Goal: Task Accomplishment & Management: Complete application form

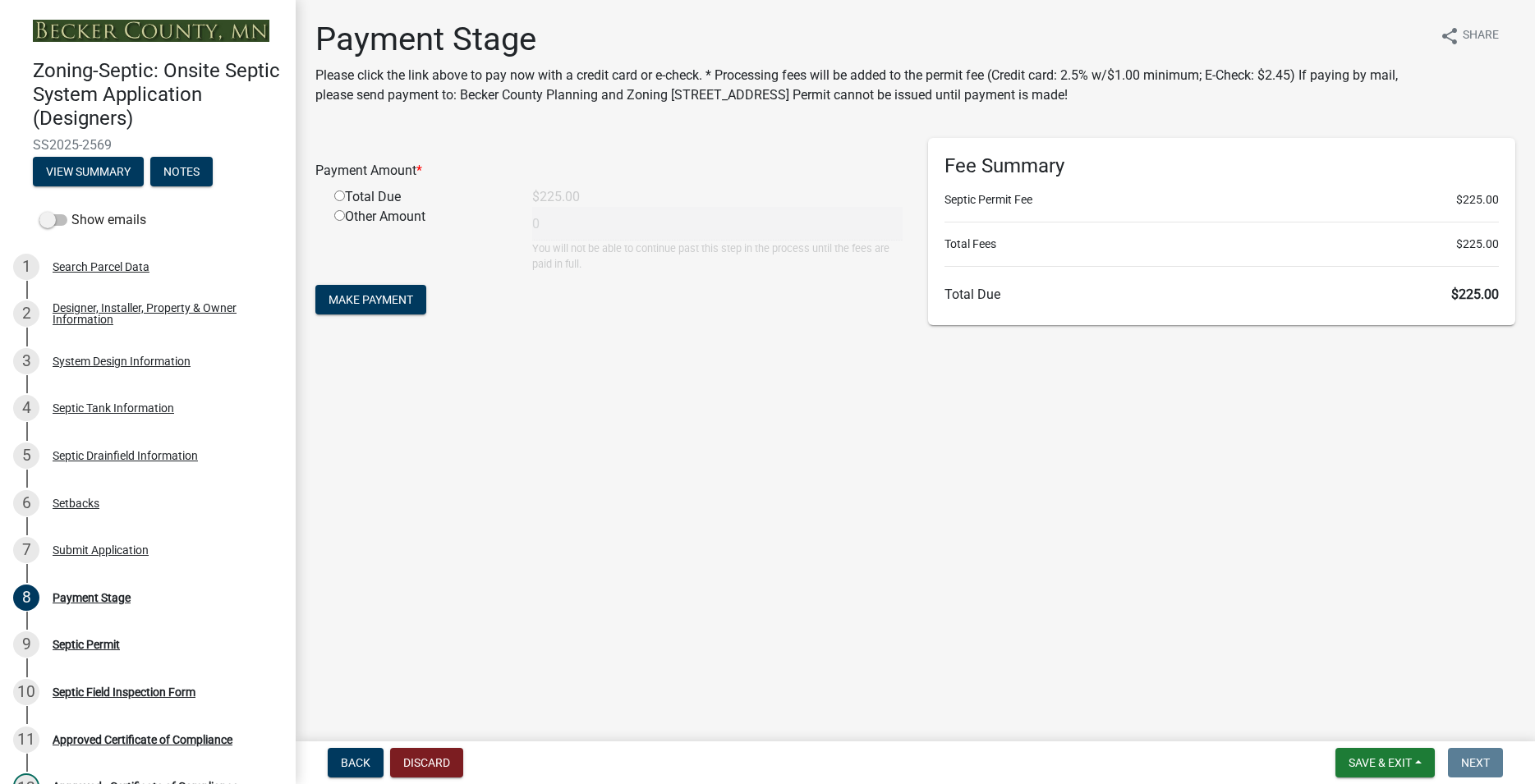
click at [336, 194] on input "radio" at bounding box center [340, 195] width 11 height 11
radio input "true"
type input "225"
click at [365, 308] on button "Make Payment" at bounding box center [370, 299] width 111 height 29
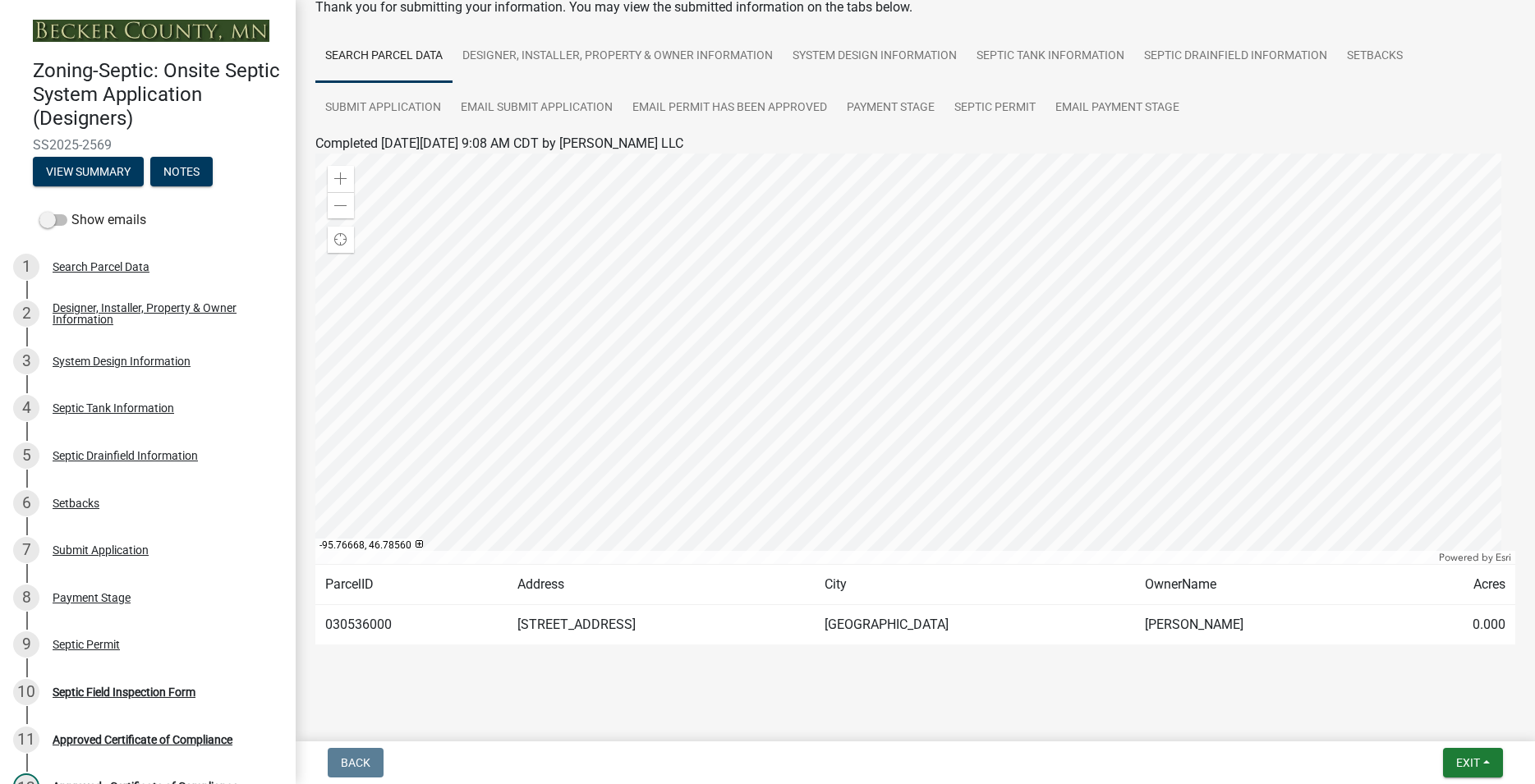
scroll to position [101, 0]
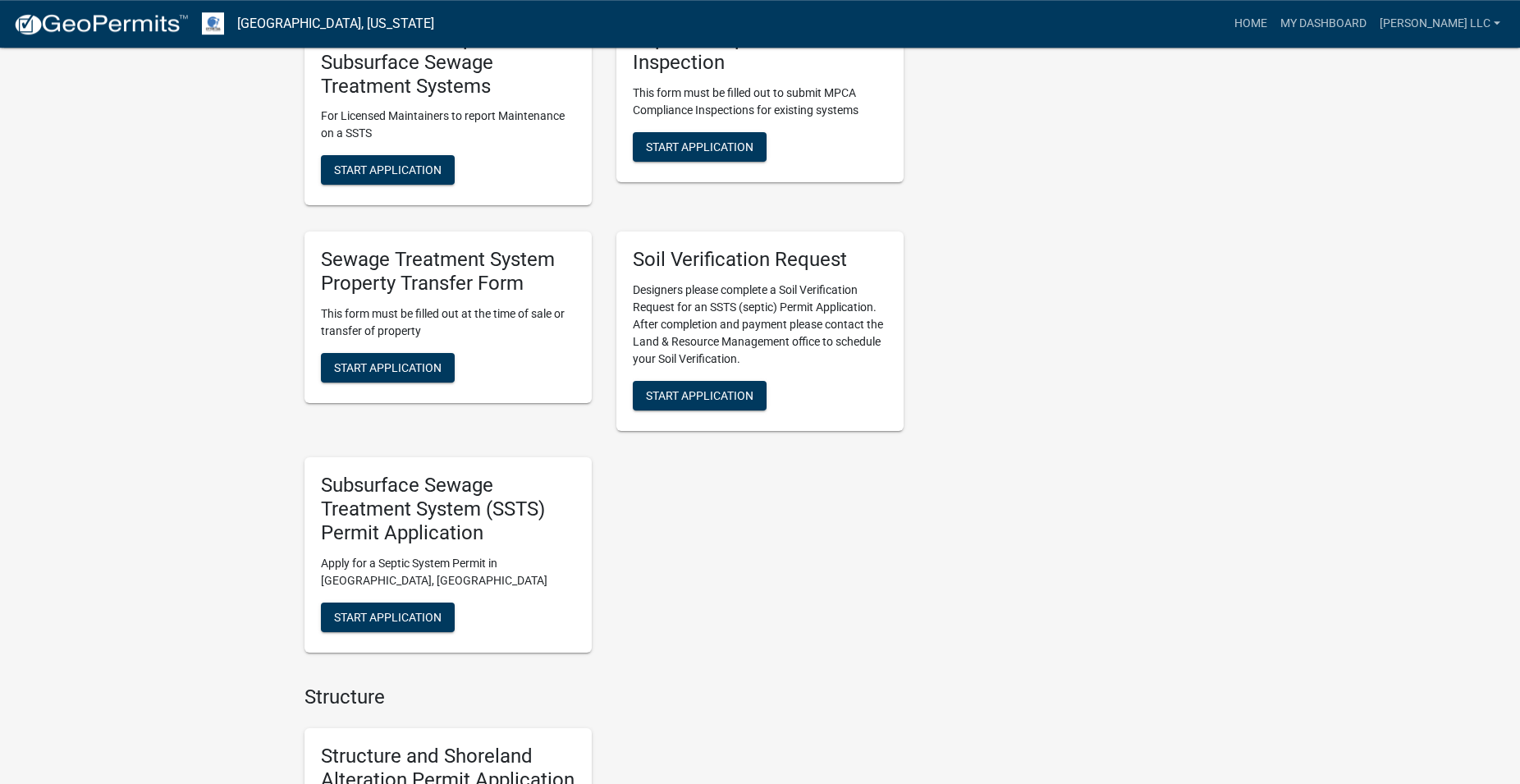
scroll to position [1256, 0]
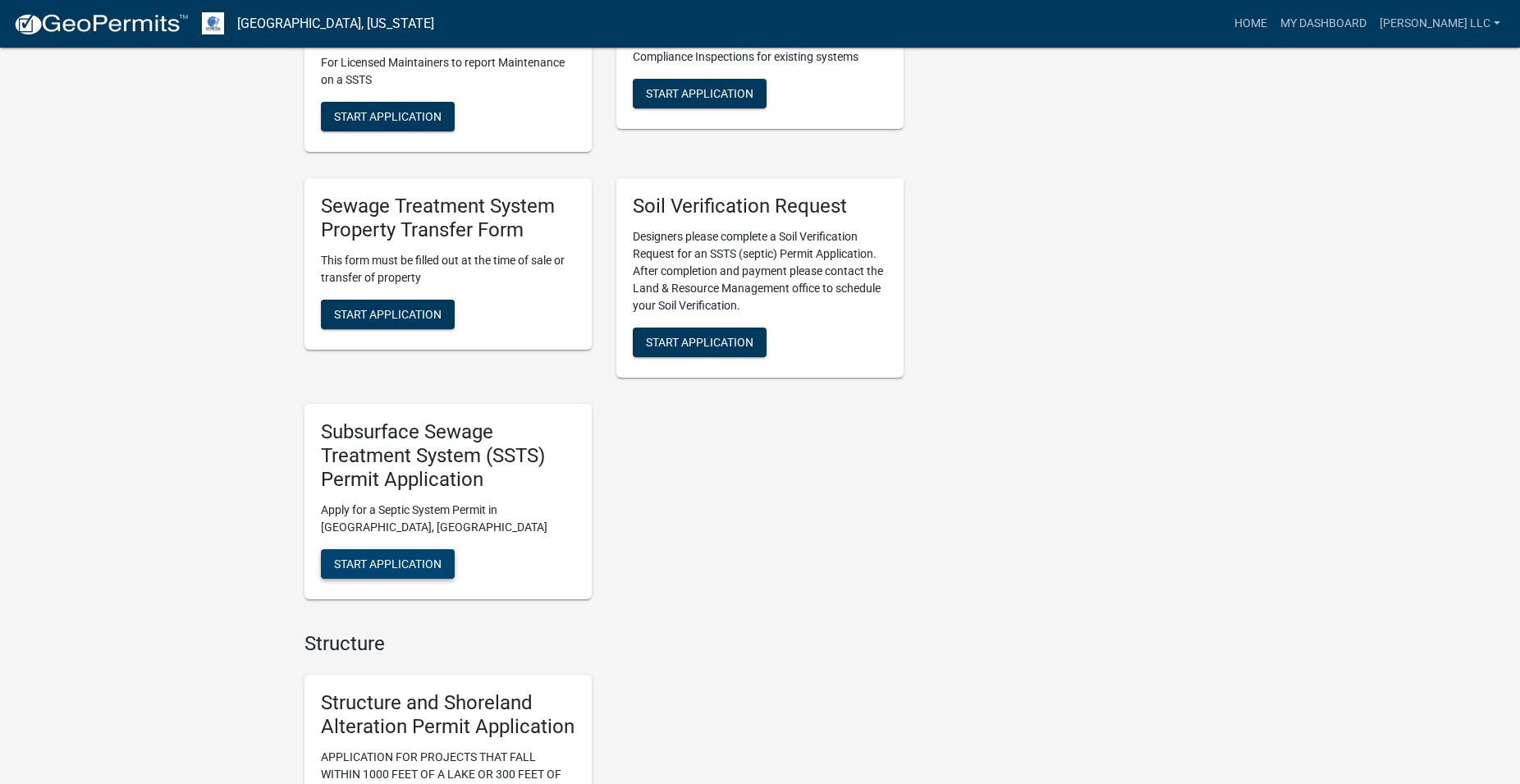
click at [421, 560] on span "Start Application" at bounding box center [388, 563] width 108 height 13
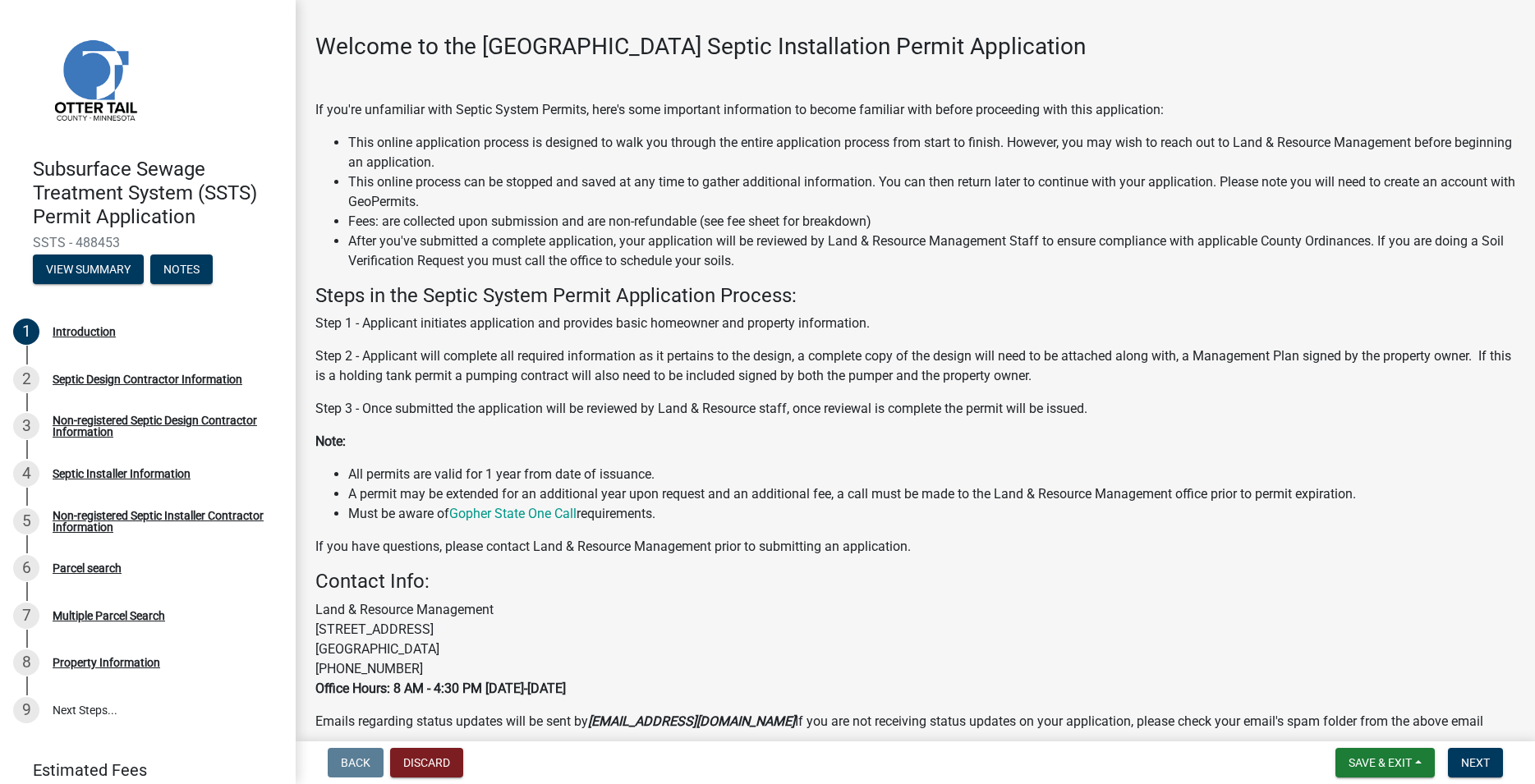
scroll to position [156, 0]
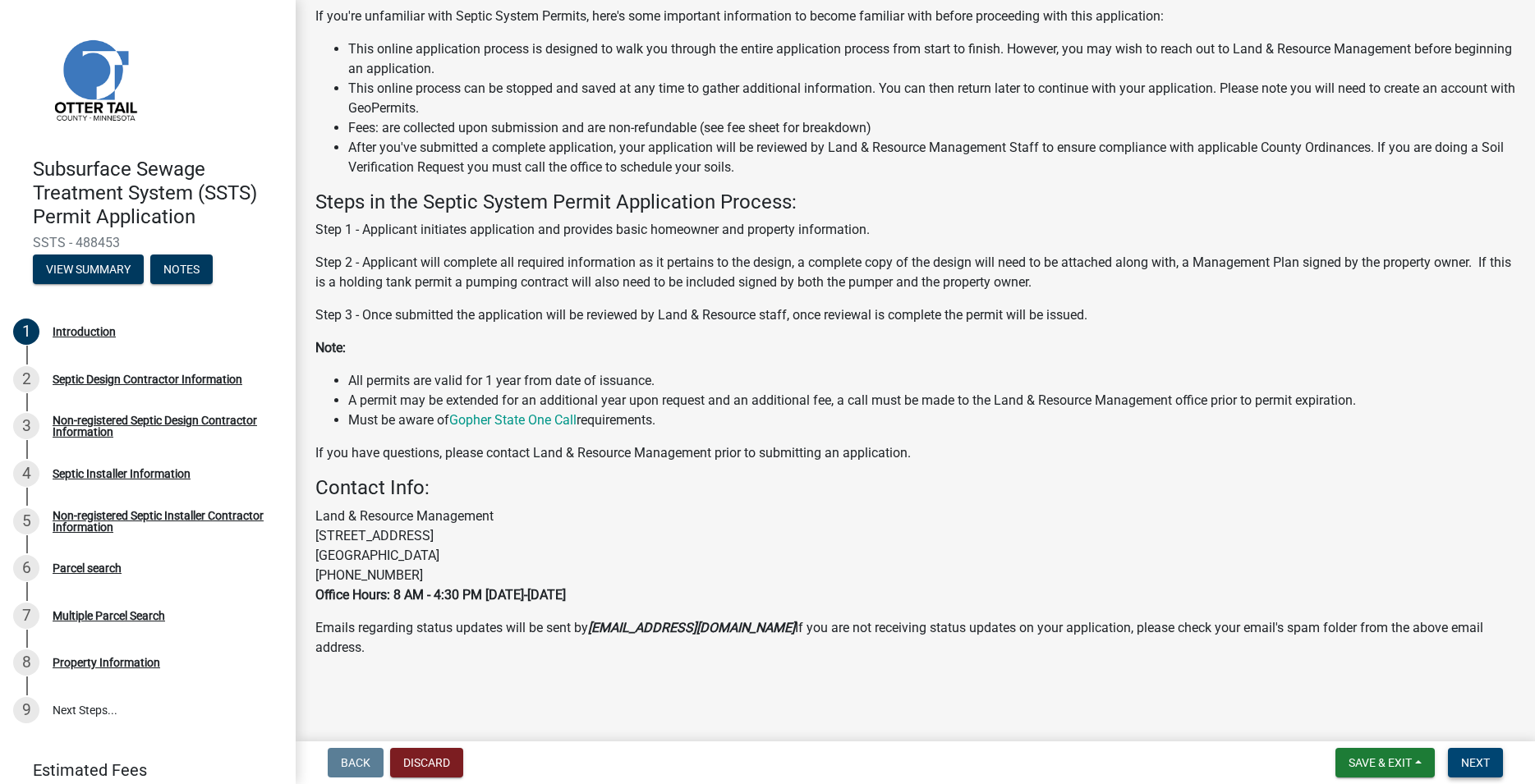
click at [1460, 758] on button "Next" at bounding box center [1475, 762] width 55 height 29
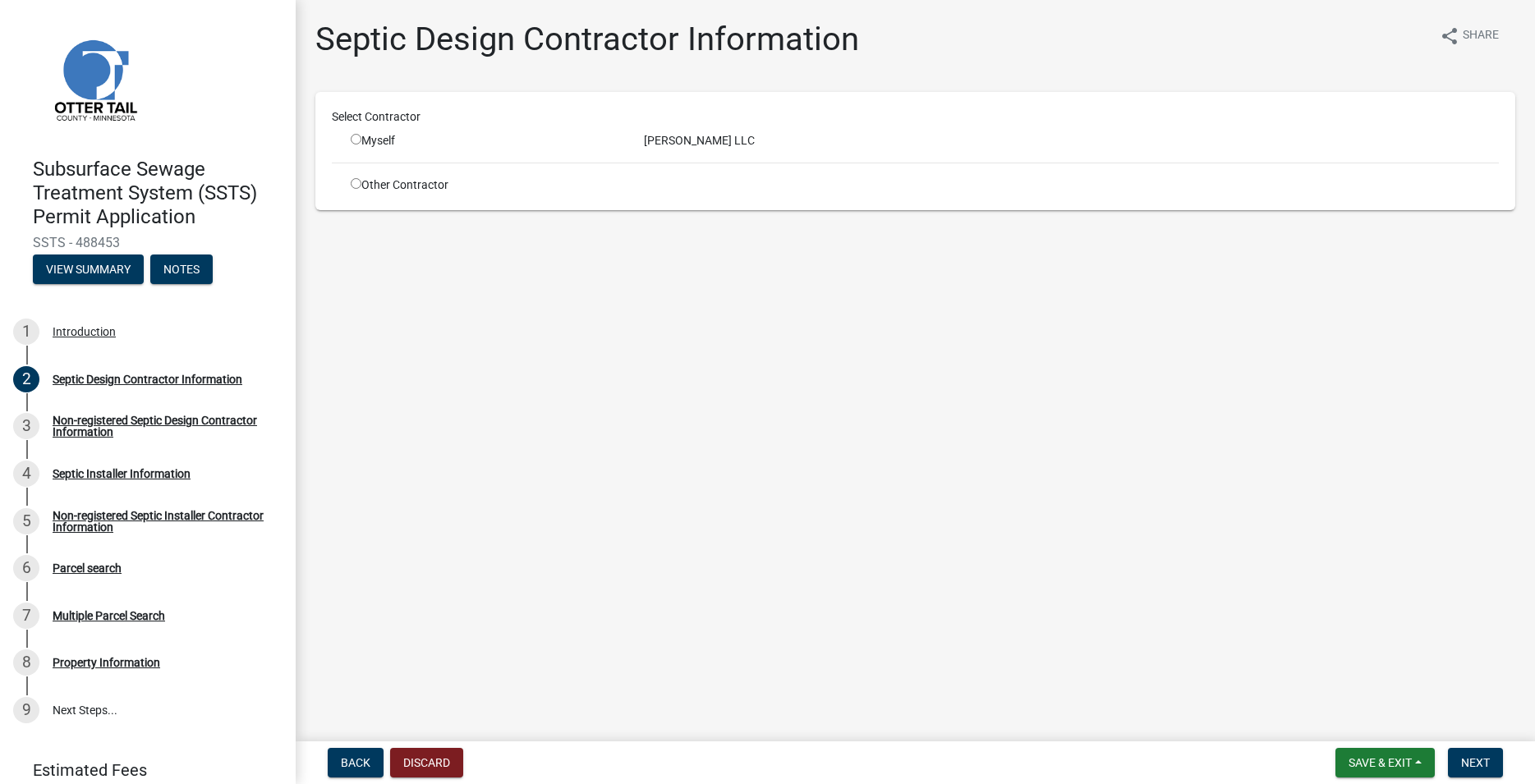
click at [355, 181] on input "radio" at bounding box center [356, 184] width 11 height 11
radio input "true"
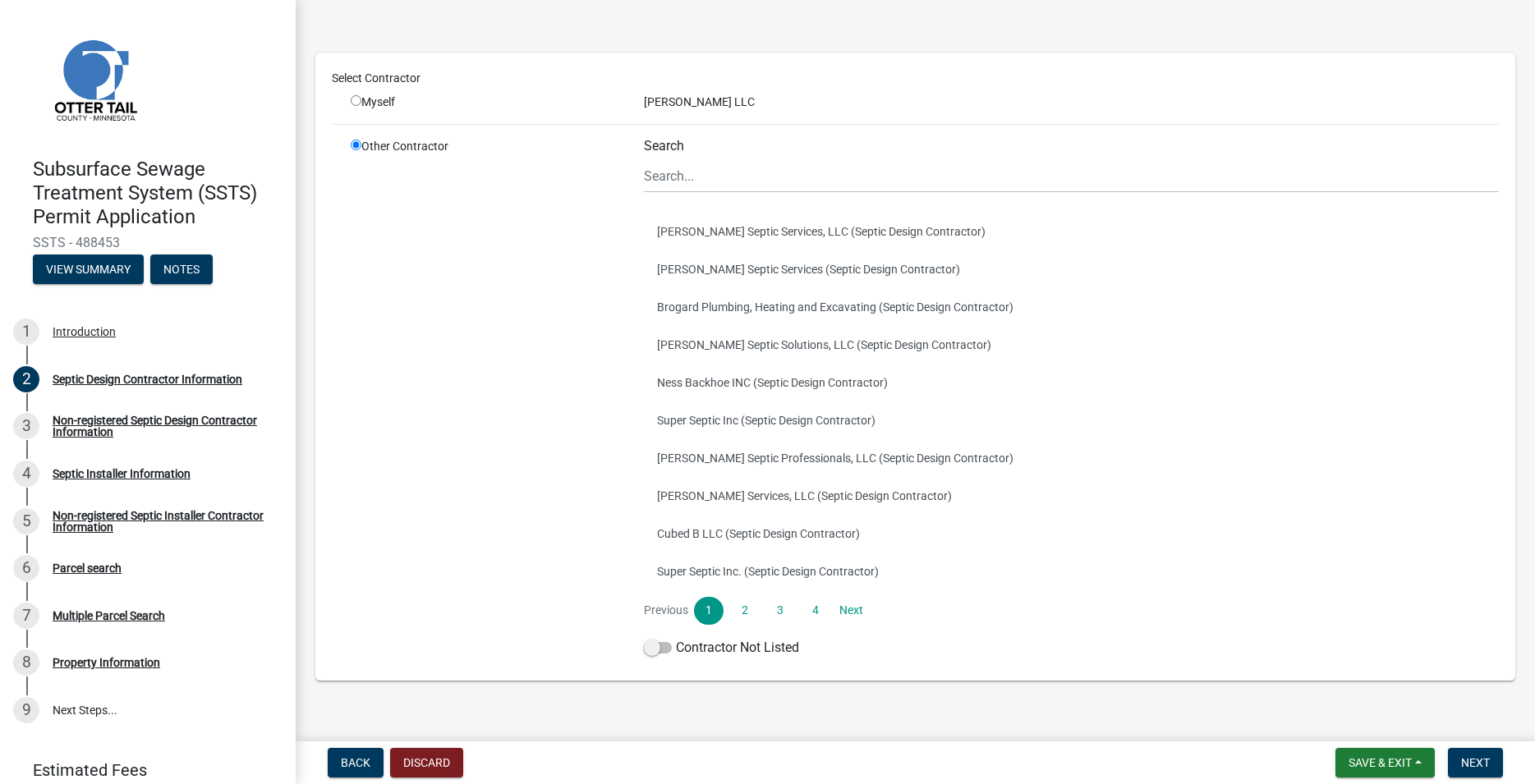
scroll to position [84, 0]
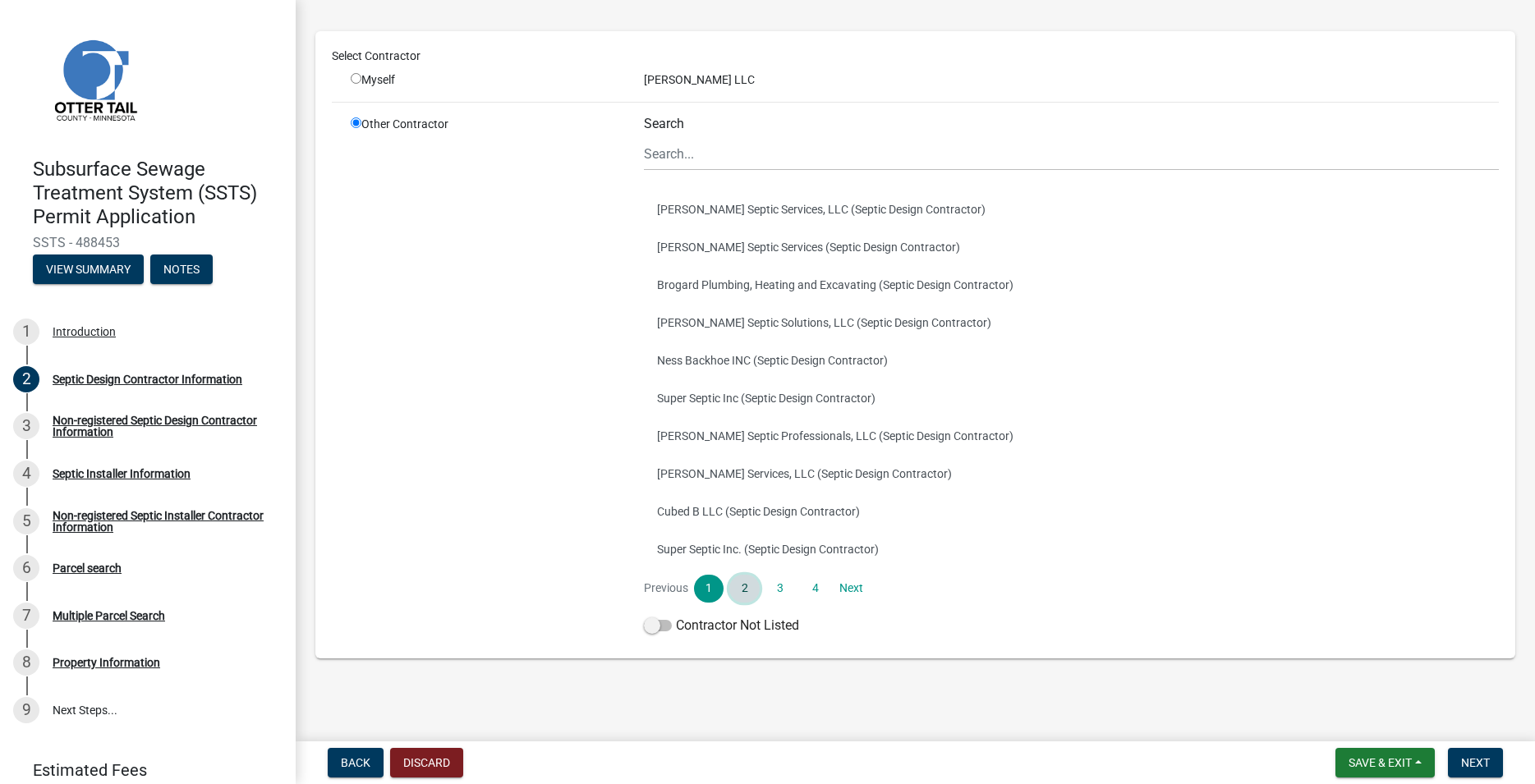
click at [735, 585] on link "2" at bounding box center [743, 588] width 29 height 28
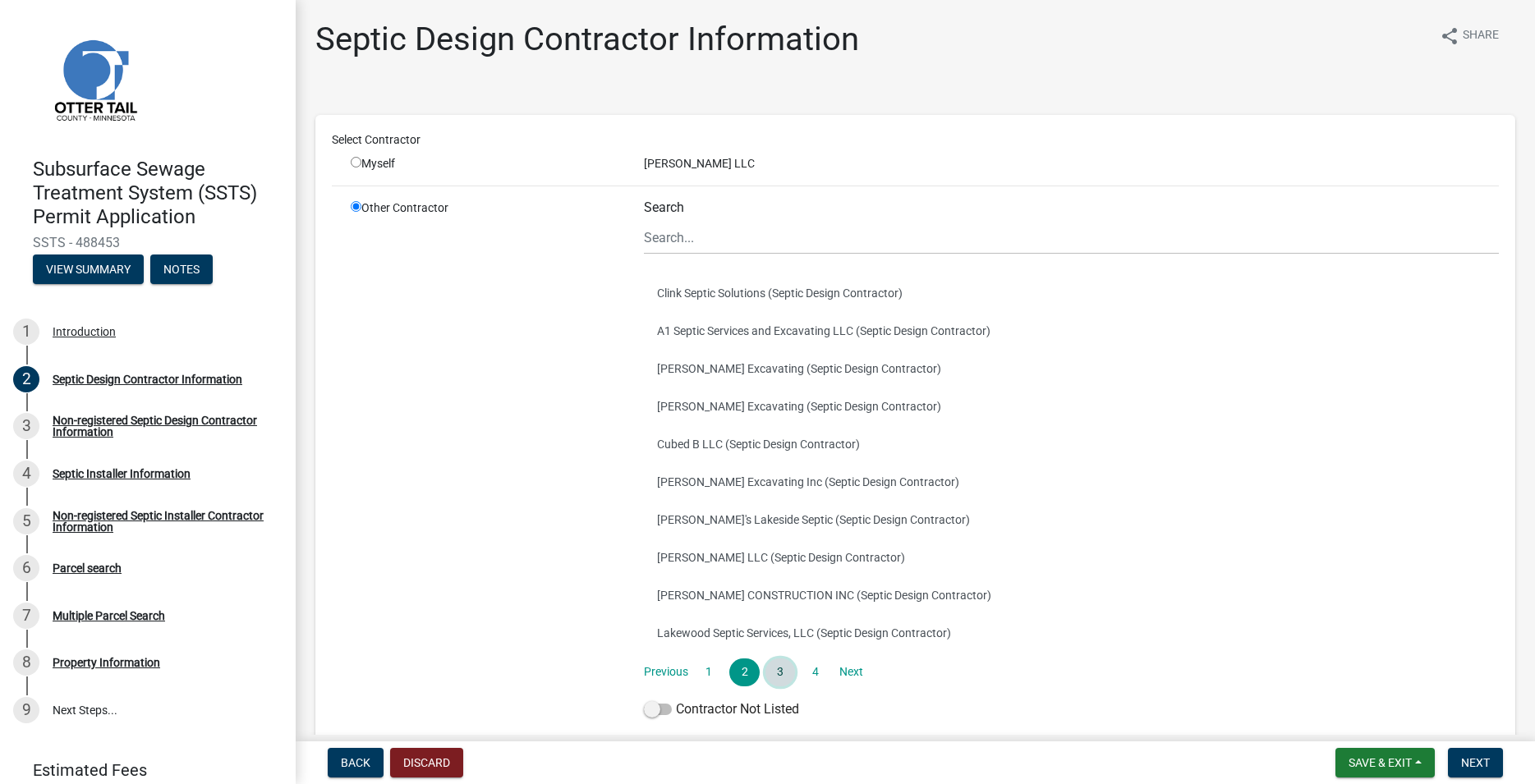
click at [783, 663] on link "3" at bounding box center [780, 672] width 29 height 28
click at [808, 669] on link "4" at bounding box center [815, 672] width 29 height 28
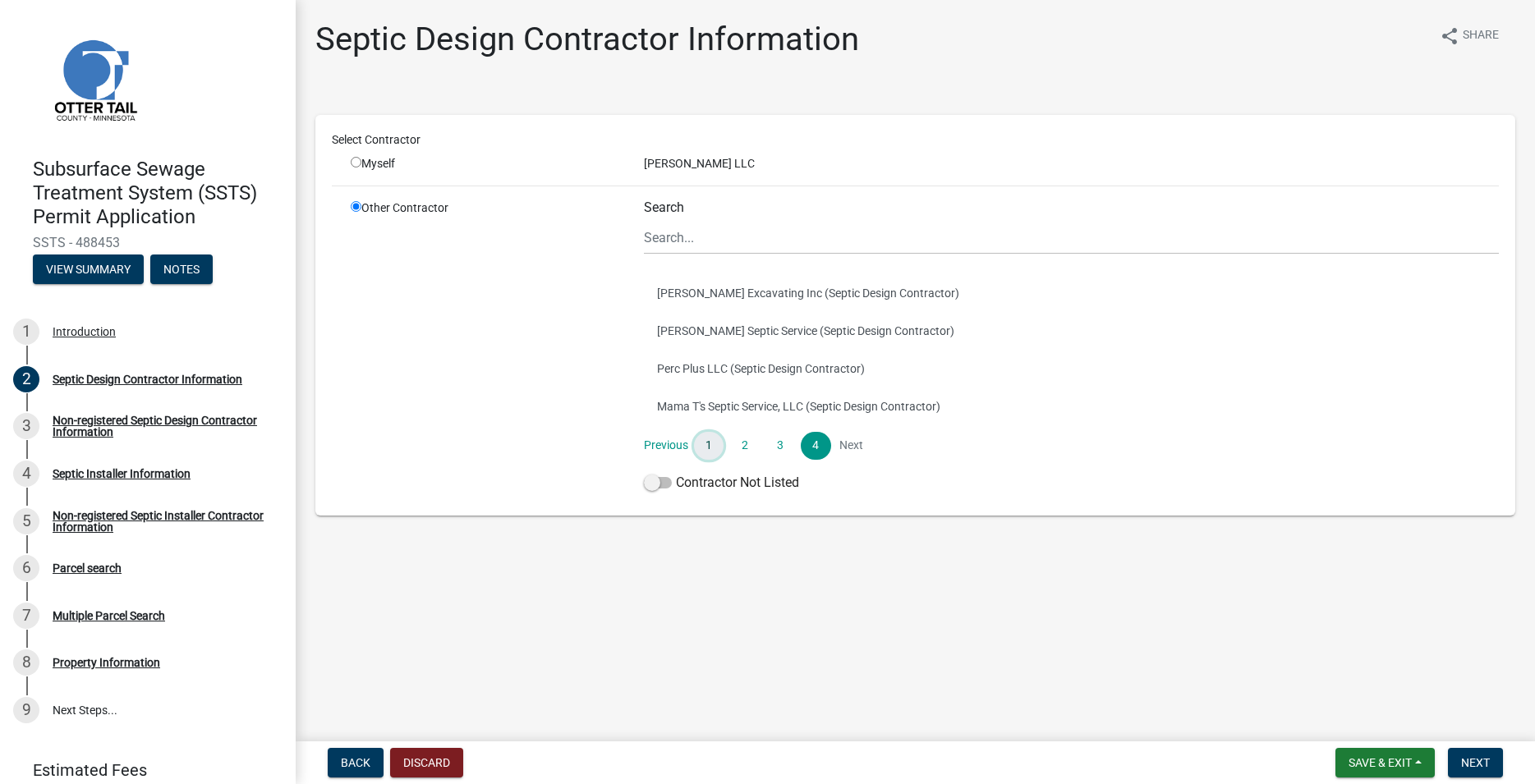
click at [705, 435] on link "1" at bounding box center [709, 445] width 29 height 28
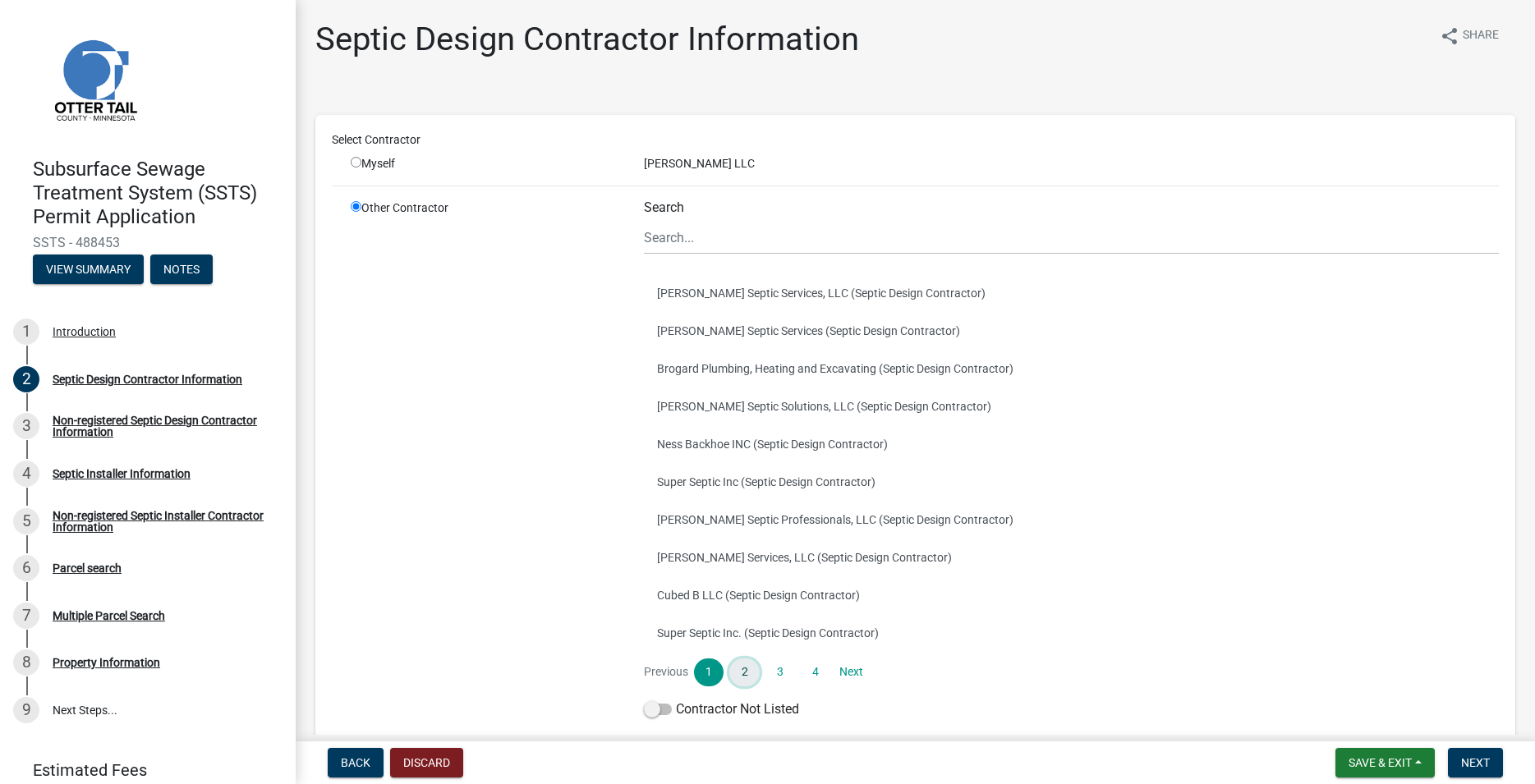
click at [738, 670] on link "2" at bounding box center [743, 672] width 29 height 28
click at [776, 669] on link "3" at bounding box center [780, 672] width 29 height 28
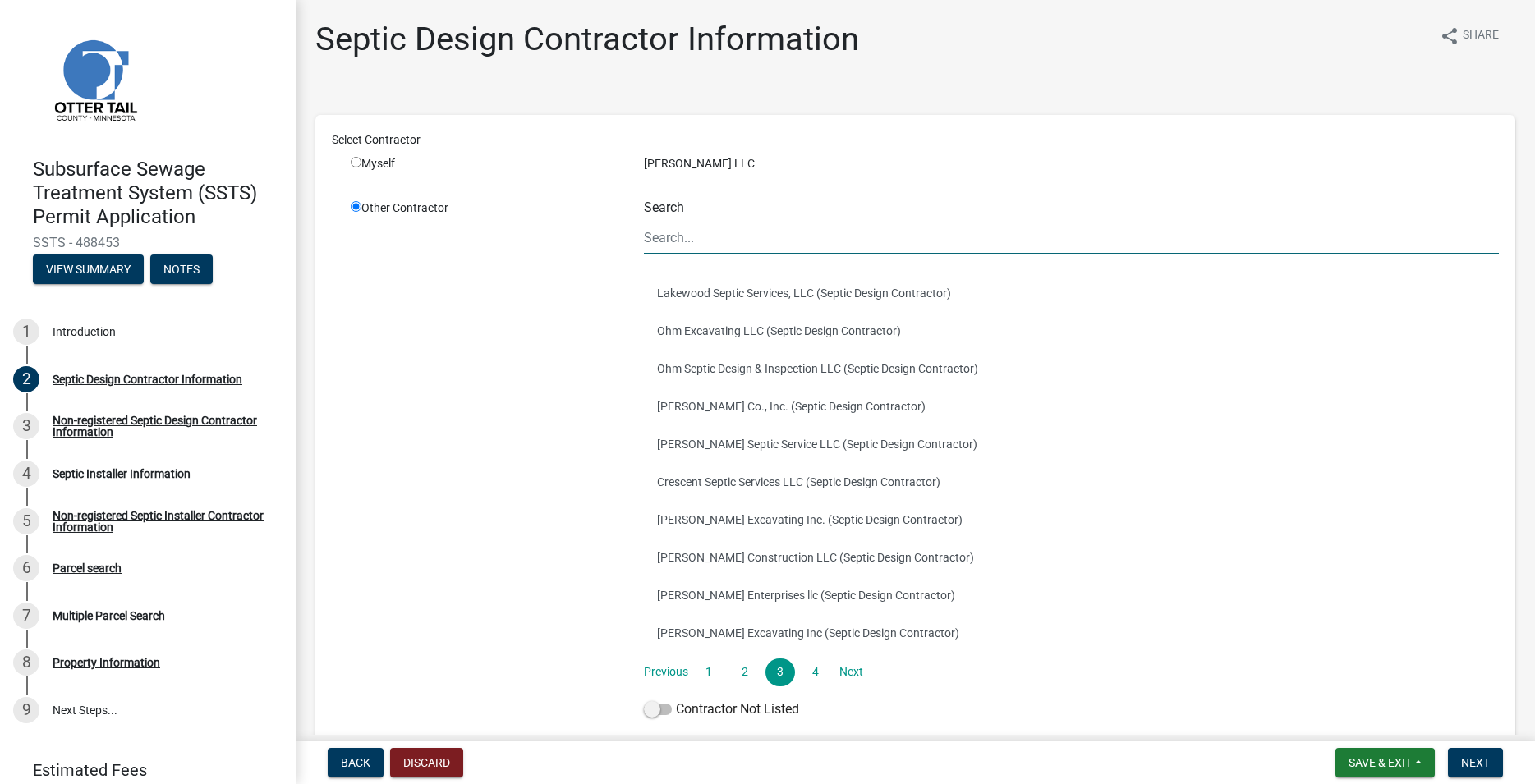
click at [715, 235] on input "Search" at bounding box center [1071, 238] width 855 height 34
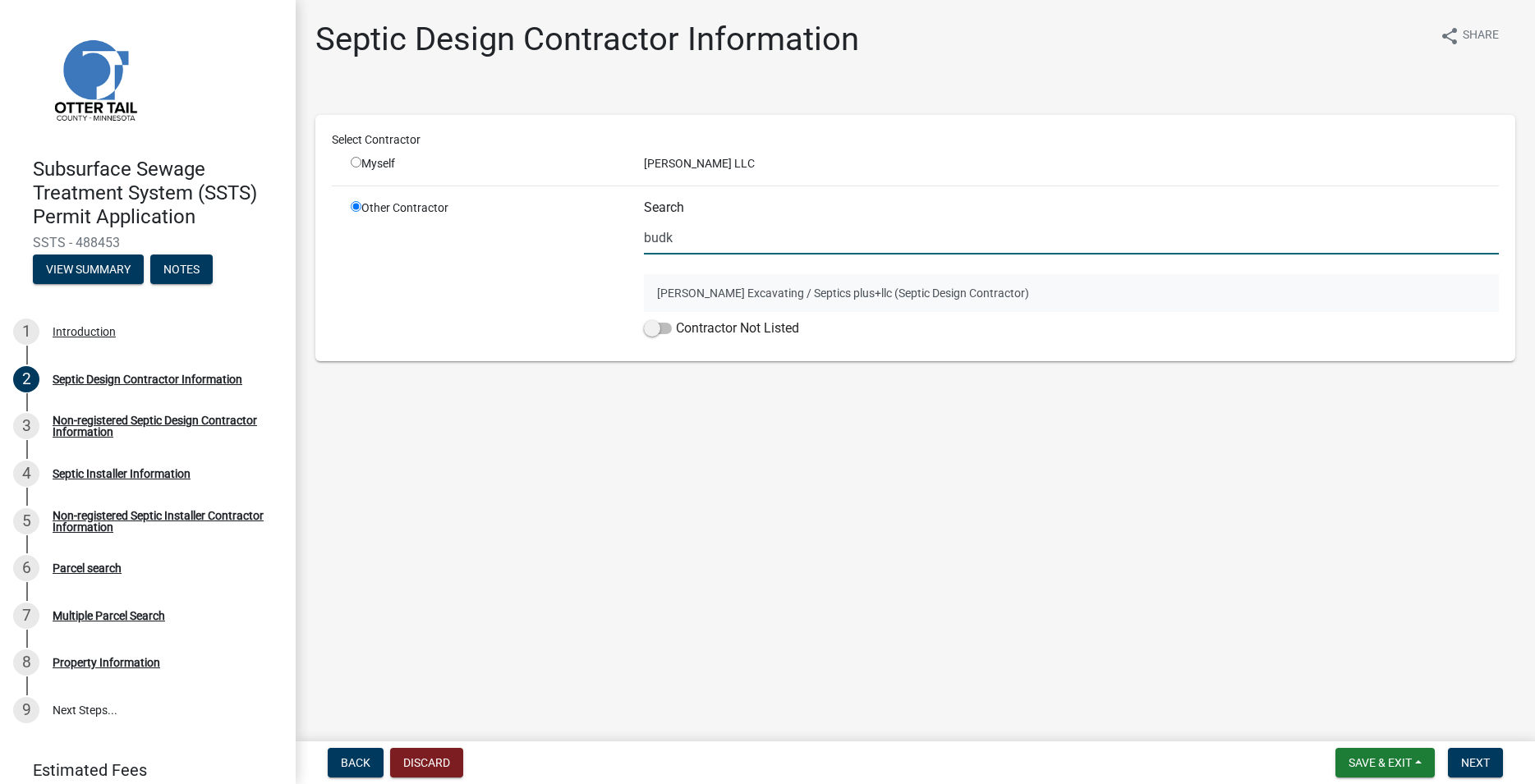
type input "budk"
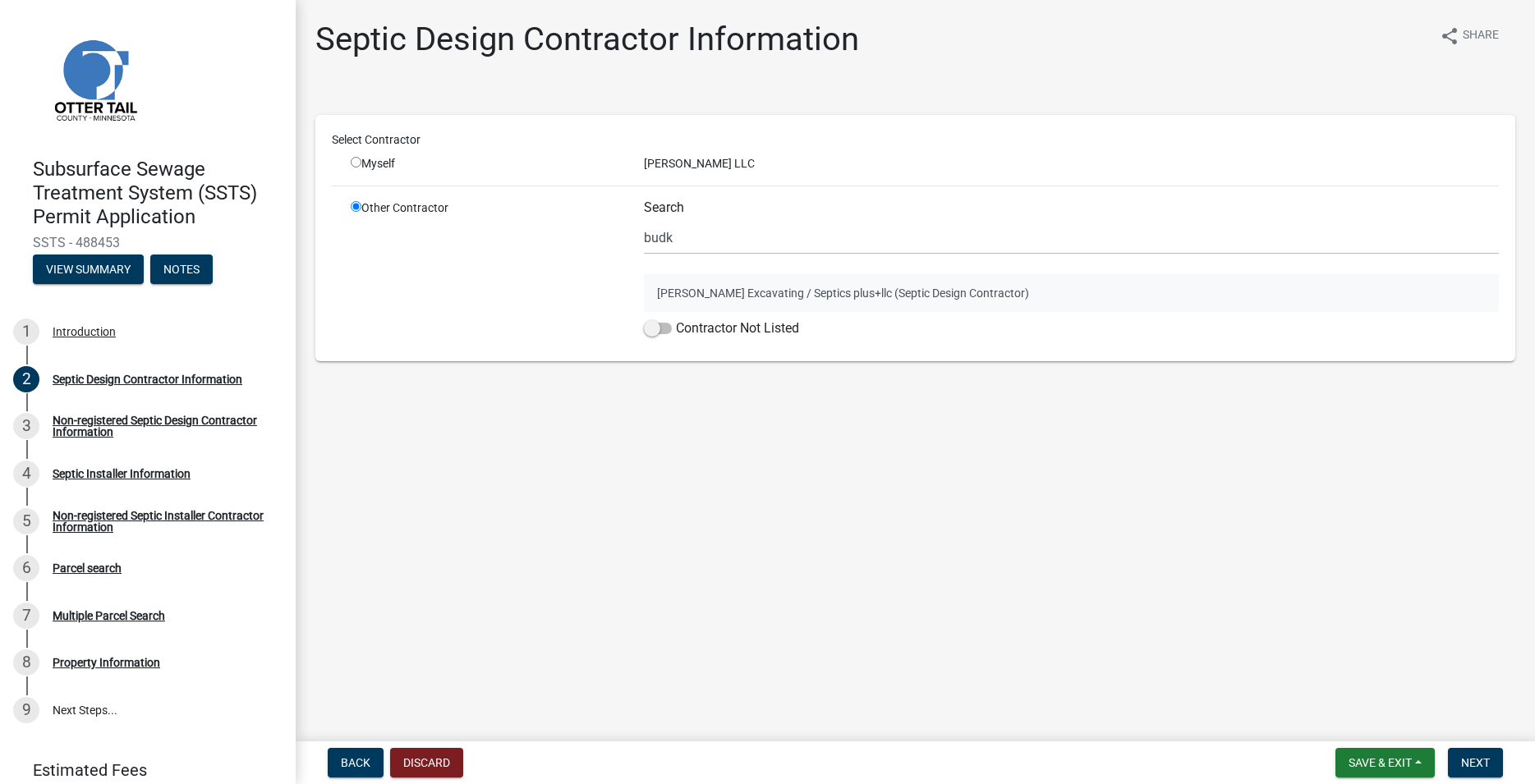
click at [761, 293] on button "[PERSON_NAME] Excavating / Septics plus+llc (Septic Design Contractor)" at bounding box center [1071, 293] width 855 height 37
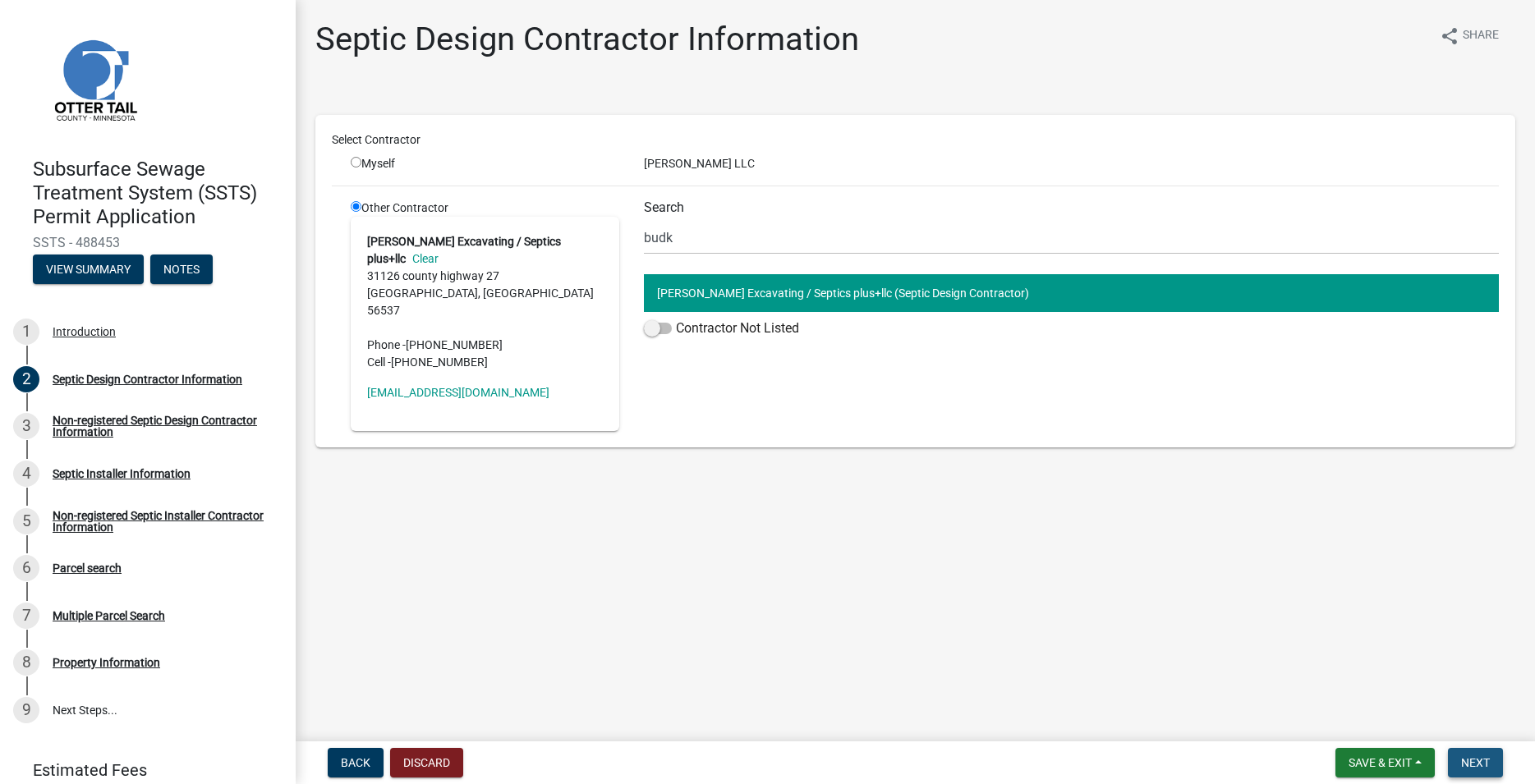
click at [1492, 763] on button "Next" at bounding box center [1475, 762] width 55 height 29
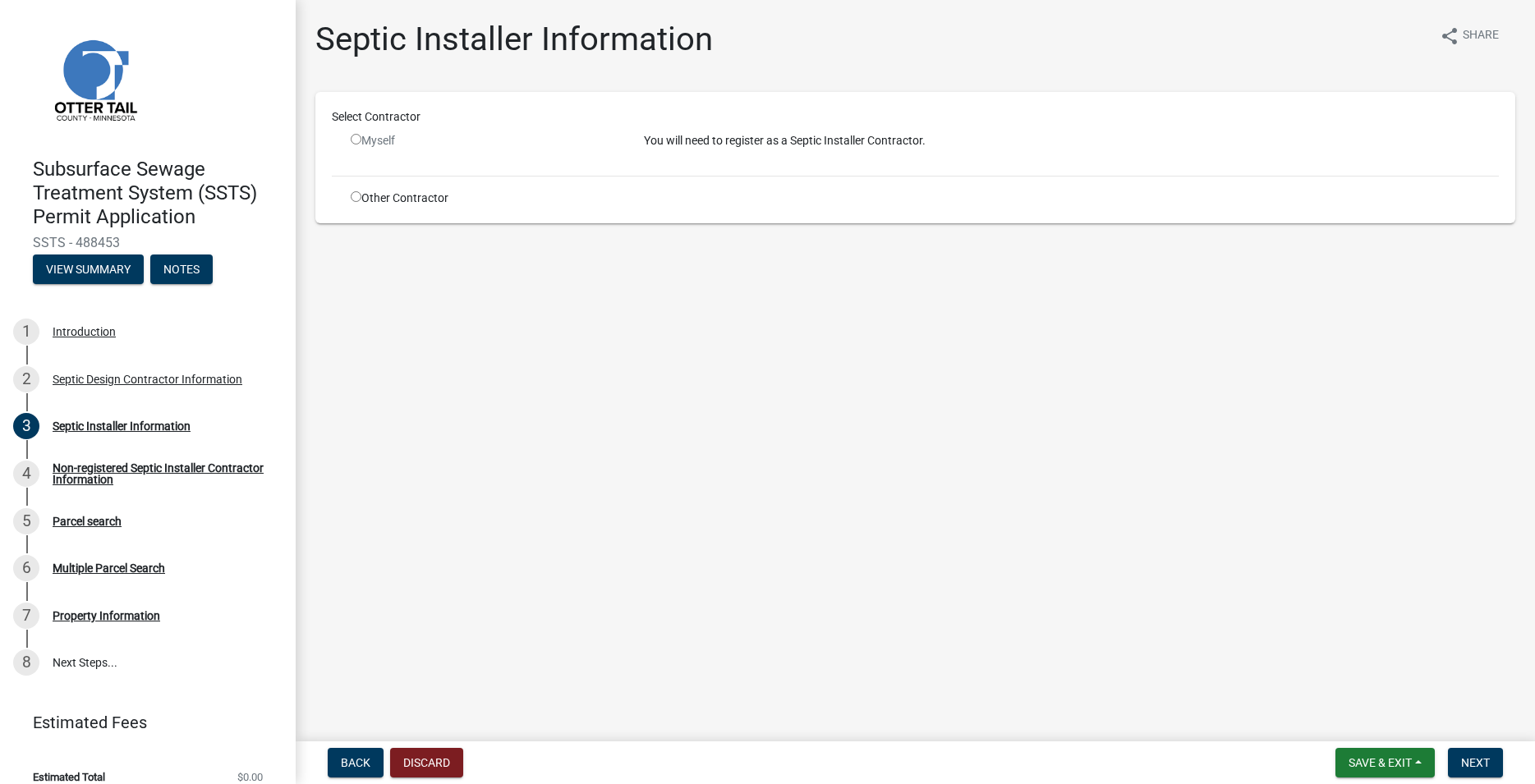
click at [355, 193] on input "radio" at bounding box center [356, 196] width 11 height 11
radio input "true"
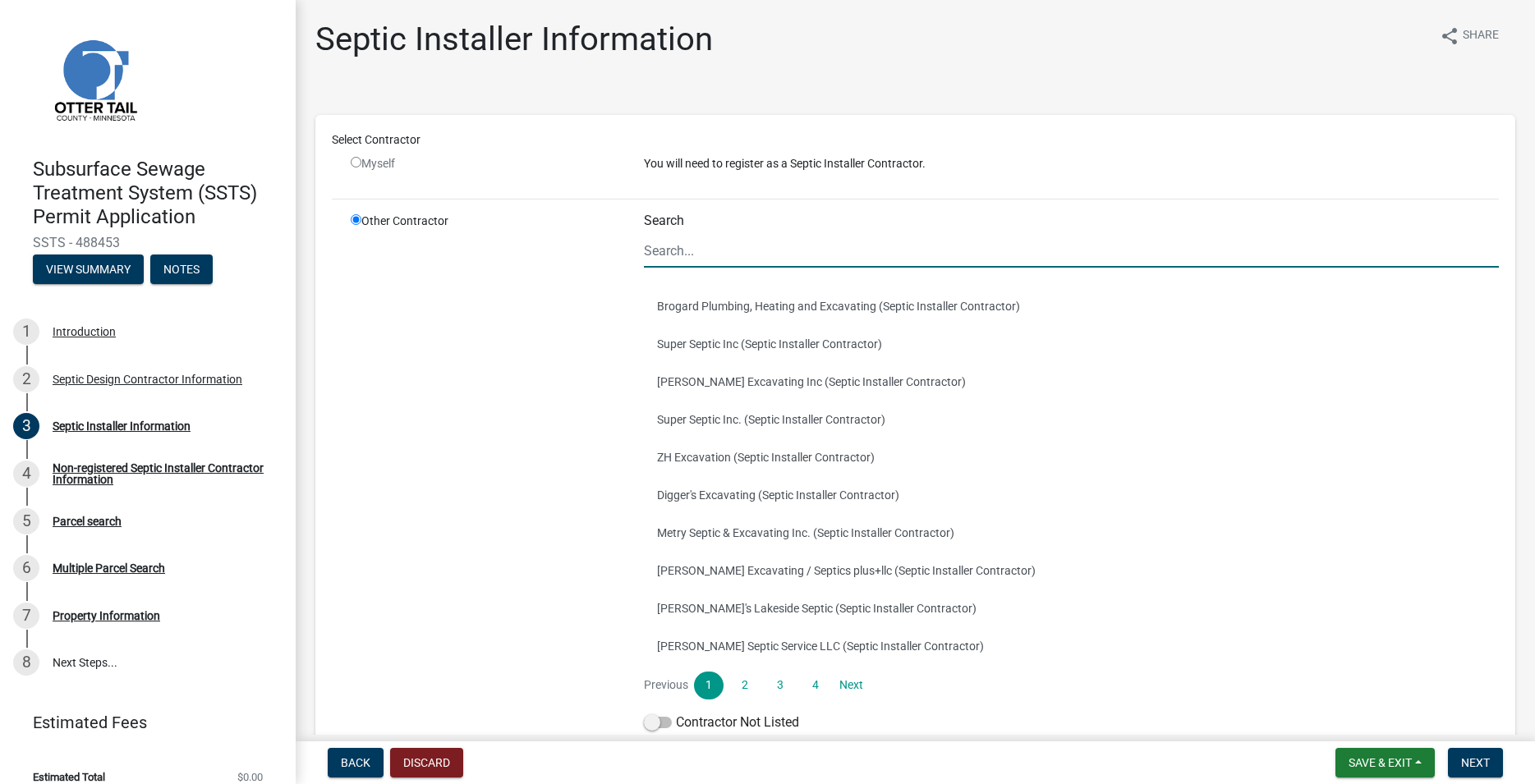
click at [715, 251] on input "Search" at bounding box center [1071, 251] width 855 height 34
click at [722, 568] on button "[PERSON_NAME] Excavating / Septics plus+llc (Septic Installer Contractor)" at bounding box center [1071, 570] width 855 height 37
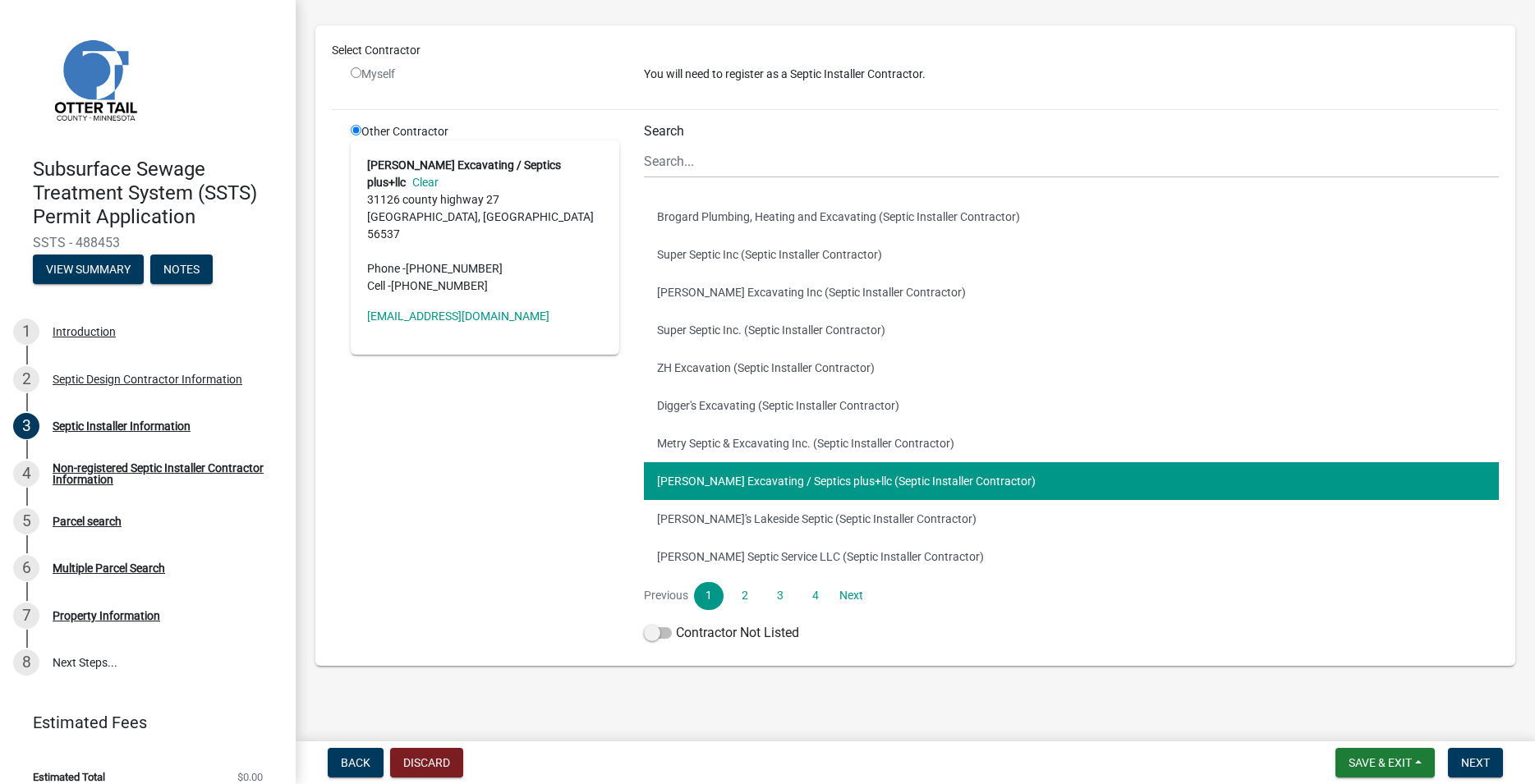
scroll to position [97, 0]
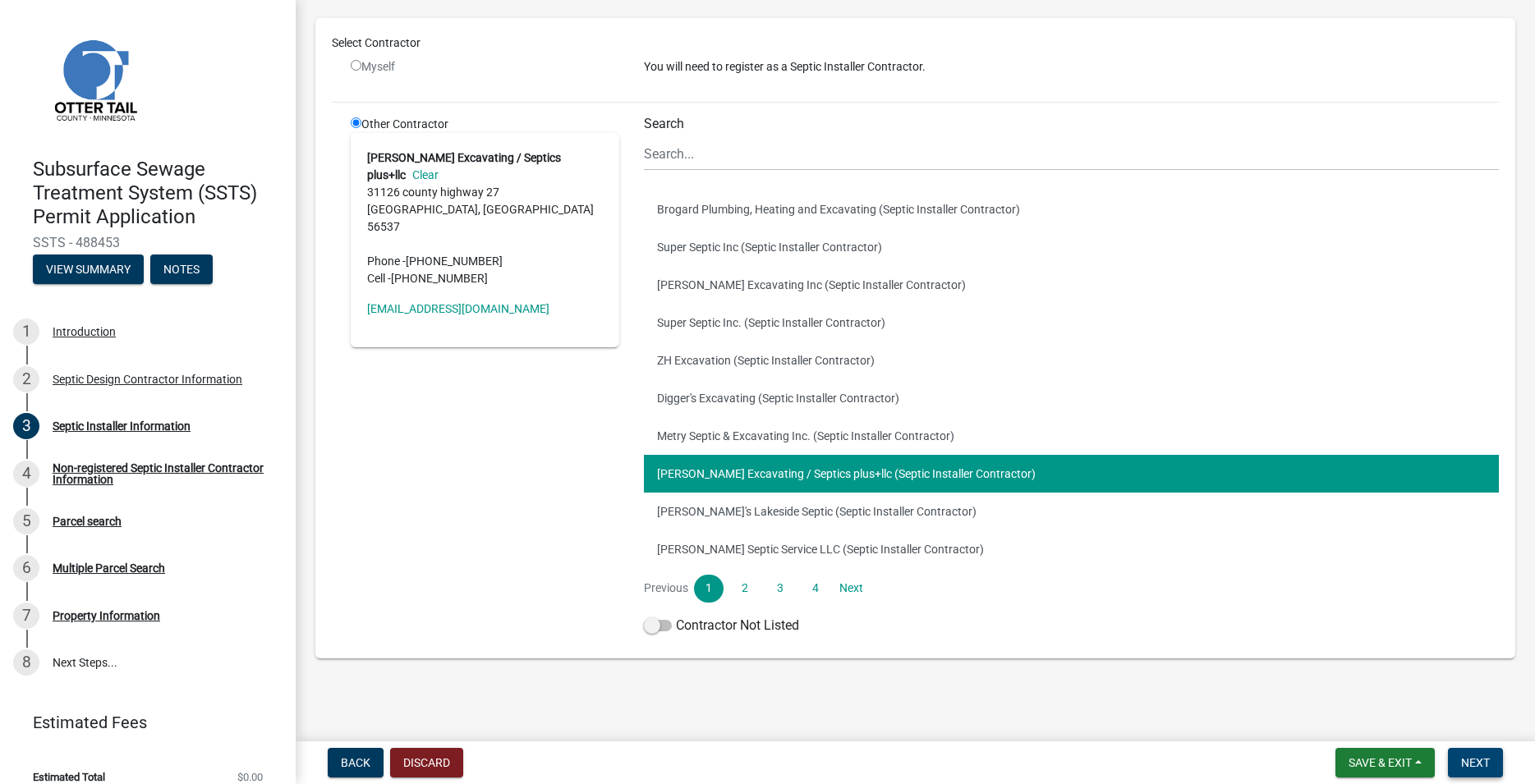
click at [1477, 766] on span "Next" at bounding box center [1475, 762] width 29 height 13
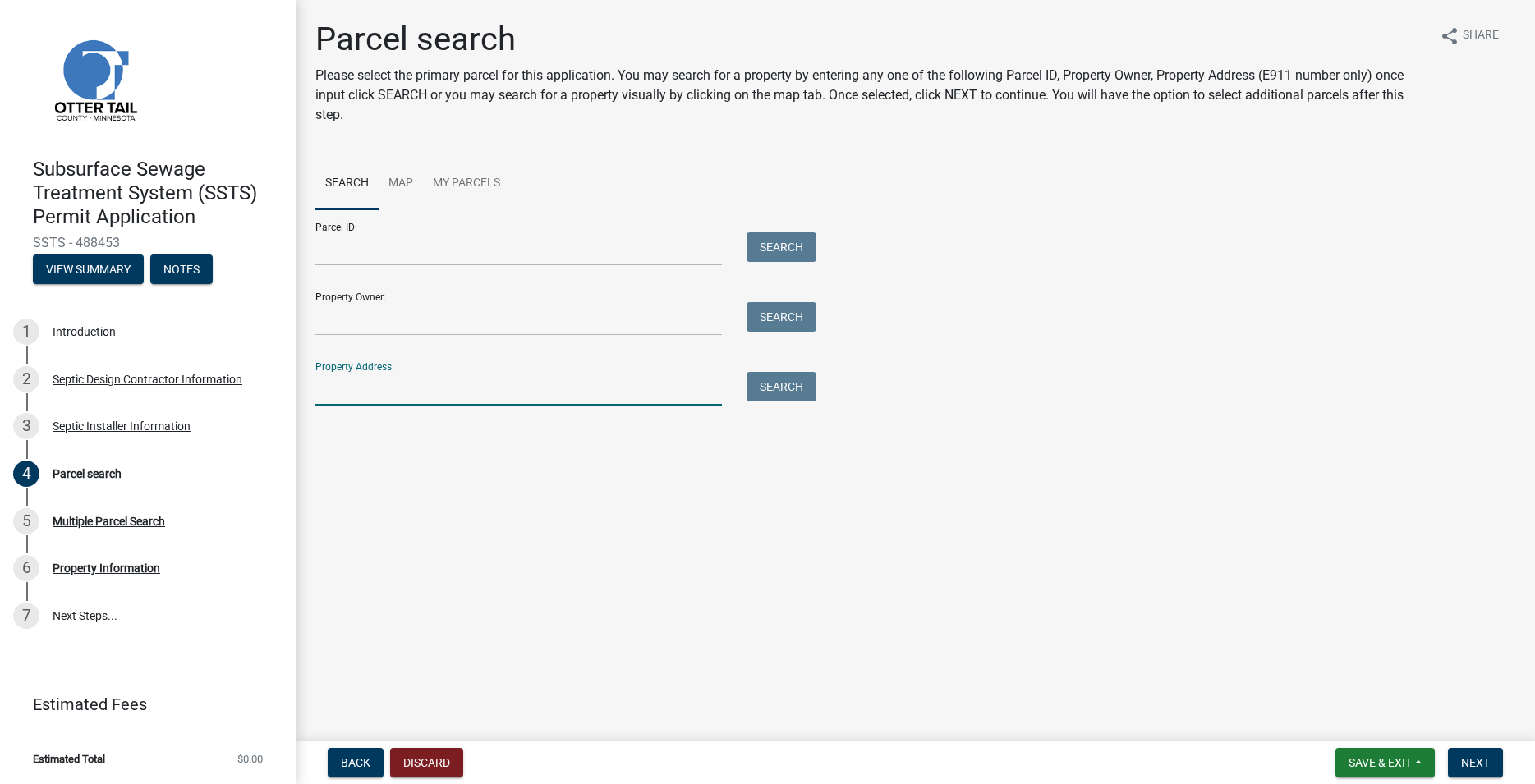
click at [396, 390] on input "Property Address:" at bounding box center [518, 389] width 406 height 34
type input "24864"
click at [779, 389] on button "Search" at bounding box center [781, 386] width 70 height 29
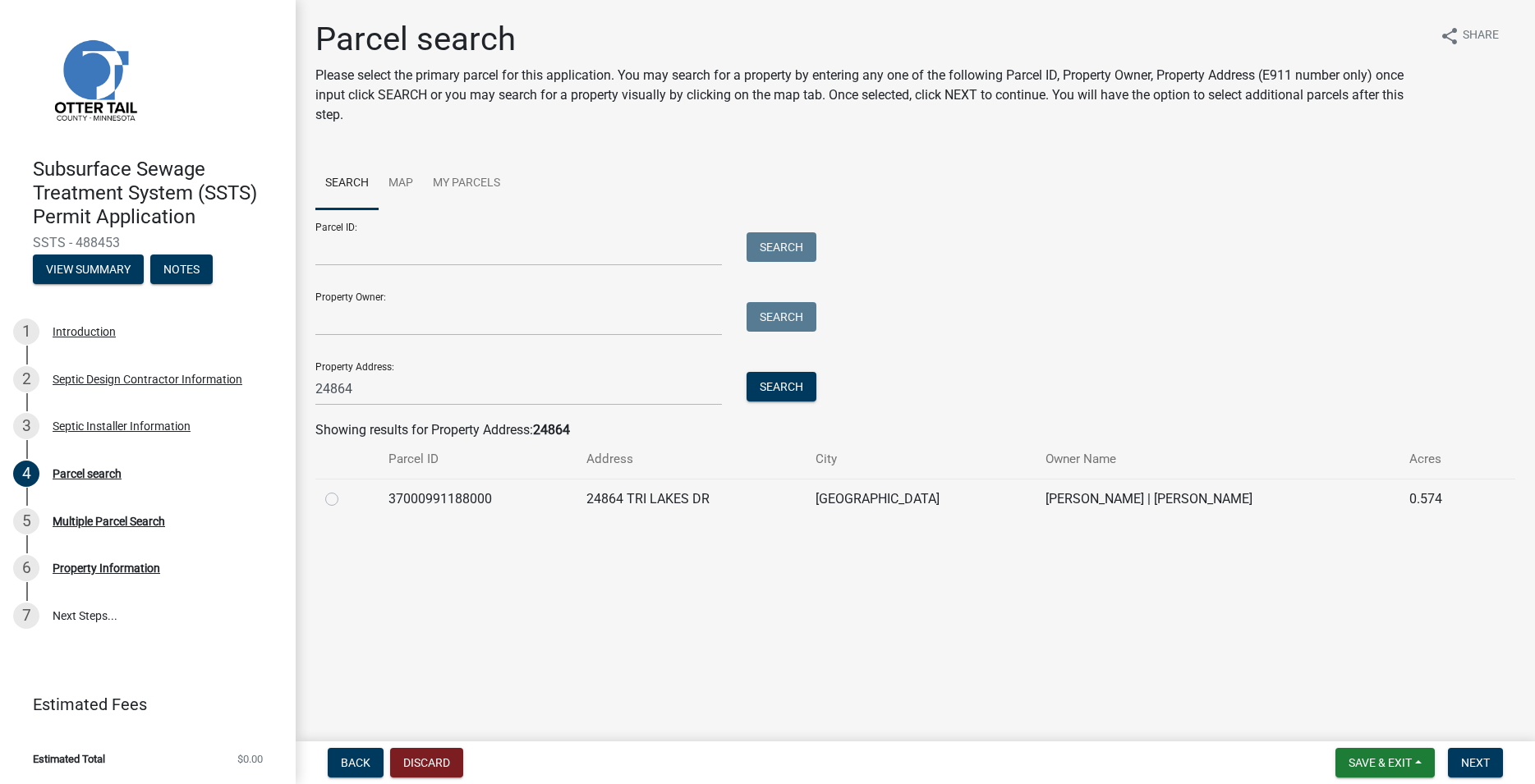
click at [344, 489] on label at bounding box center [344, 489] width 0 height 0
click at [344, 497] on input "radio" at bounding box center [350, 494] width 11 height 11
radio input "true"
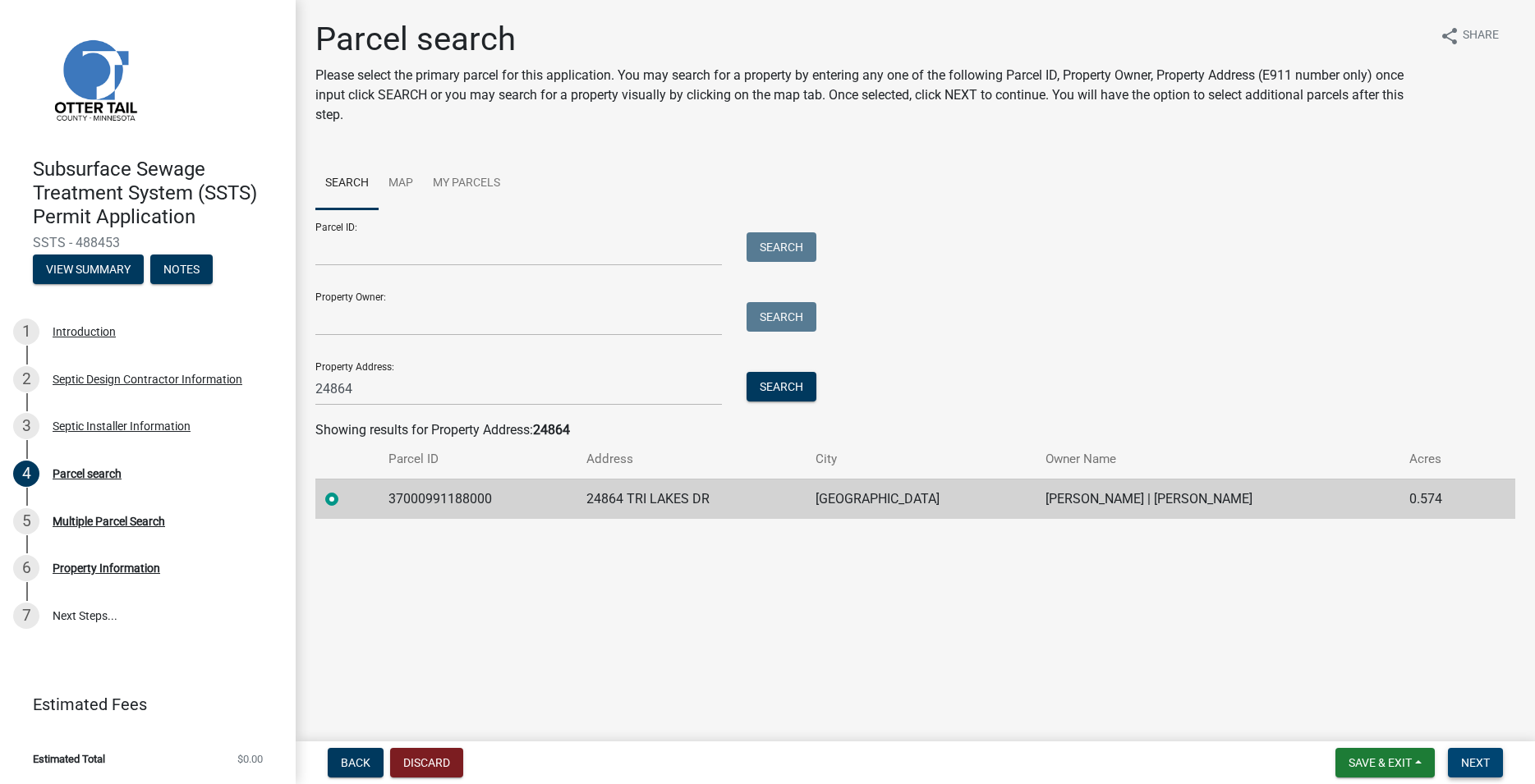
click at [1485, 763] on span "Next" at bounding box center [1475, 762] width 29 height 13
click at [1464, 756] on span "Next" at bounding box center [1475, 762] width 29 height 13
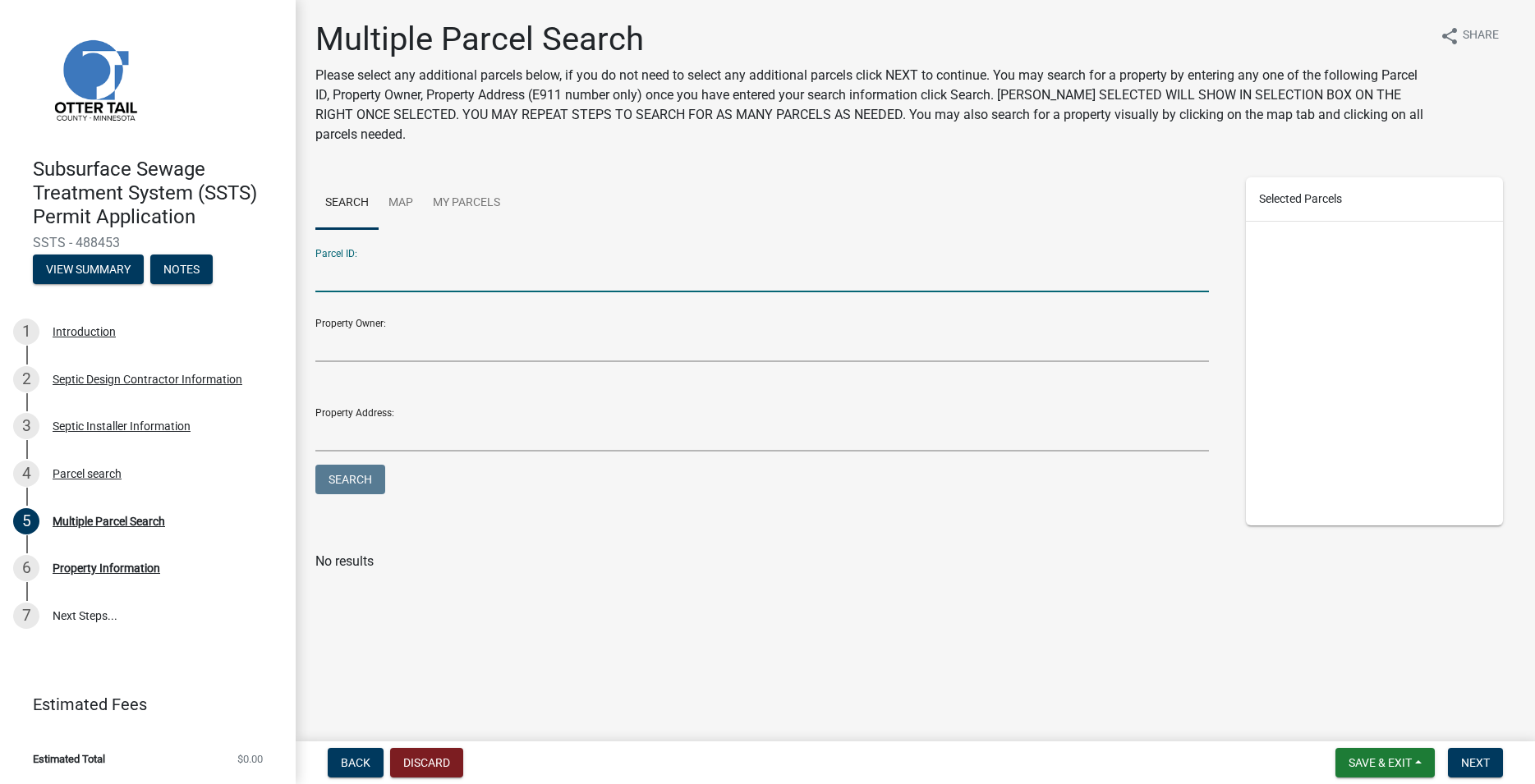
click at [340, 276] on input "Parcel ID:" at bounding box center [761, 276] width 893 height 34
type input "37000991443000"
click at [353, 485] on button "Search" at bounding box center [350, 479] width 70 height 29
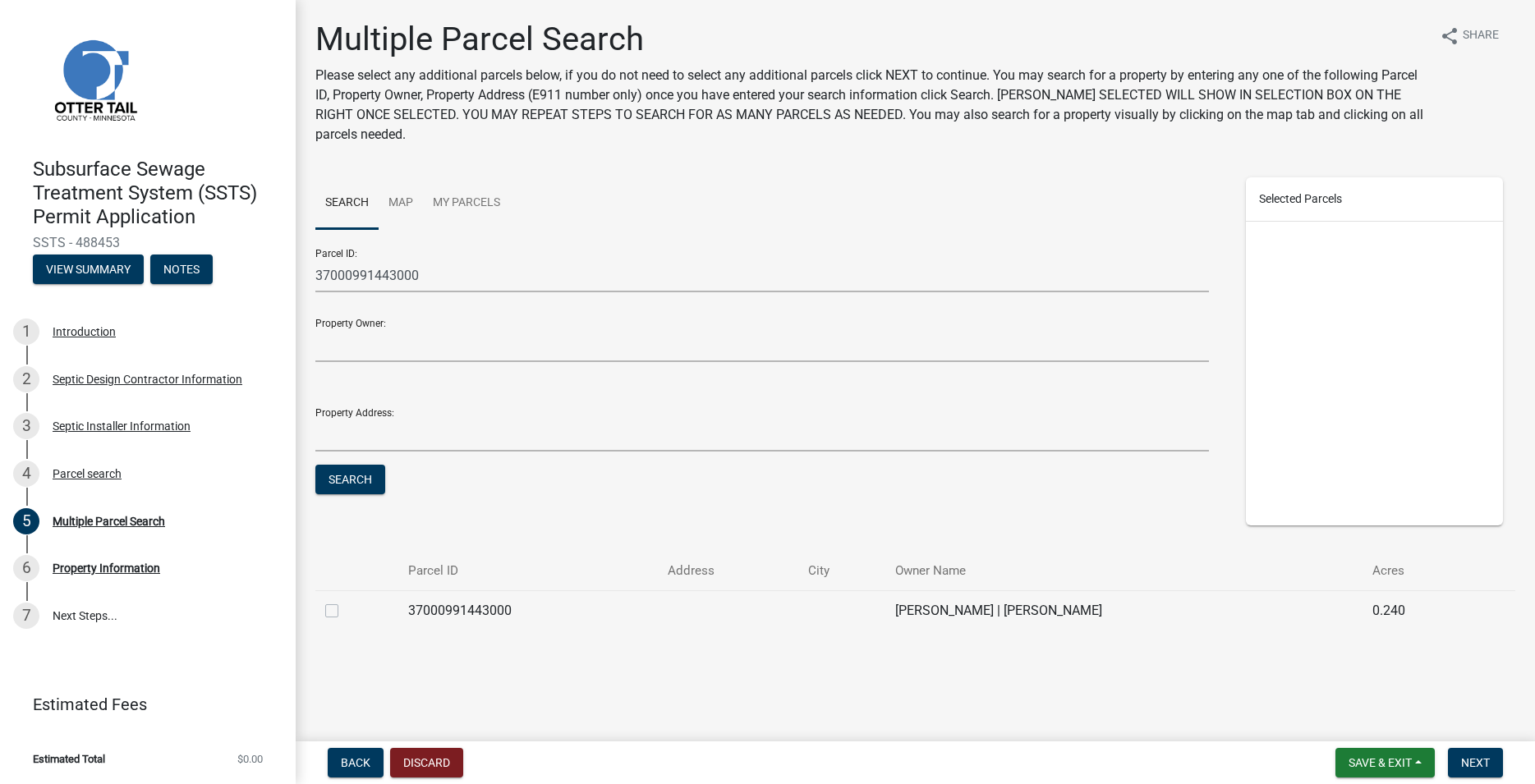
click at [344, 601] on label at bounding box center [344, 601] width 0 height 0
click at [344, 612] on input "checkbox" at bounding box center [350, 607] width 11 height 11
checkbox input "true"
click at [1483, 764] on span "Next" at bounding box center [1475, 762] width 29 height 13
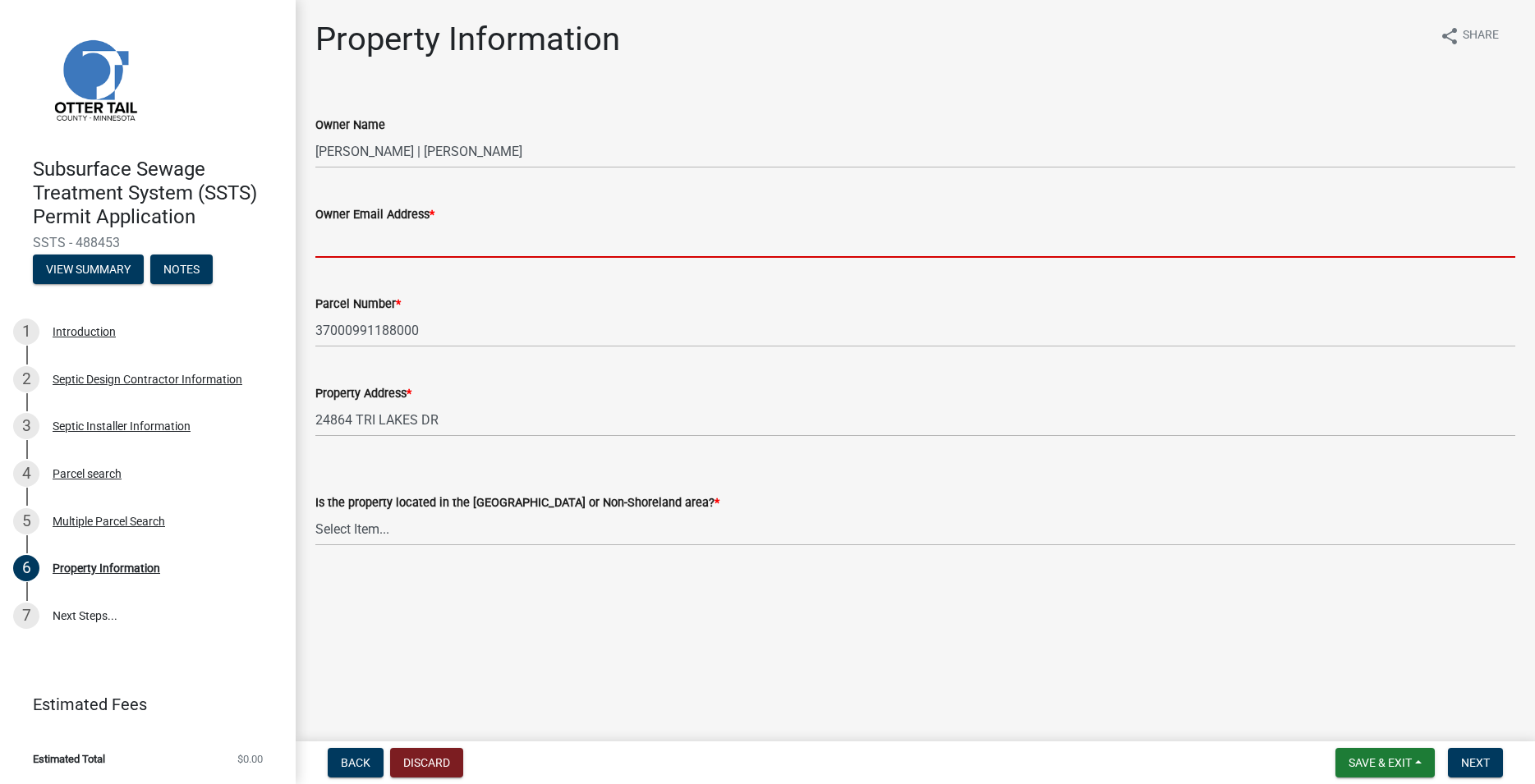
click at [319, 236] on input "Owner Email Address *" at bounding box center [915, 241] width 1199 height 34
paste input "[PERSON_NAME][EMAIL_ADDRESS][DOMAIN_NAME]"
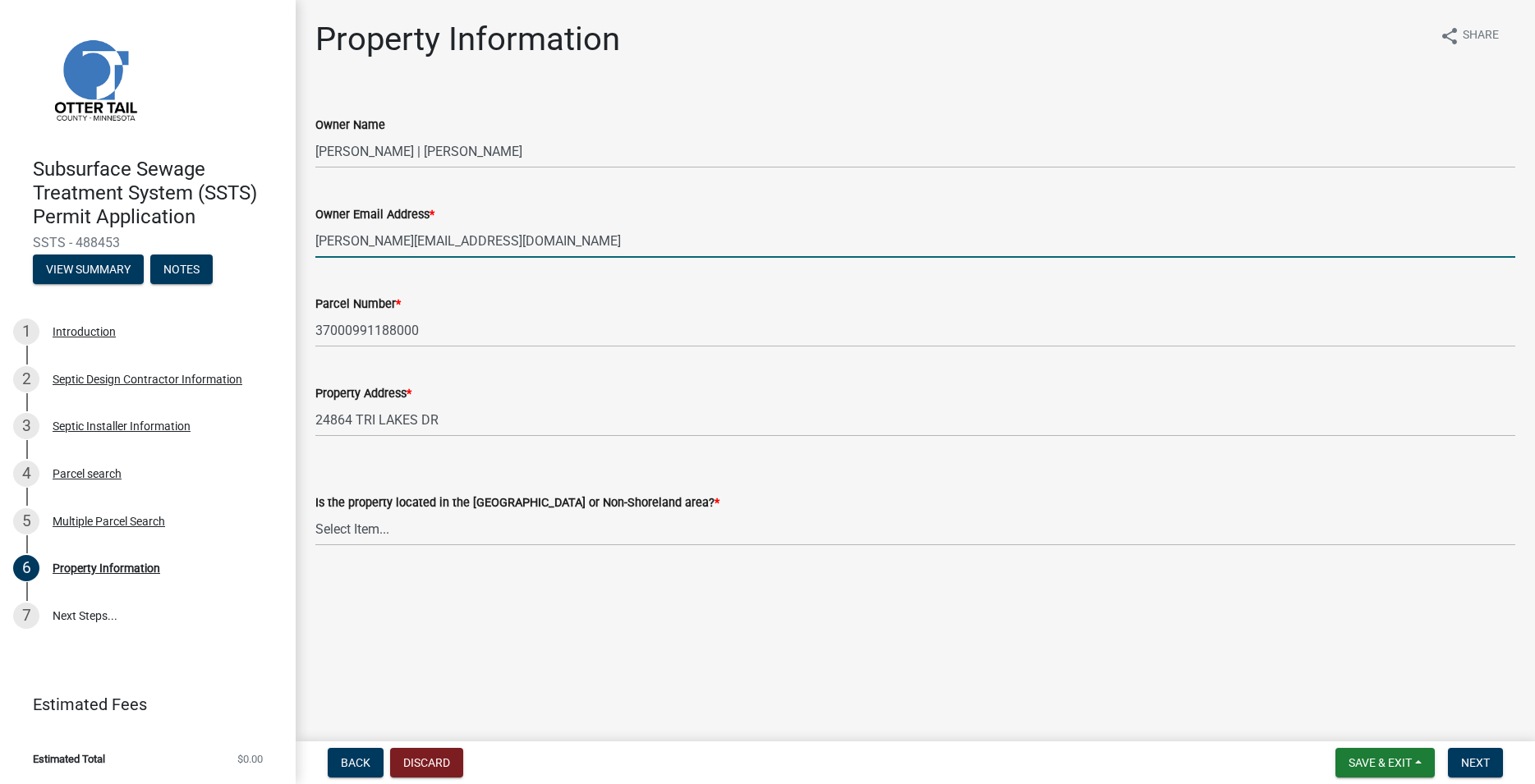
type input "[PERSON_NAME][EMAIL_ADDRESS][DOMAIN_NAME]"
click at [315, 512] on select "Select Item... Shoreland Non-Shoreland" at bounding box center [915, 529] width 1199 height 34
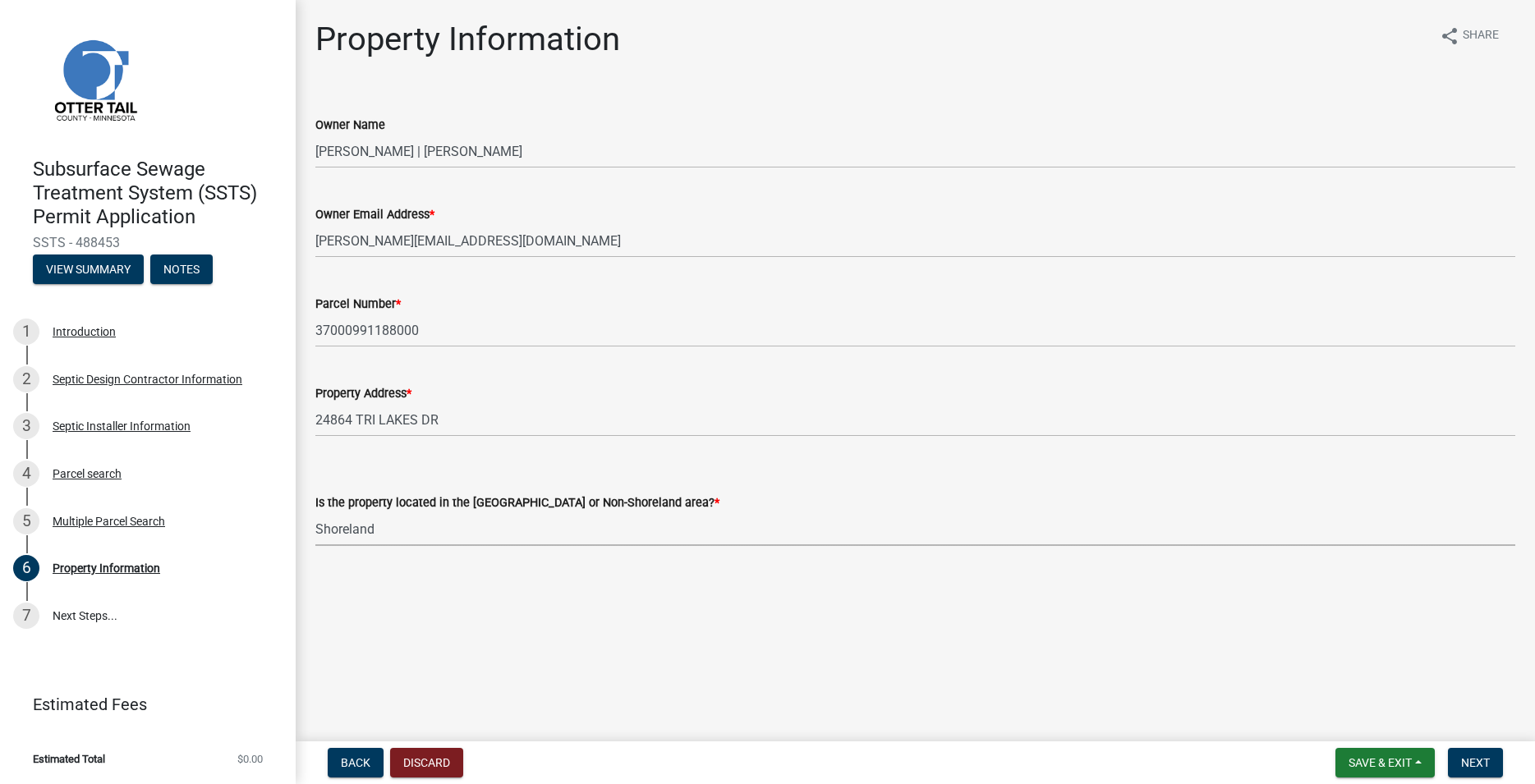
click option "Shoreland" at bounding box center [0, 0] width 0 height 0
select select "f91142e6-e911-469c-9754-896c7e7f9e05"
click at [1471, 755] on button "Next" at bounding box center [1475, 762] width 55 height 29
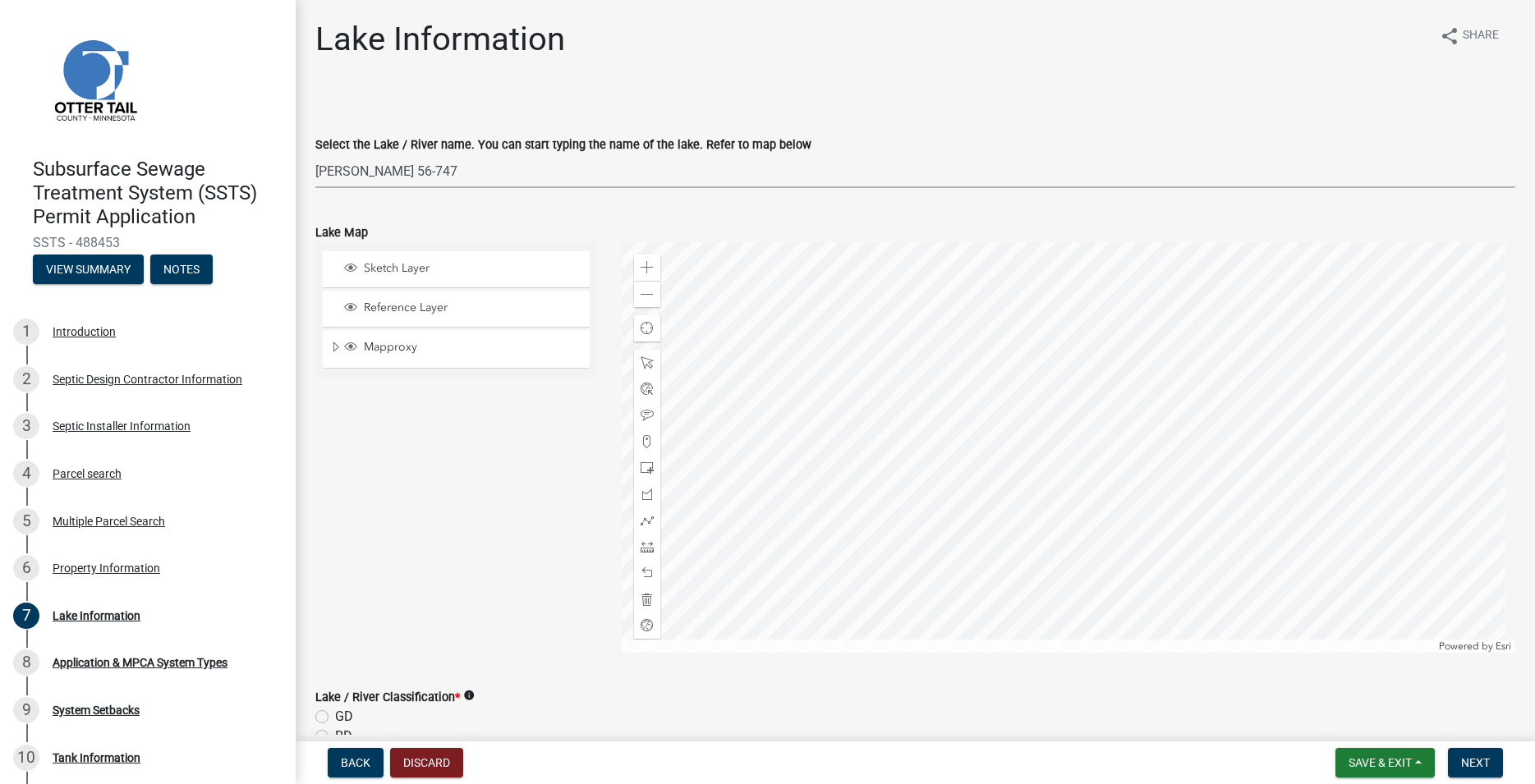
click option "[PERSON_NAME] 56-747" at bounding box center [0, 0] width 0 height 0
select select "26d9dc3a-5afa-4bd9-b8d6-98f5eeaf68e9"
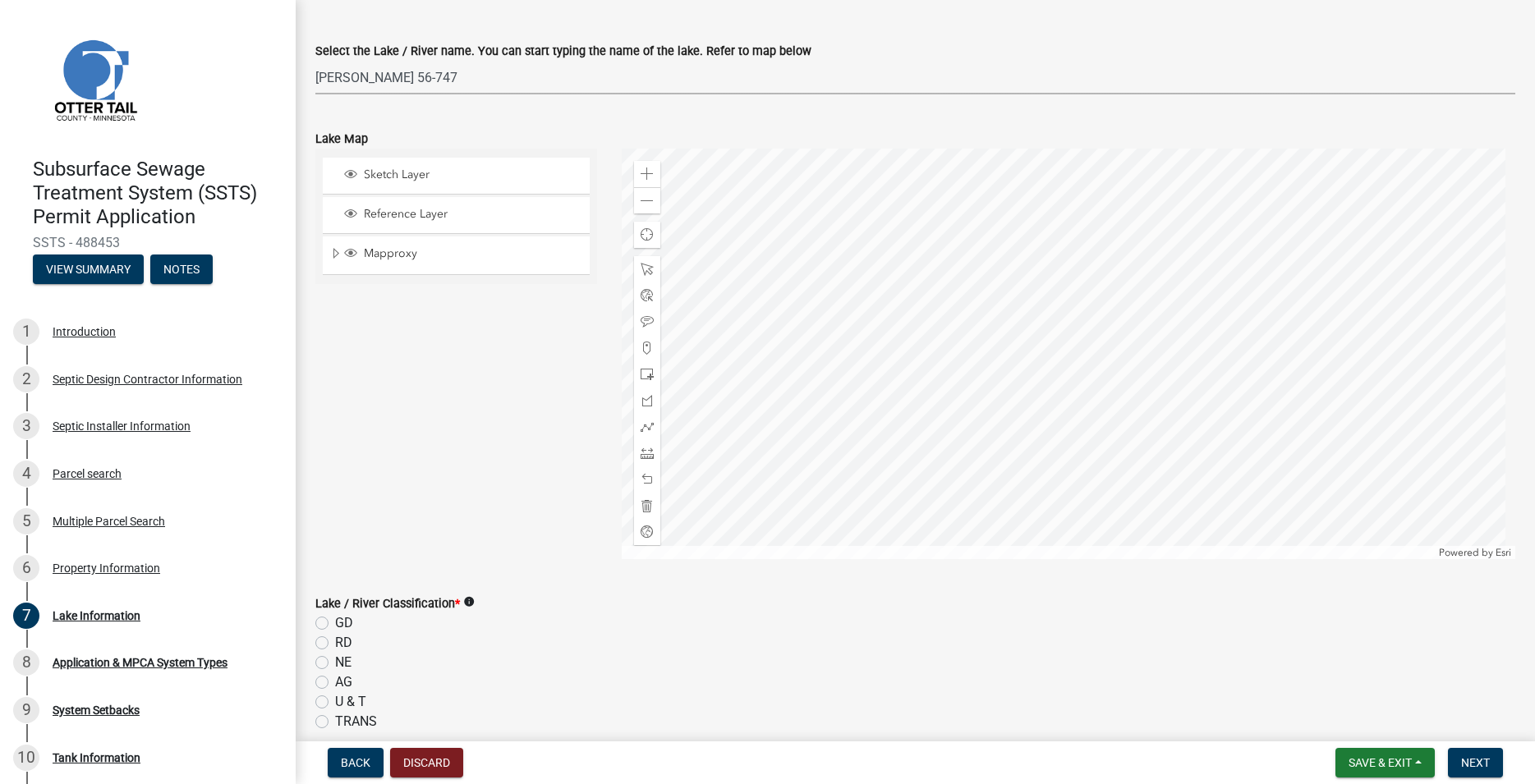
scroll to position [187, 0]
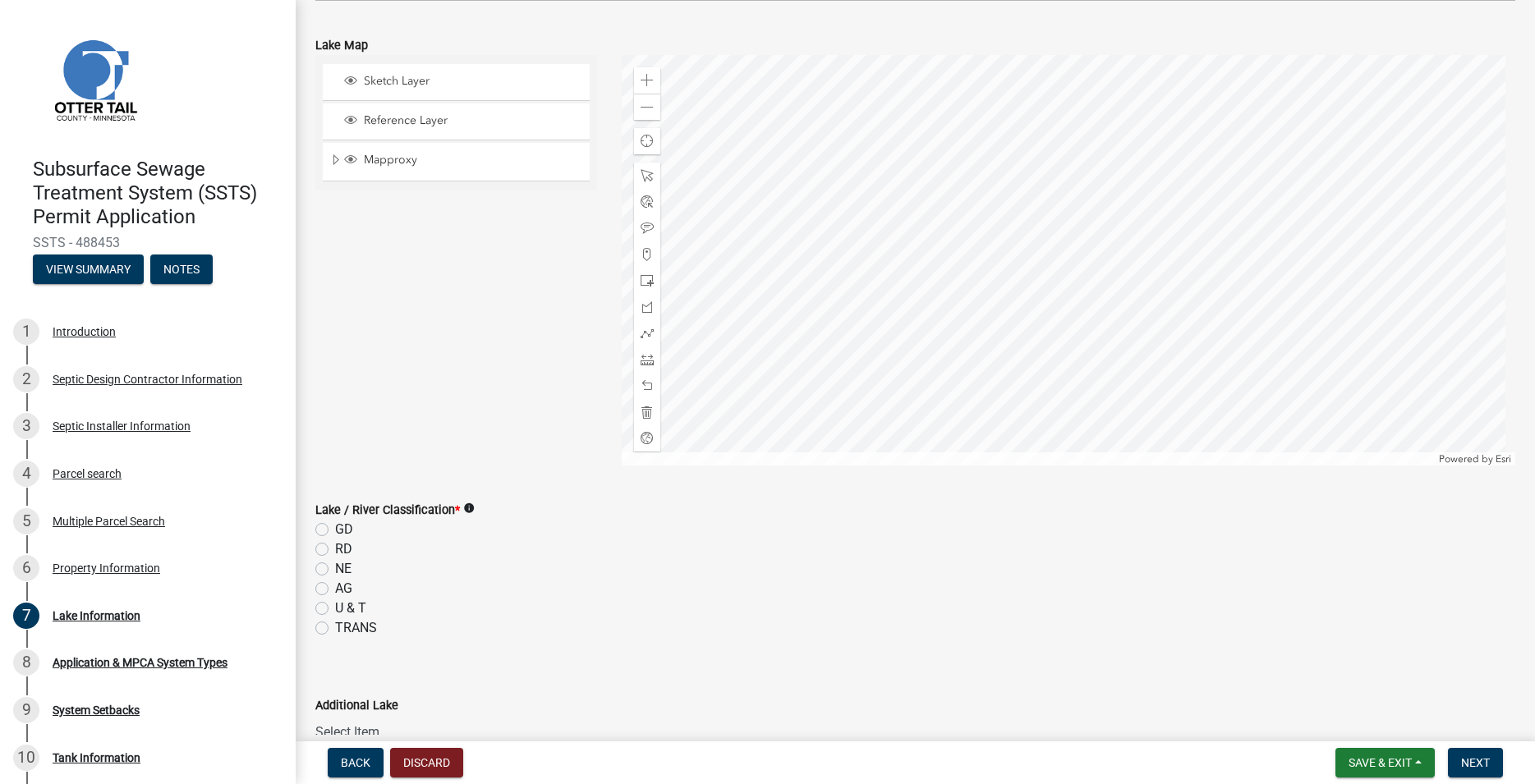
click at [335, 532] on label "GD" at bounding box center [344, 529] width 18 height 20
click at [335, 530] on input "GD" at bounding box center [340, 524] width 11 height 11
radio input "true"
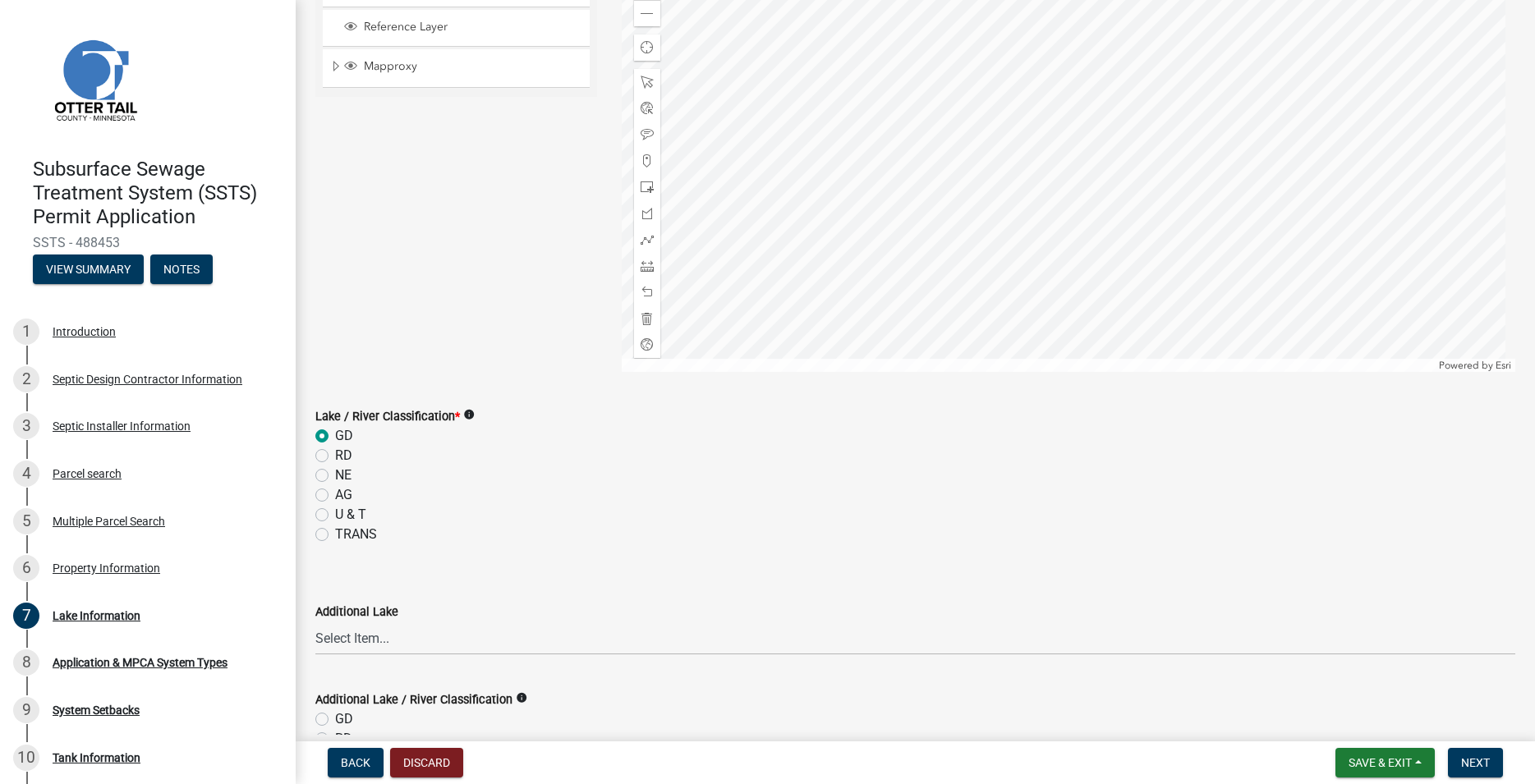
scroll to position [375, 0]
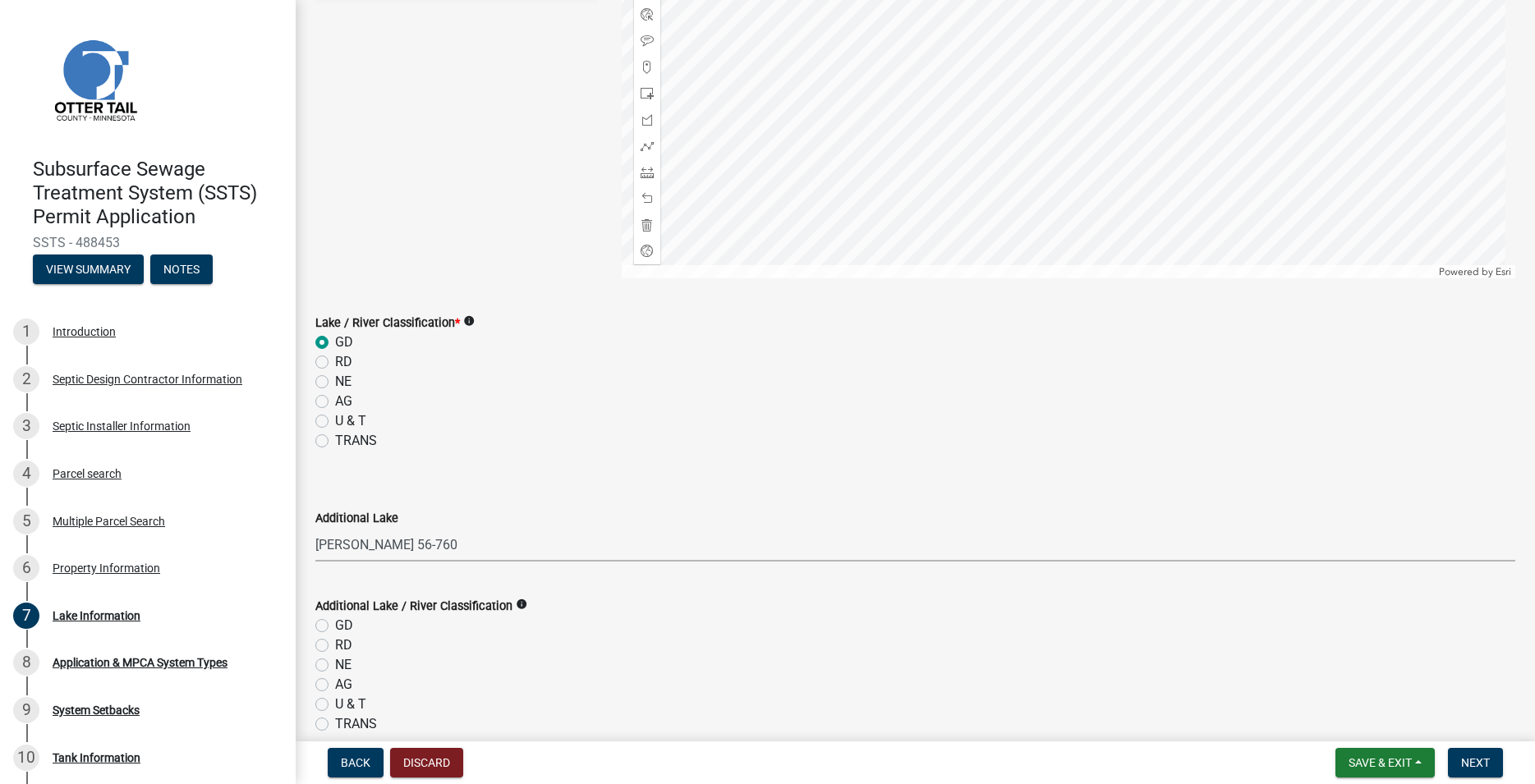
click option "[PERSON_NAME] 56-760" at bounding box center [0, 0] width 0 height 0
select select "21cdef33-1681-41da-b7a6-3f3c66787771"
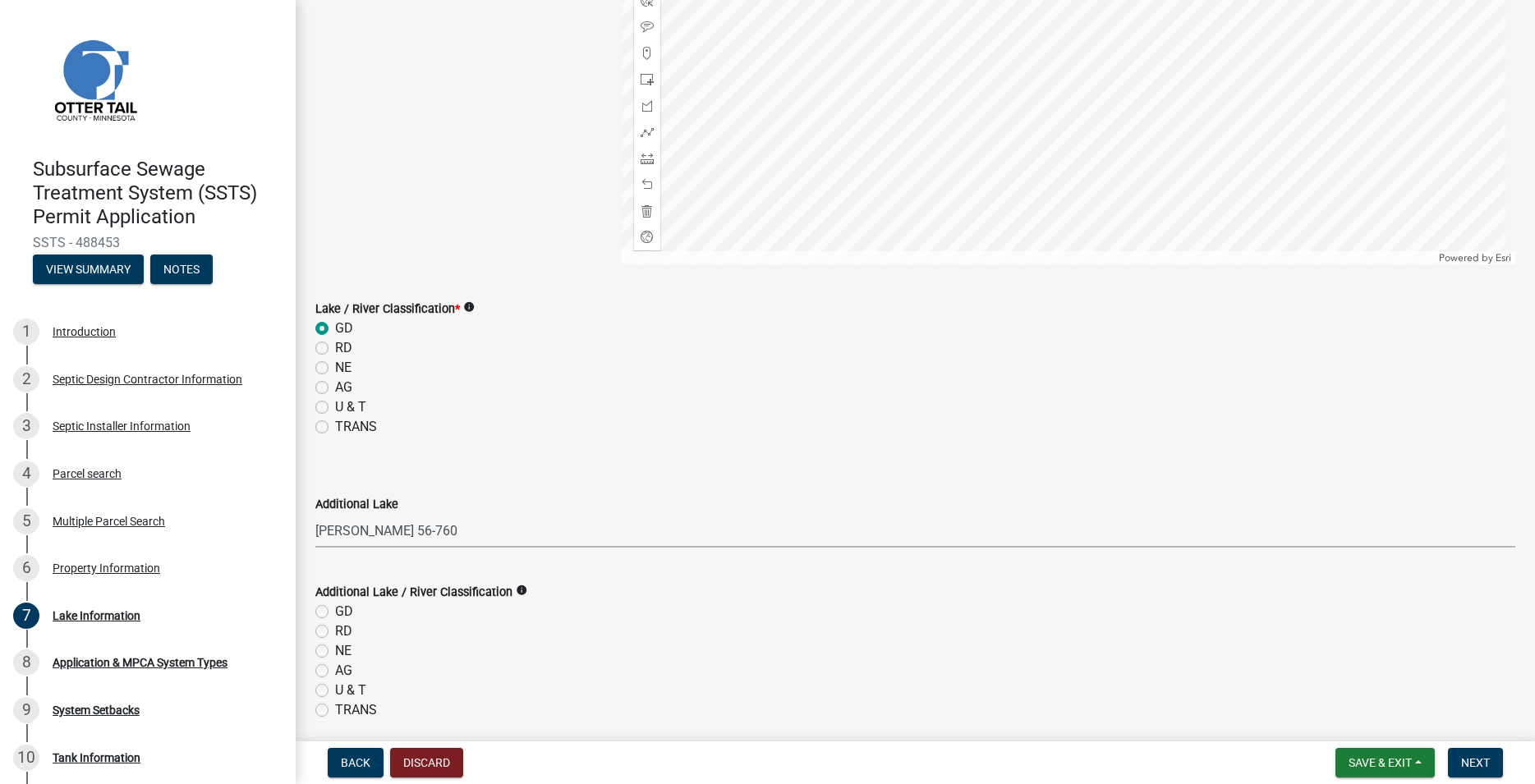
scroll to position [452, 0]
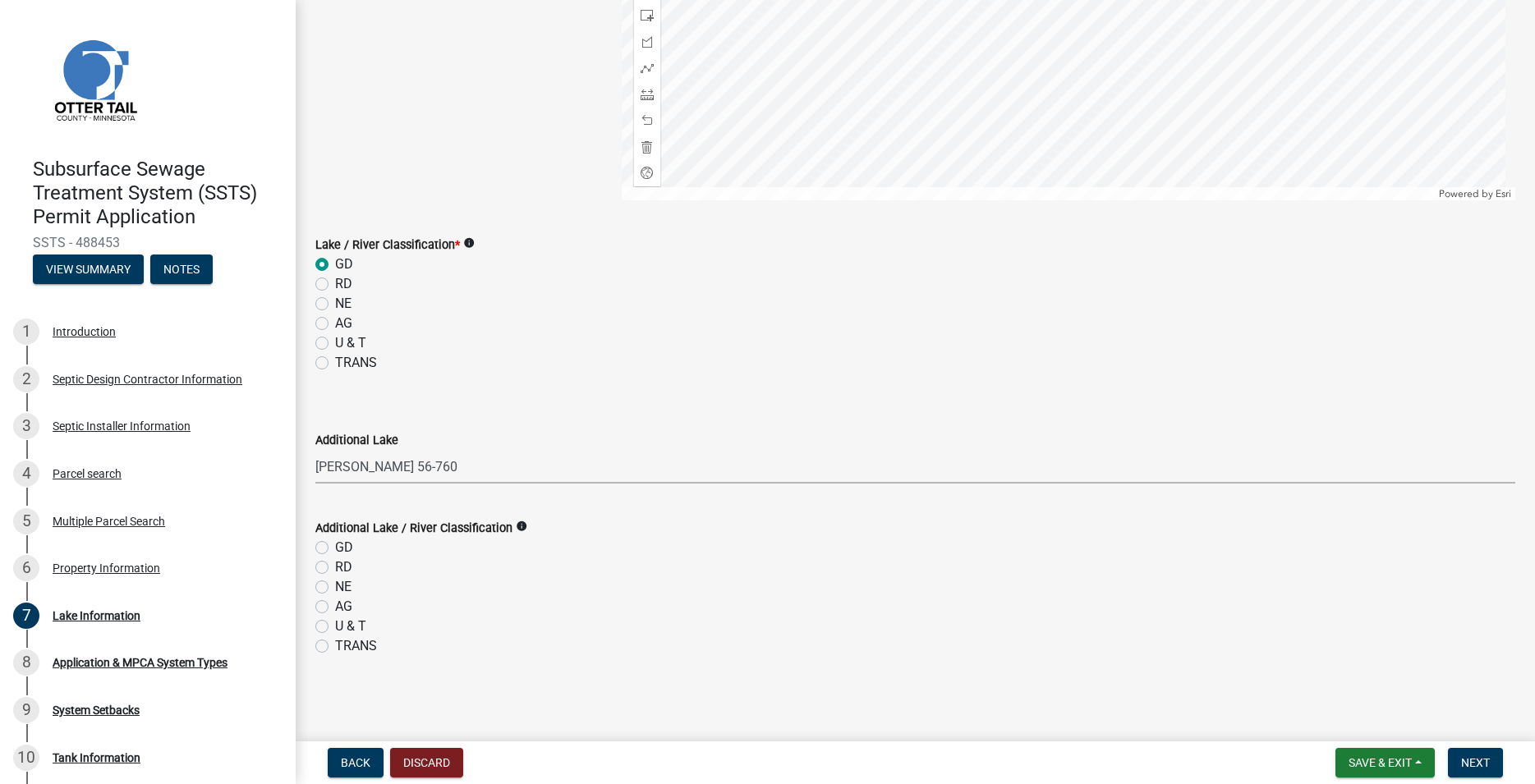
click at [335, 587] on label "NE" at bounding box center [343, 587] width 16 height 20
click at [335, 587] on input "NE" at bounding box center [340, 582] width 11 height 11
radio input "true"
click at [1468, 750] on button "Next" at bounding box center [1475, 762] width 55 height 29
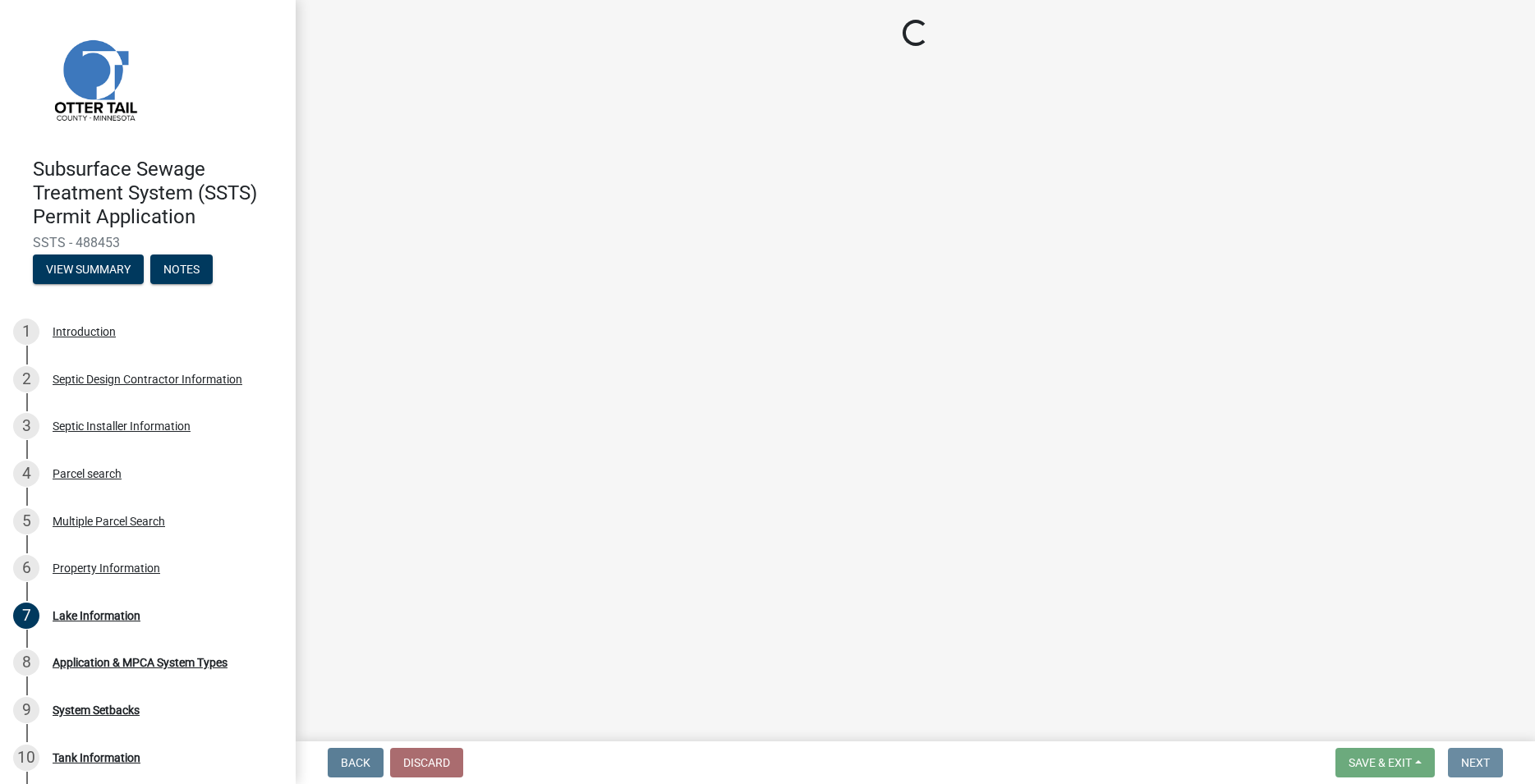
scroll to position [0, 0]
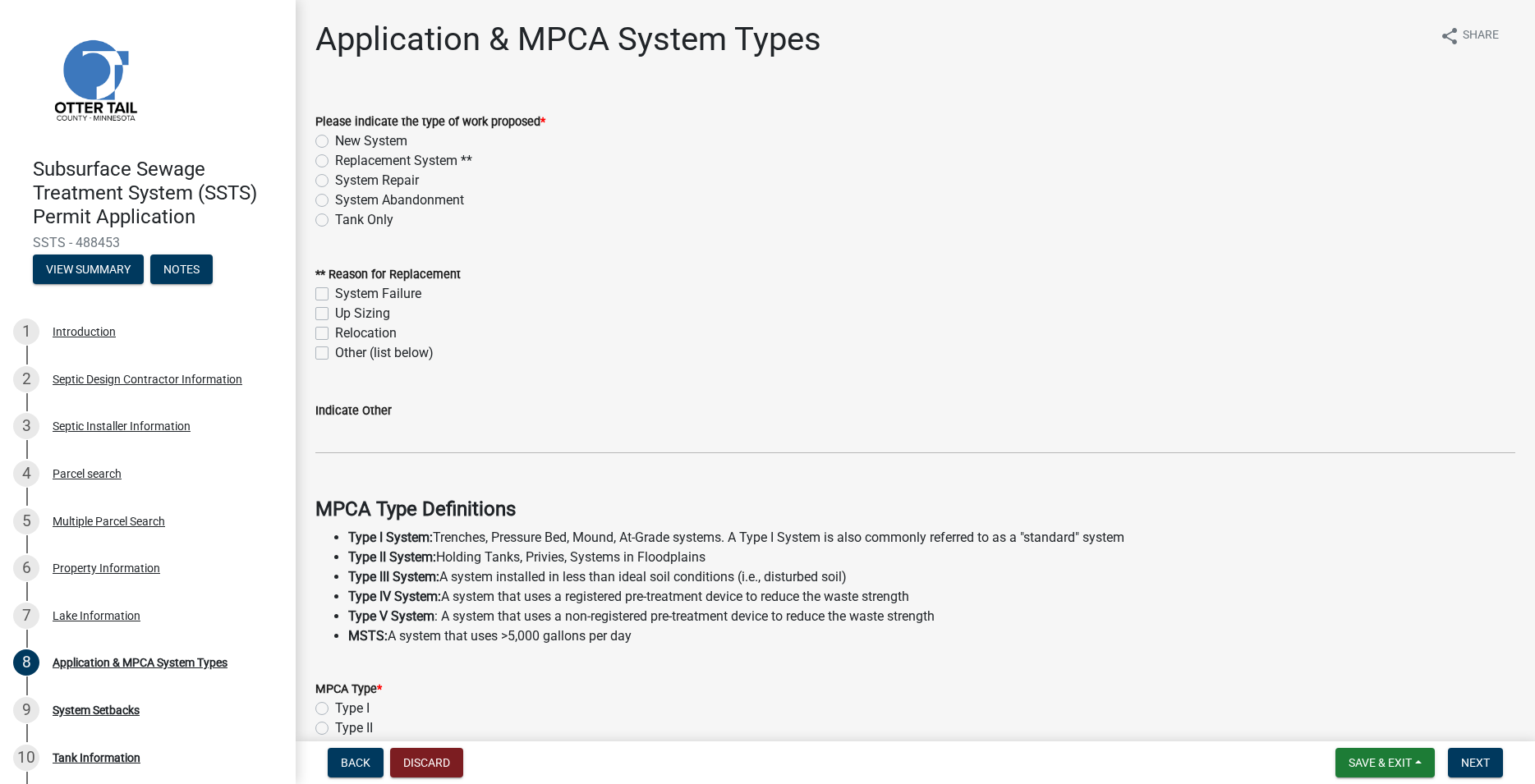
click at [335, 160] on label "Replacement System **" at bounding box center [403, 161] width 137 height 20
click at [335, 160] on input "Replacement System **" at bounding box center [340, 156] width 11 height 11
radio input "true"
click at [335, 295] on label "System Failure" at bounding box center [378, 293] width 87 height 20
click at [335, 294] on input "System Failure" at bounding box center [340, 289] width 11 height 11
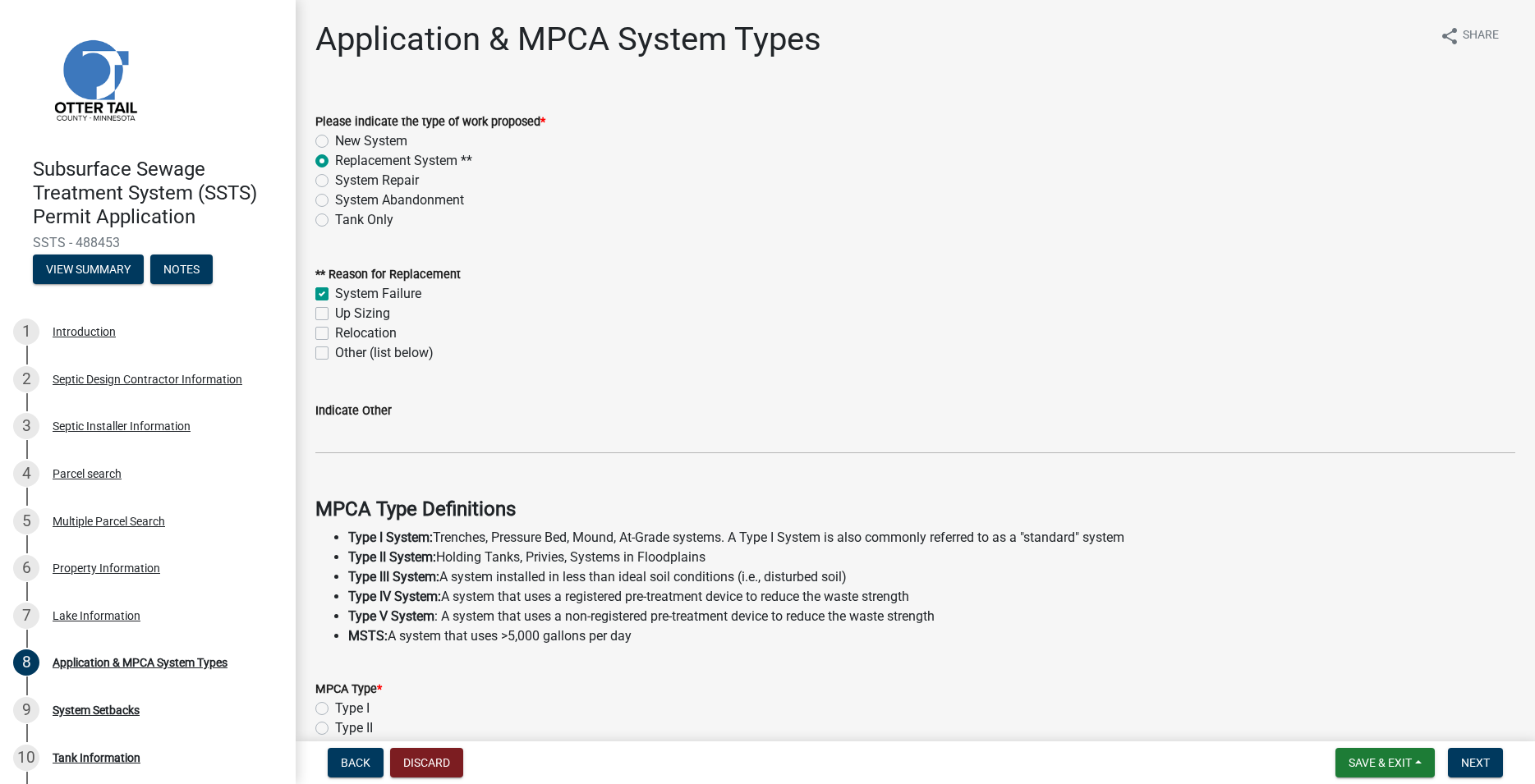
checkbox input "true"
checkbox input "false"
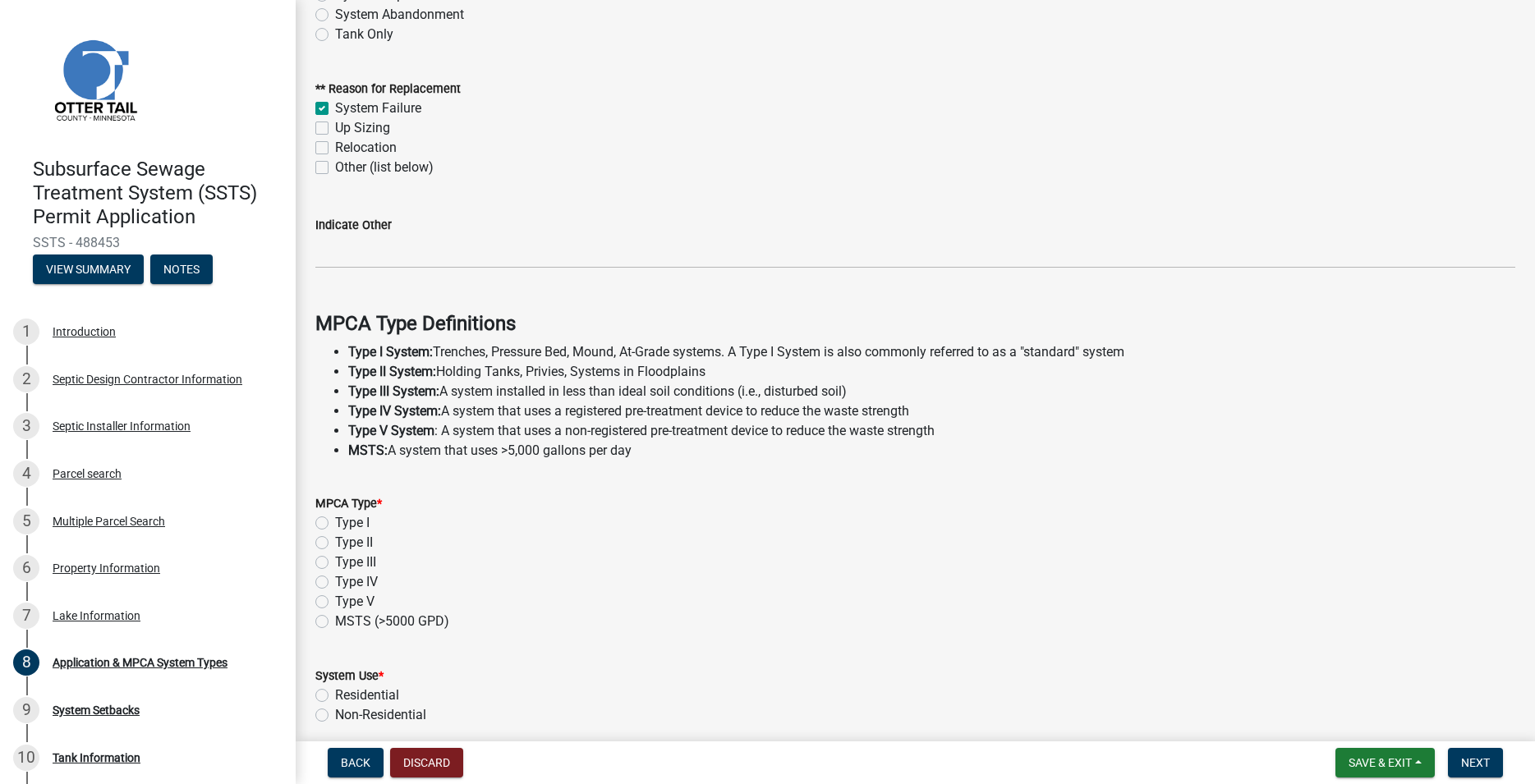
scroll to position [187, 0]
click at [317, 531] on div "Type I" at bounding box center [915, 521] width 1199 height 20
click at [335, 562] on label "Type III" at bounding box center [355, 560] width 41 height 20
click at [335, 561] on input "Type III" at bounding box center [340, 556] width 11 height 11
radio input "true"
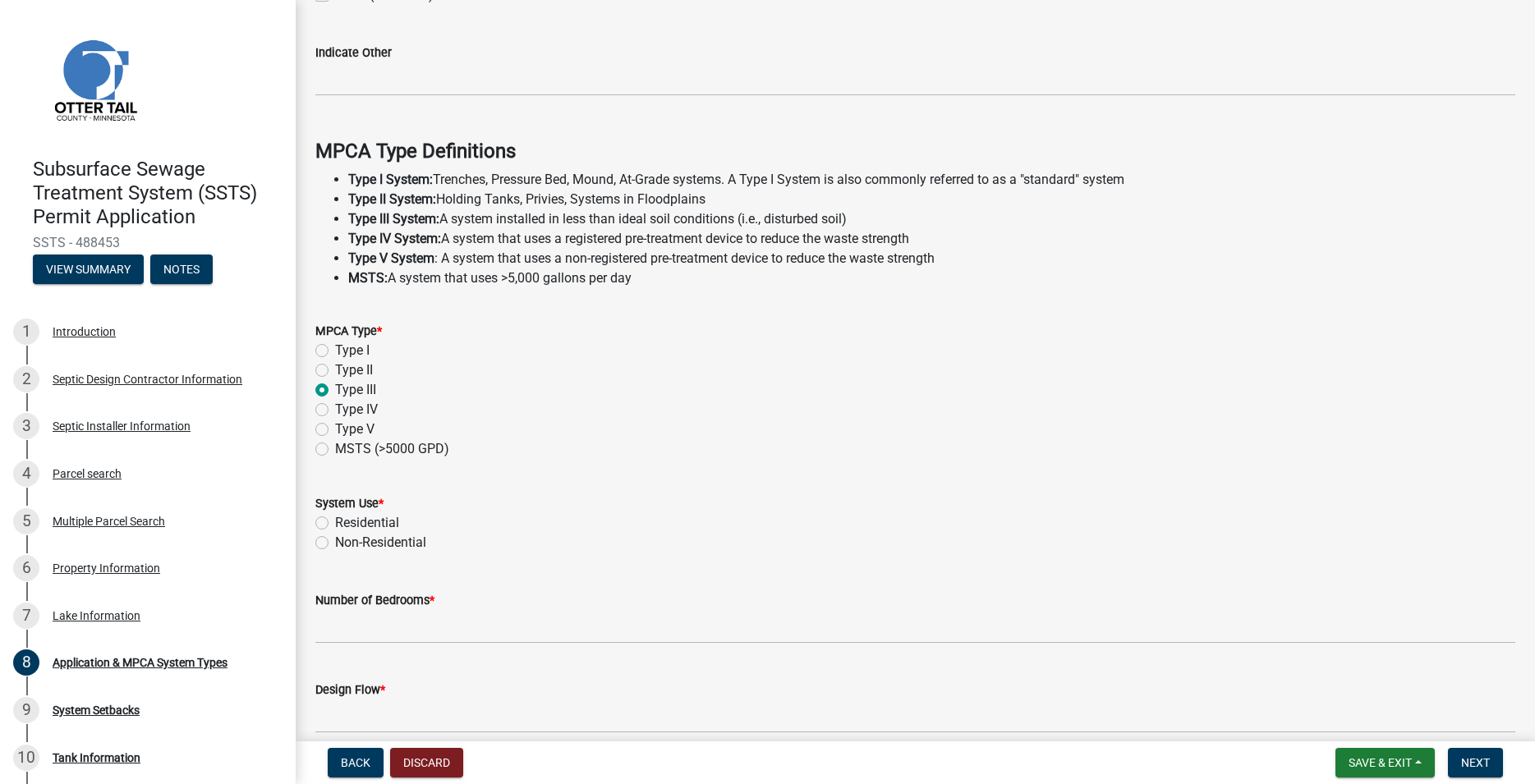
scroll to position [375, 0]
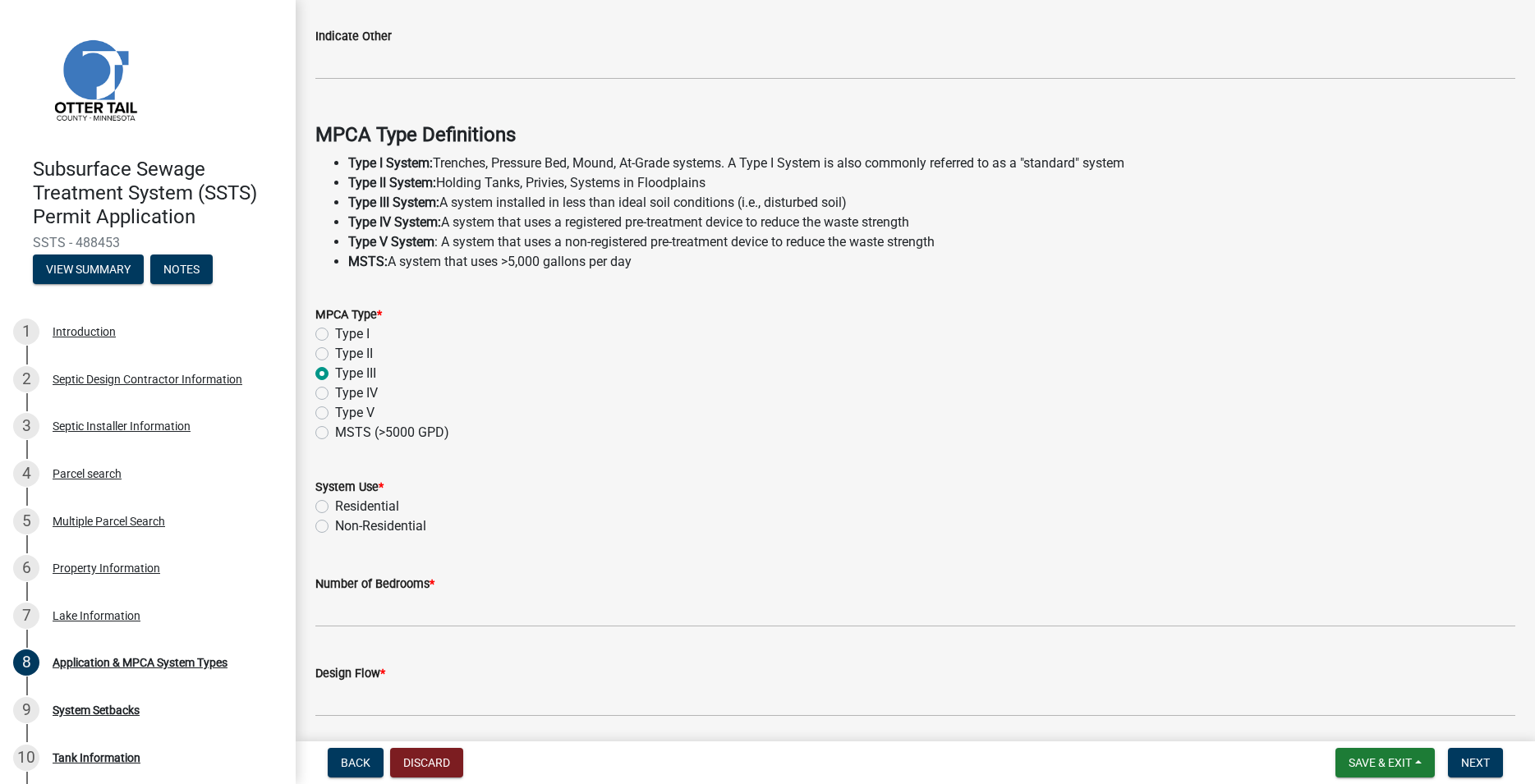
click at [335, 508] on label "Residential" at bounding box center [367, 507] width 64 height 20
click at [335, 508] on input "Residential" at bounding box center [340, 502] width 11 height 11
radio input "true"
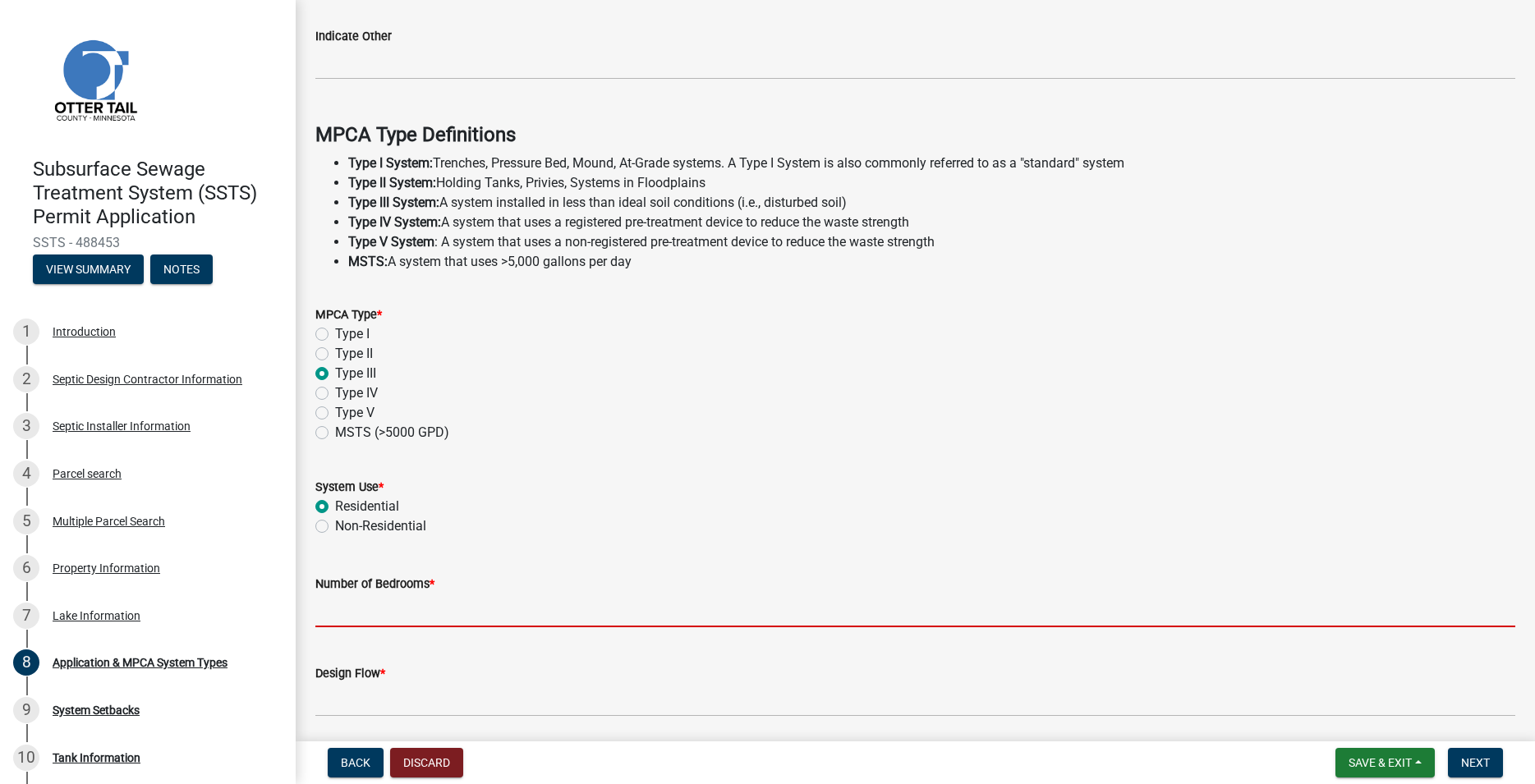
click at [353, 608] on input "Number of Bedrooms *" at bounding box center [915, 610] width 1199 height 34
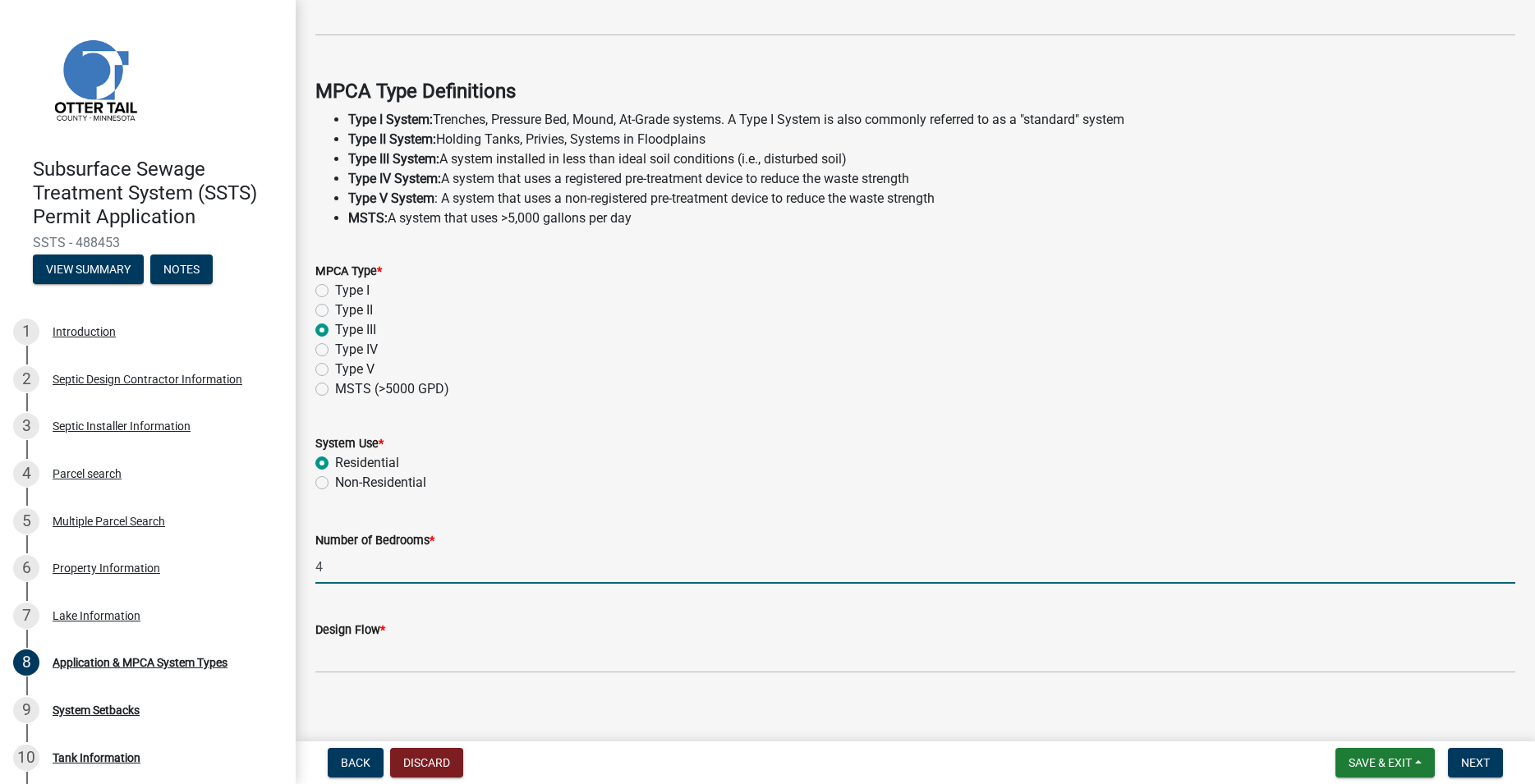
scroll to position [436, 0]
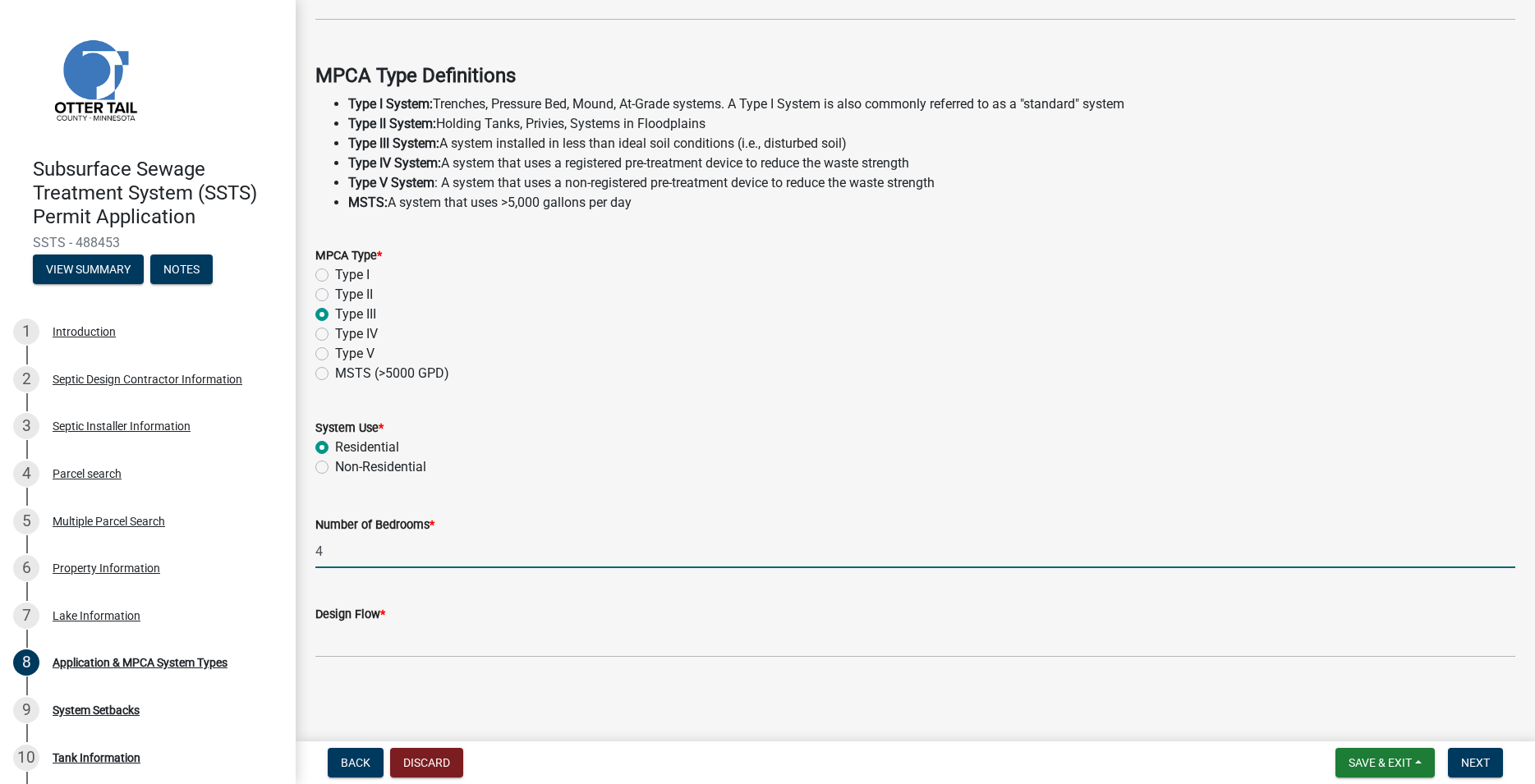
type input "4"
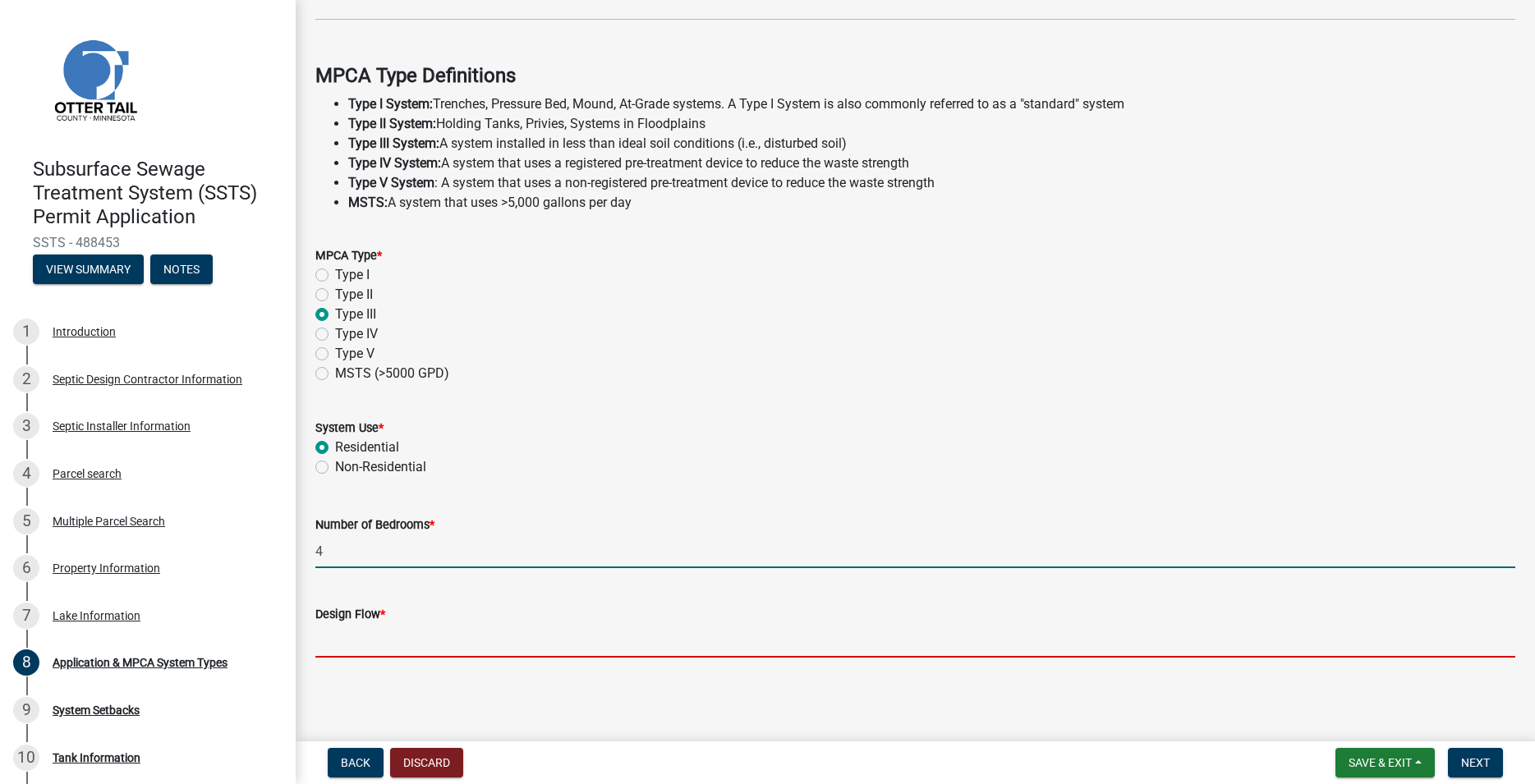
click at [353, 656] on input "Design Flow *" at bounding box center [915, 640] width 1199 height 34
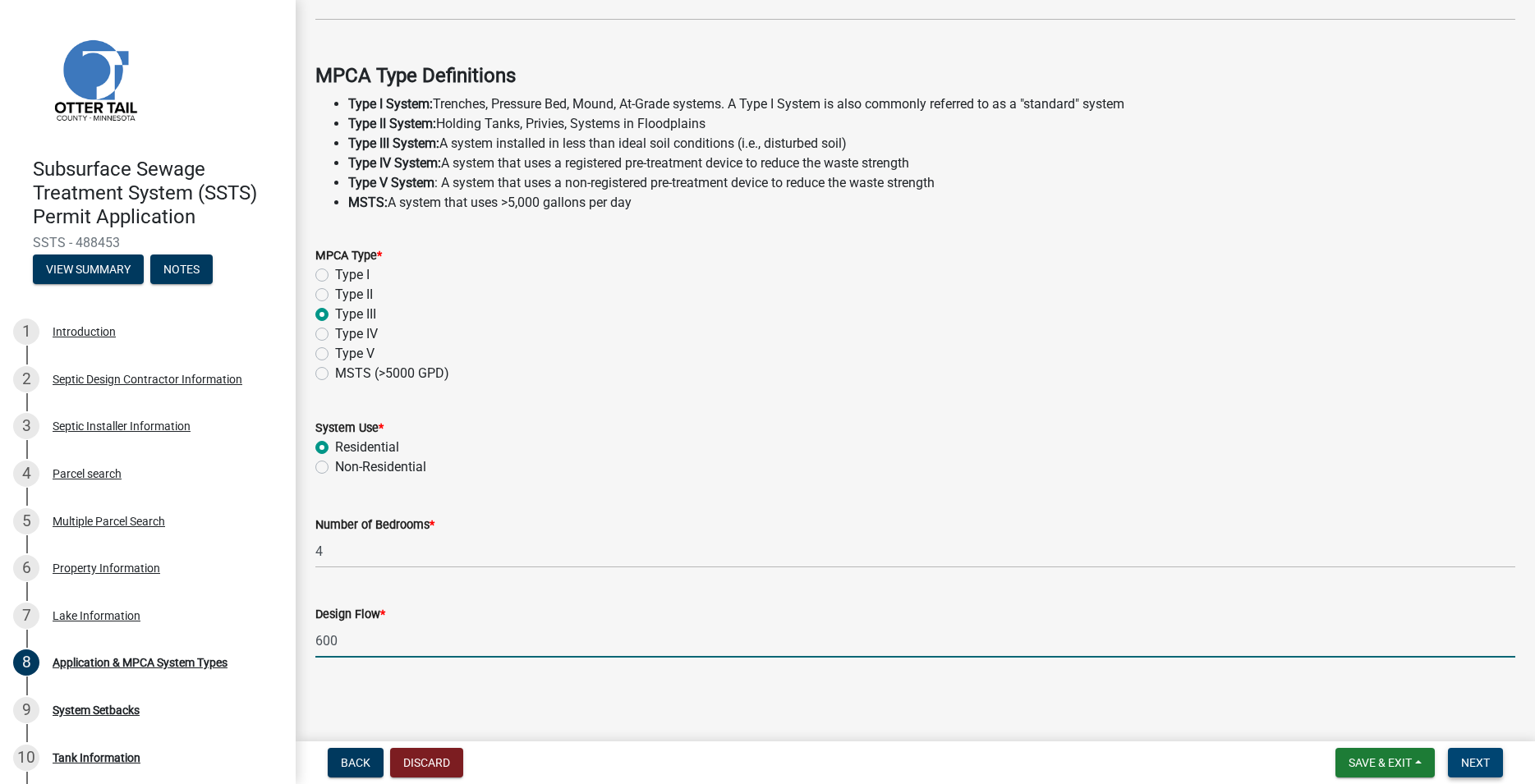
type input "600"
click at [1470, 757] on span "Next" at bounding box center [1475, 762] width 29 height 13
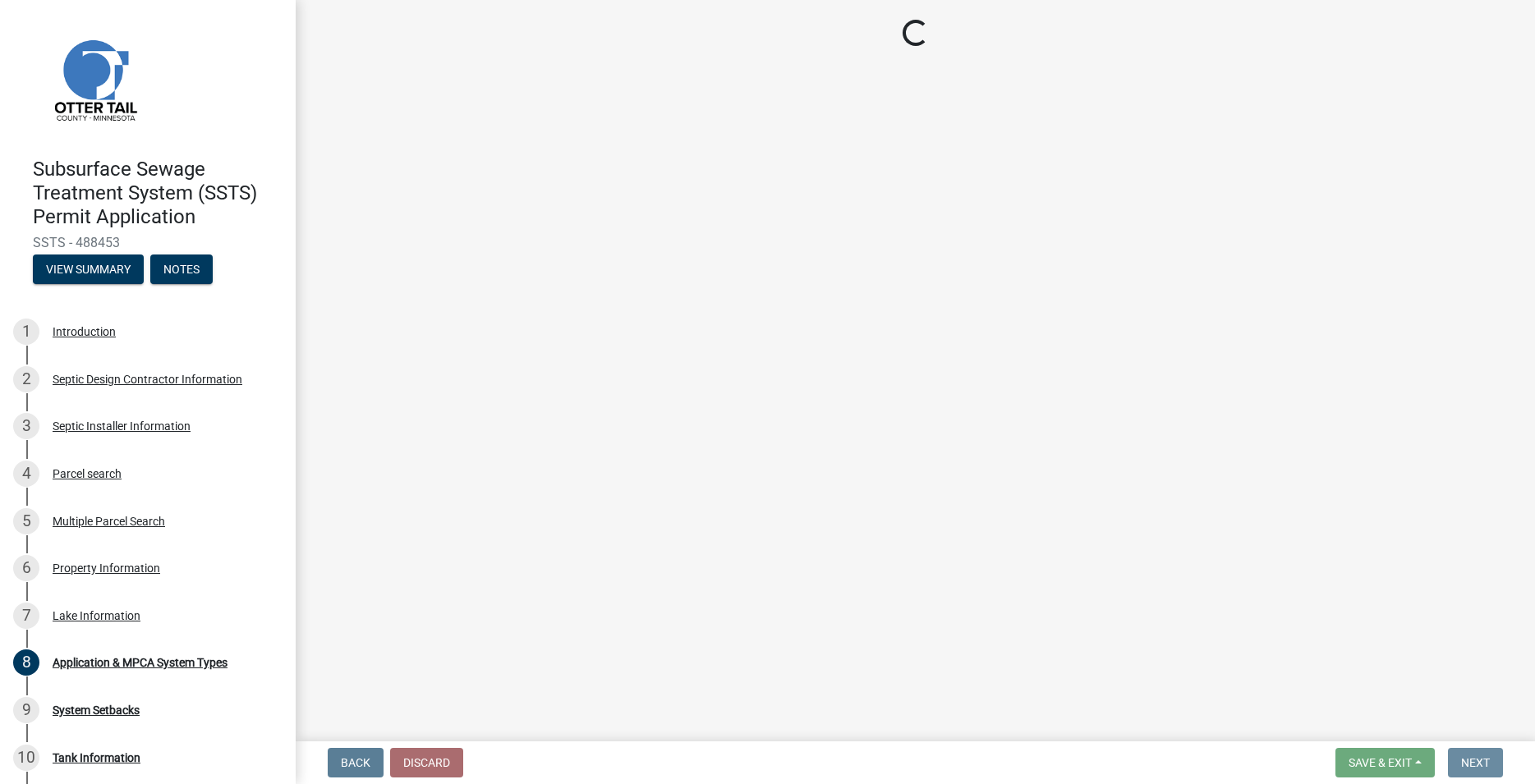
scroll to position [0, 0]
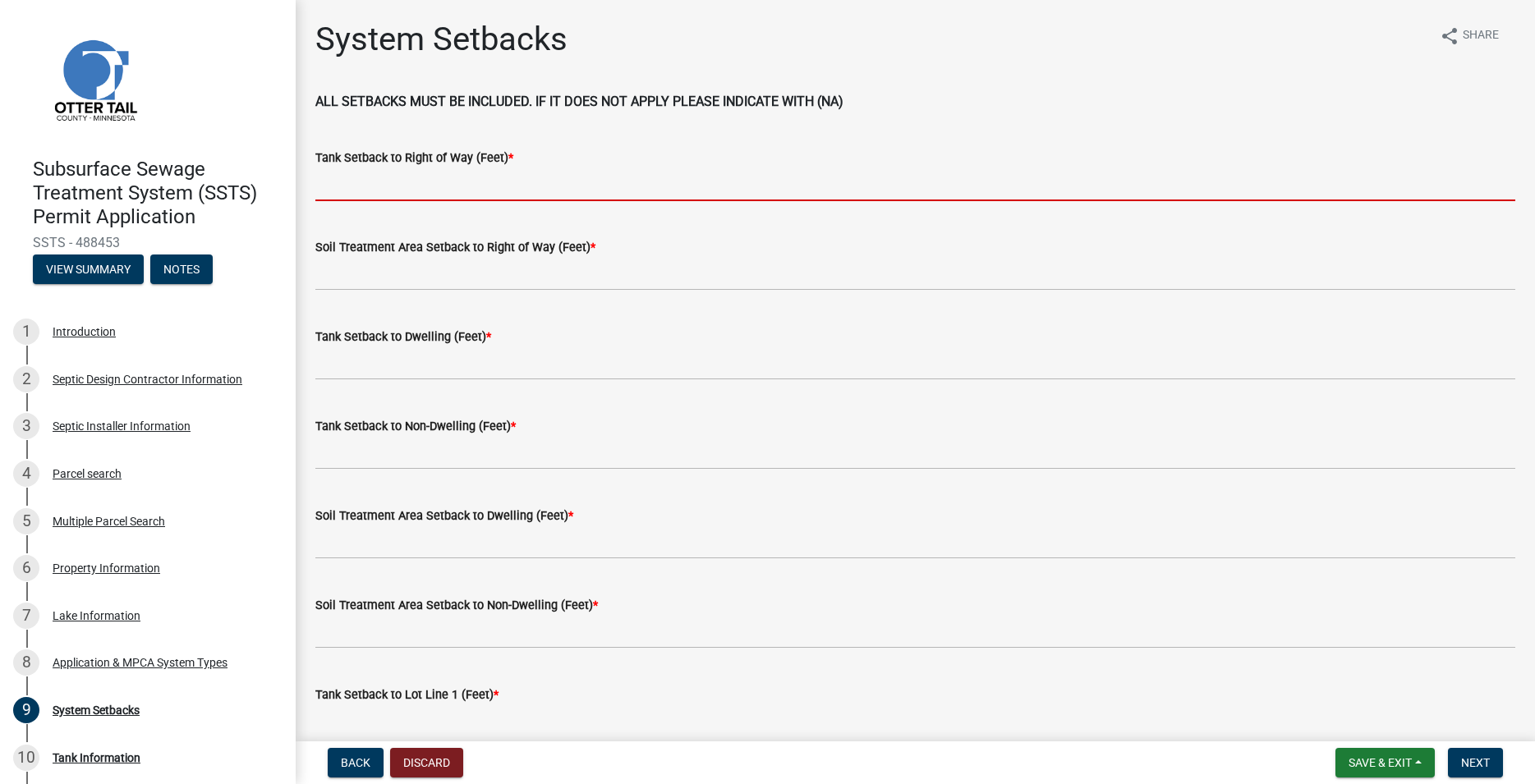
click at [442, 181] on input "Tank Setback to Right of Way (Feet) *" at bounding box center [915, 185] width 1199 height 34
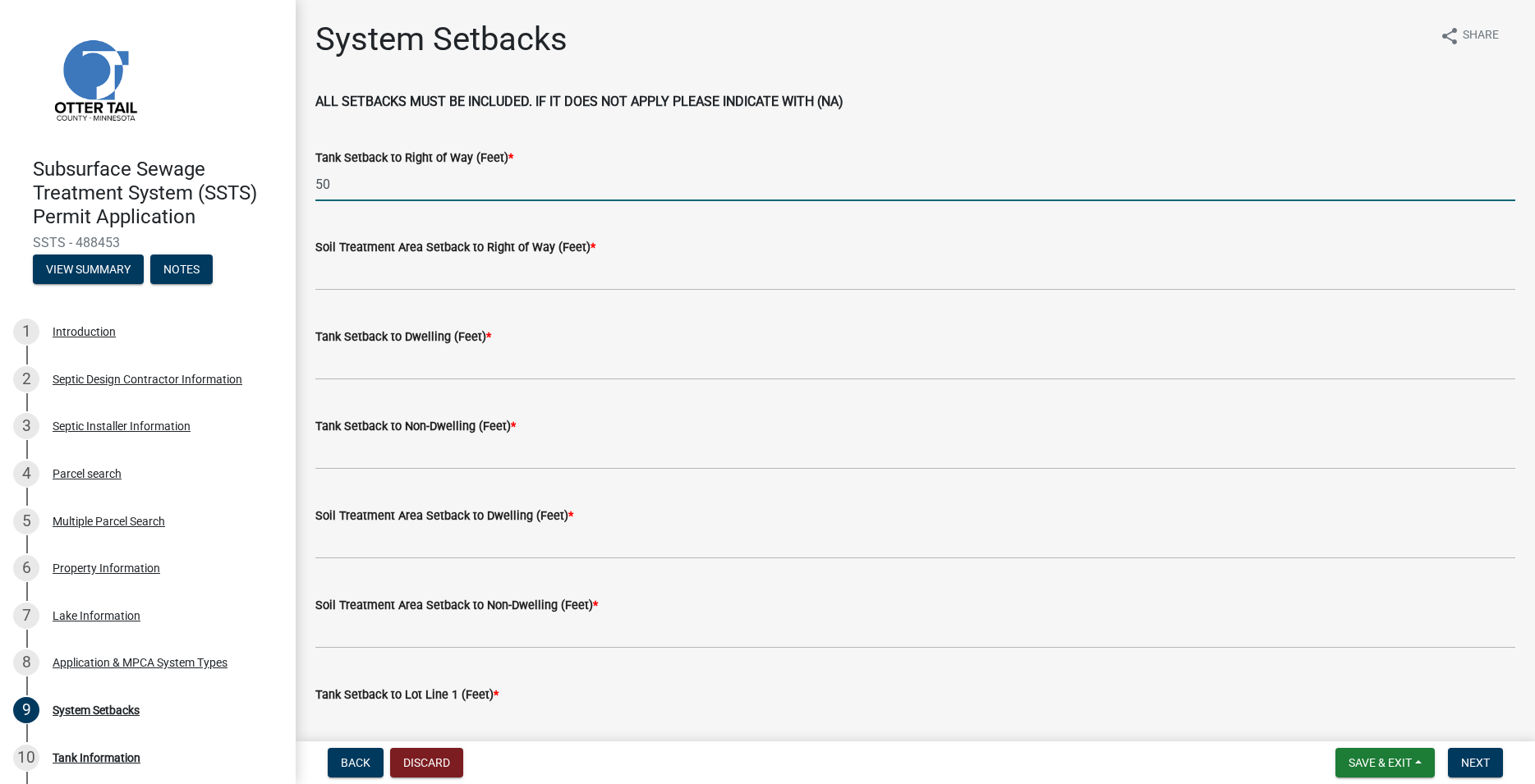
click at [319, 183] on input "50" at bounding box center [915, 185] width 1199 height 34
type input "60"
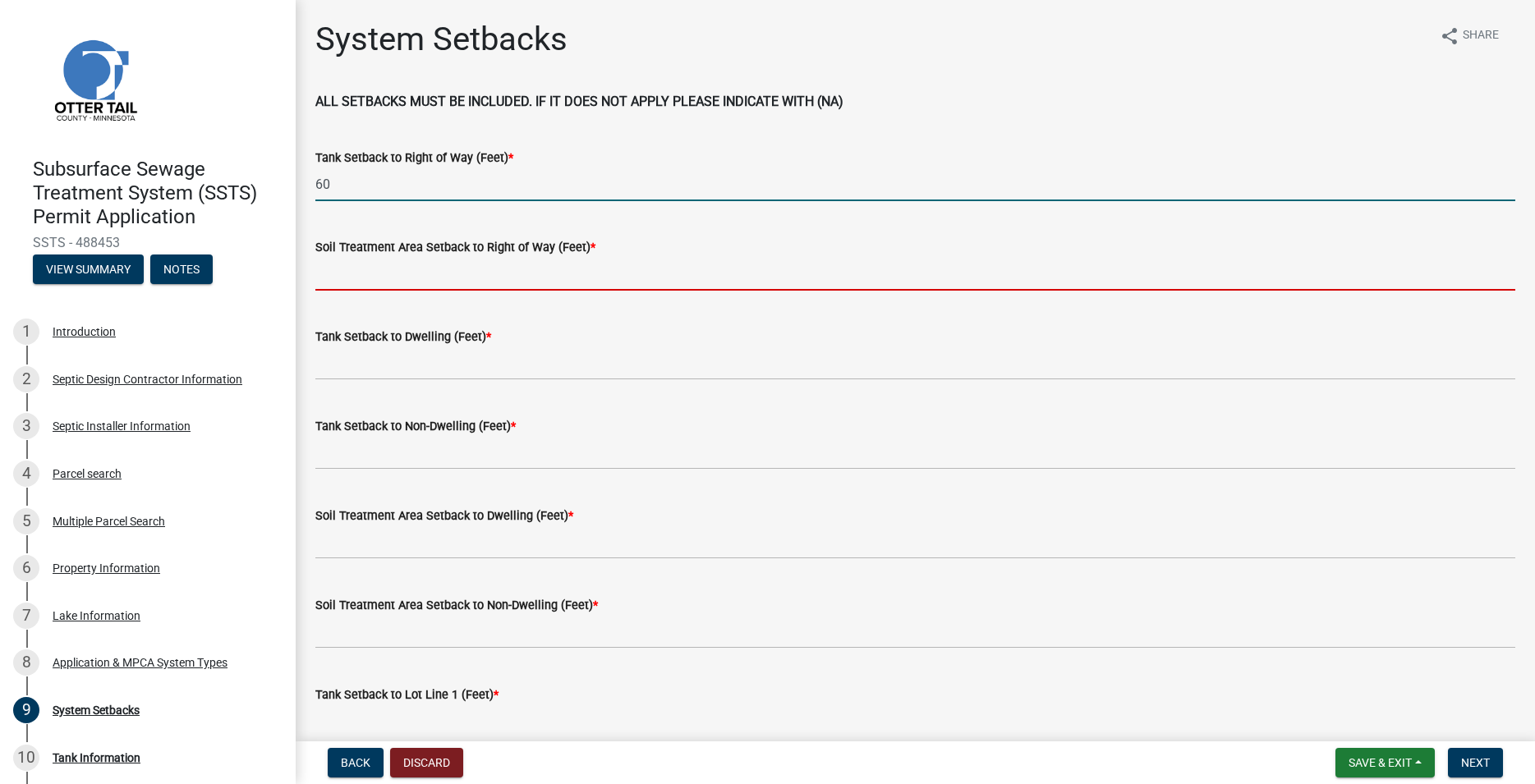
click at [367, 265] on input "Soil Treatment Area Setback to Right of Way (Feet) *" at bounding box center [915, 274] width 1199 height 34
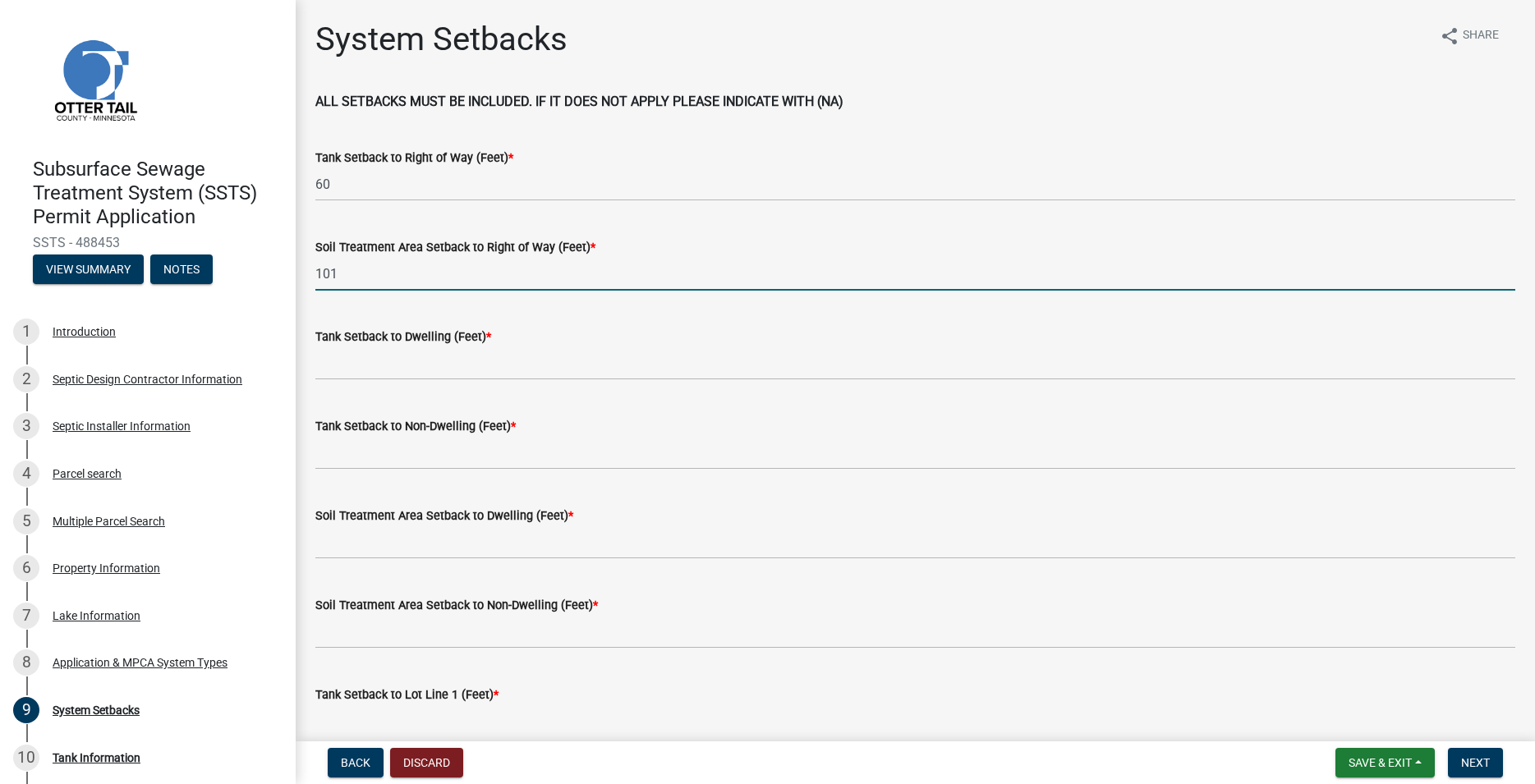
type input "101"
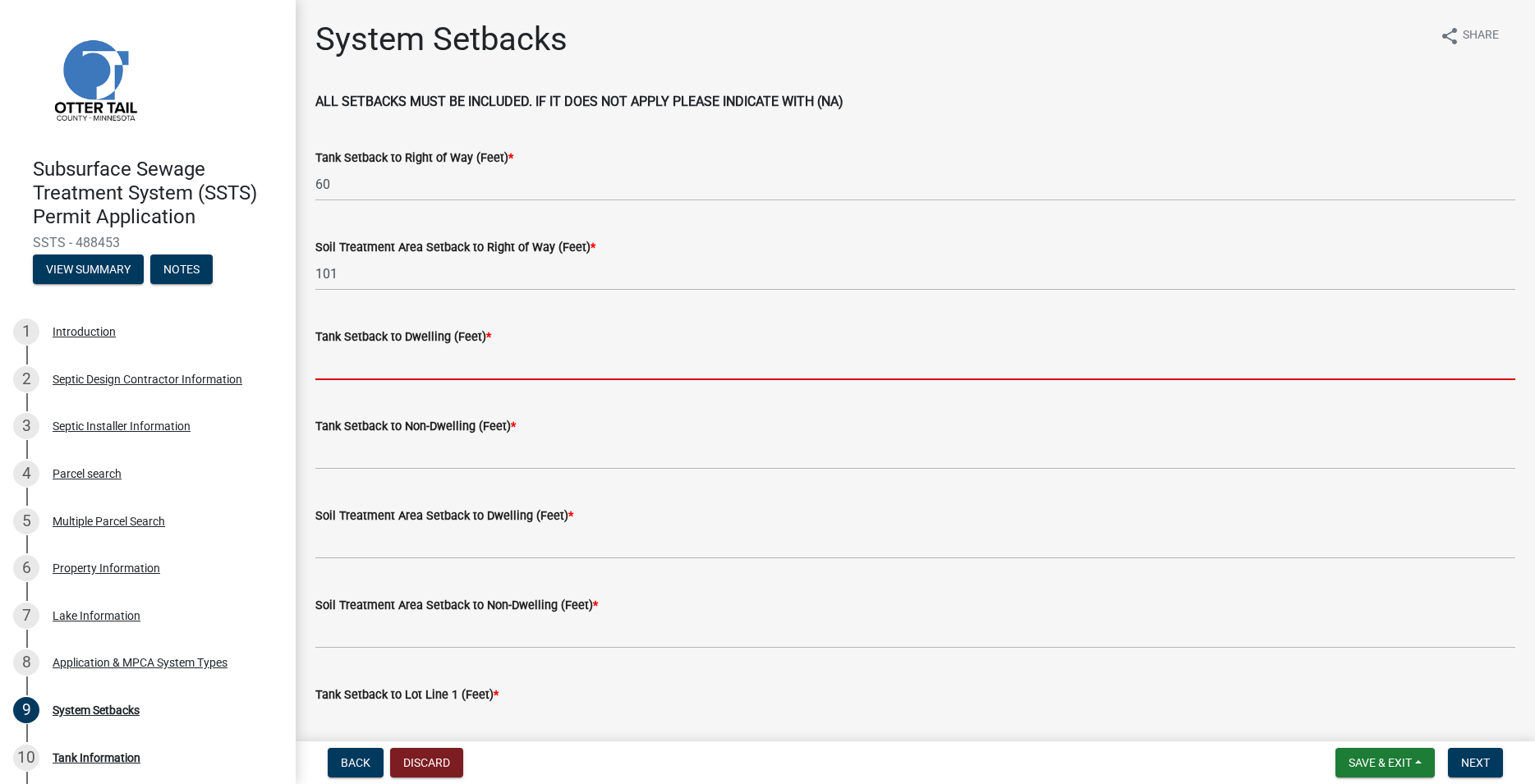
click at [402, 355] on input "Tank Setback to Dwelling (Feet) *" at bounding box center [915, 363] width 1199 height 34
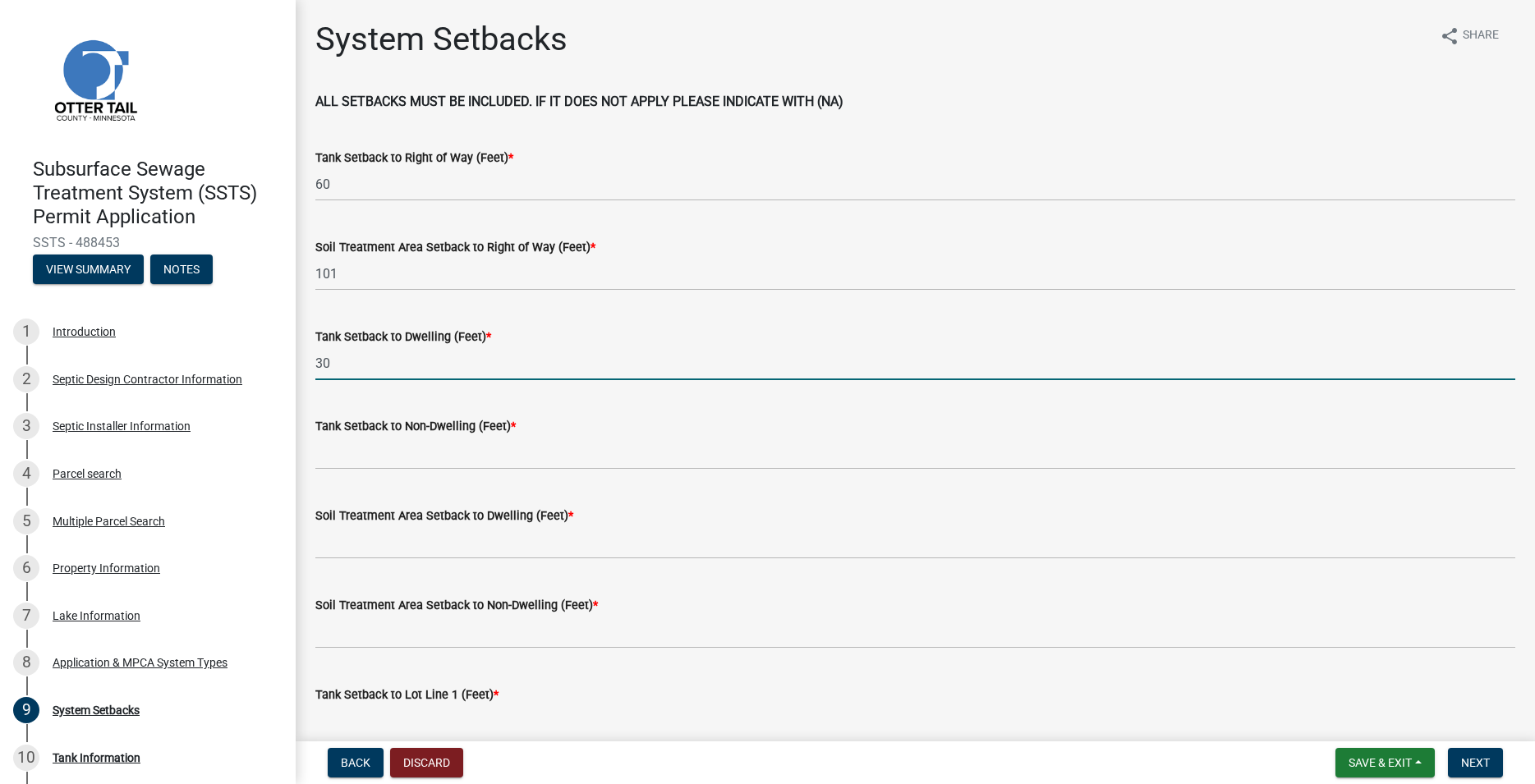
type input "30"
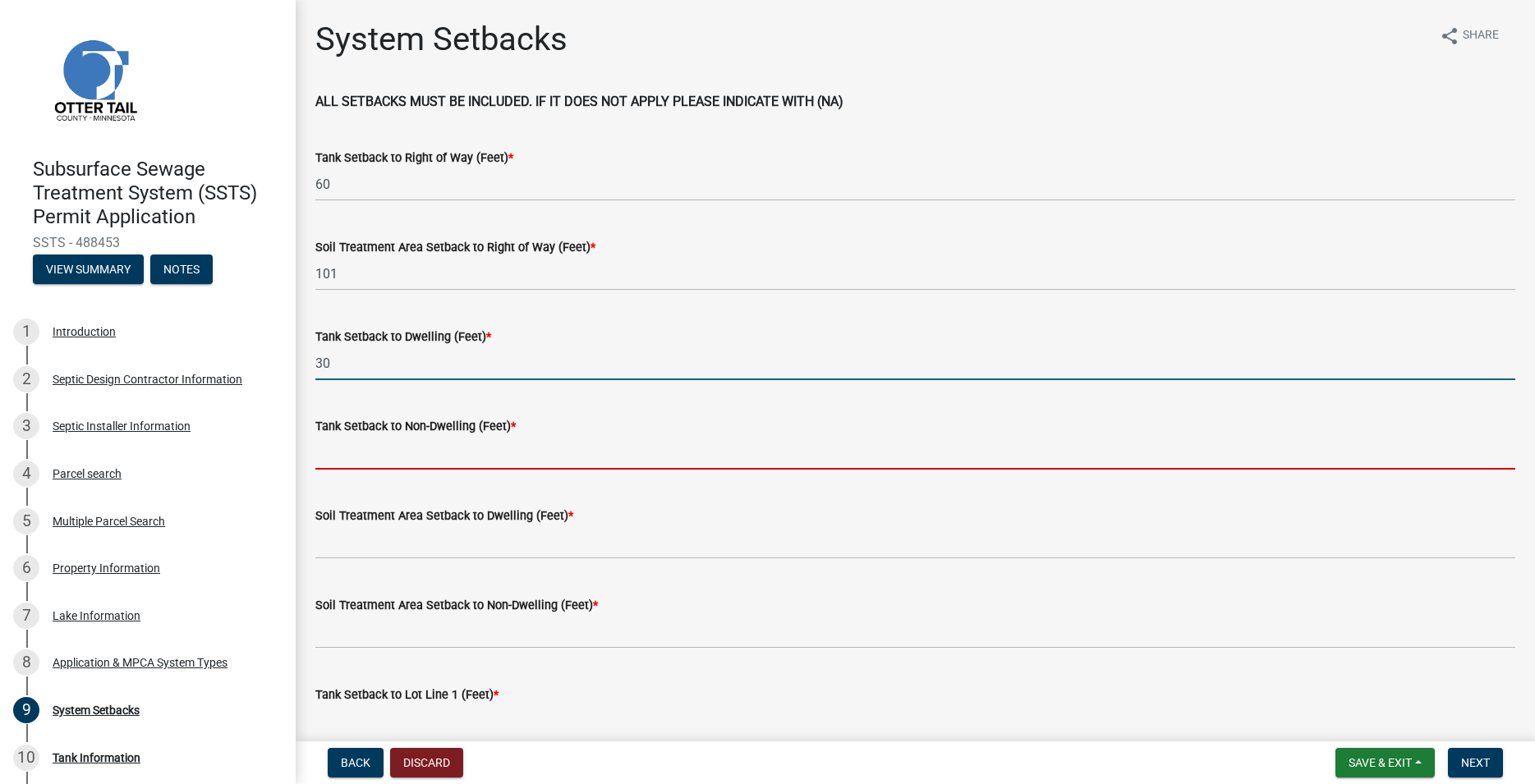
click at [433, 454] on input "Tank Setback to Non-Dwelling (Feet) *" at bounding box center [915, 453] width 1199 height 34
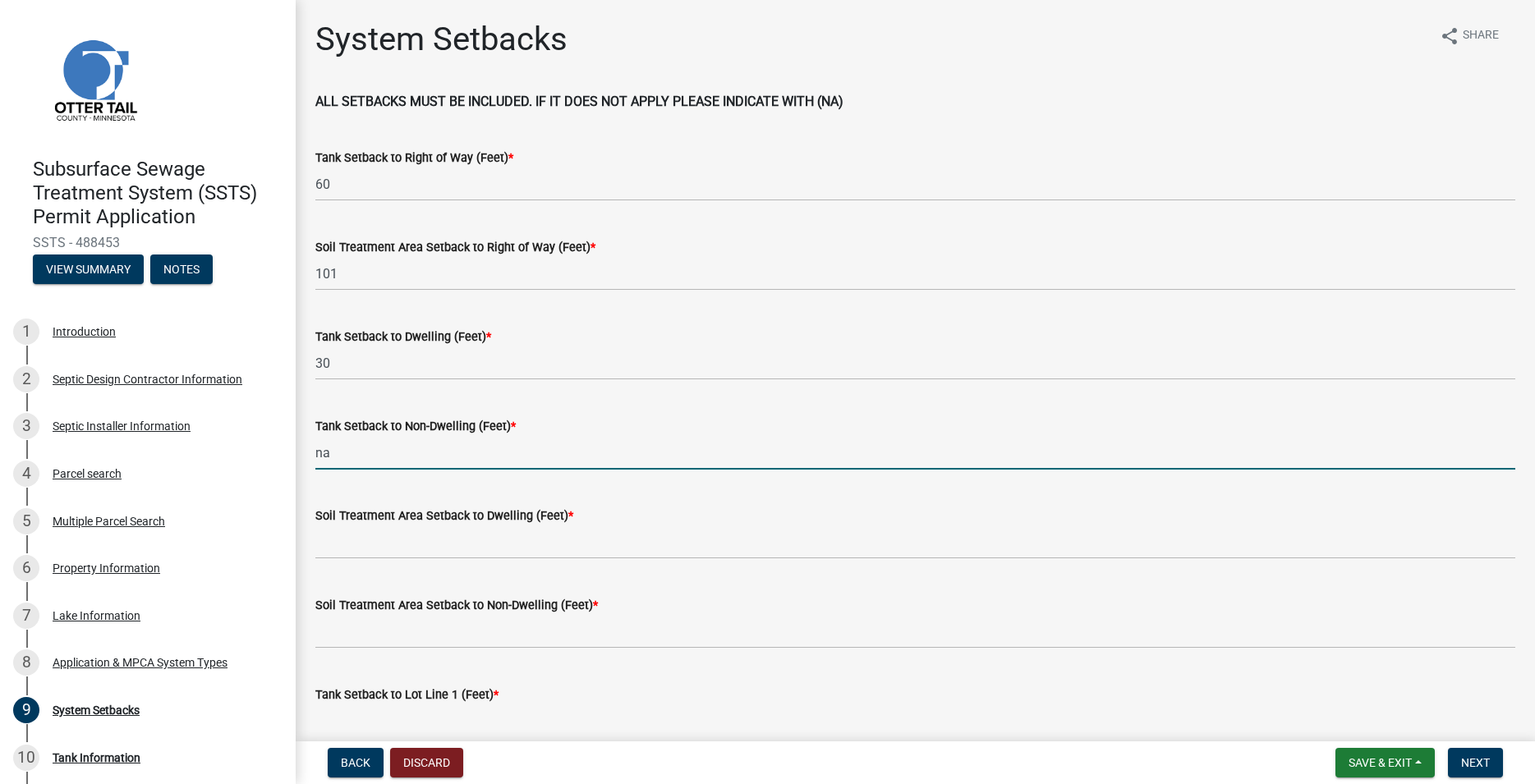
type input "na"
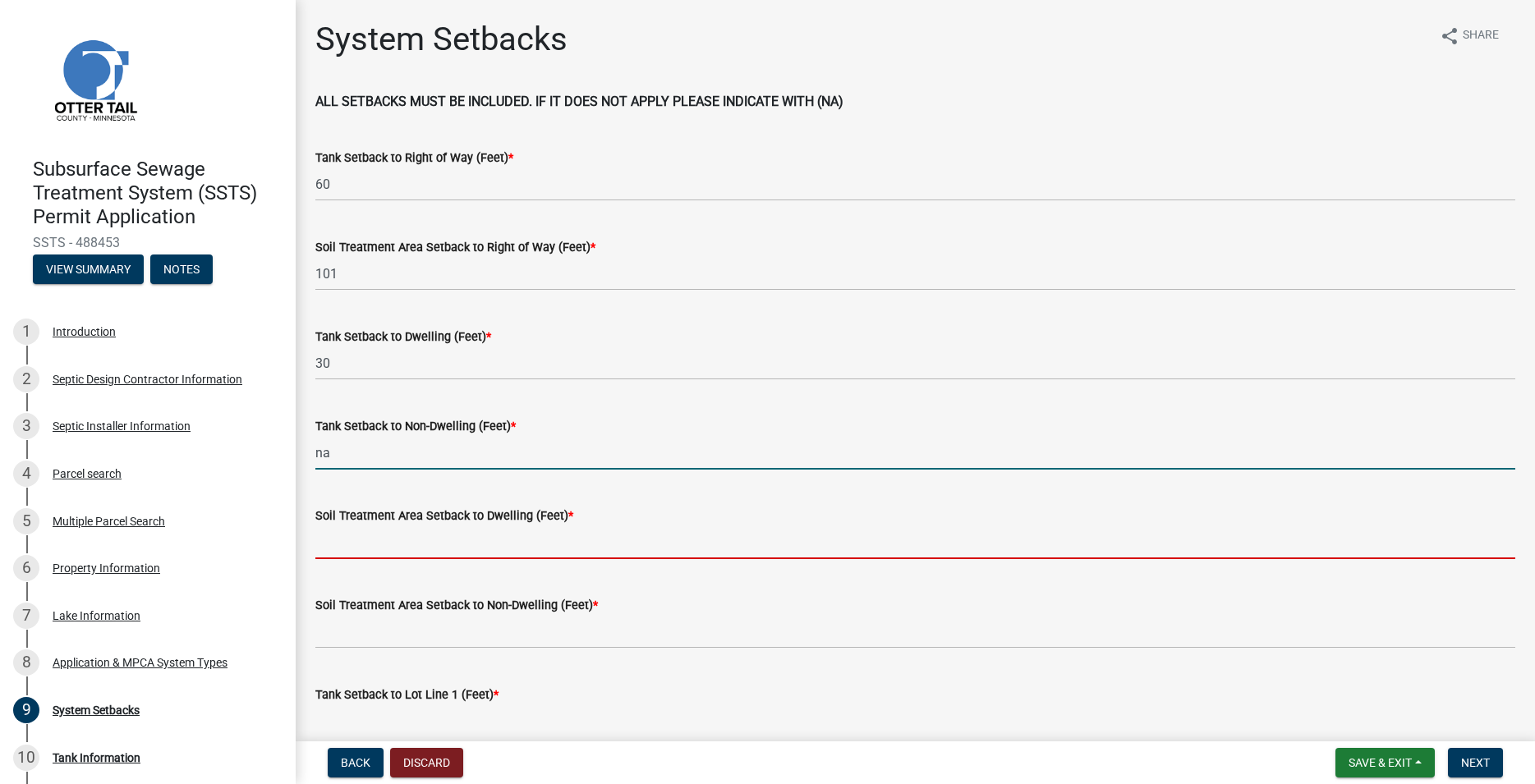
click at [447, 530] on input "Soil Treatment Area Setback to Dwelling (Feet) *" at bounding box center [915, 542] width 1199 height 34
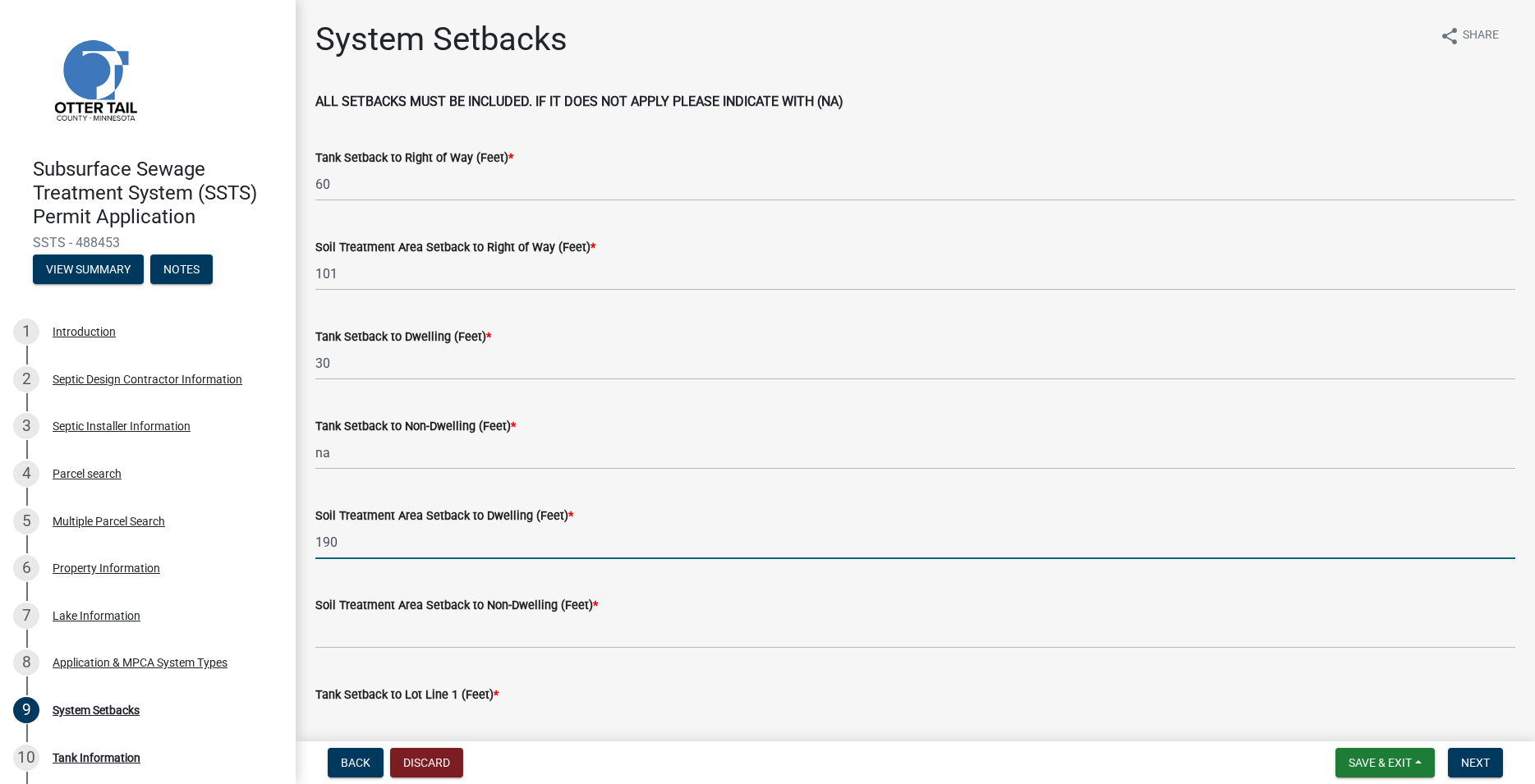
scroll to position [94, 0]
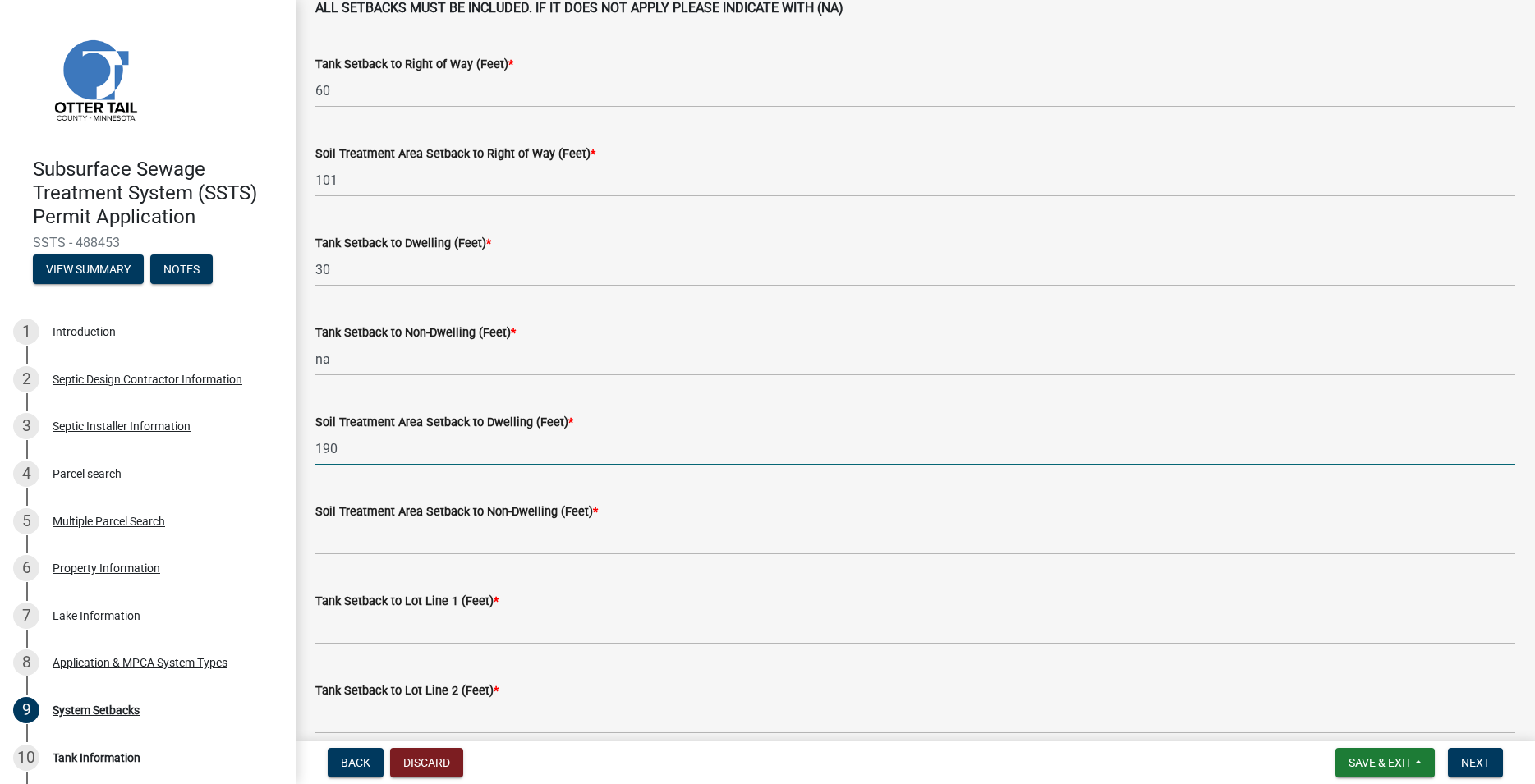
type input "190"
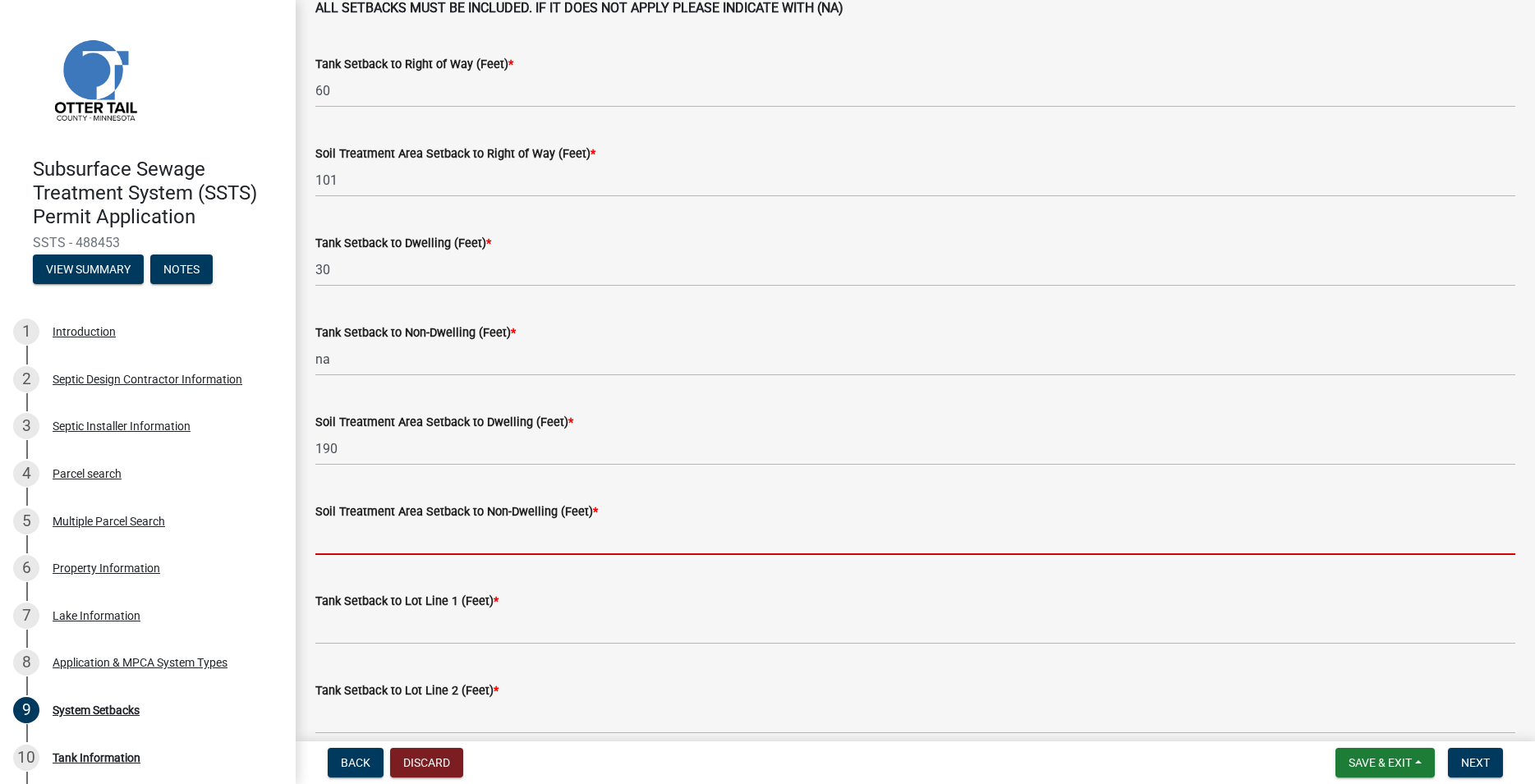
click at [460, 523] on input "Soil Treatment Area Setback to Non-Dwelling (Feet) *" at bounding box center [915, 538] width 1199 height 34
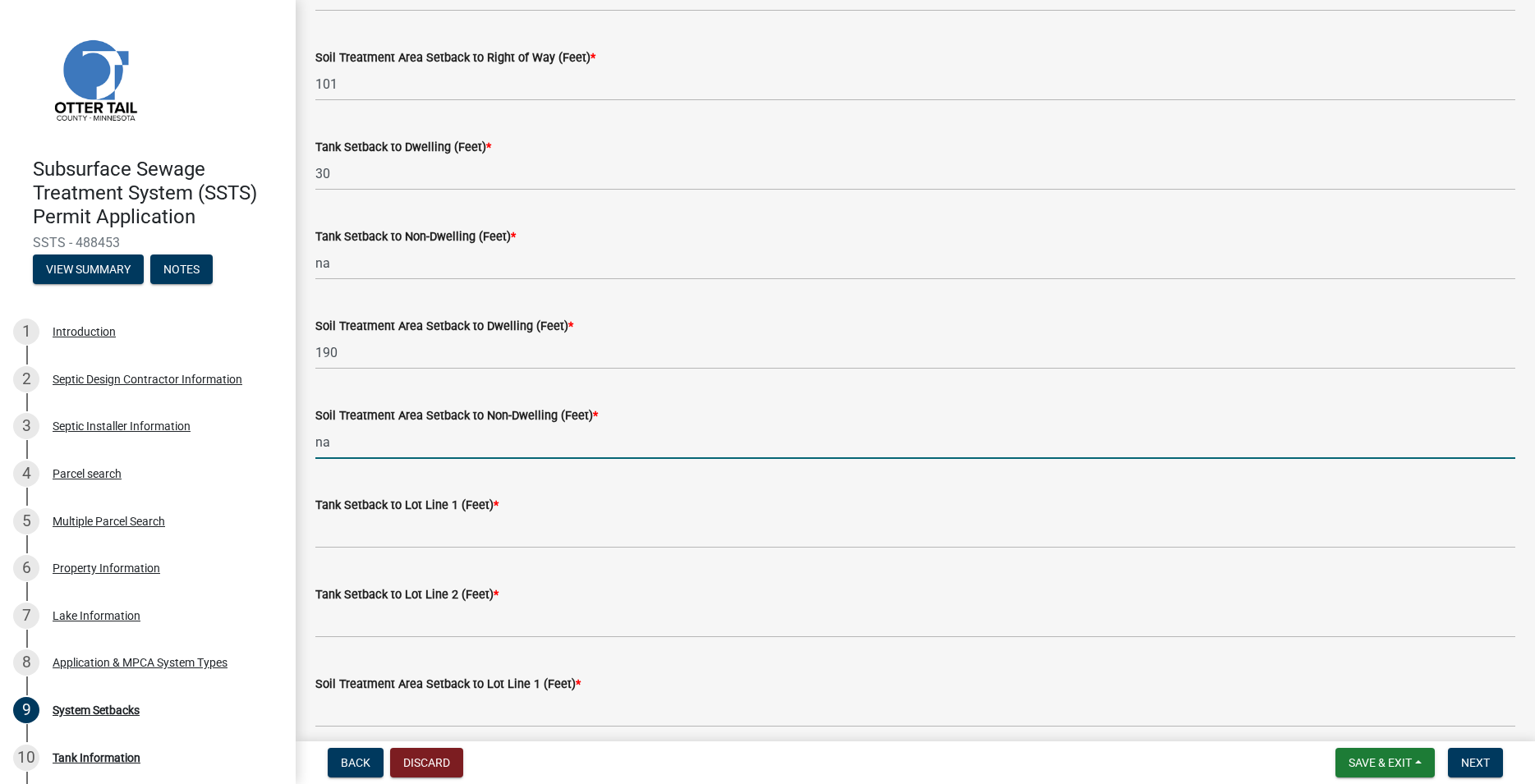
scroll to position [281, 0]
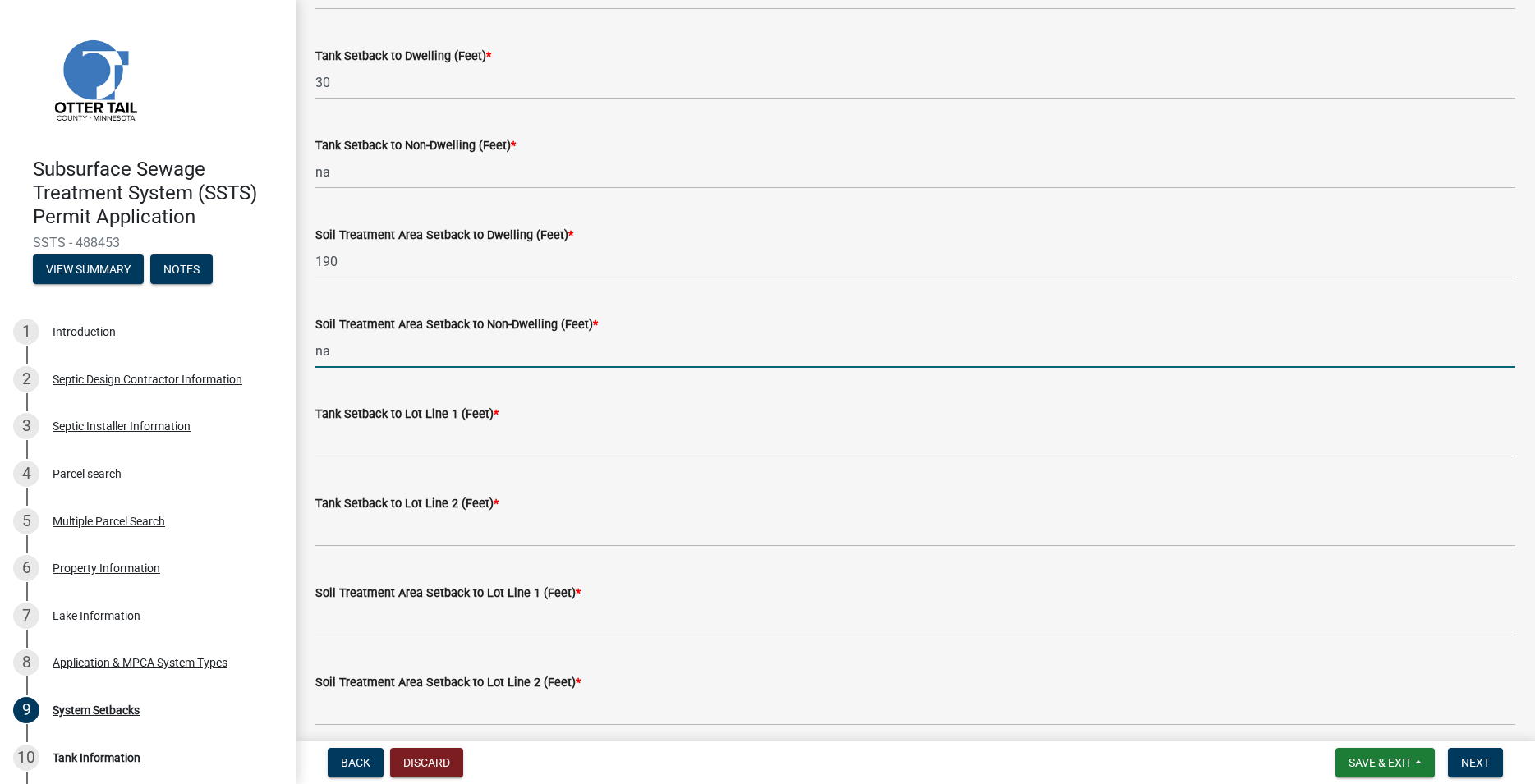
type input "na"
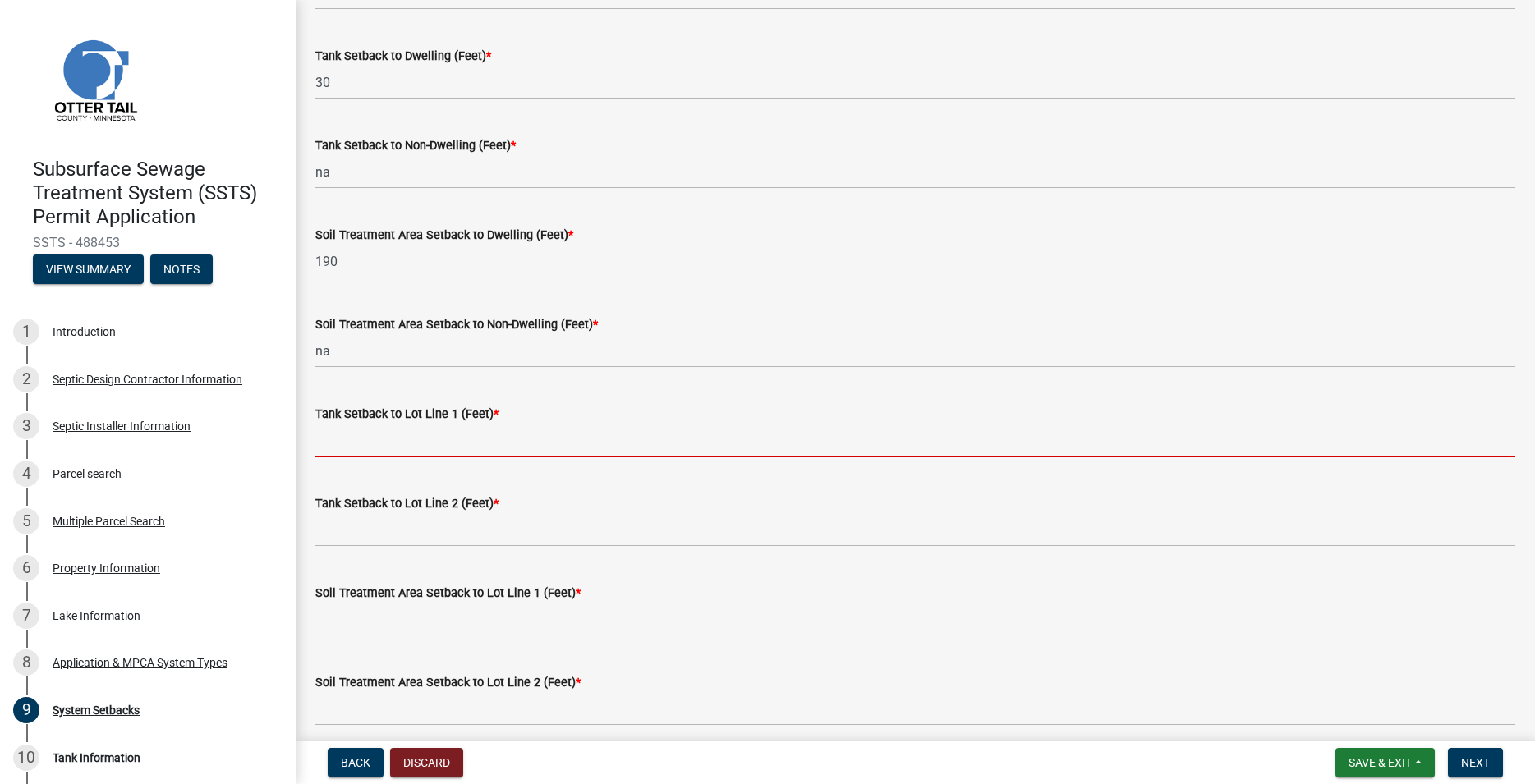
click at [402, 443] on input "Tank Setback to Lot Line 1 (Feet) *" at bounding box center [915, 441] width 1199 height 34
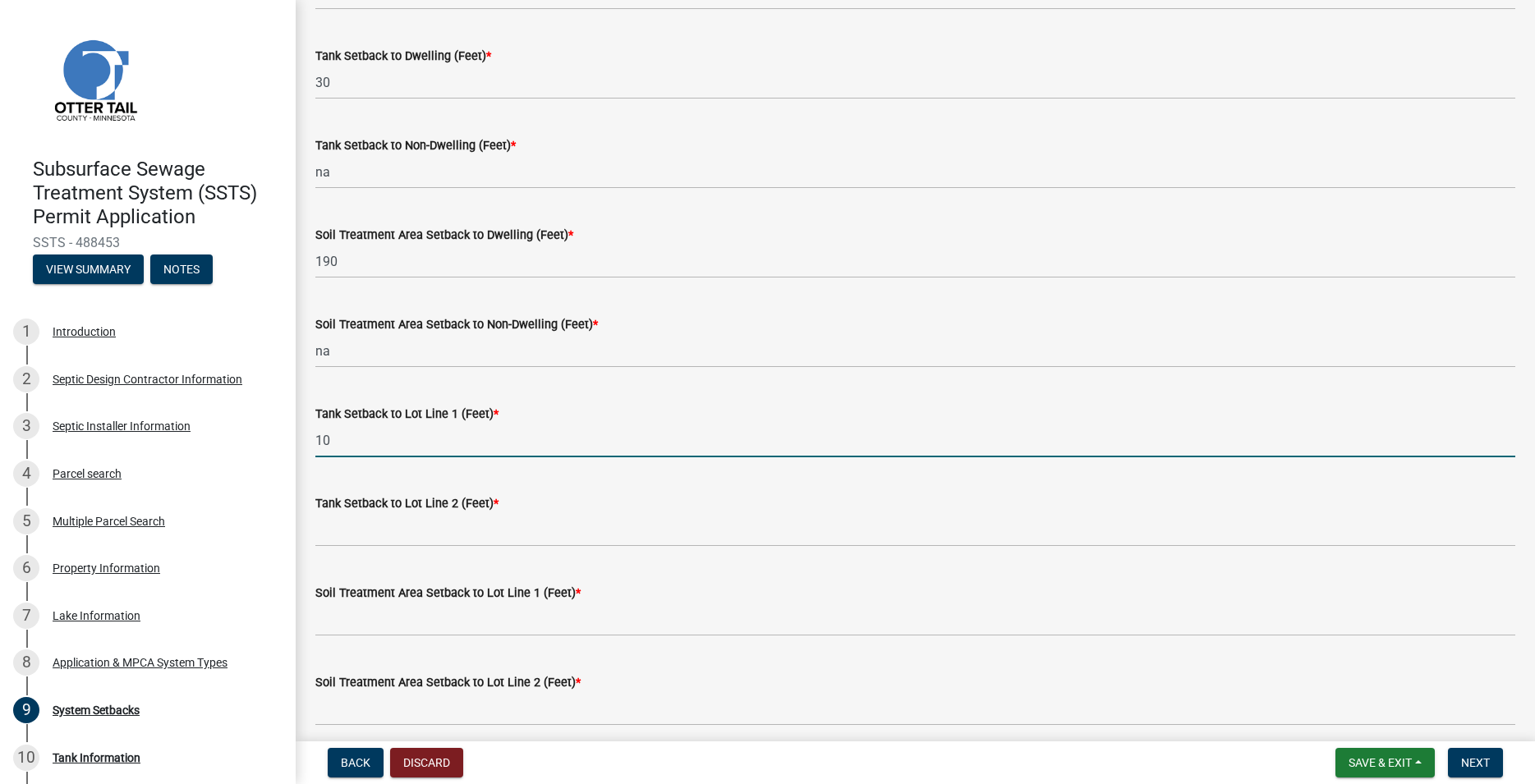
type input "10"
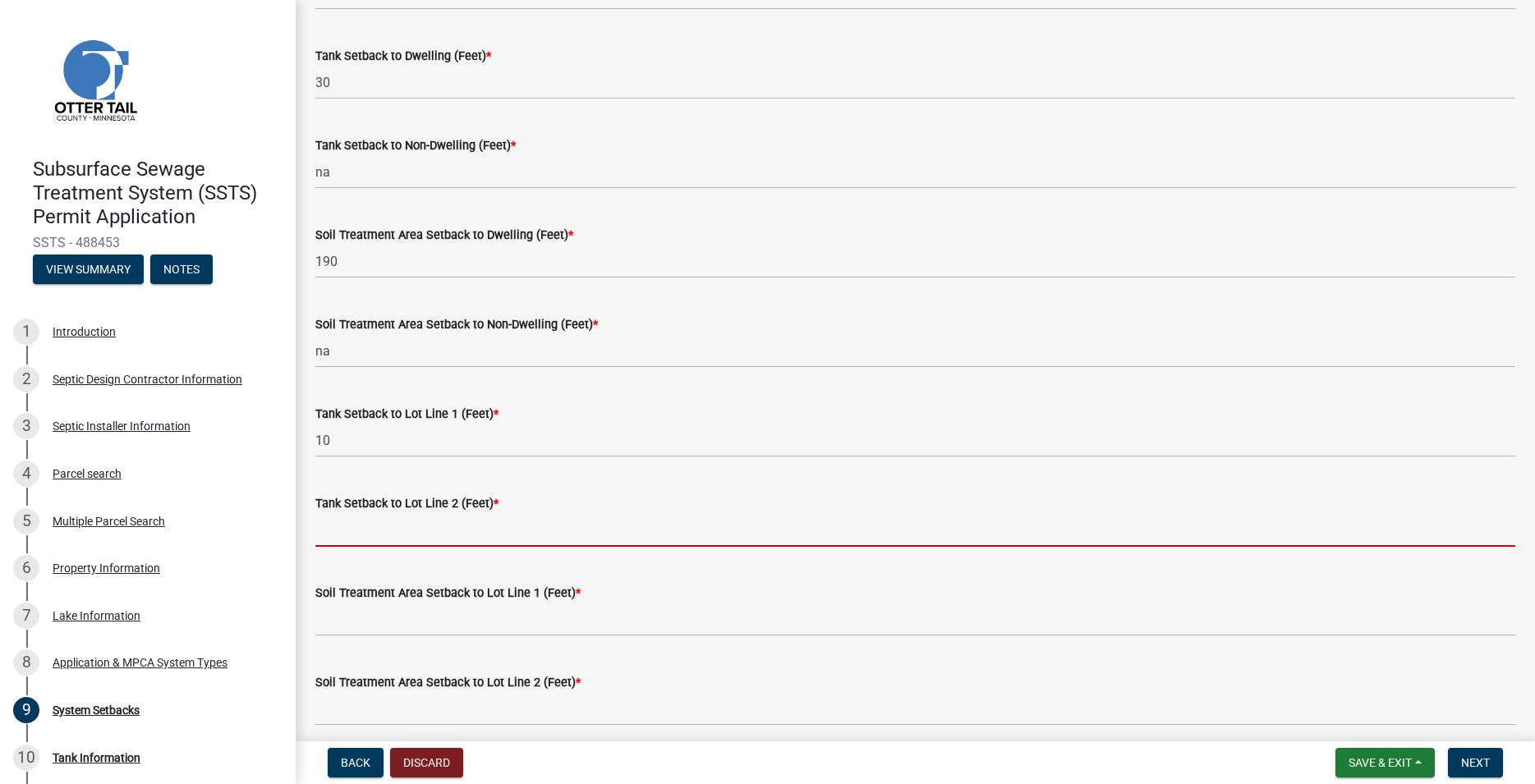
click at [386, 534] on input "Tank Setback to Lot Line 2 (Feet) *" at bounding box center [915, 530] width 1199 height 34
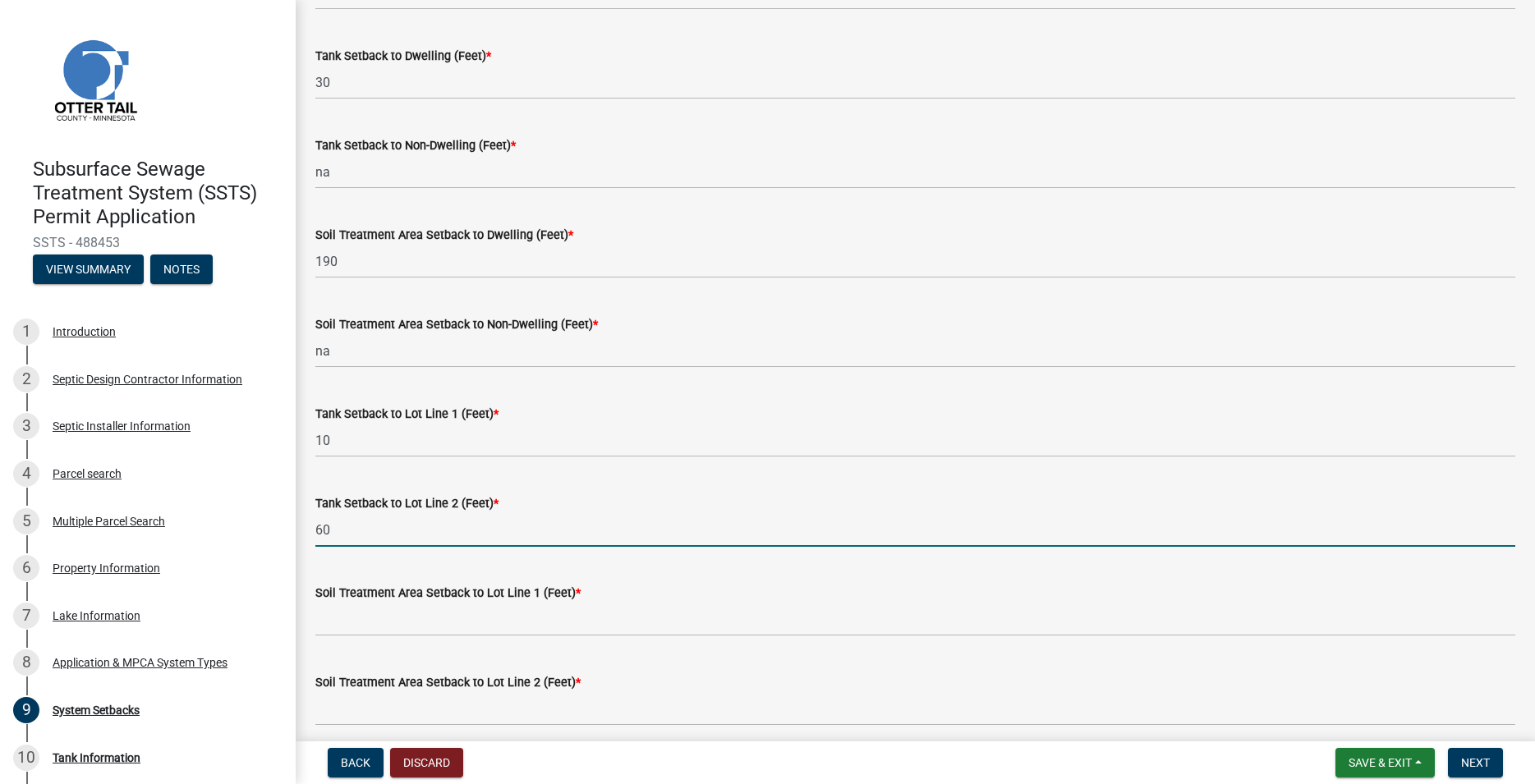
type input "60"
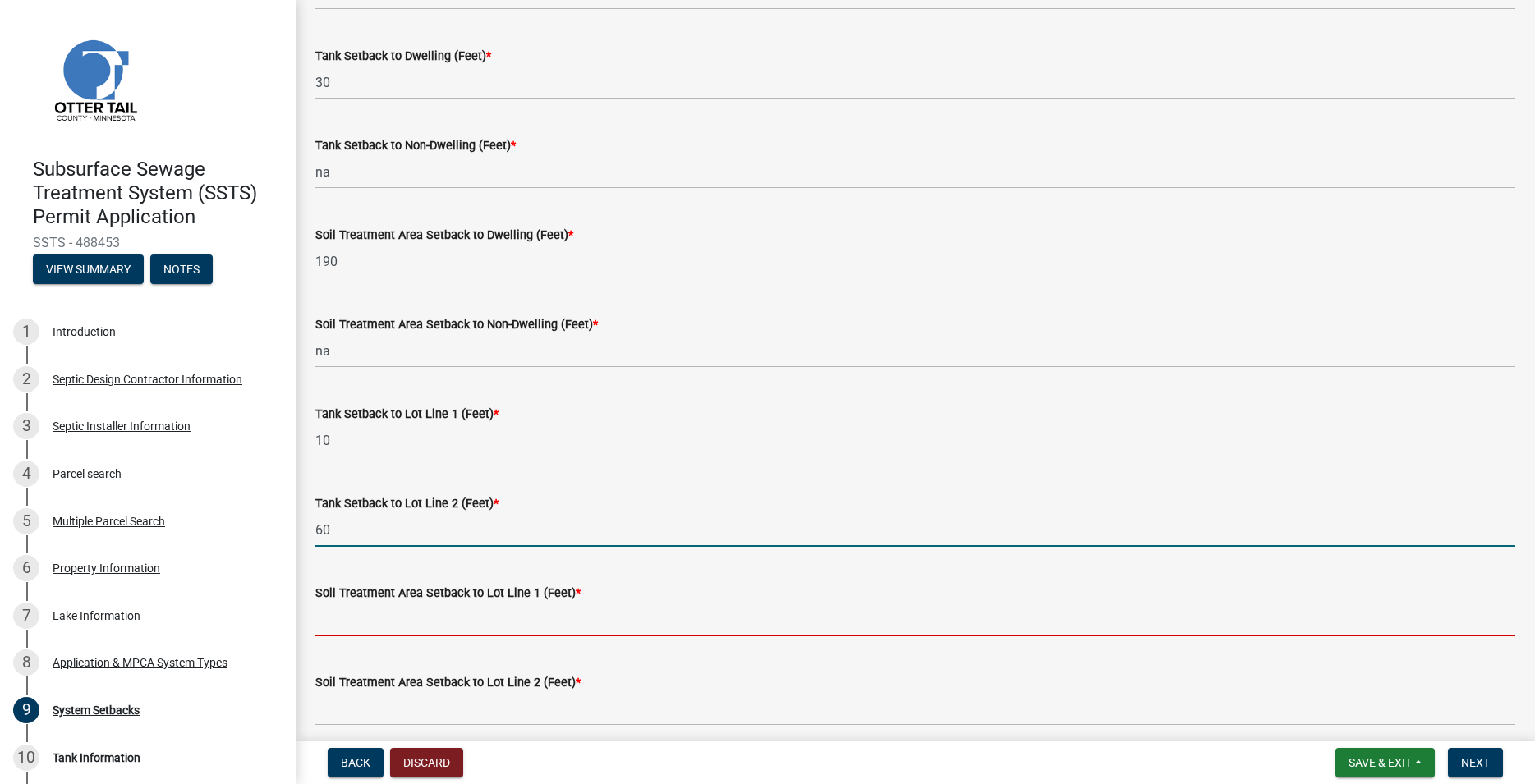
click at [417, 620] on input "Soil Treatment Area Setback to Lot Line 1 (Feet) *" at bounding box center [915, 619] width 1199 height 34
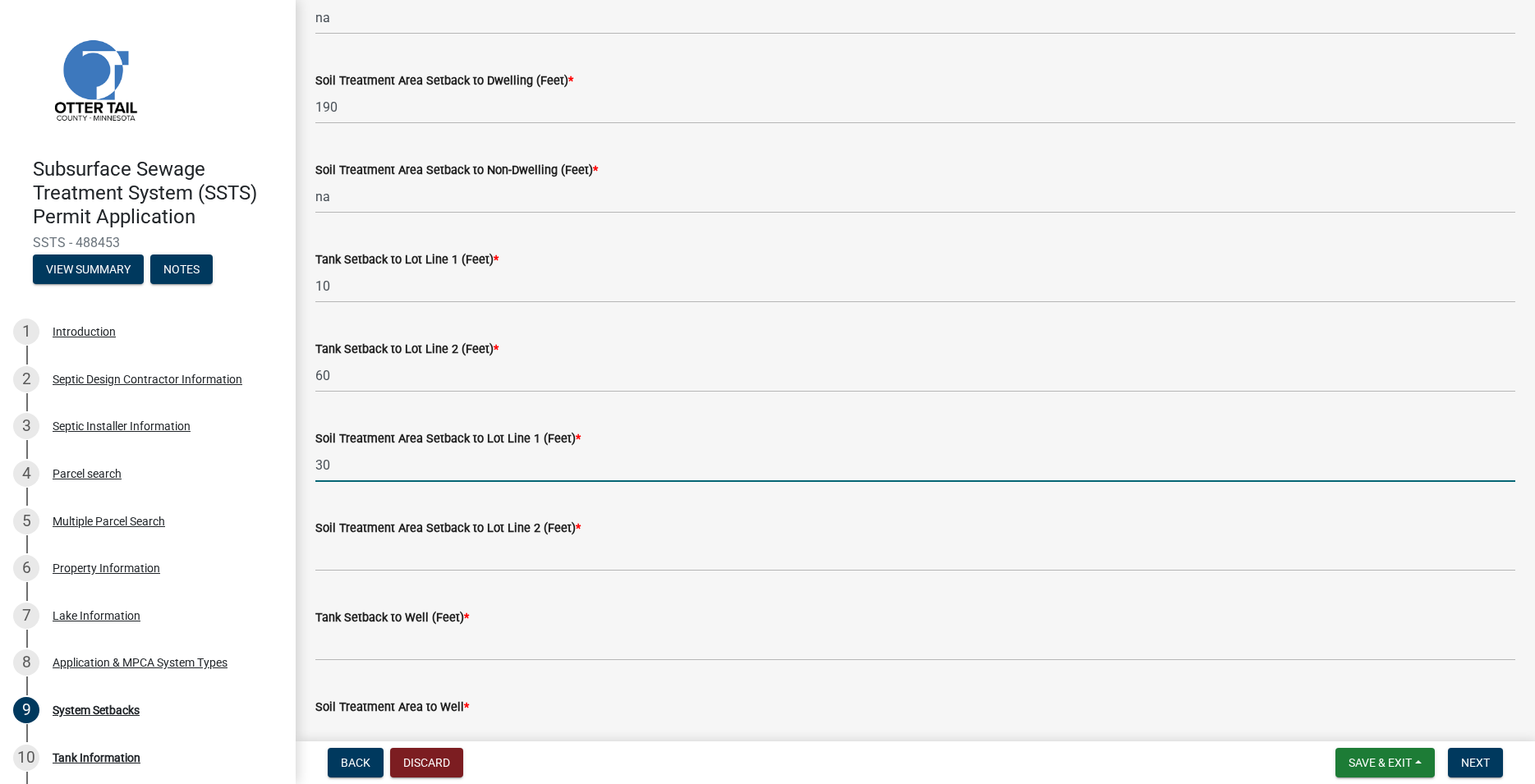
scroll to position [467, 0]
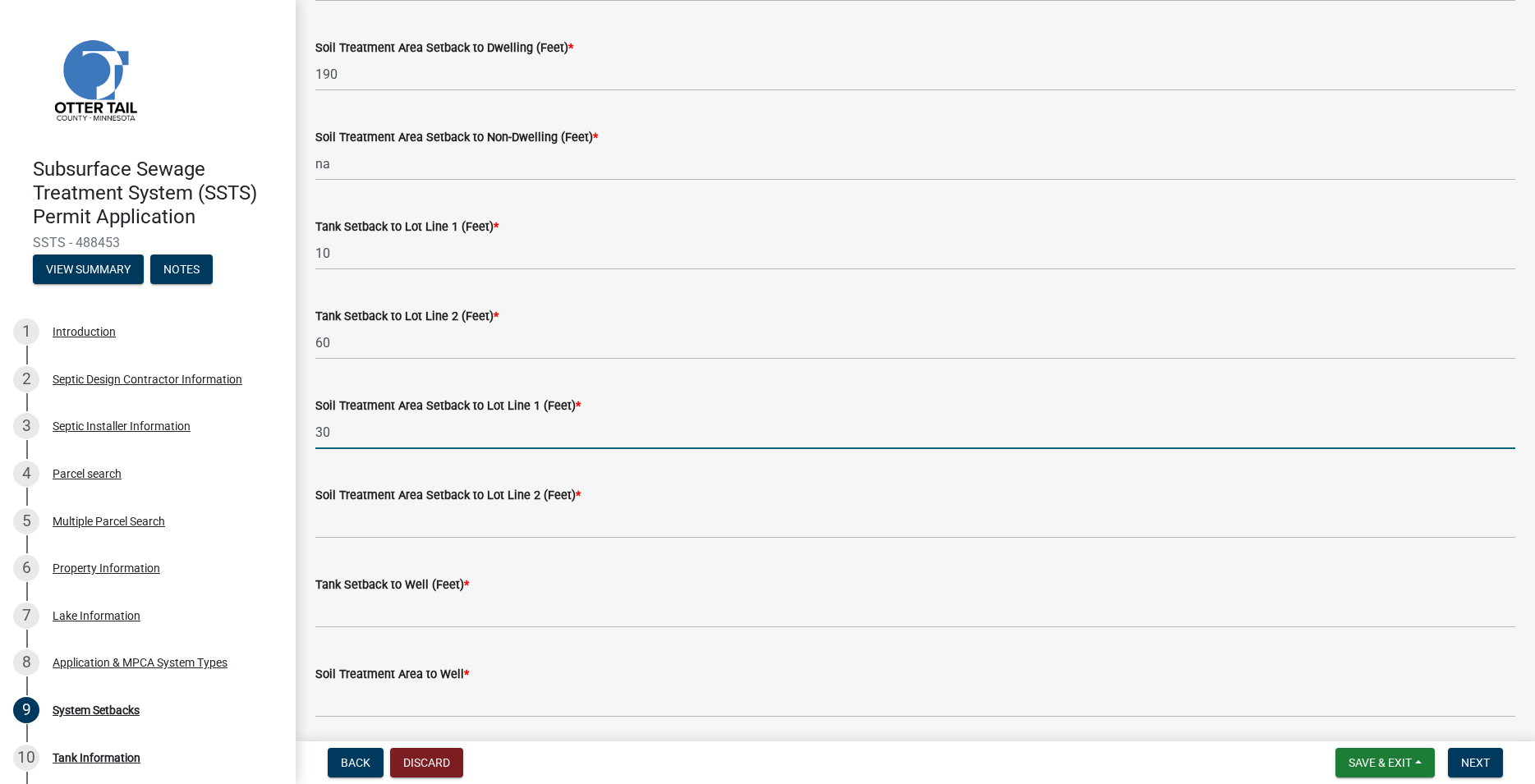
type input "30"
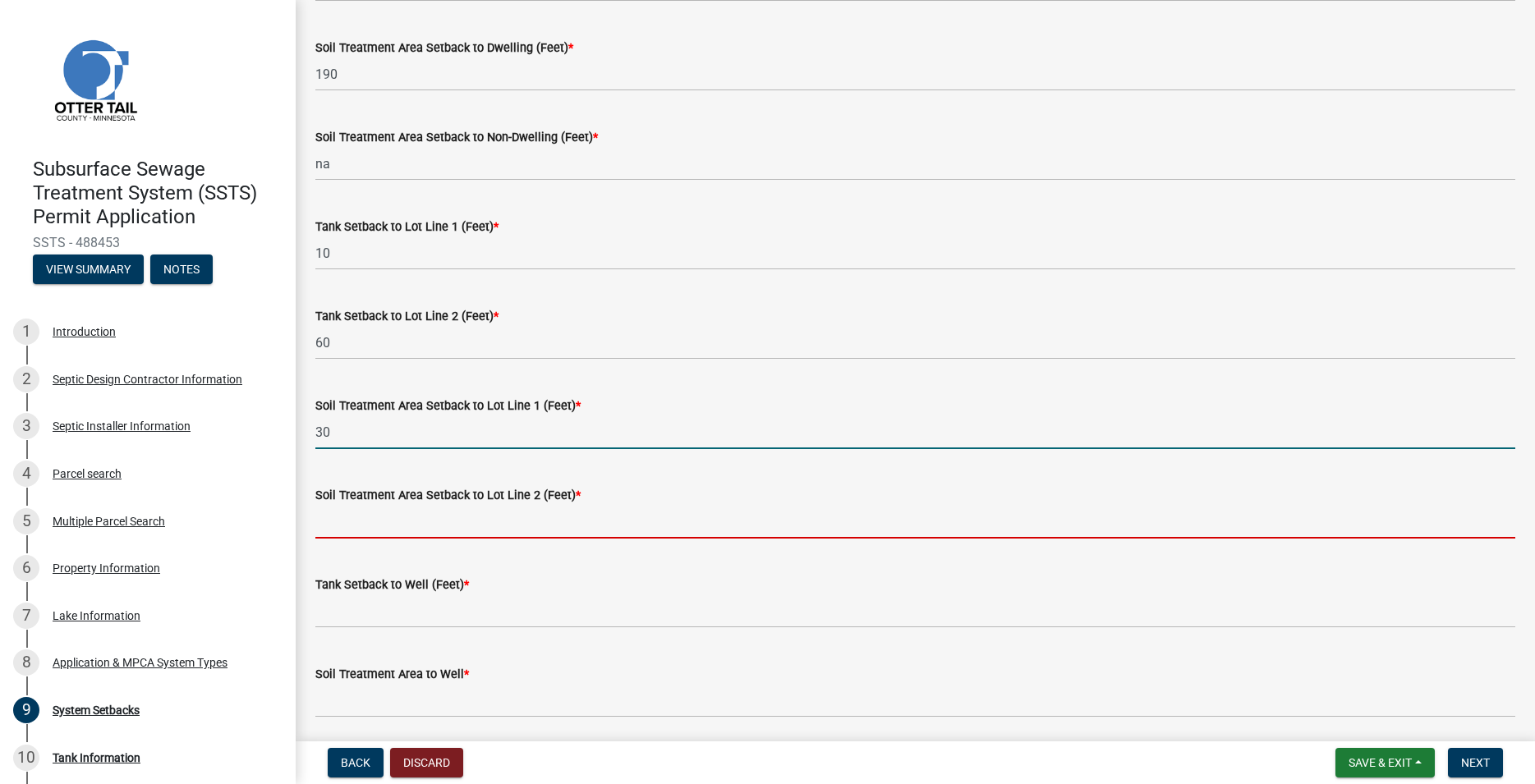
click at [383, 522] on input "Soil Treatment Area Setback to Lot Line 2 (Feet) *" at bounding box center [915, 522] width 1199 height 34
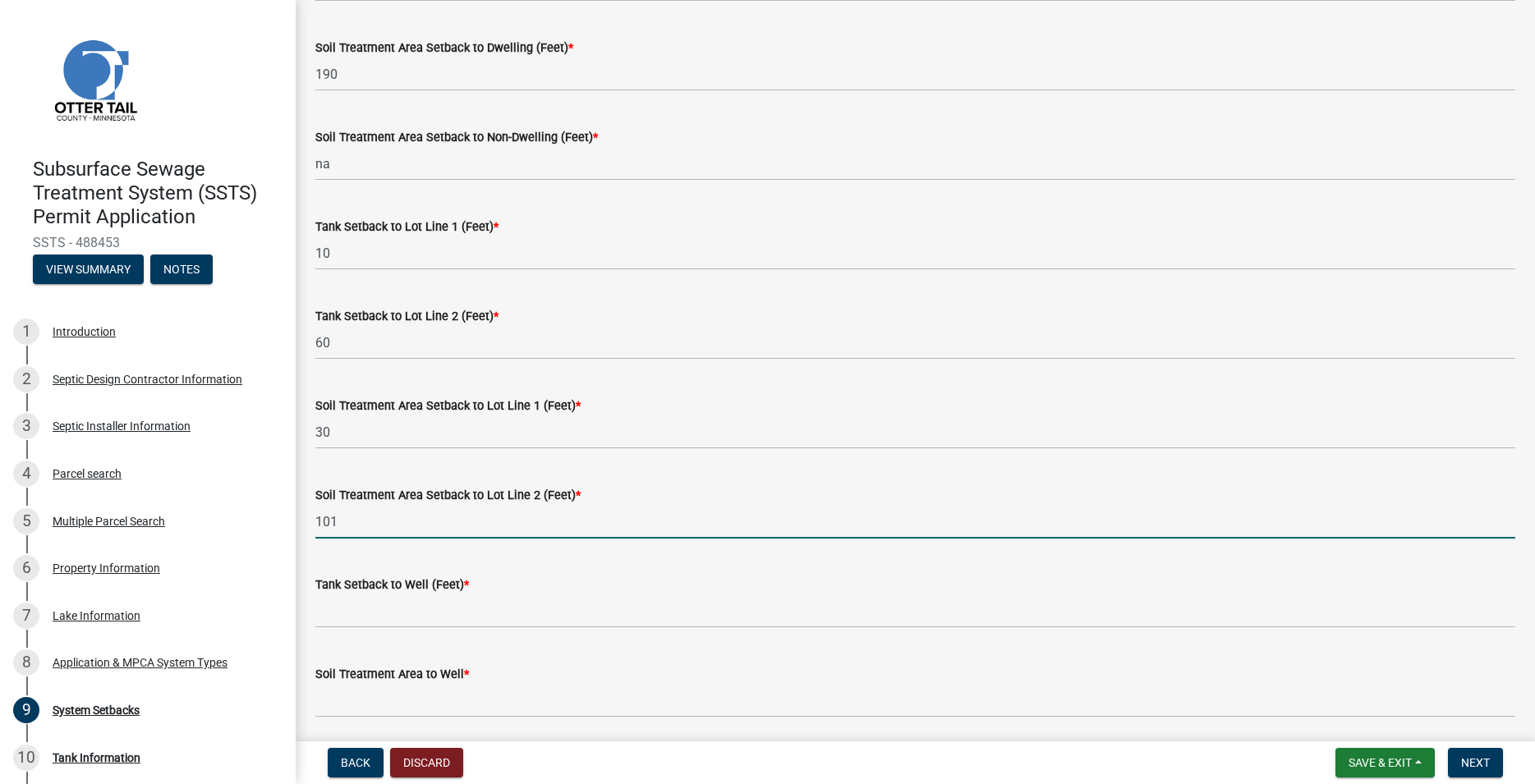
type input "101"
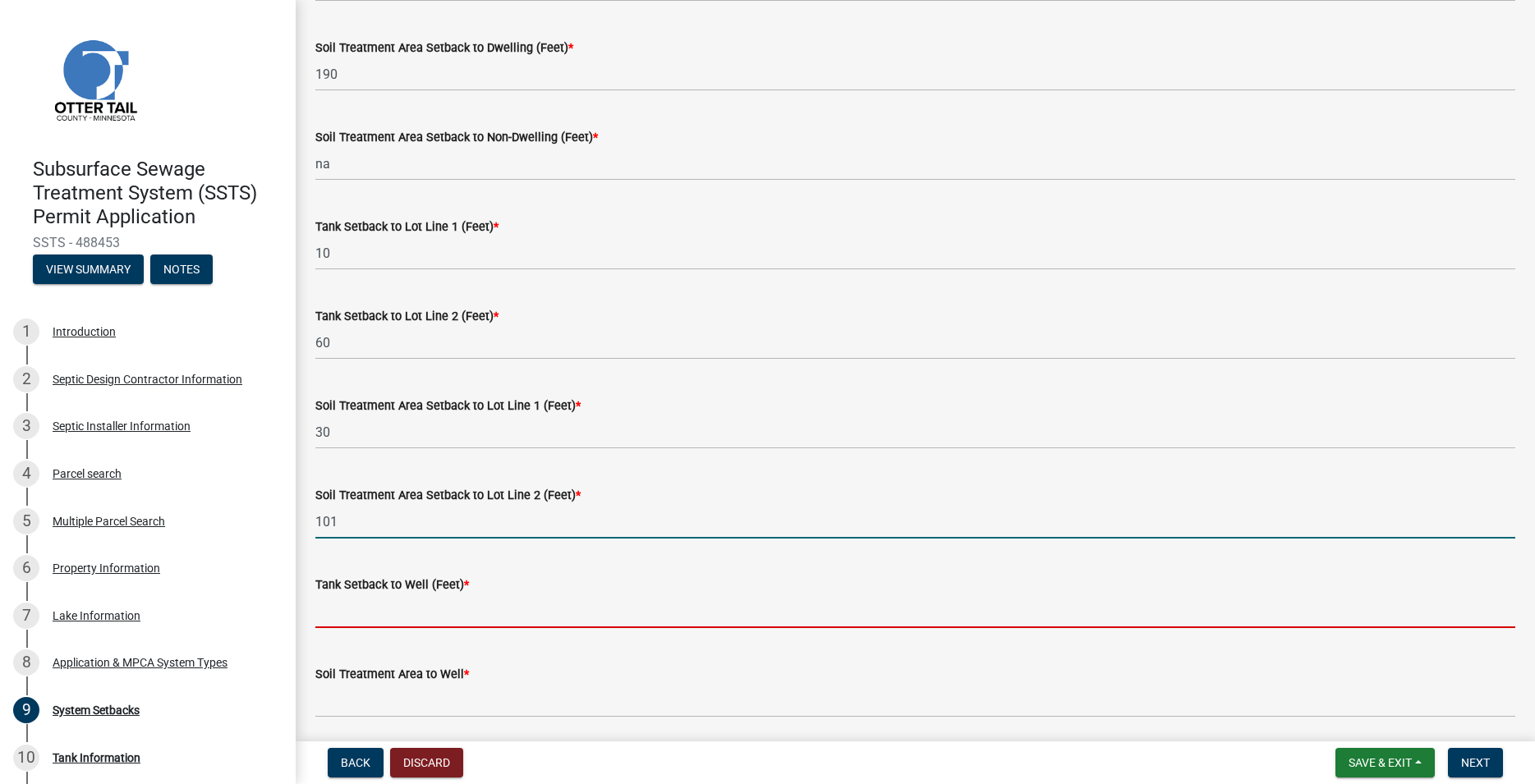
click at [388, 609] on input "Tank Setback to Well (Feet) *" at bounding box center [915, 611] width 1199 height 34
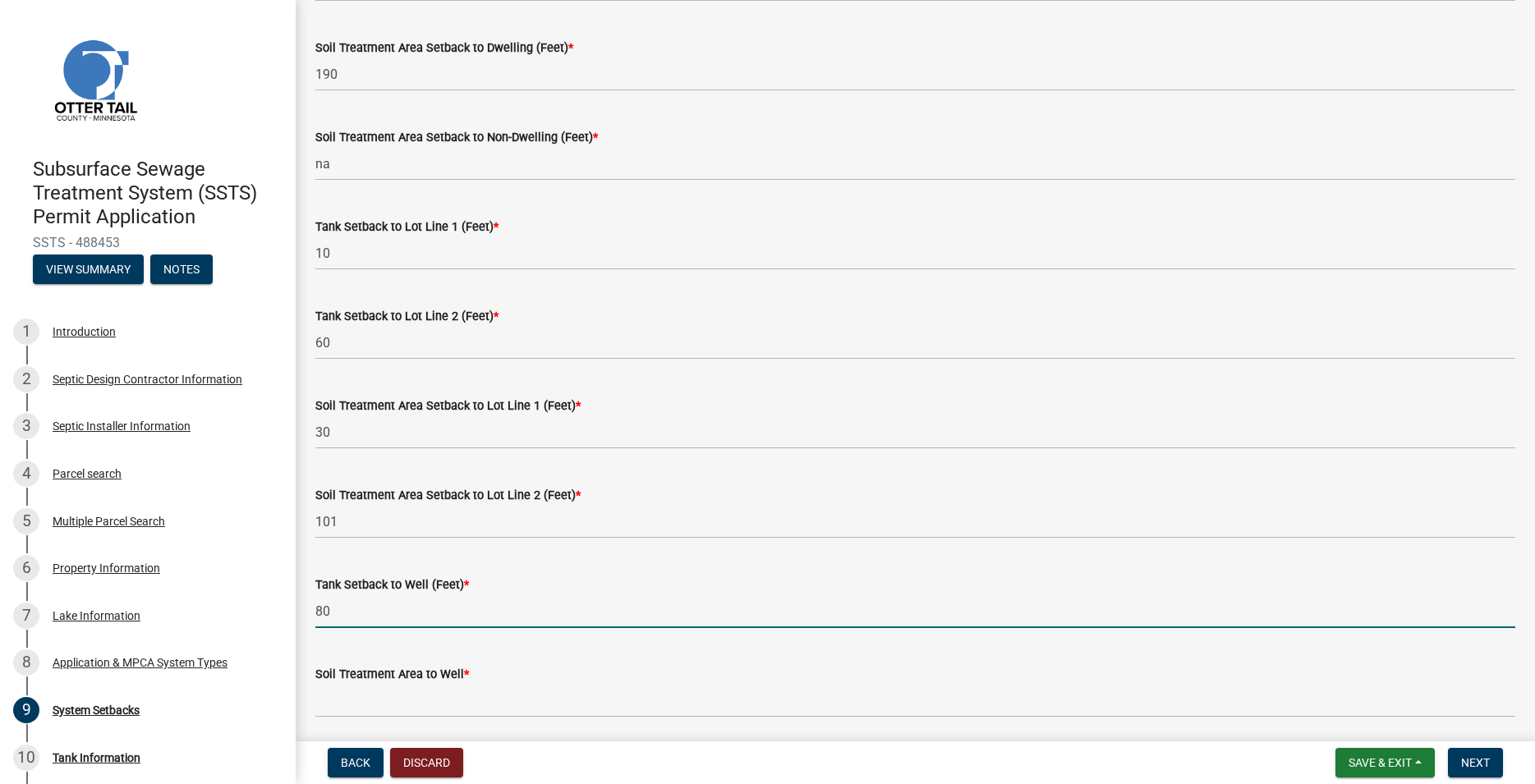
type input "80"
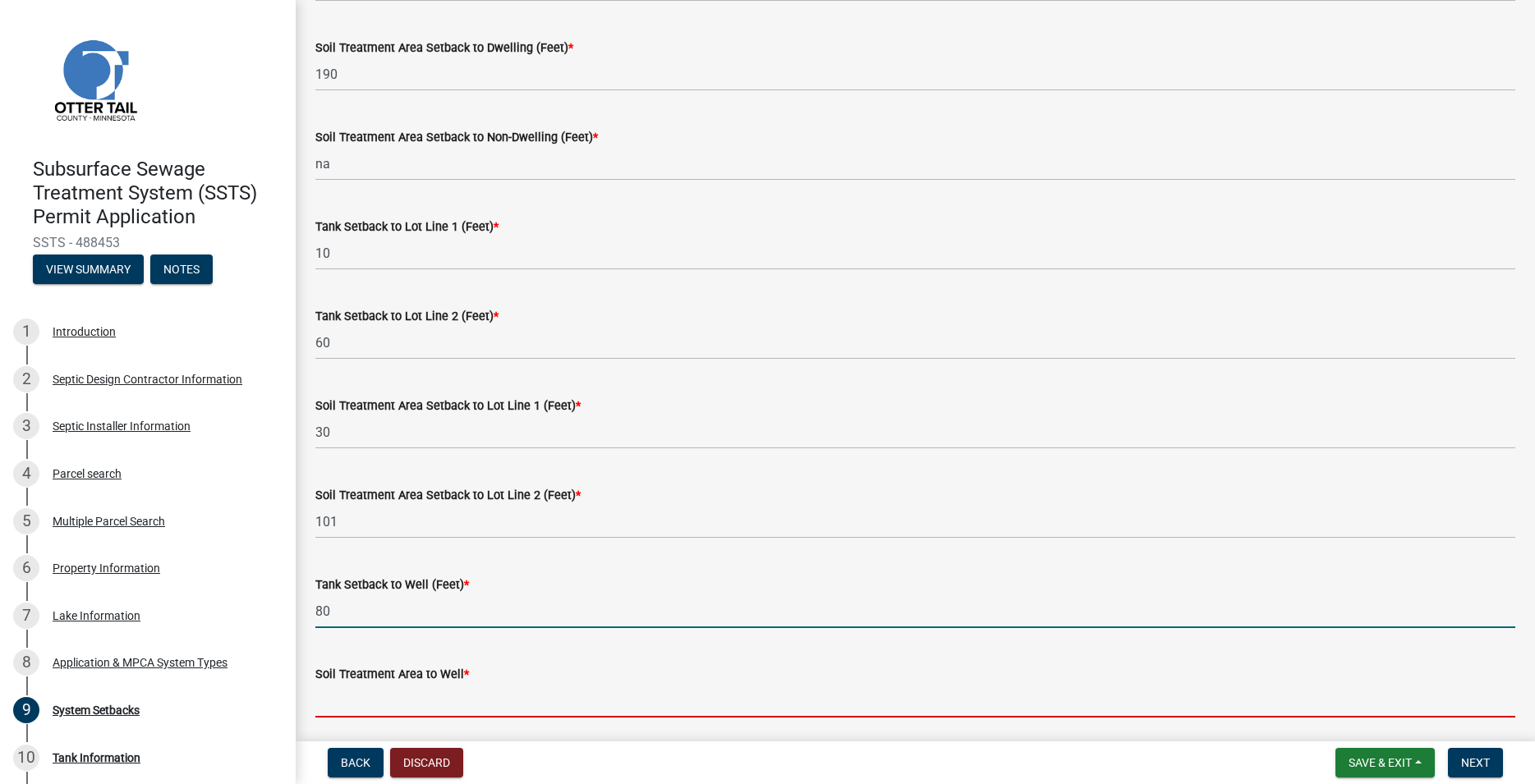
click at [377, 713] on input "Soil Treatment Area to Well *" at bounding box center [915, 700] width 1199 height 34
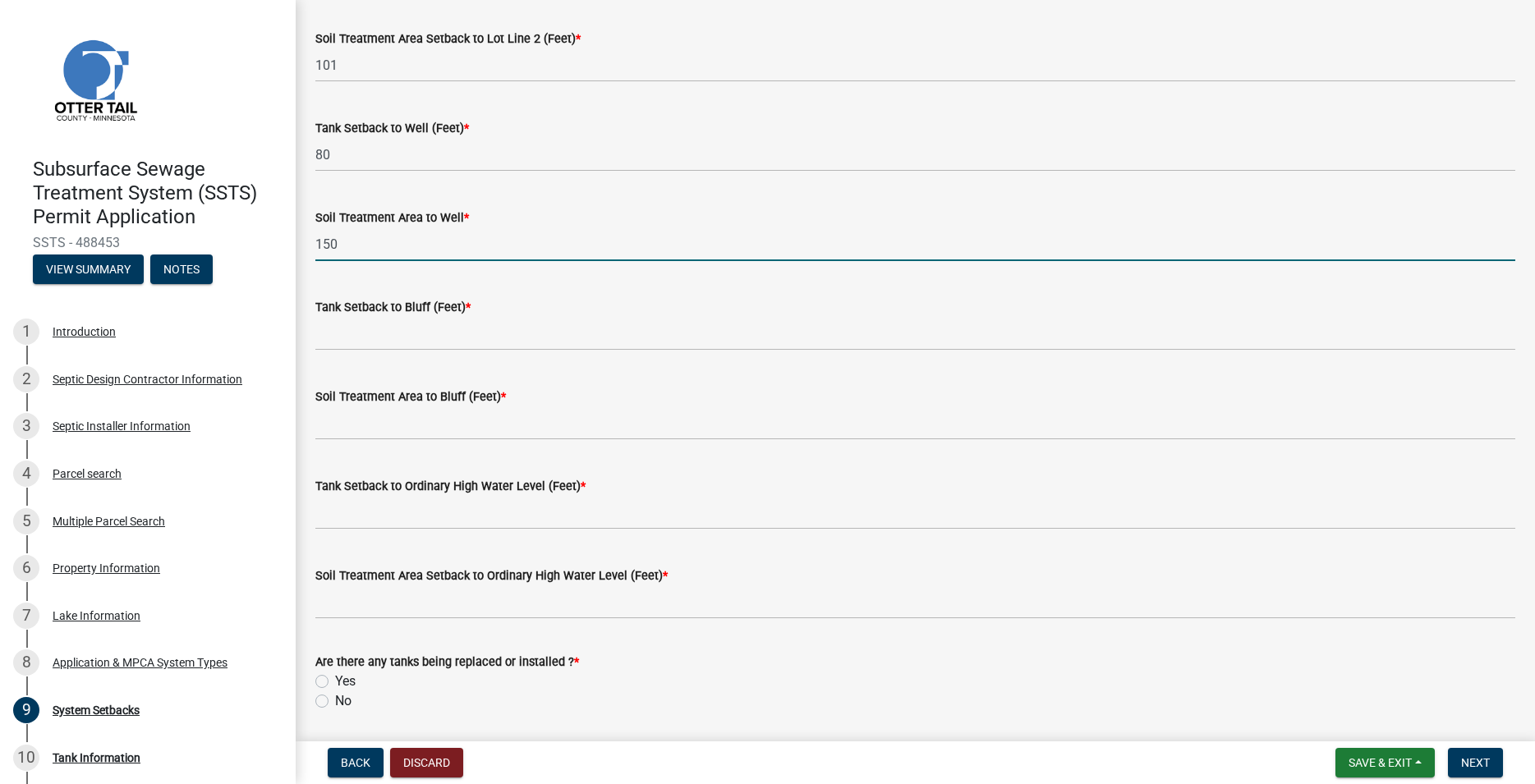
scroll to position [936, 0]
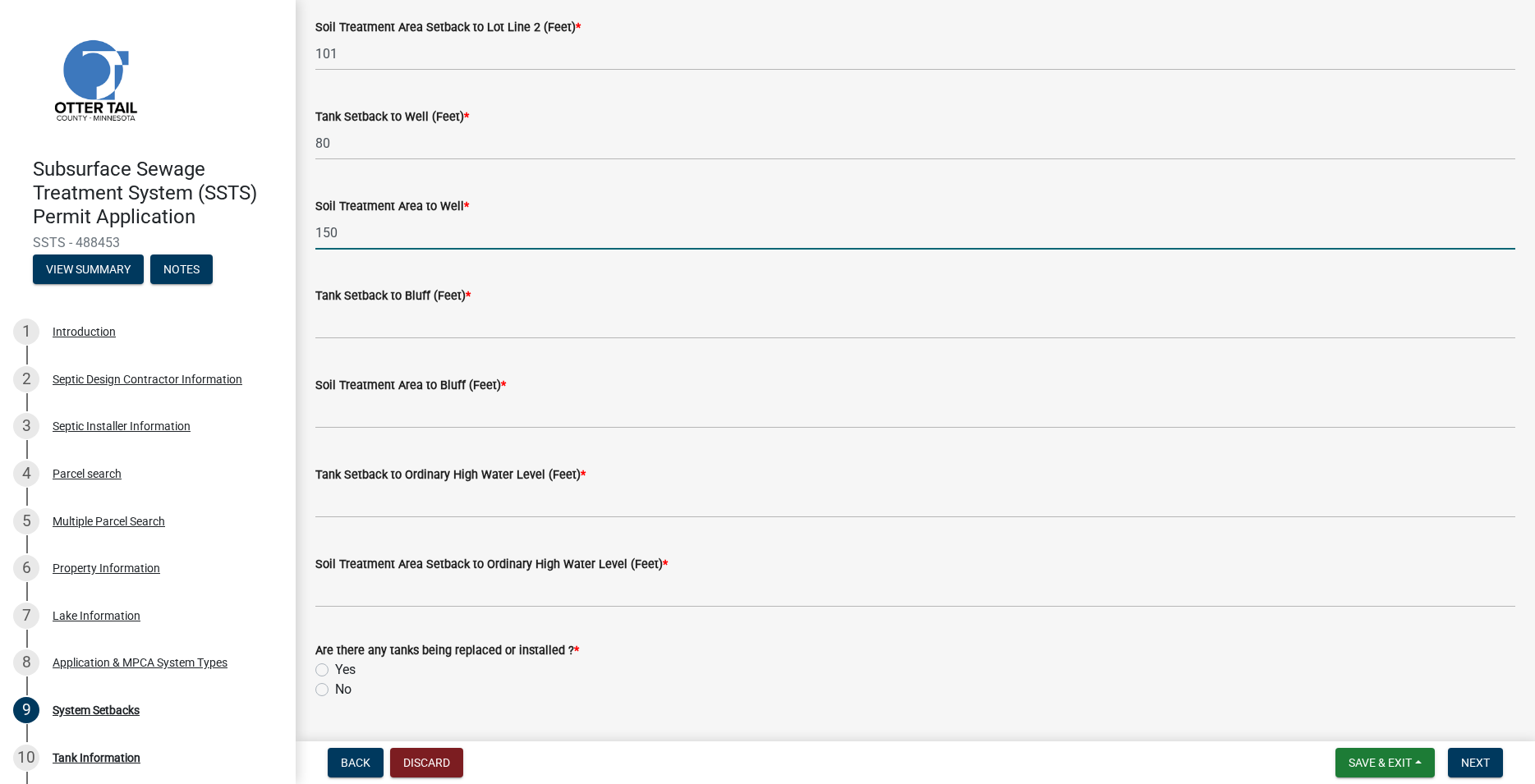
type input "150"
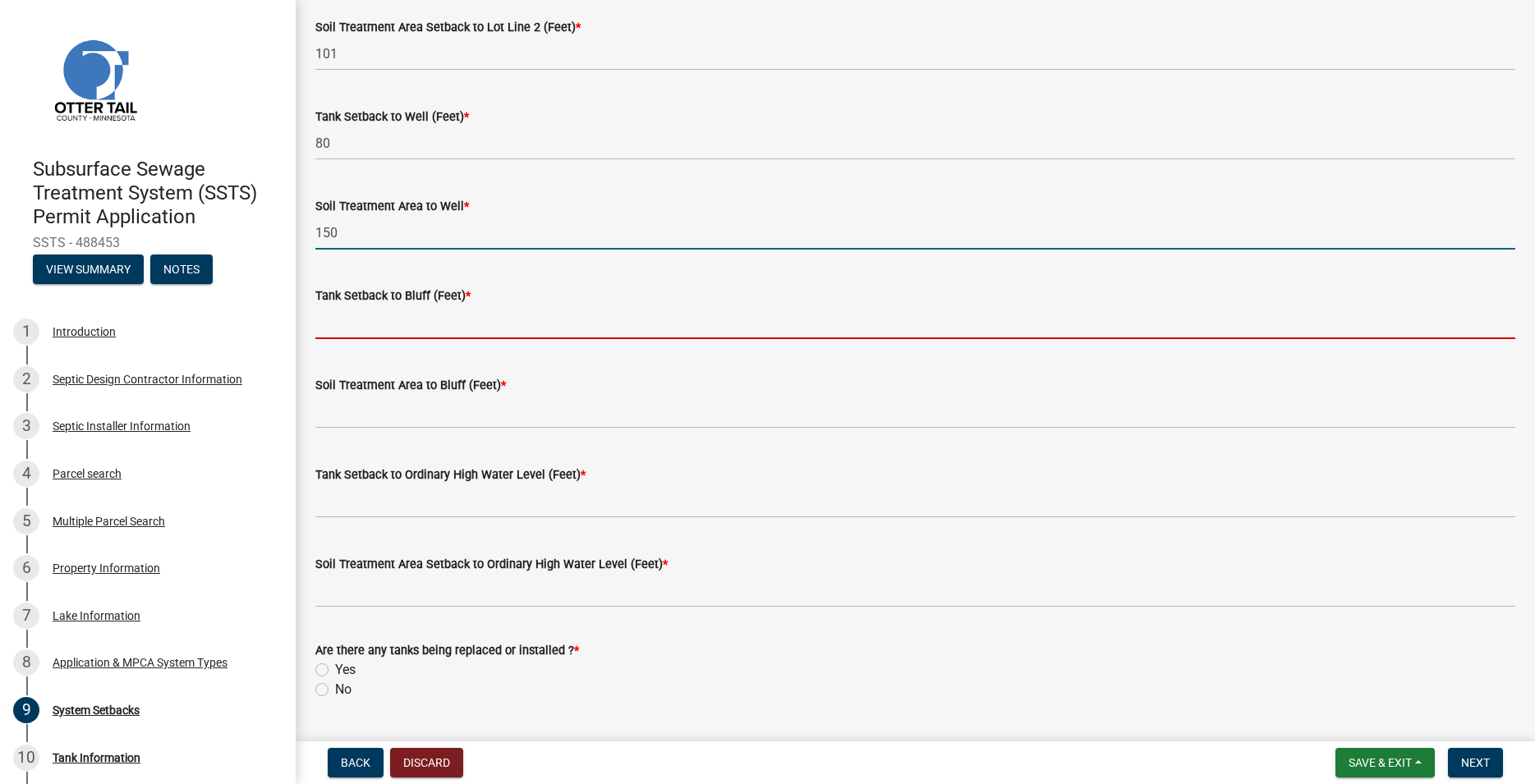
click at [361, 321] on input "Tank Setback to Bluff (Feet) *" at bounding box center [915, 322] width 1199 height 34
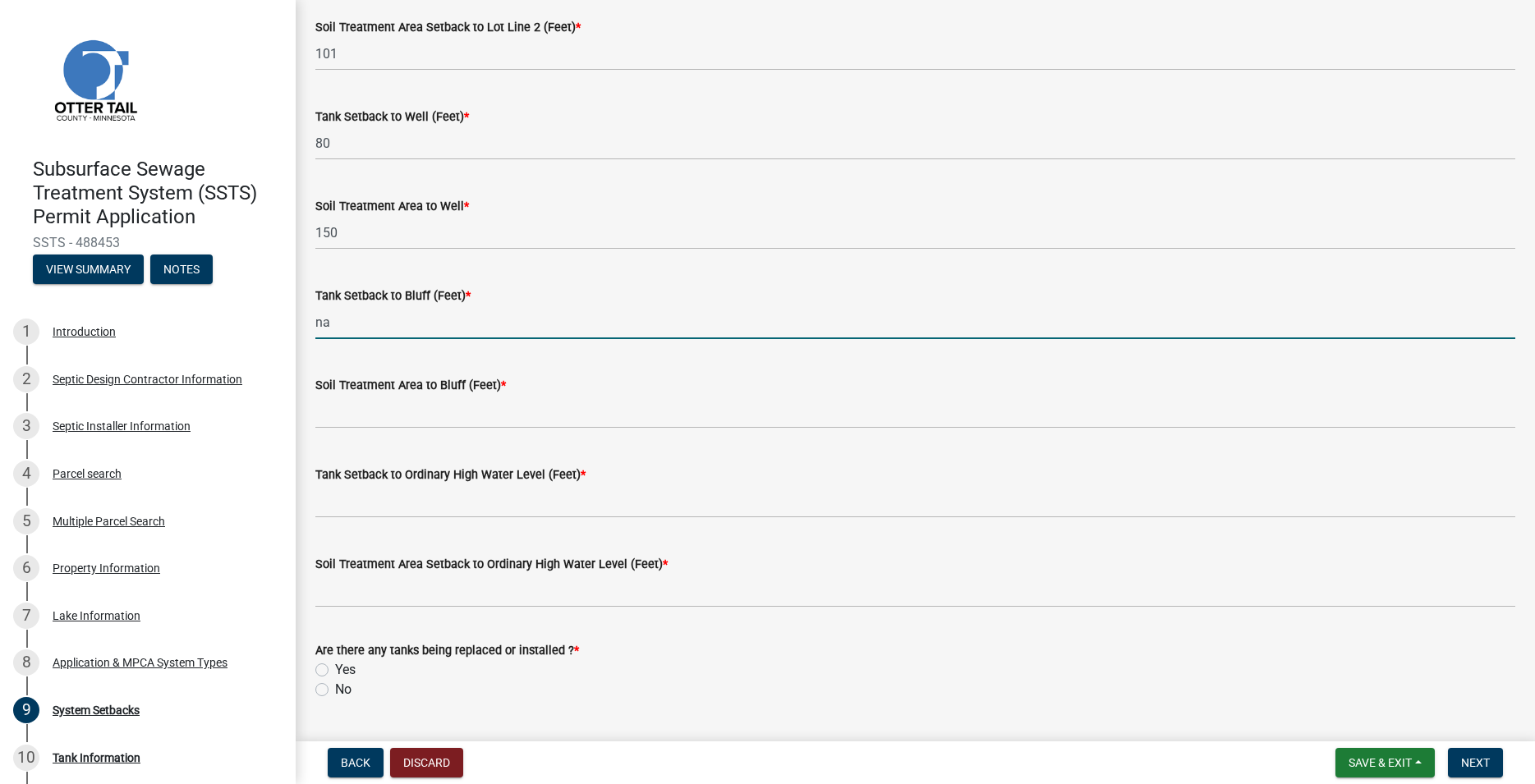
type input "na"
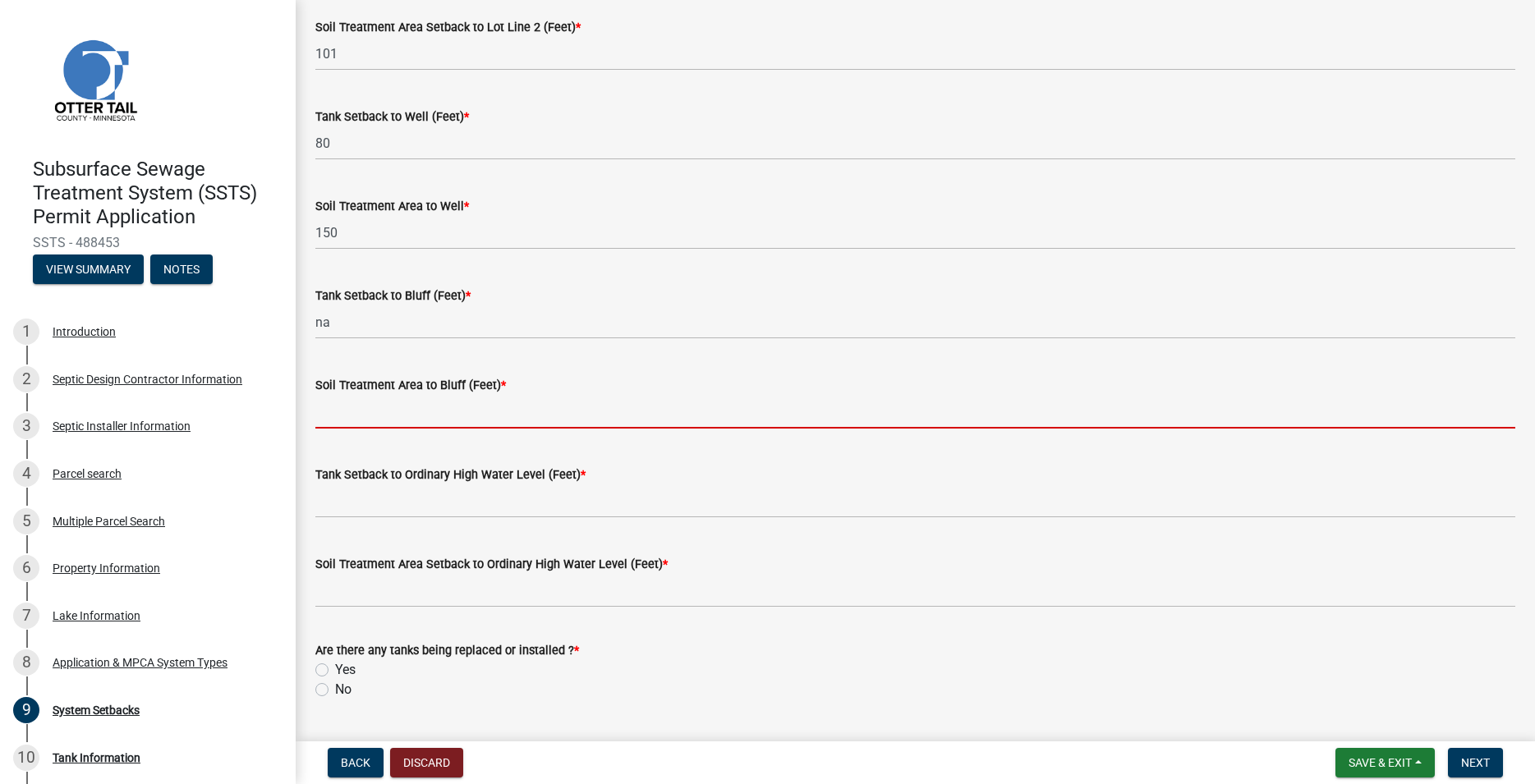
click at [360, 406] on input "Soil Treatment Area to Bluff (Feet) *" at bounding box center [915, 412] width 1199 height 34
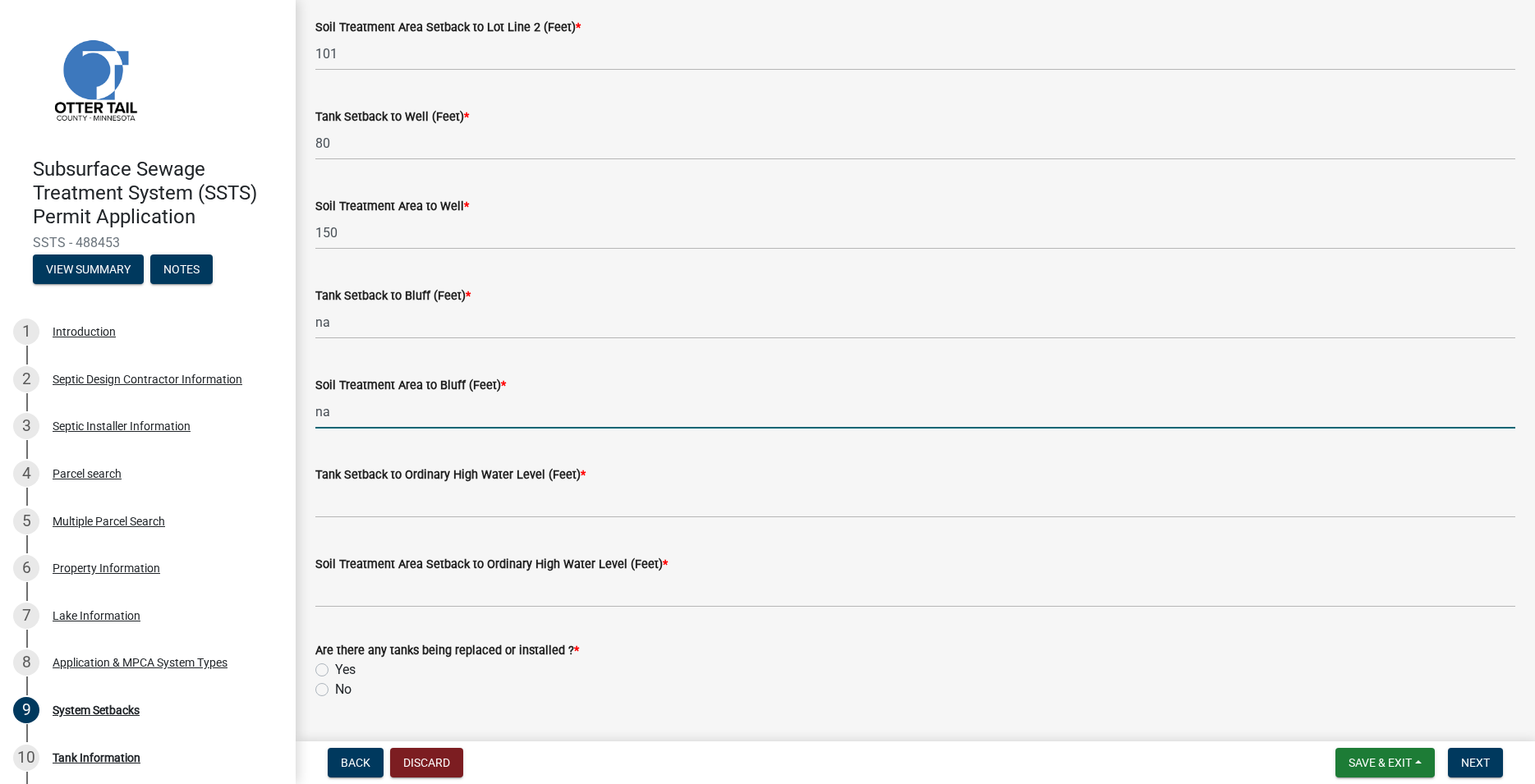
scroll to position [979, 0]
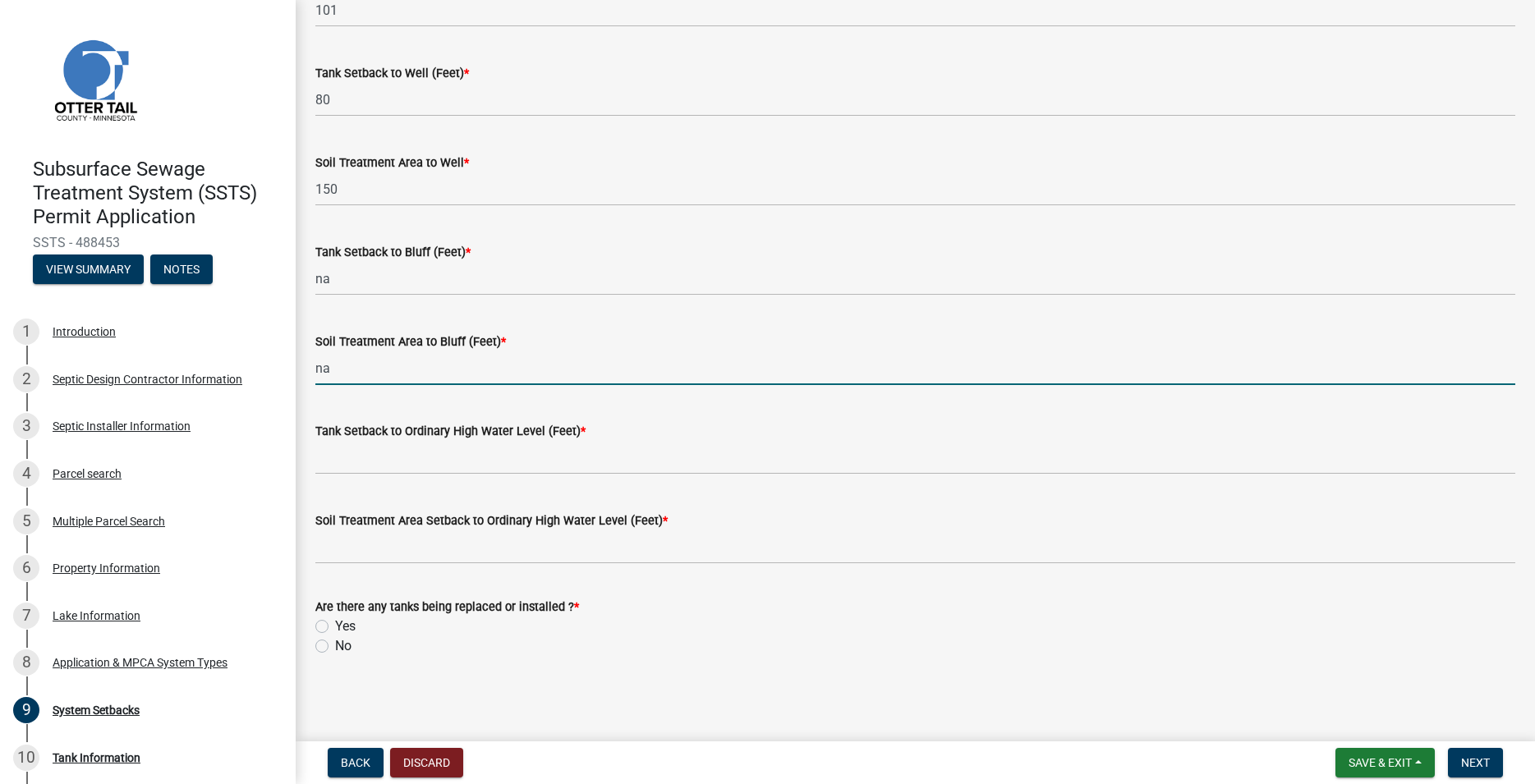
type input "na"
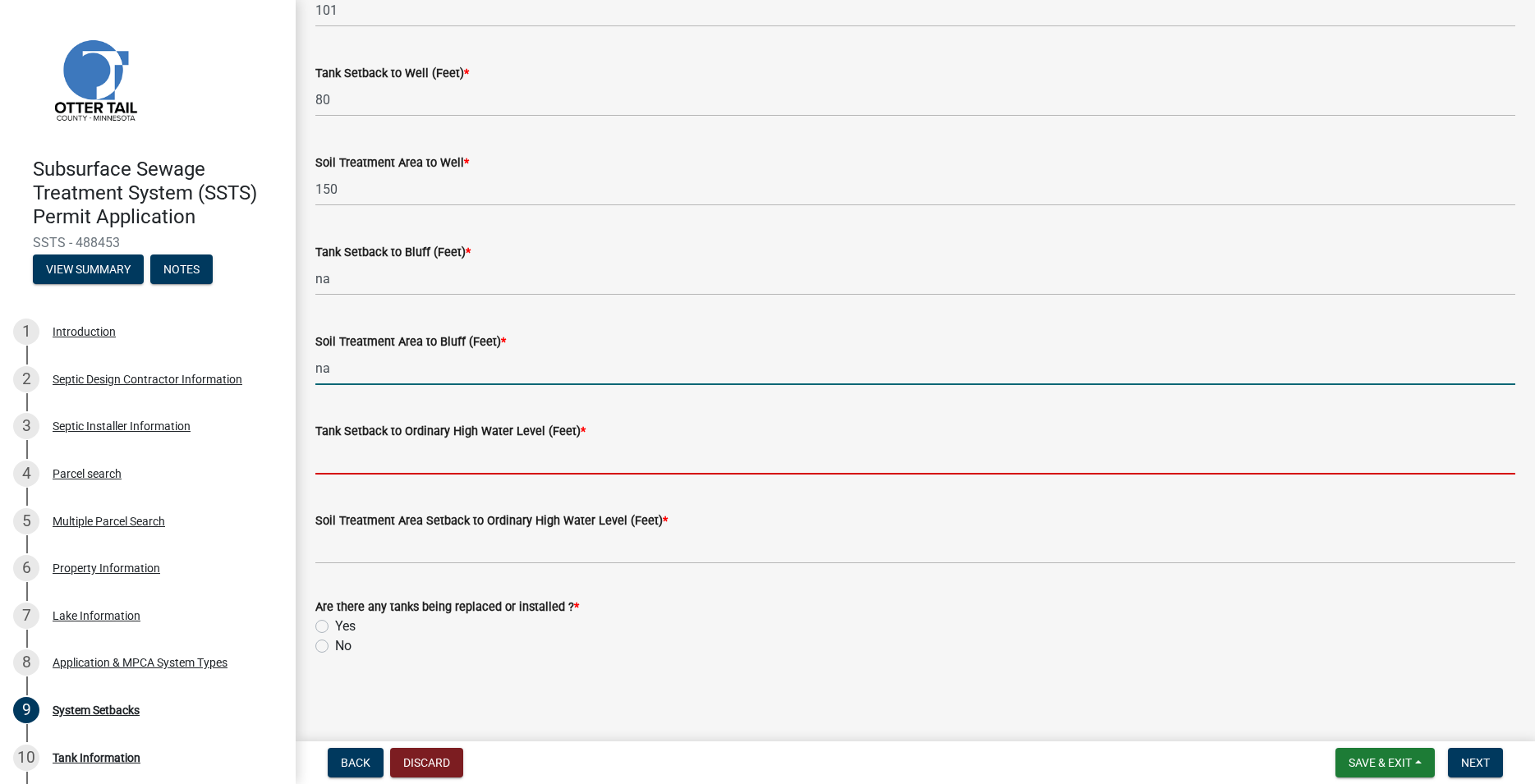
click at [362, 464] on input "Tank Setback to Ordinary High Water Level (Feet) *" at bounding box center [915, 458] width 1199 height 34
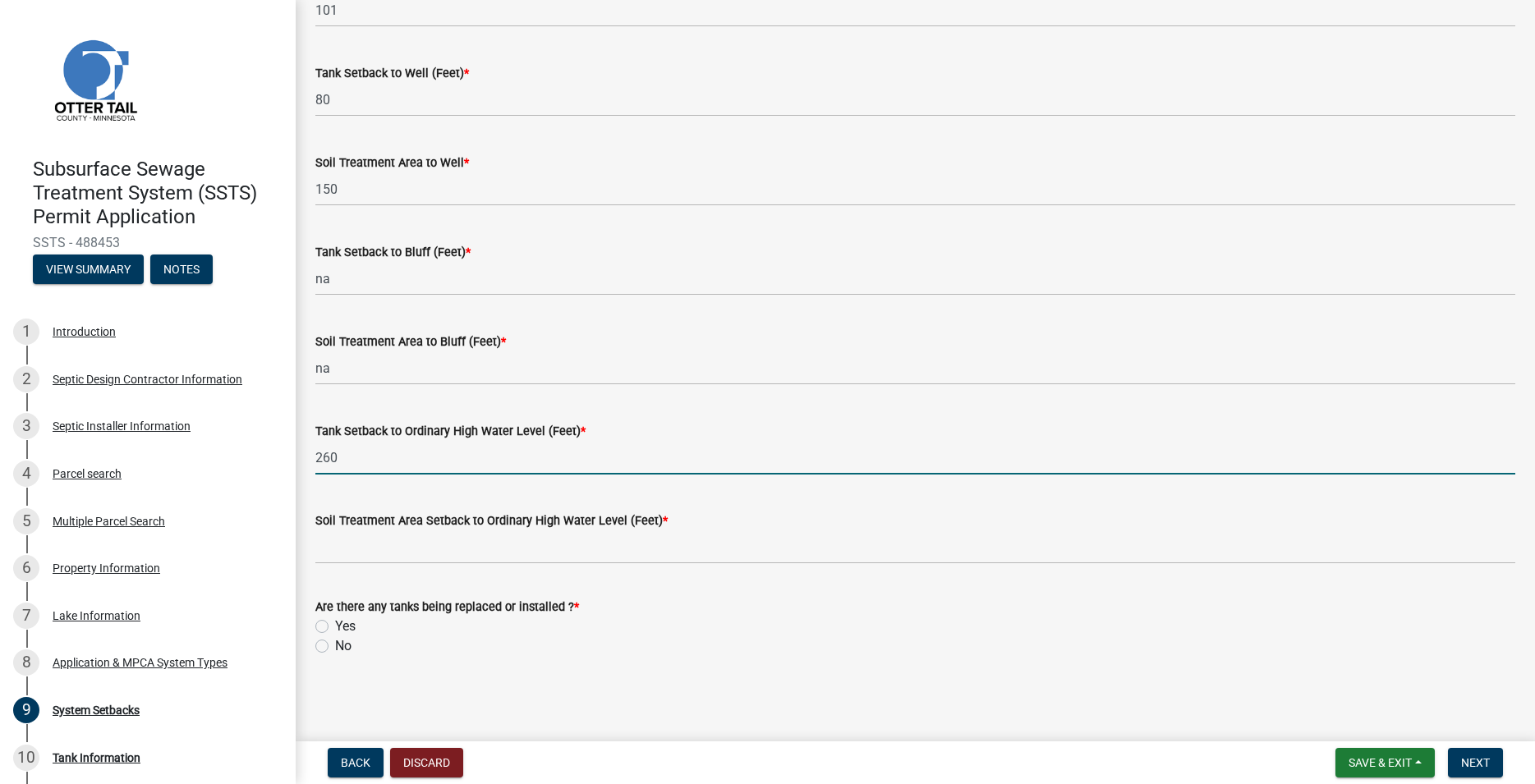
type input "260"
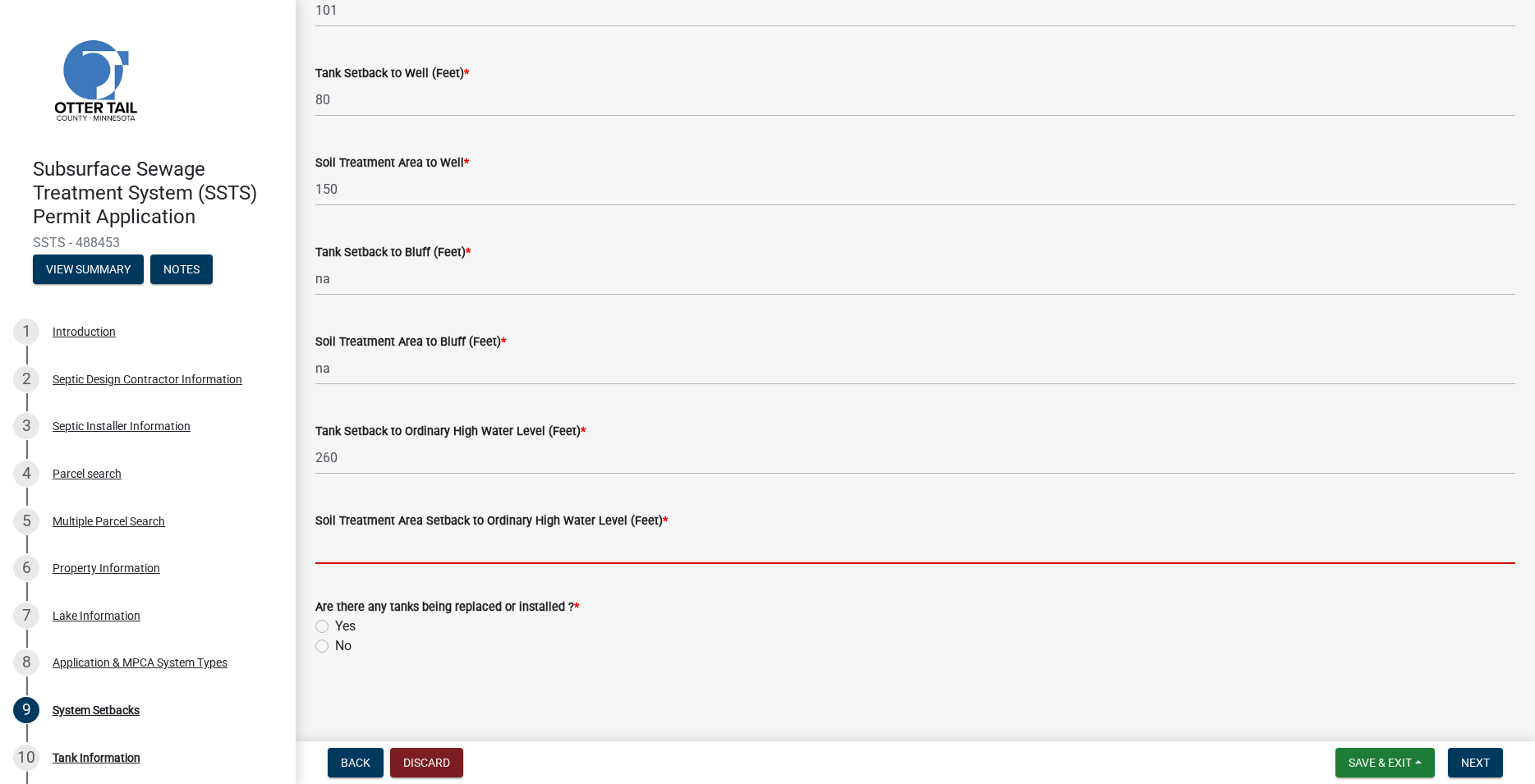
click at [394, 544] on input "Soil Treatment Area Setback to Ordinary High Water Level (Feet) *" at bounding box center [915, 547] width 1199 height 34
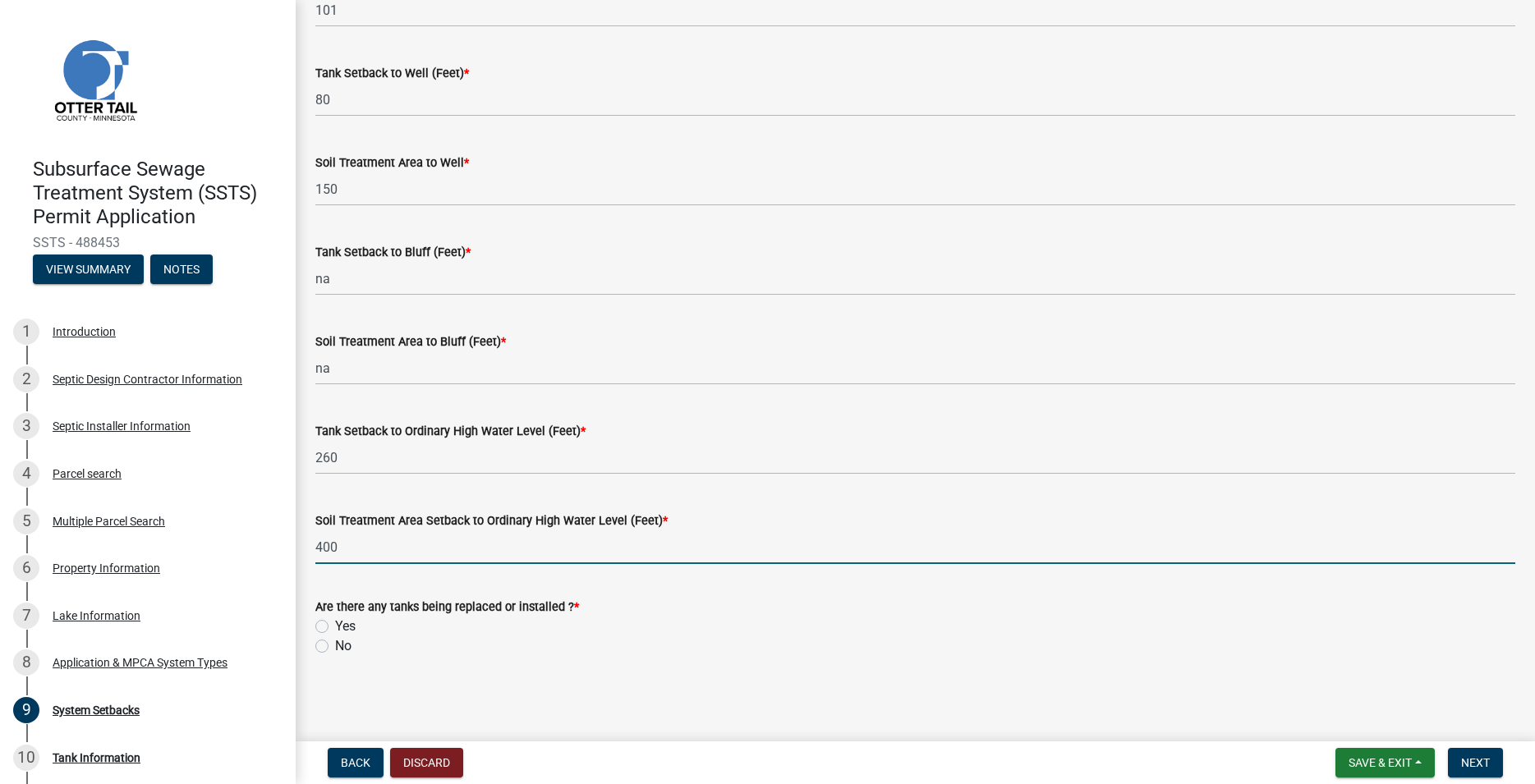
type input "400"
click at [335, 626] on label "Yes" at bounding box center [344, 626] width 21 height 20
click at [335, 626] on input "Yes" at bounding box center [340, 622] width 11 height 11
radio input "true"
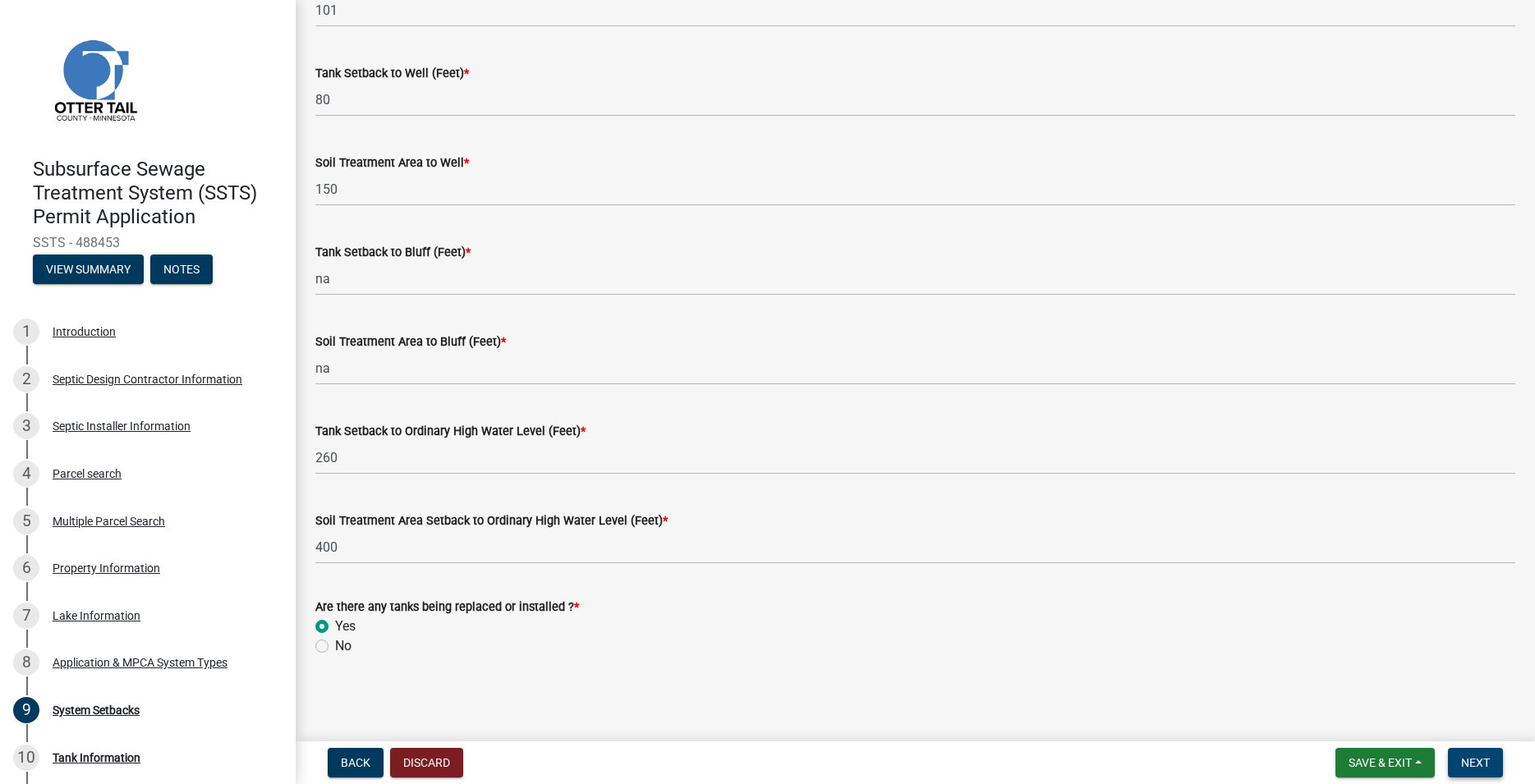
click at [1464, 760] on span "Next" at bounding box center [1475, 762] width 29 height 13
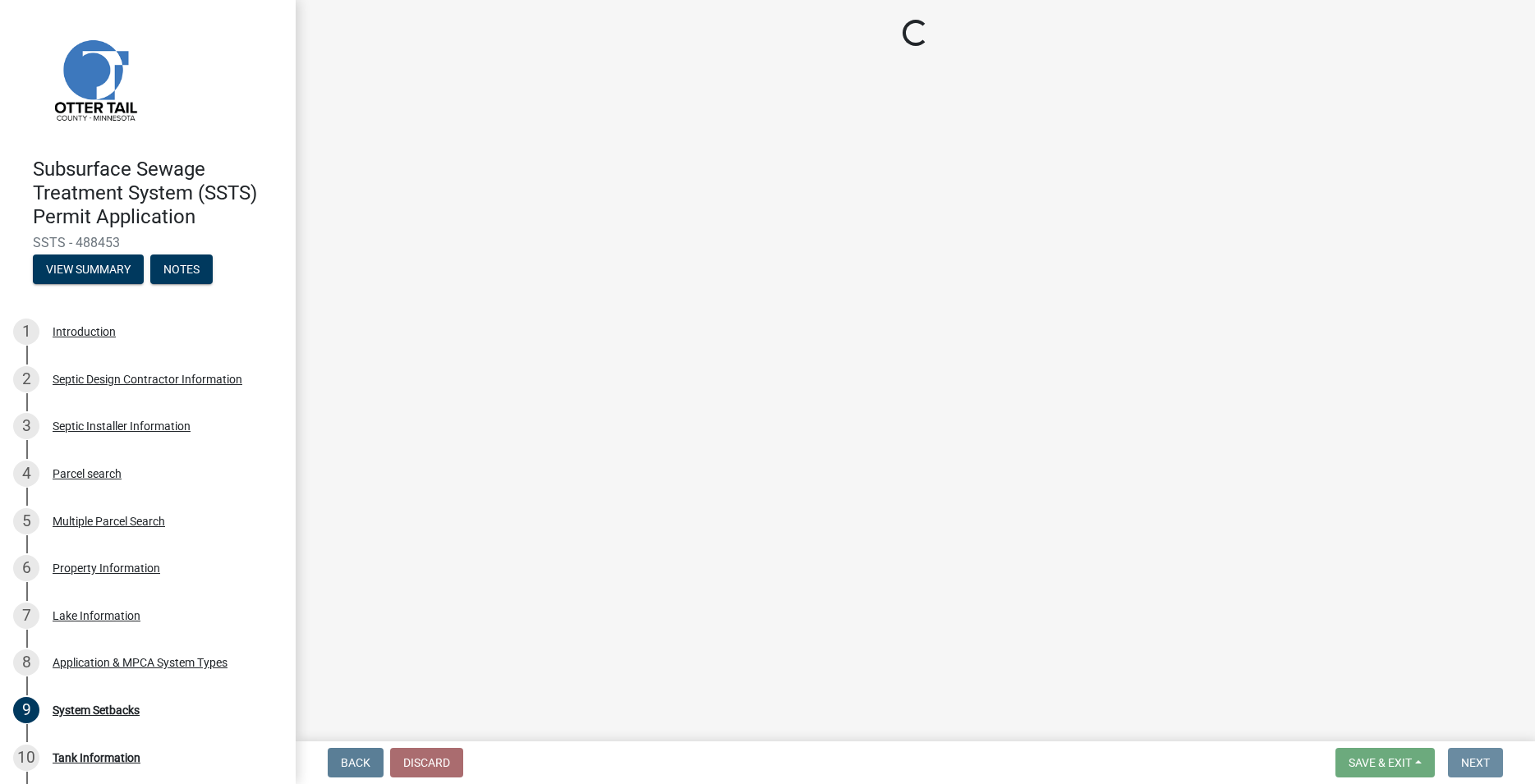
scroll to position [0, 0]
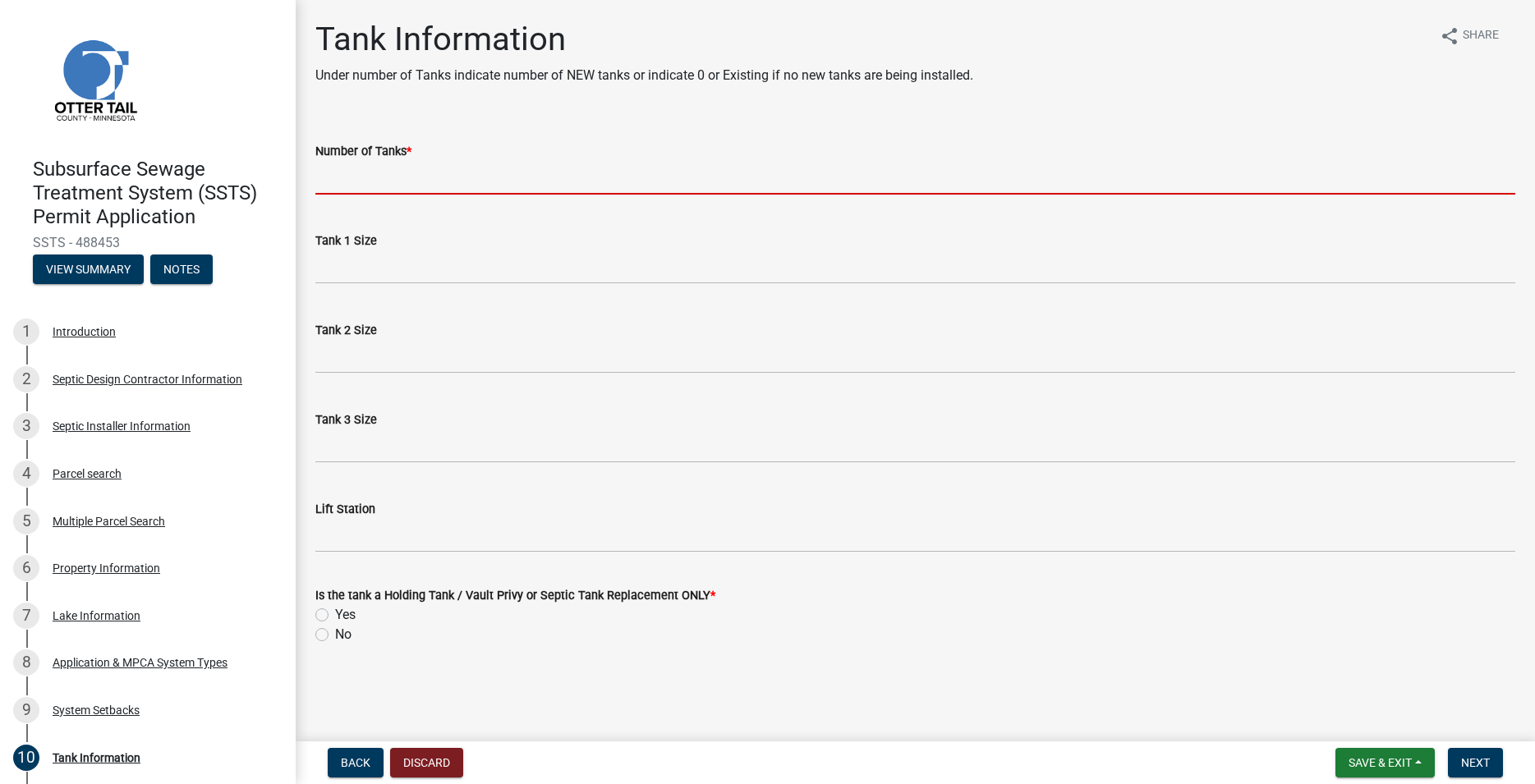
click at [394, 163] on input "Number of Tanks *" at bounding box center [915, 177] width 1199 height 34
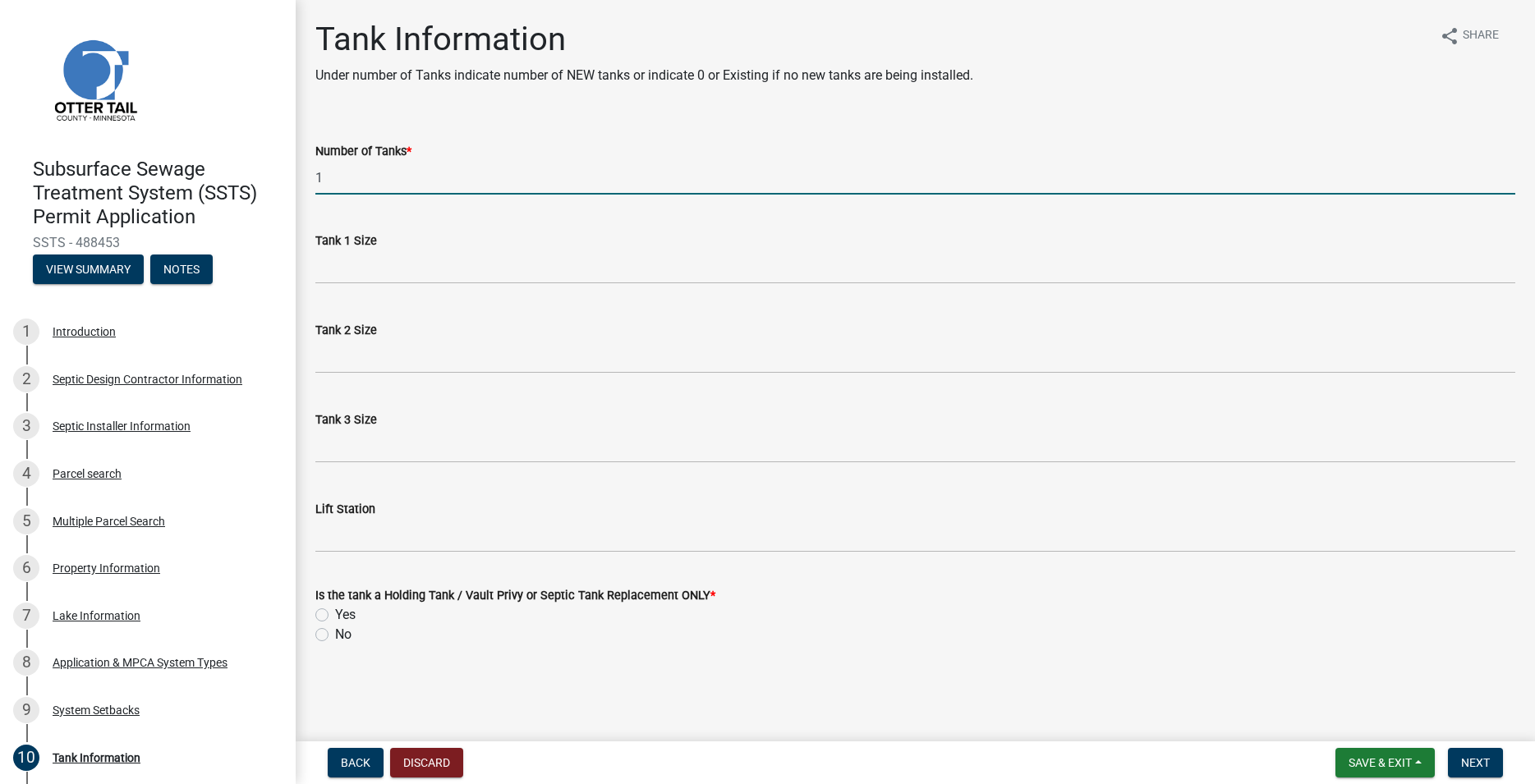
type input "1"
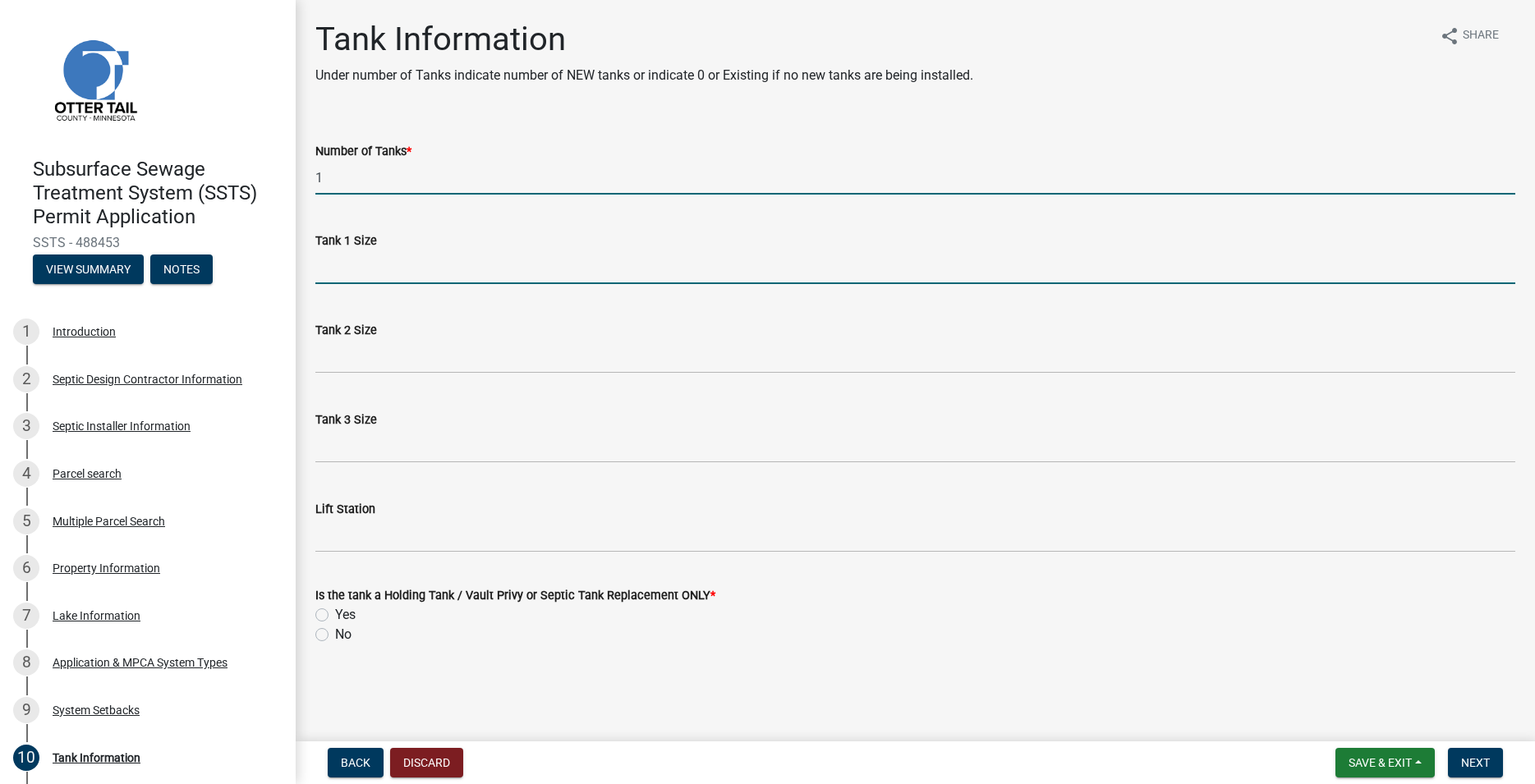
click at [403, 262] on input "Tank 1 Size" at bounding box center [915, 268] width 1199 height 34
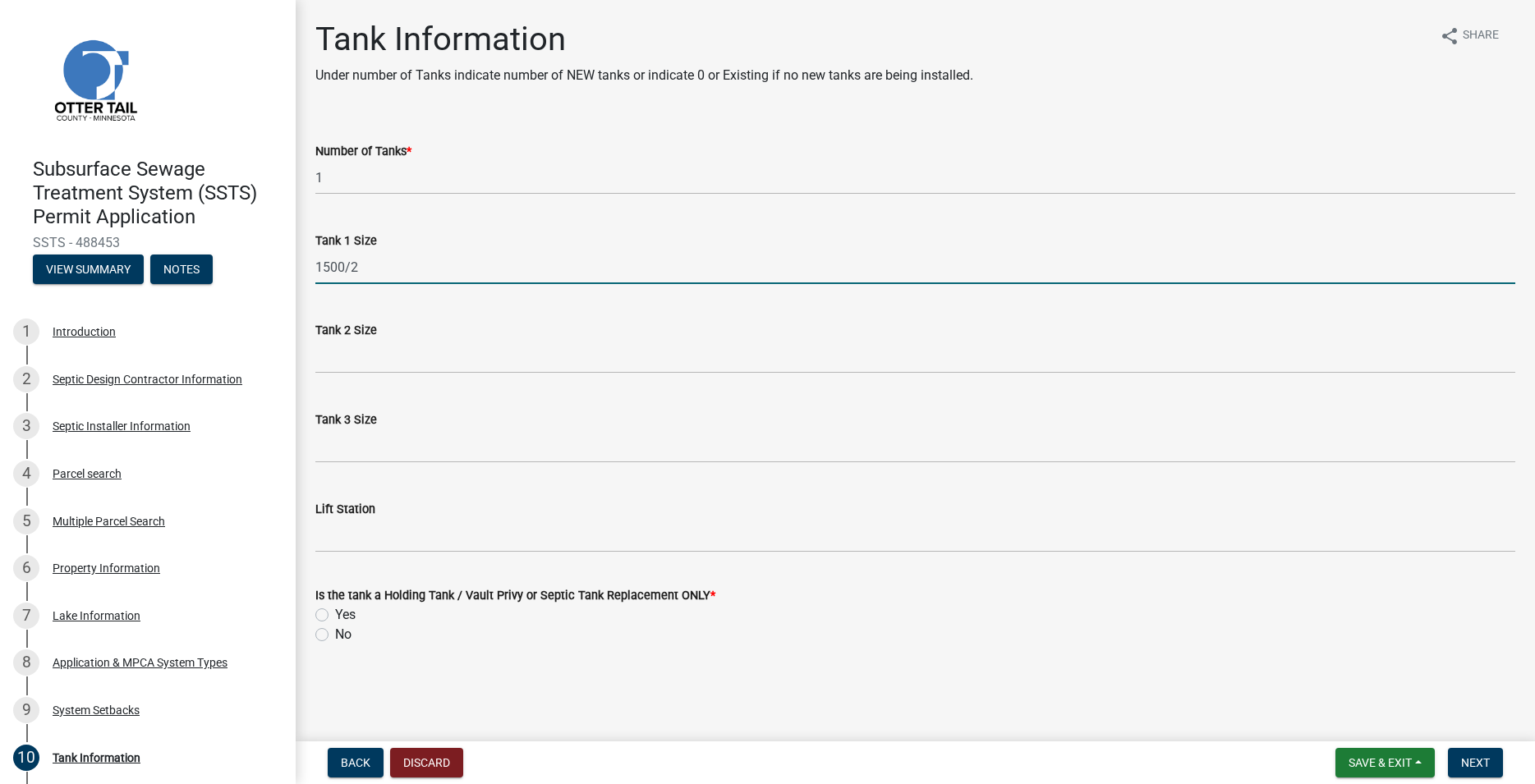
type input "1500/2"
click at [328, 632] on div "No" at bounding box center [915, 634] width 1199 height 20
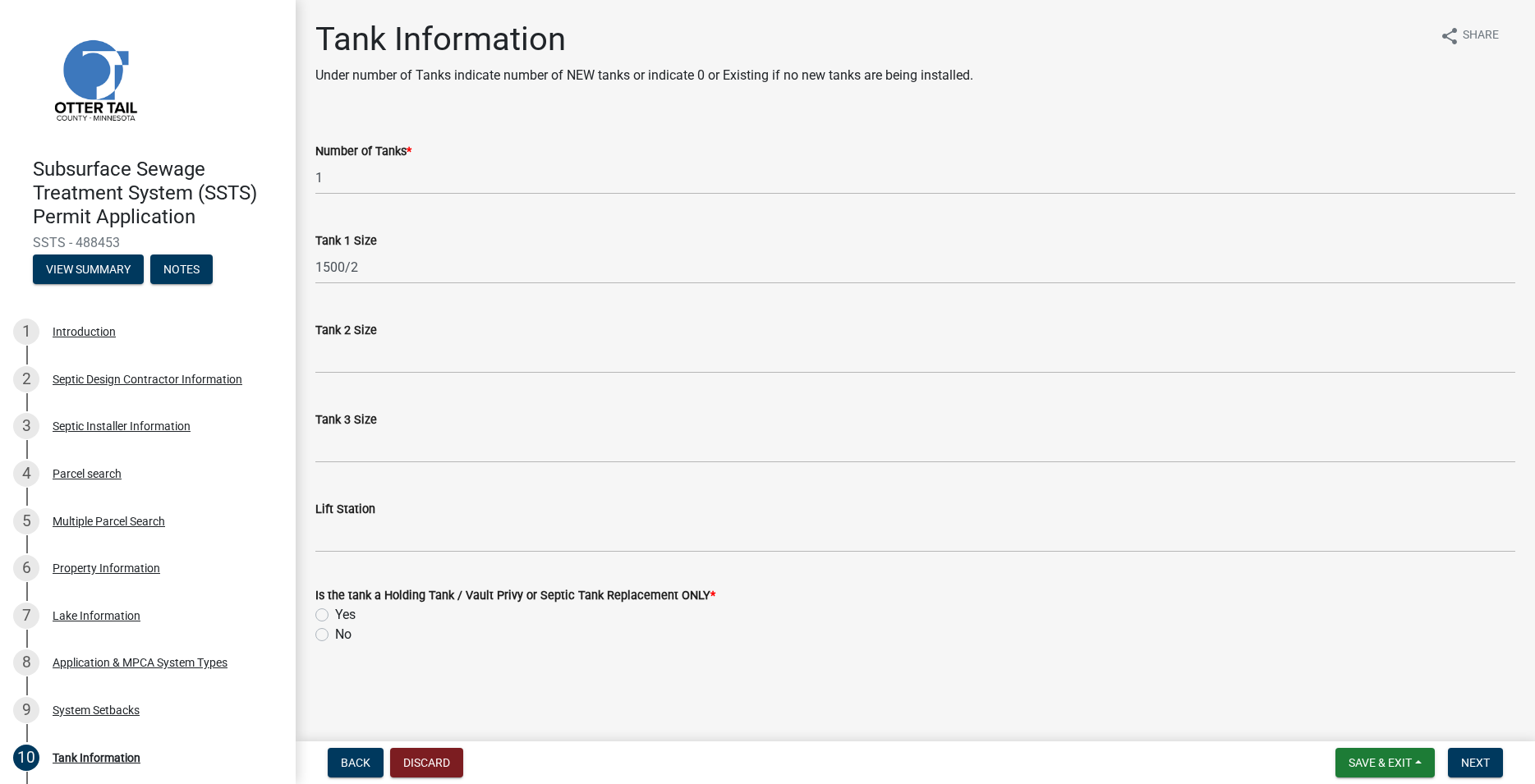
click at [335, 636] on label "No" at bounding box center [343, 634] width 16 height 20
click at [335, 635] on input "No" at bounding box center [340, 630] width 11 height 11
radio input "true"
click at [1463, 760] on span "Next" at bounding box center [1475, 762] width 29 height 13
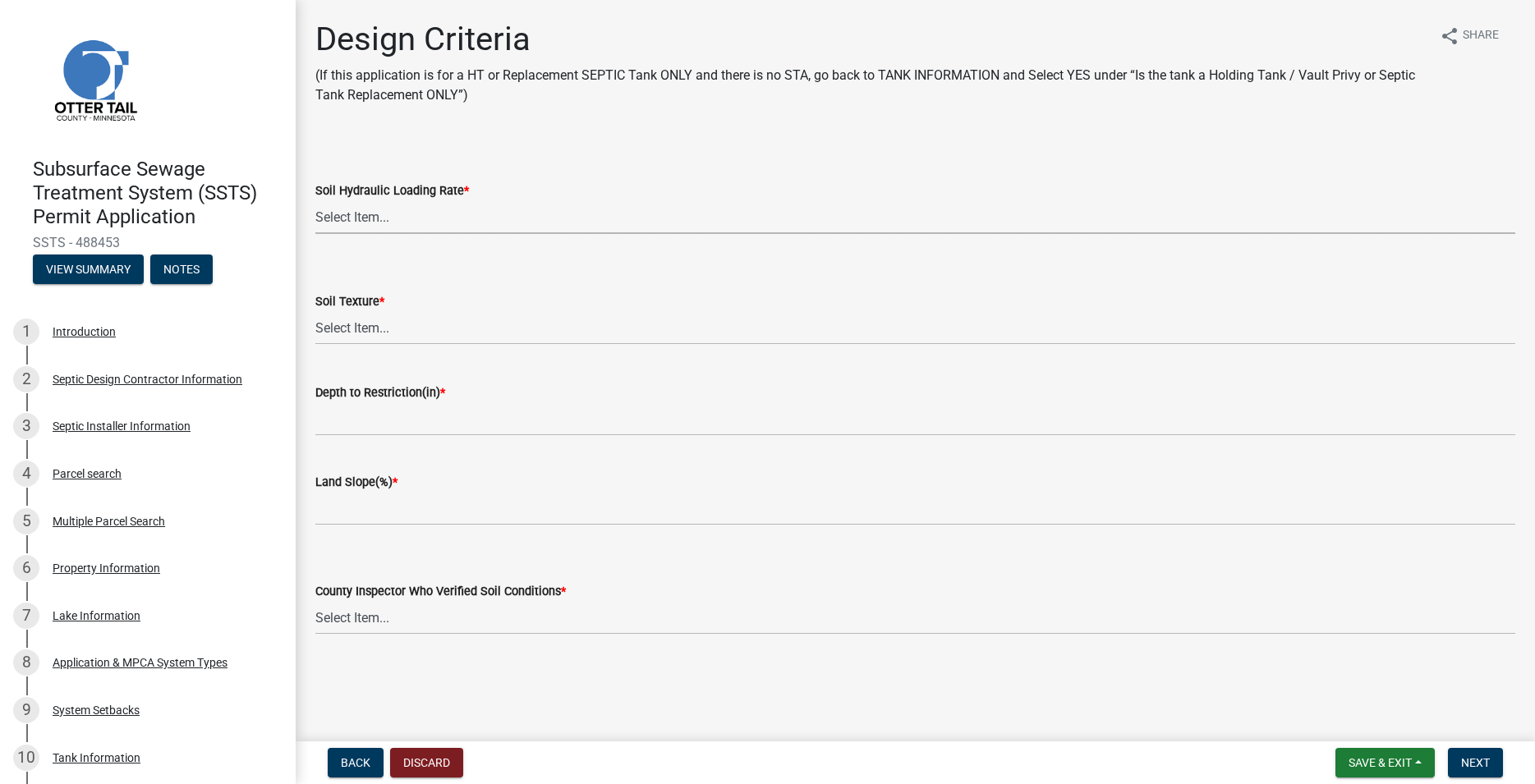
click at [315, 201] on select "Select Item... 1.6 gpd/ft2 1.2 gpd/ft2 1.0 gpd/ft2 0.87 gpd/ft2 0.78 gpd/ft2 0.…" at bounding box center [915, 218] width 1199 height 34
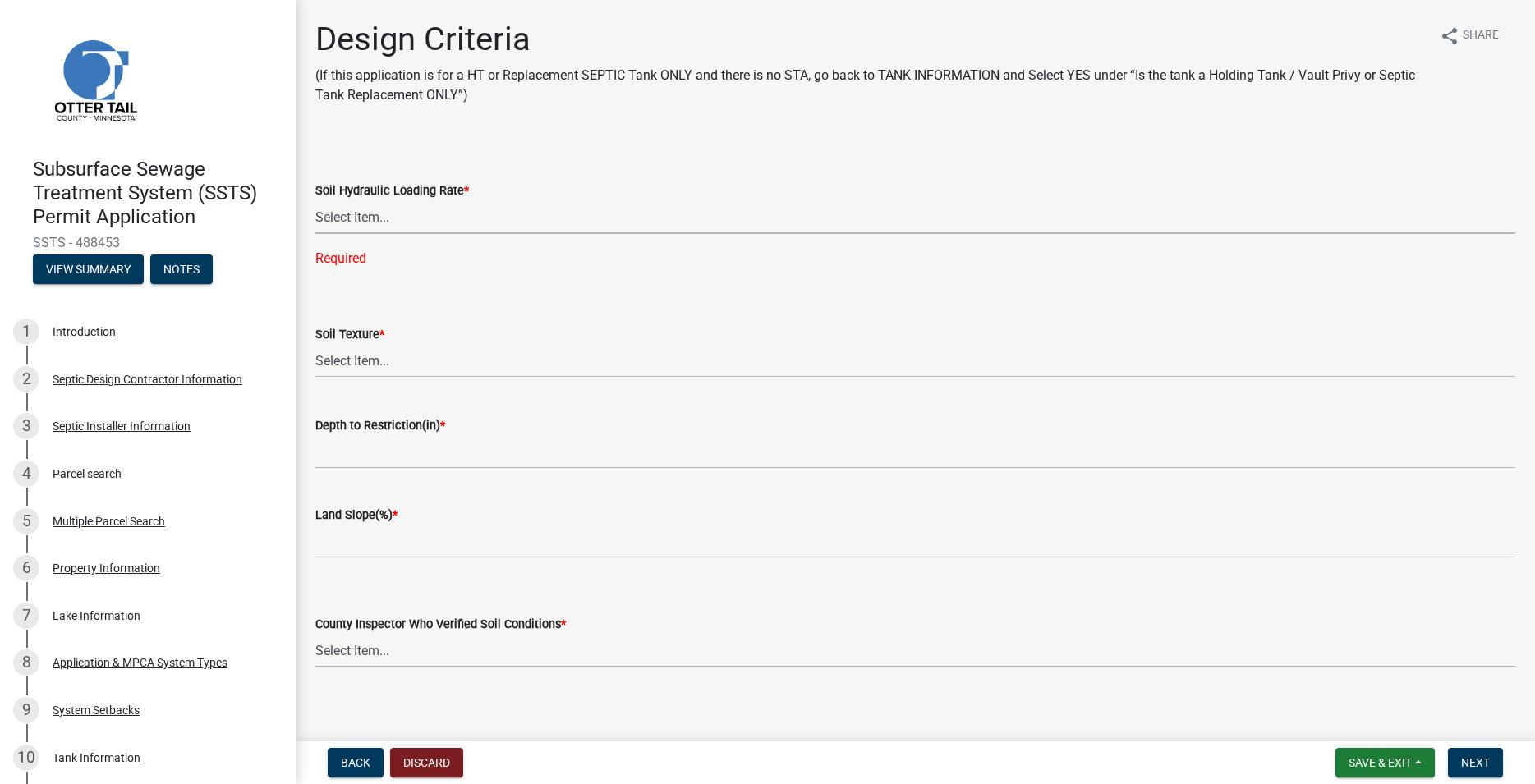
click at [315, 201] on select "Select Item... 1.6 gpd/ft2 1.2 gpd/ft2 1.0 gpd/ft2 0.87 gpd/ft2 0.78 gpd/ft2 0.…" at bounding box center [915, 218] width 1199 height 34
click option "0.78 gpd/ft2" at bounding box center [0, 0] width 0 height 0
select select "b8a1b220-aca7-4670-a1f5-0f0b15eabd52"
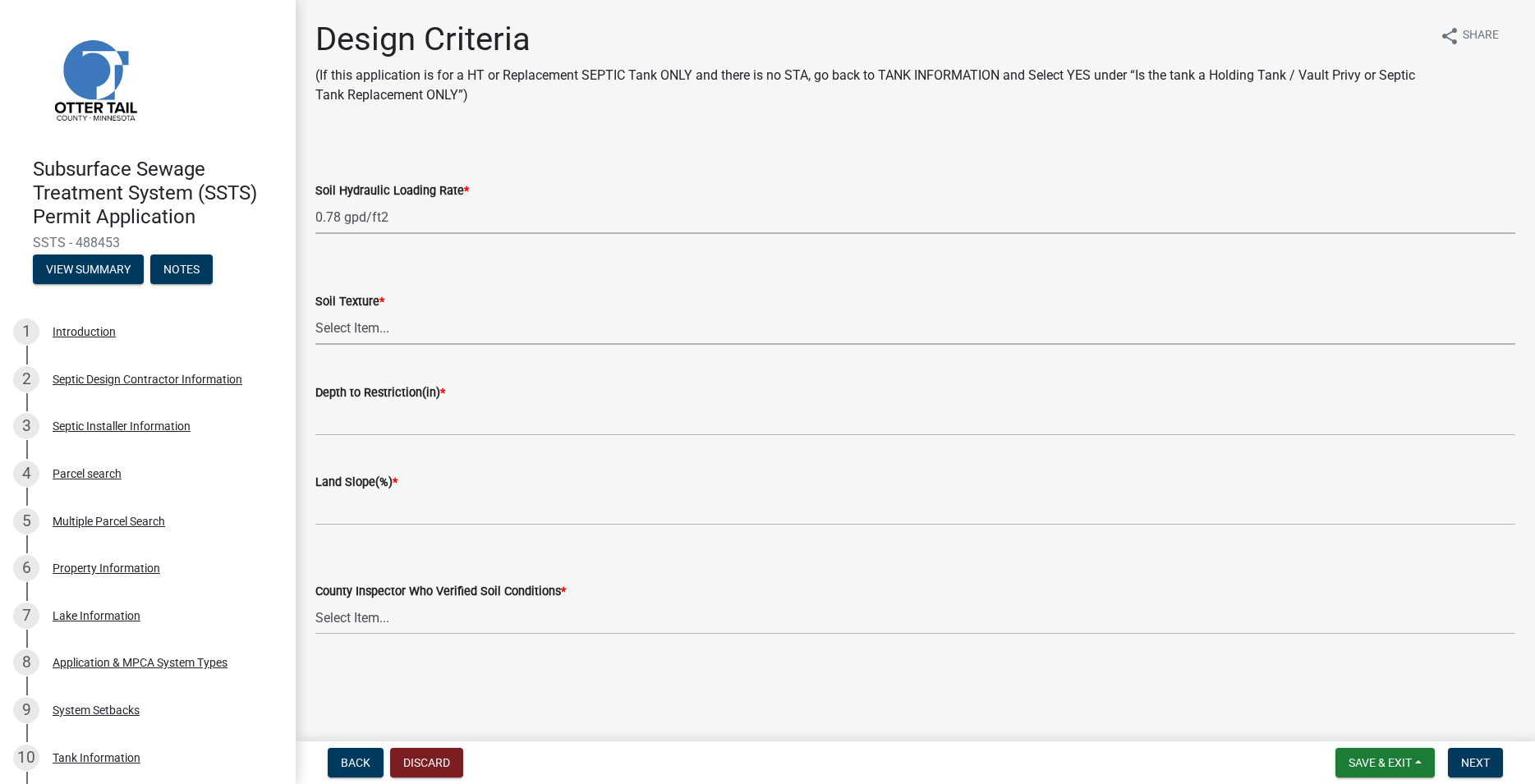
click at [315, 311] on select "Select Item... Coarse Sand (COS) Sand (S) Fine Sand (FS) Very Fine Sand (VFS) L…" at bounding box center [915, 328] width 1199 height 34
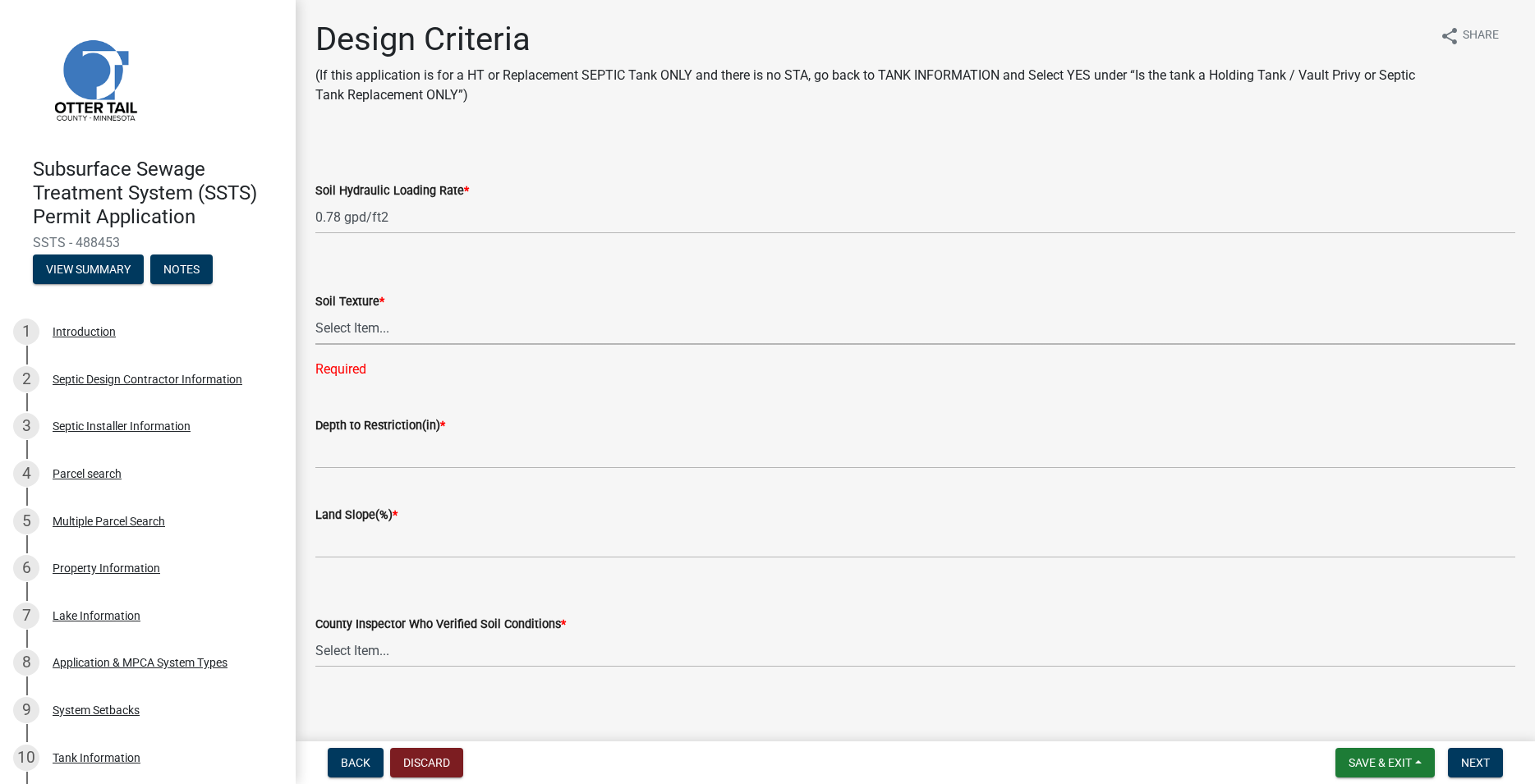
click at [315, 311] on select "Select Item... Coarse Sand (COS) Sand (S) Fine Sand (FS) Very Fine Sand (VFS) L…" at bounding box center [915, 328] width 1199 height 34
click option "[PERSON_NAME] (SL)" at bounding box center [0, 0] width 0 height 0
select select "70eb23f8-102f-4072-81d7-b3b0dd1c94c8"
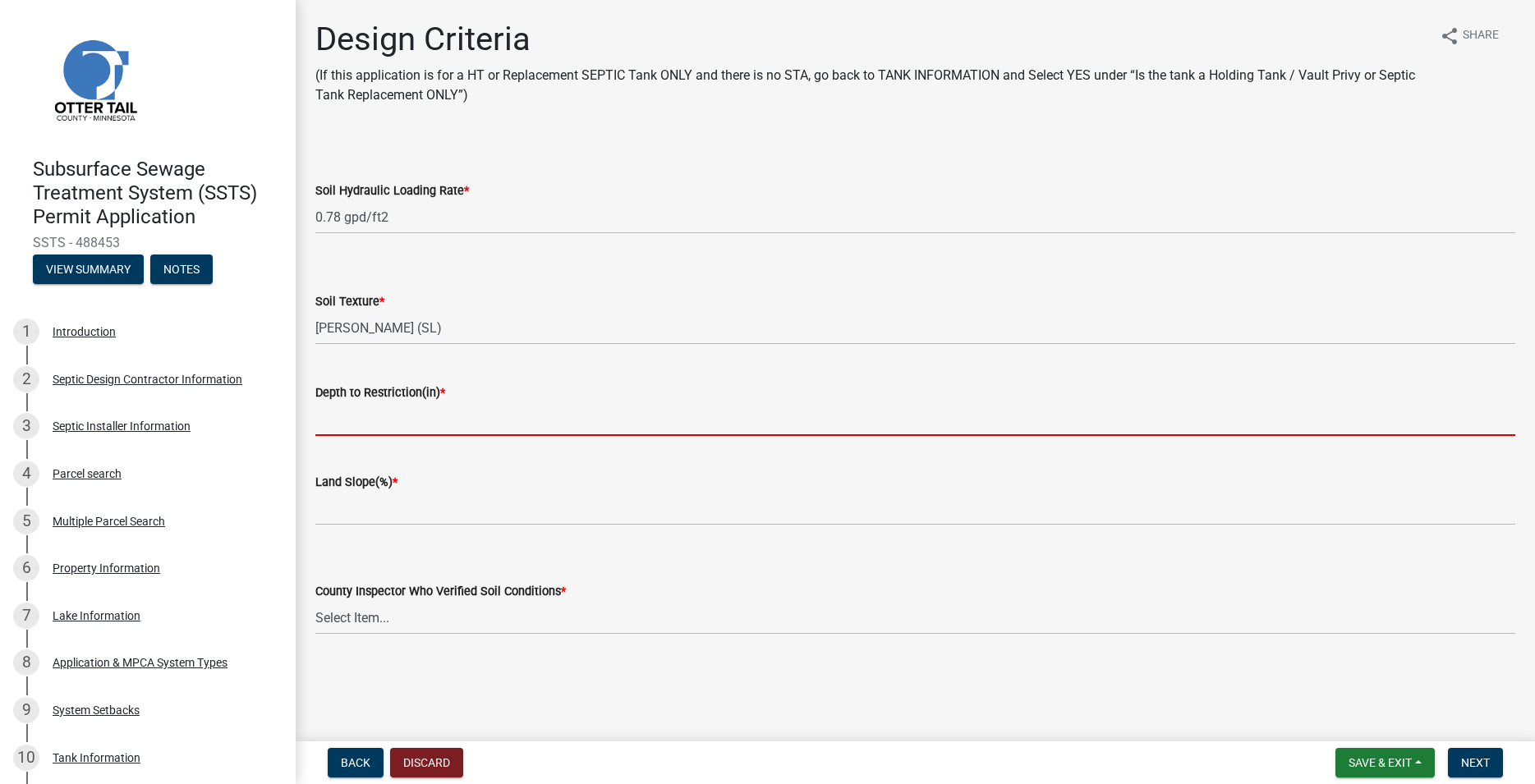
click at [417, 417] on input "Depth to Restriction(in) *" at bounding box center [915, 419] width 1199 height 34
click at [341, 429] on input "Depth to Restriction(in) *" at bounding box center [915, 419] width 1199 height 34
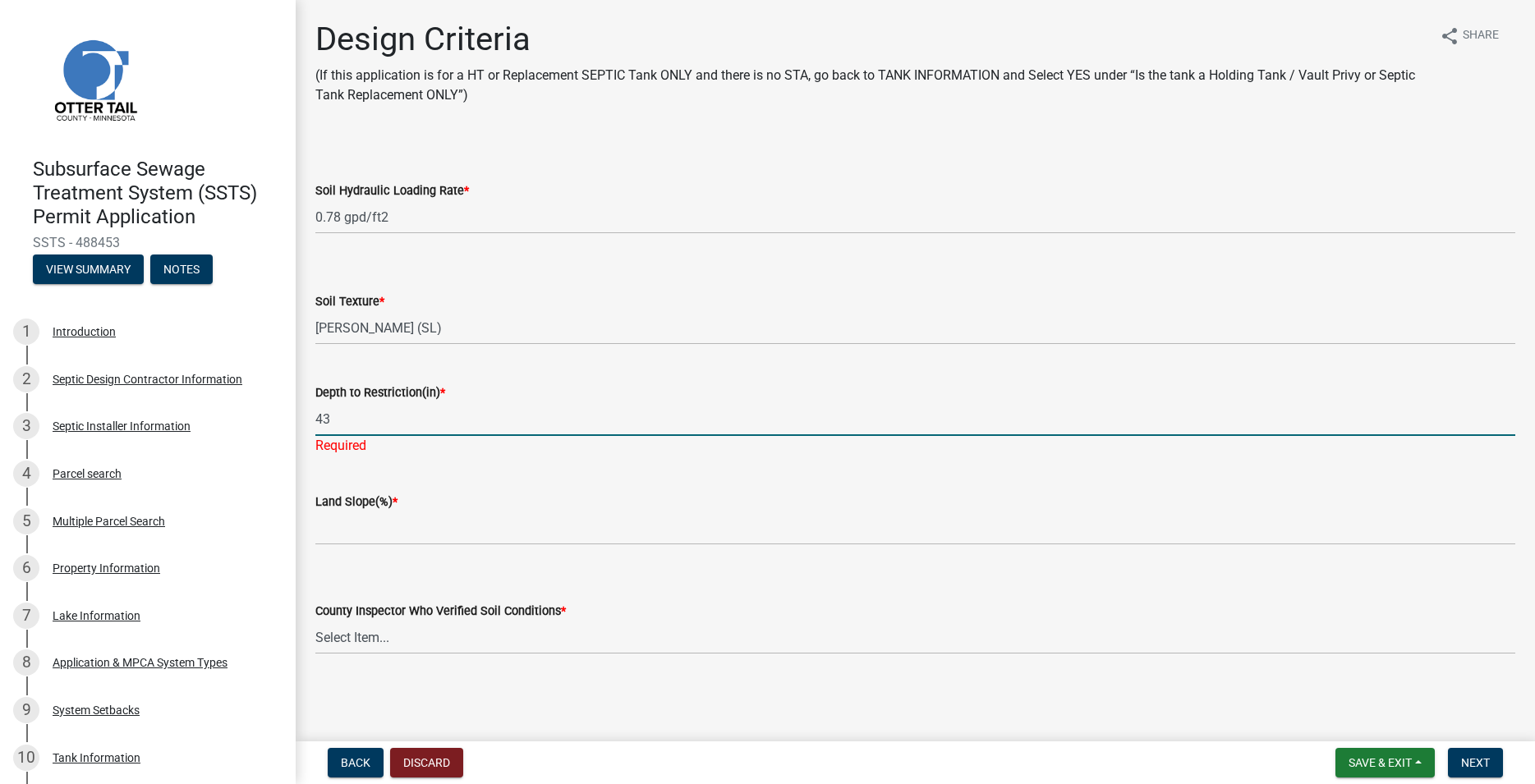
type input "43"
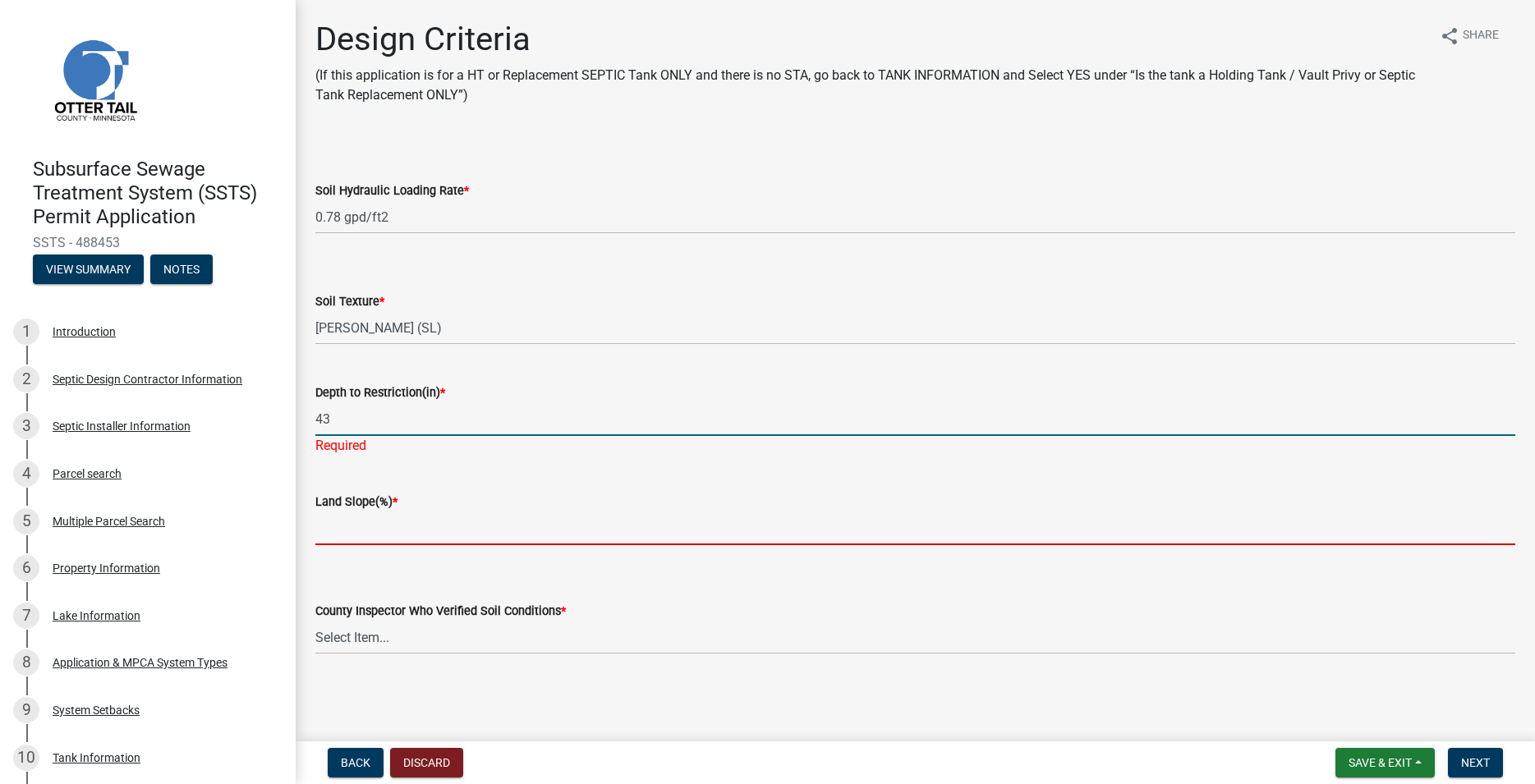
click at [368, 522] on input "Land Slope(%) *" at bounding box center [915, 528] width 1199 height 34
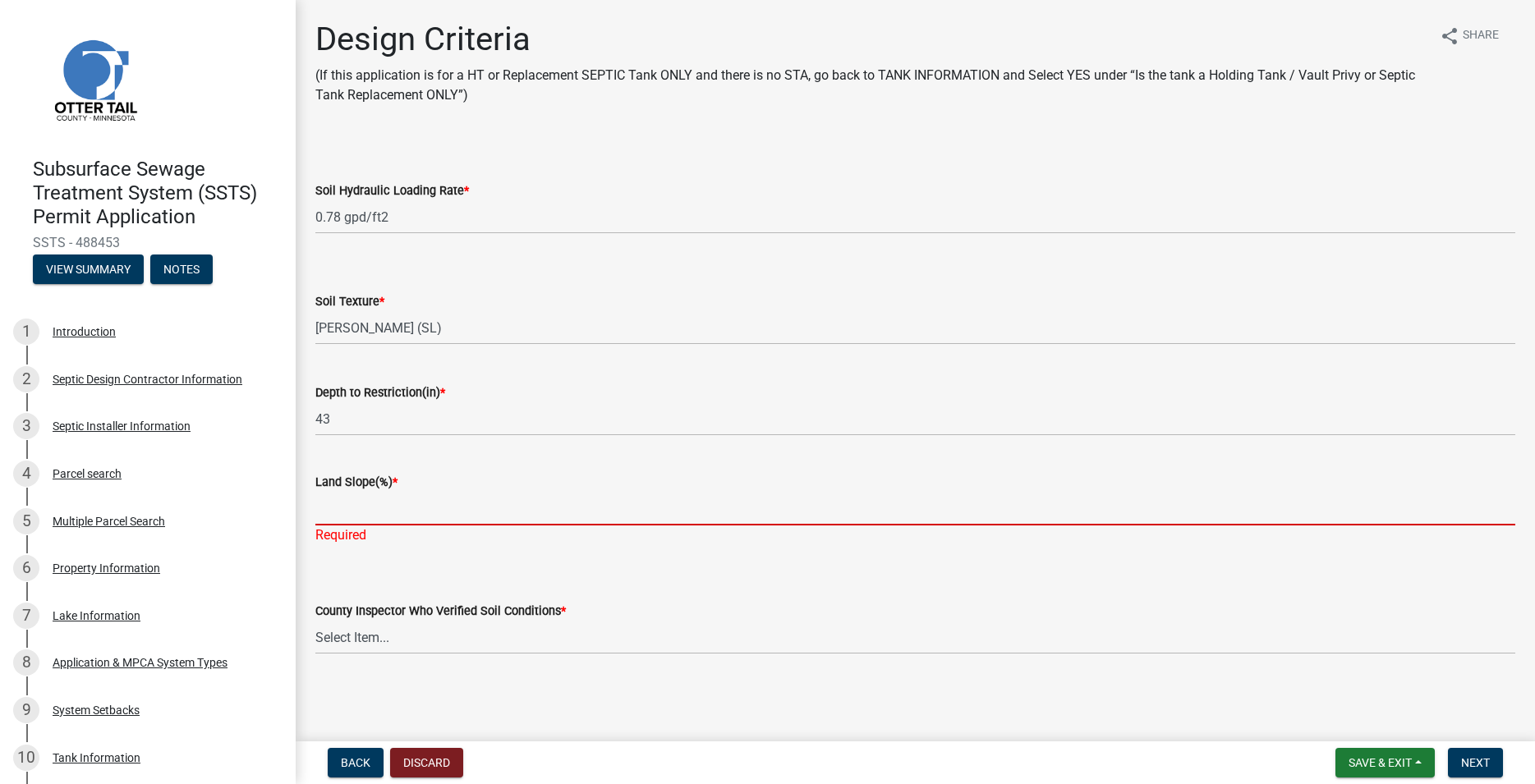
drag, startPoint x: 377, startPoint y: 524, endPoint x: 372, endPoint y: 509, distance: 15.8
click at [378, 524] on input "Land Slope(%) *" at bounding box center [915, 508] width 1199 height 34
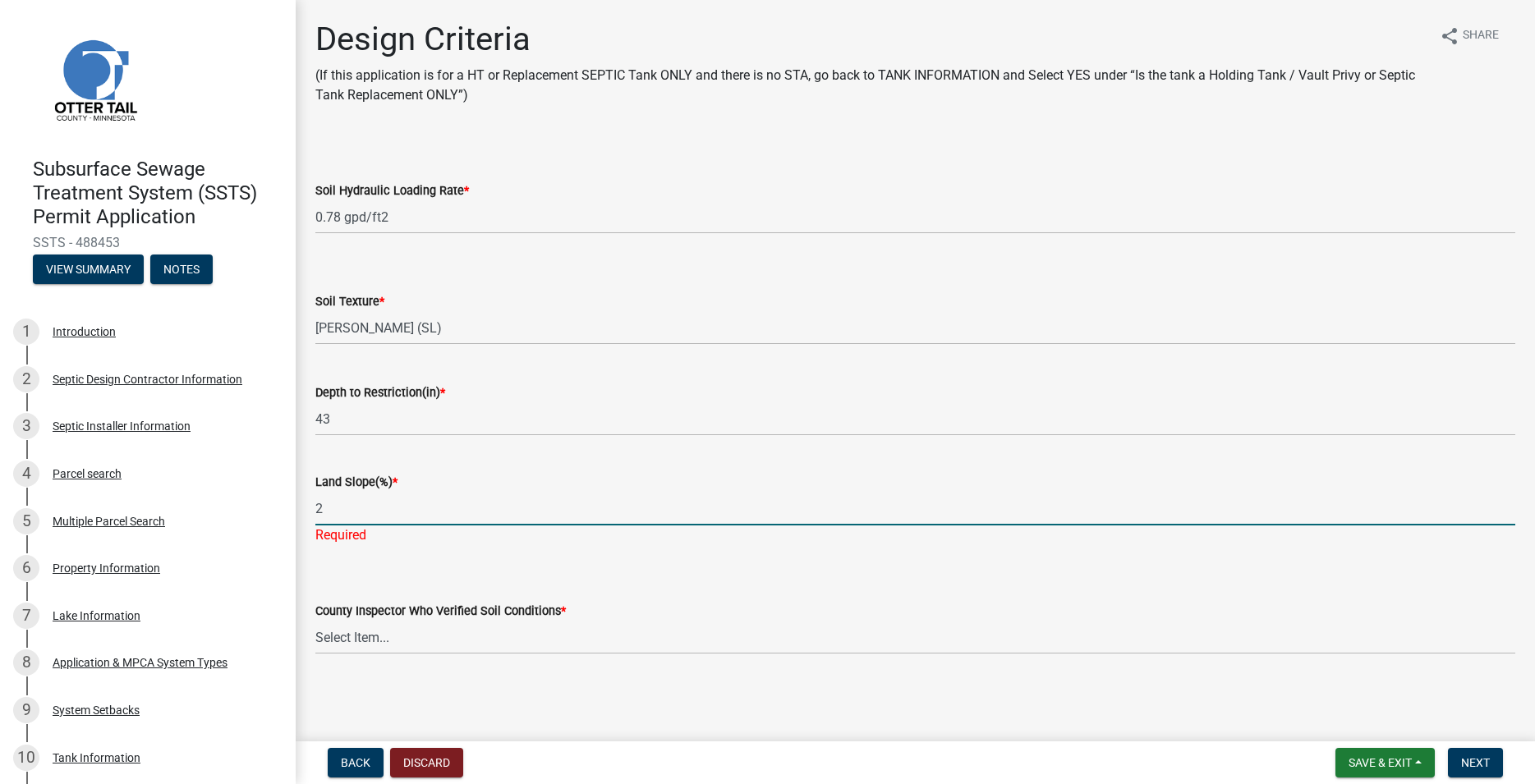
type input "2"
click at [315, 621] on select "Select Item... [PERSON_NAME] [PERSON_NAME] [PERSON_NAME] [PERSON_NAME] [PERSON_…" at bounding box center [915, 638] width 1199 height 34
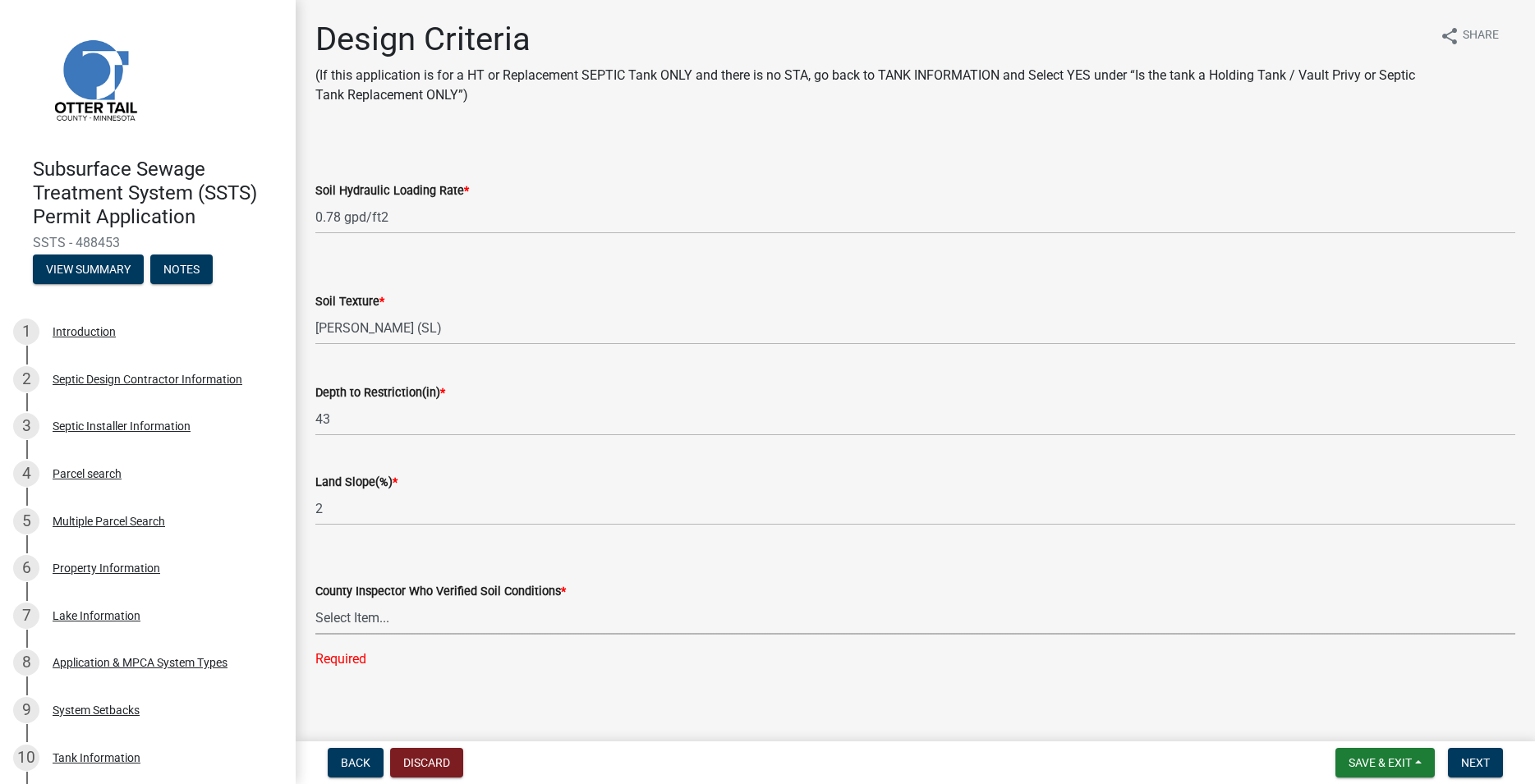
click at [315, 601] on select "Select Item... [PERSON_NAME] [PERSON_NAME] [PERSON_NAME] [PERSON_NAME] [PERSON_…" at bounding box center [915, 618] width 1199 height 34
click option "[PERSON_NAME]" at bounding box center [0, 0] width 0 height 0
select select "643267e1-855b-462d-a385-c521968adb40"
click at [1468, 763] on span "Next" at bounding box center [1475, 762] width 29 height 13
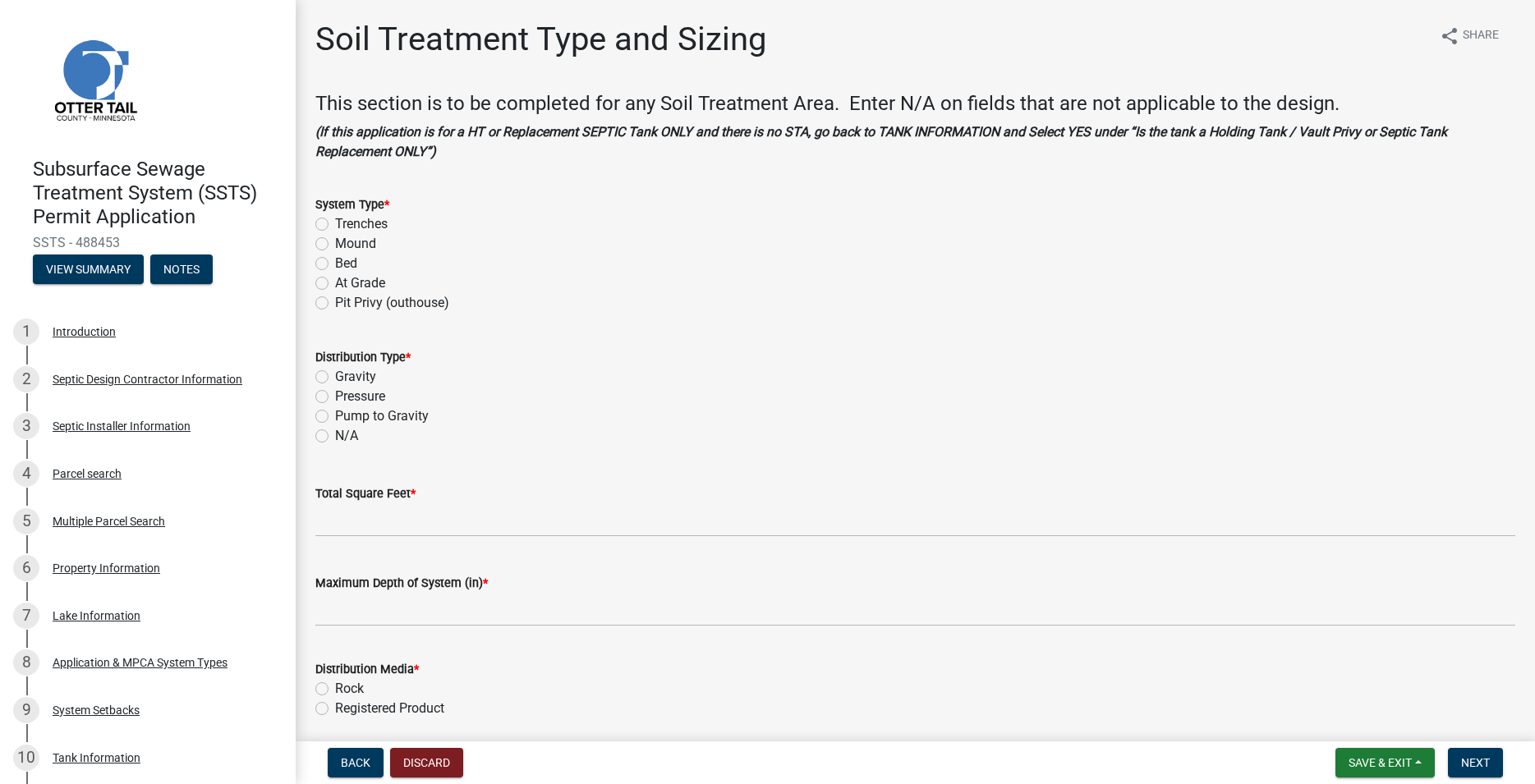
click at [335, 248] on label "Mound" at bounding box center [355, 243] width 41 height 20
click at [335, 244] on input "Mound" at bounding box center [340, 239] width 11 height 11
radio input "true"
click at [335, 393] on label "Pressure" at bounding box center [360, 396] width 50 height 20
click at [335, 393] on input "Pressure" at bounding box center [340, 392] width 11 height 11
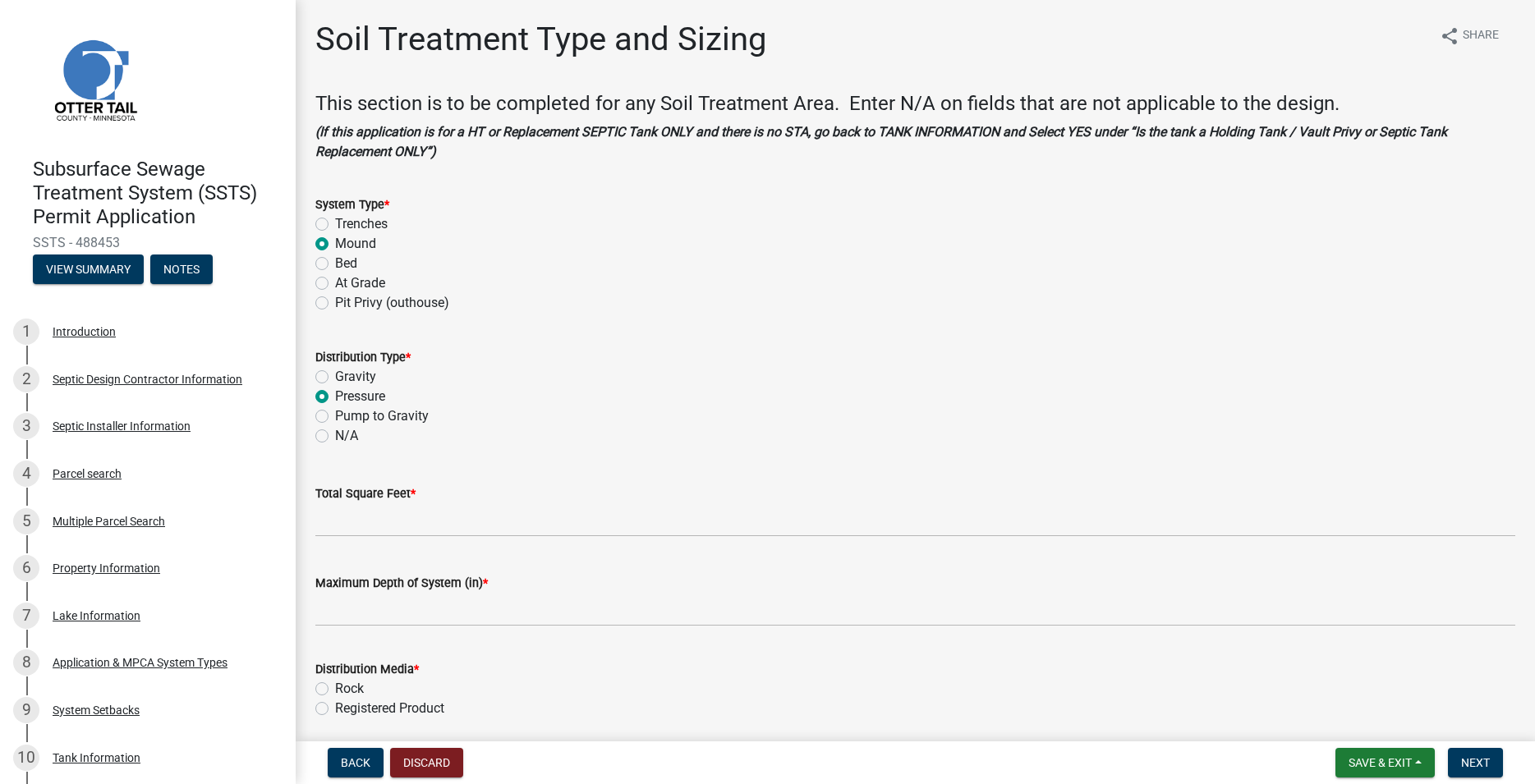
radio input "true"
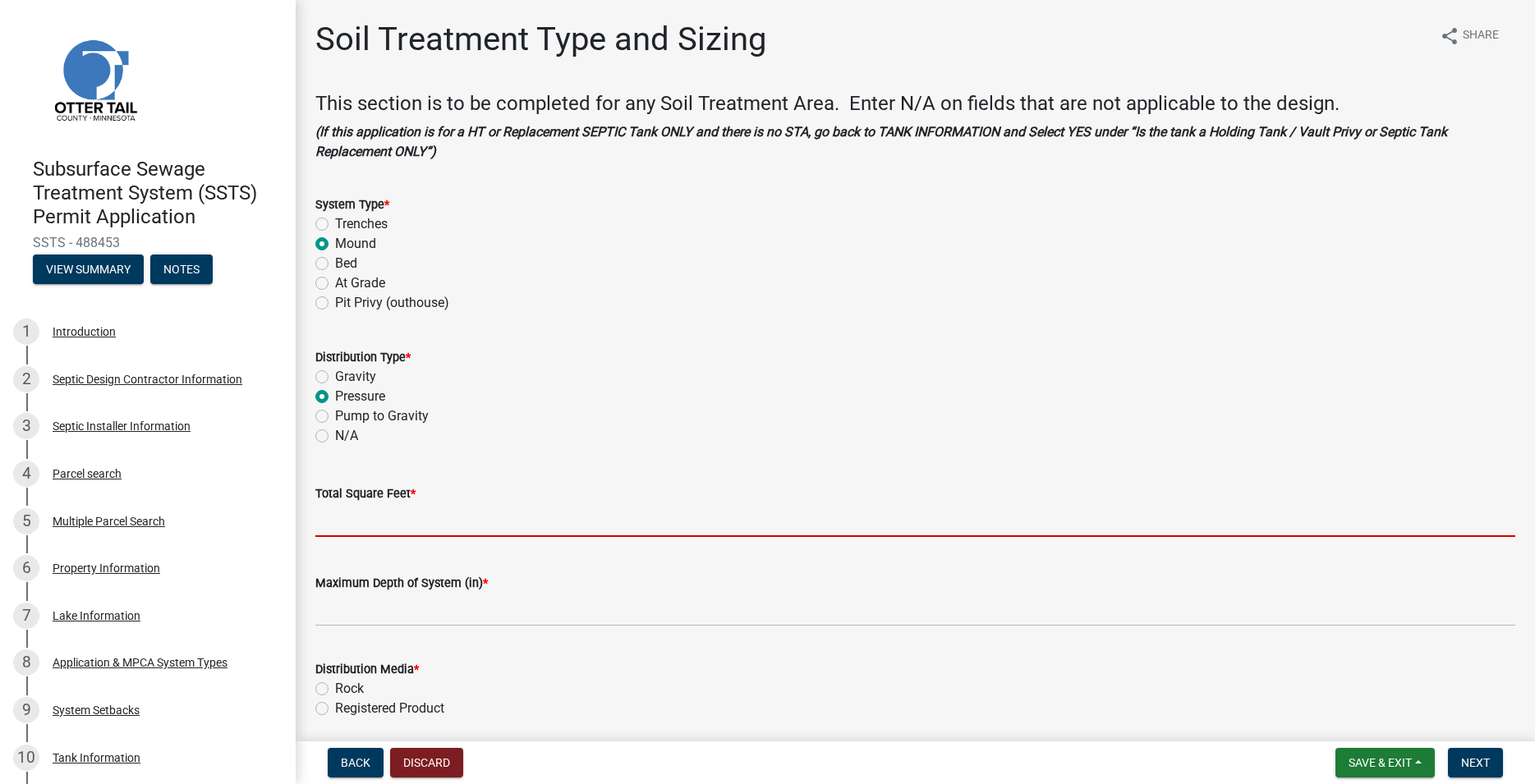
click at [356, 508] on input "Total Square Feet *" at bounding box center [915, 520] width 1199 height 34
click at [375, 519] on input "Total Square Feet *" at bounding box center [915, 520] width 1199 height 34
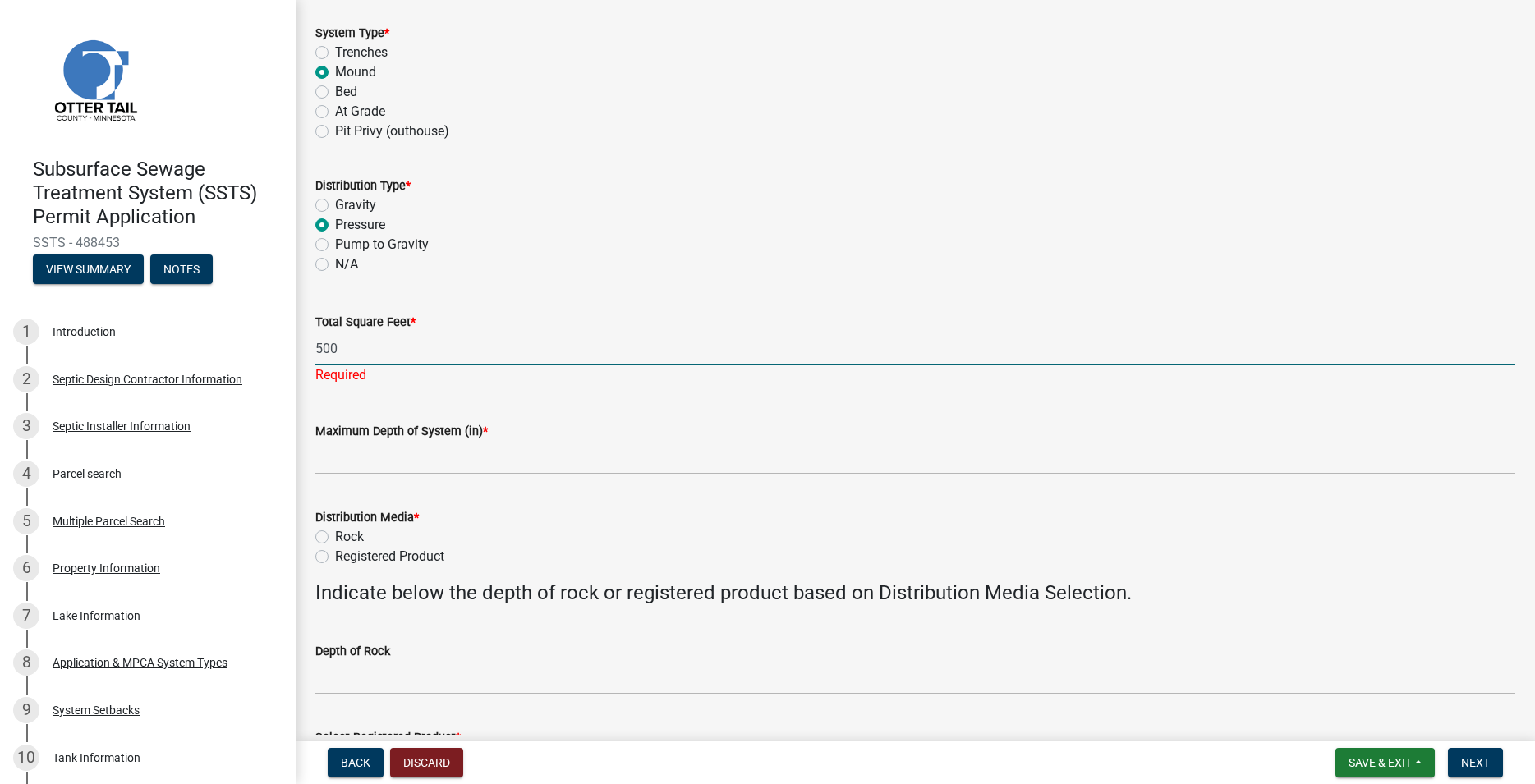
scroll to position [187, 0]
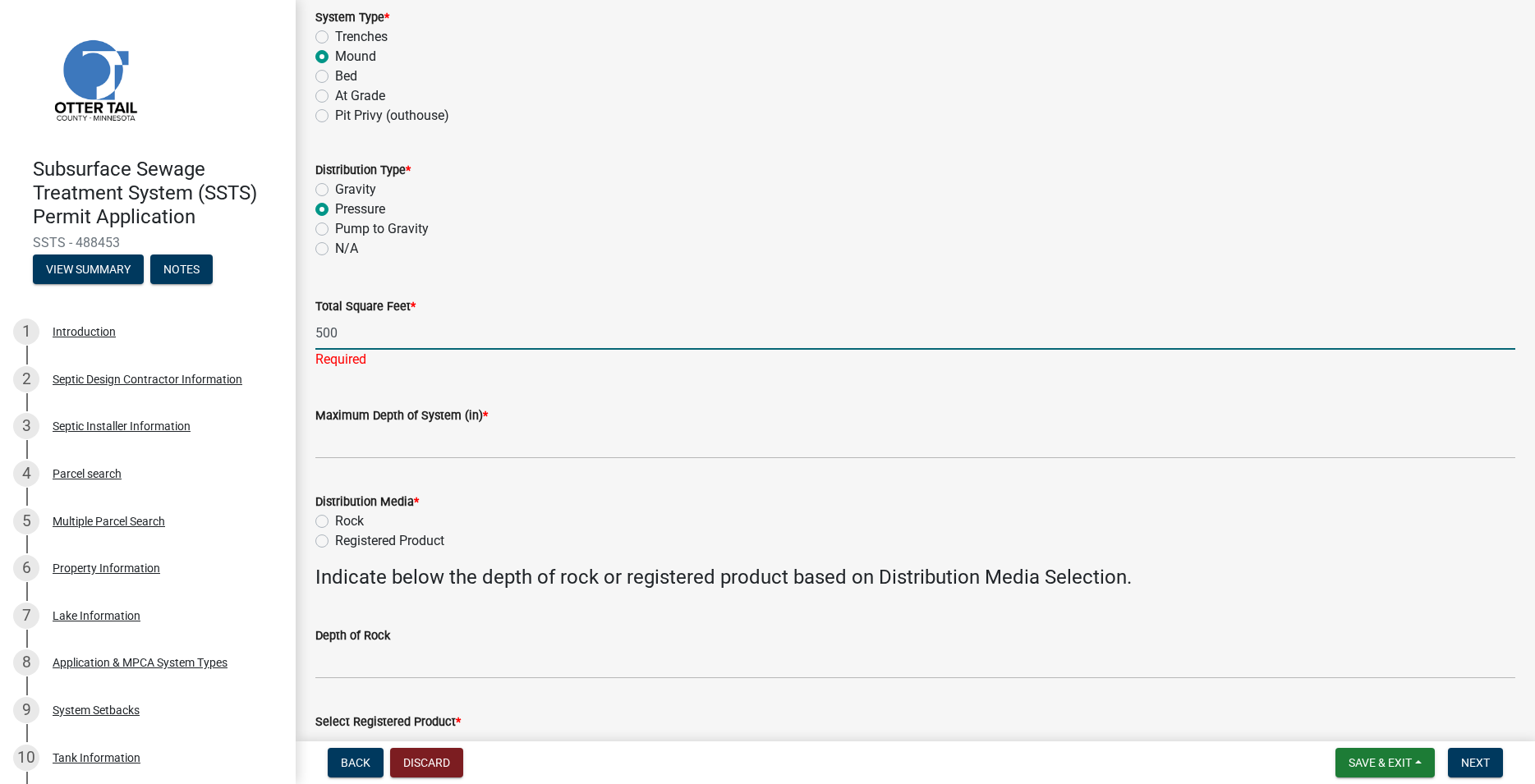
type input "500"
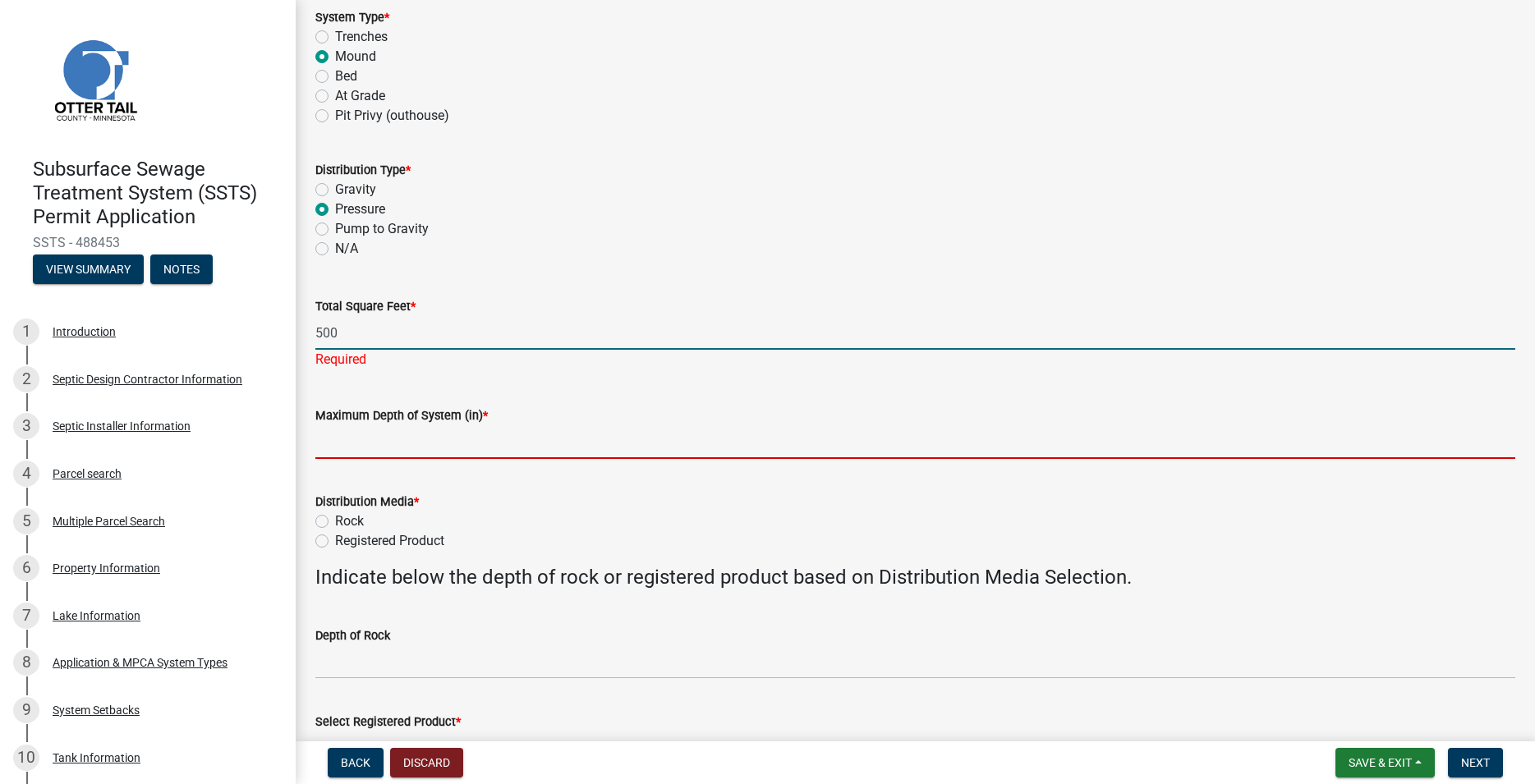
click at [427, 447] on input "Maximum Depth of System (in) *" at bounding box center [915, 442] width 1199 height 34
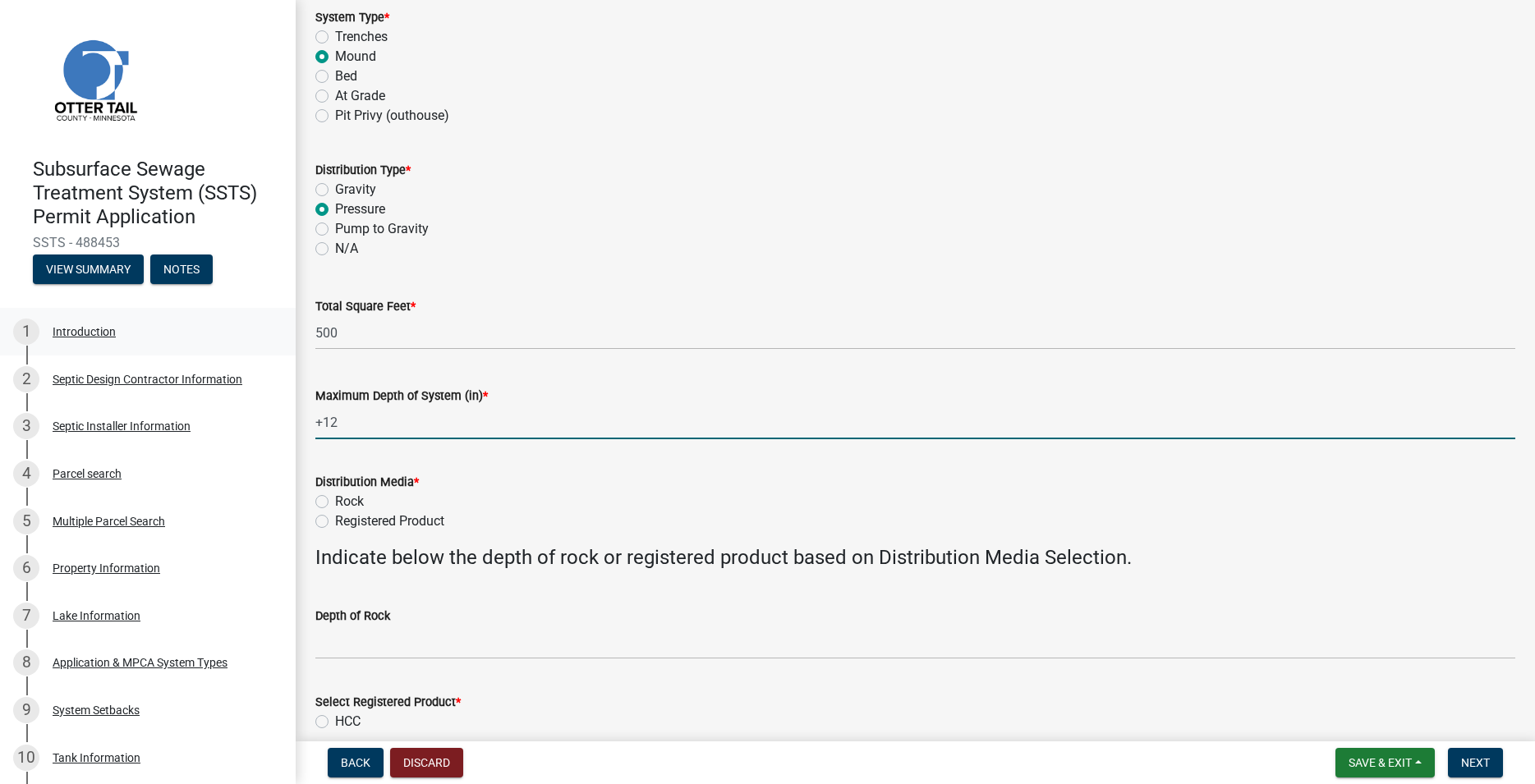
type input "+12"
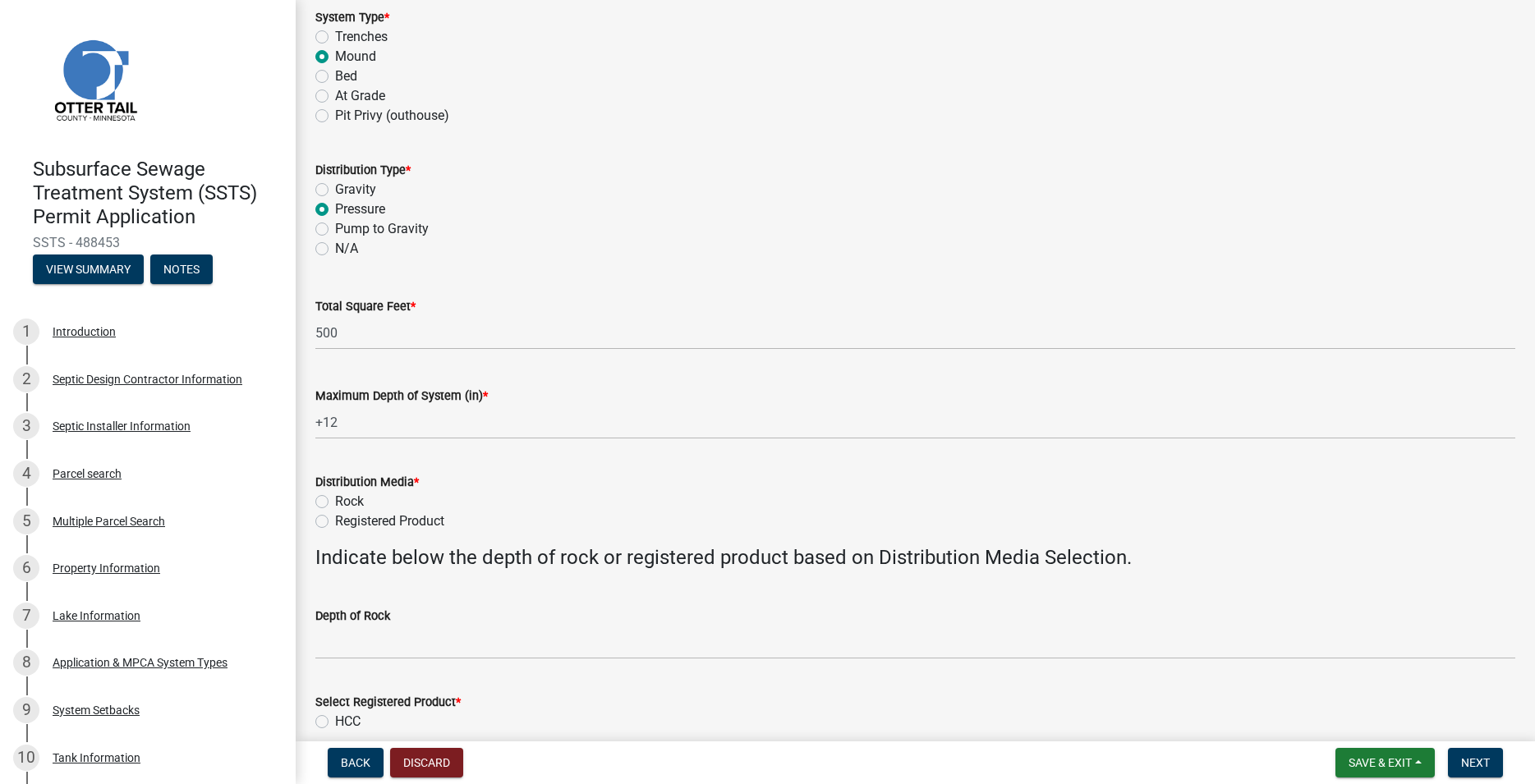
scroll to position [281, 0]
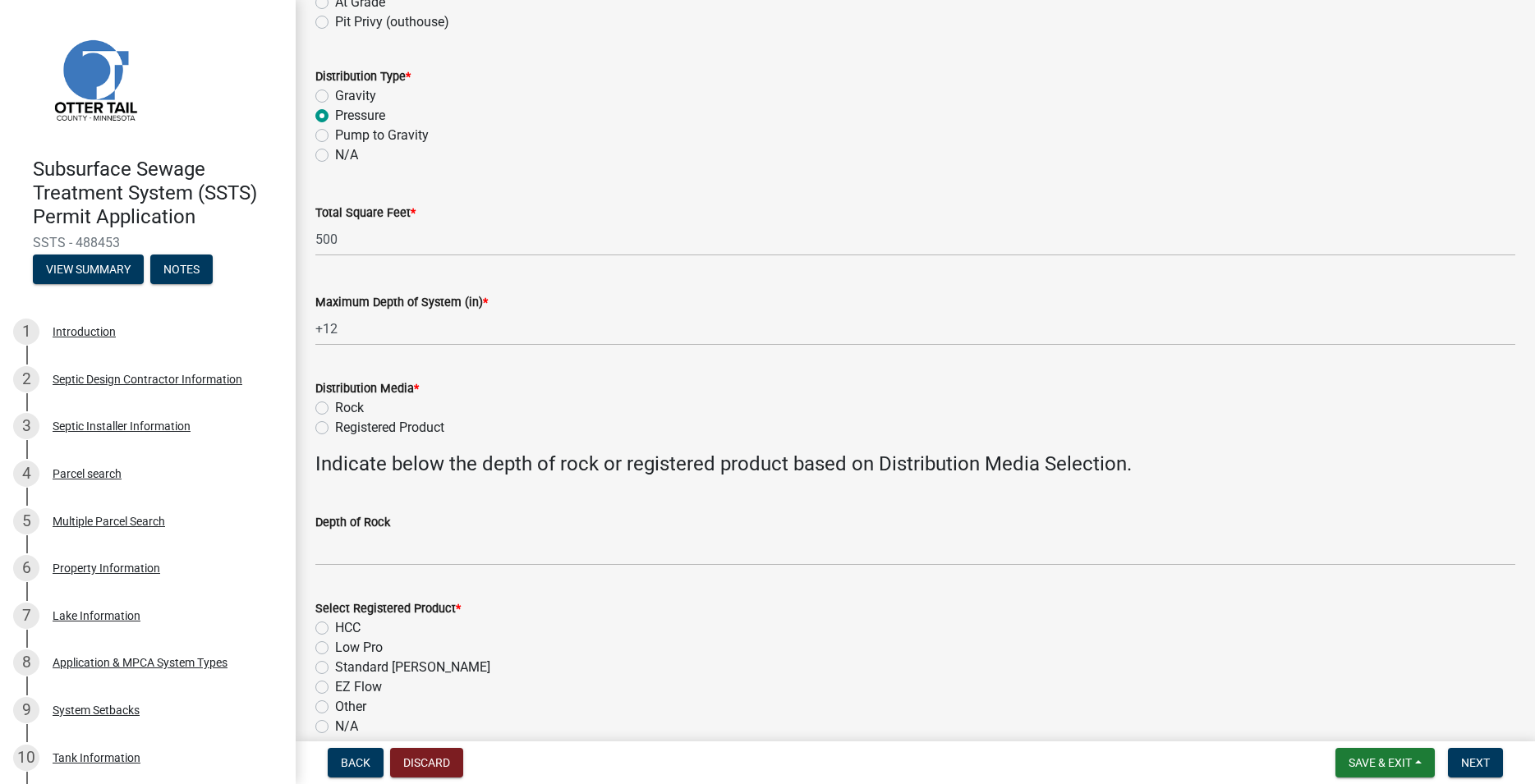
click at [335, 408] on label "Rock" at bounding box center [349, 408] width 29 height 20
click at [335, 408] on input "Rock" at bounding box center [340, 403] width 11 height 11
radio input "true"
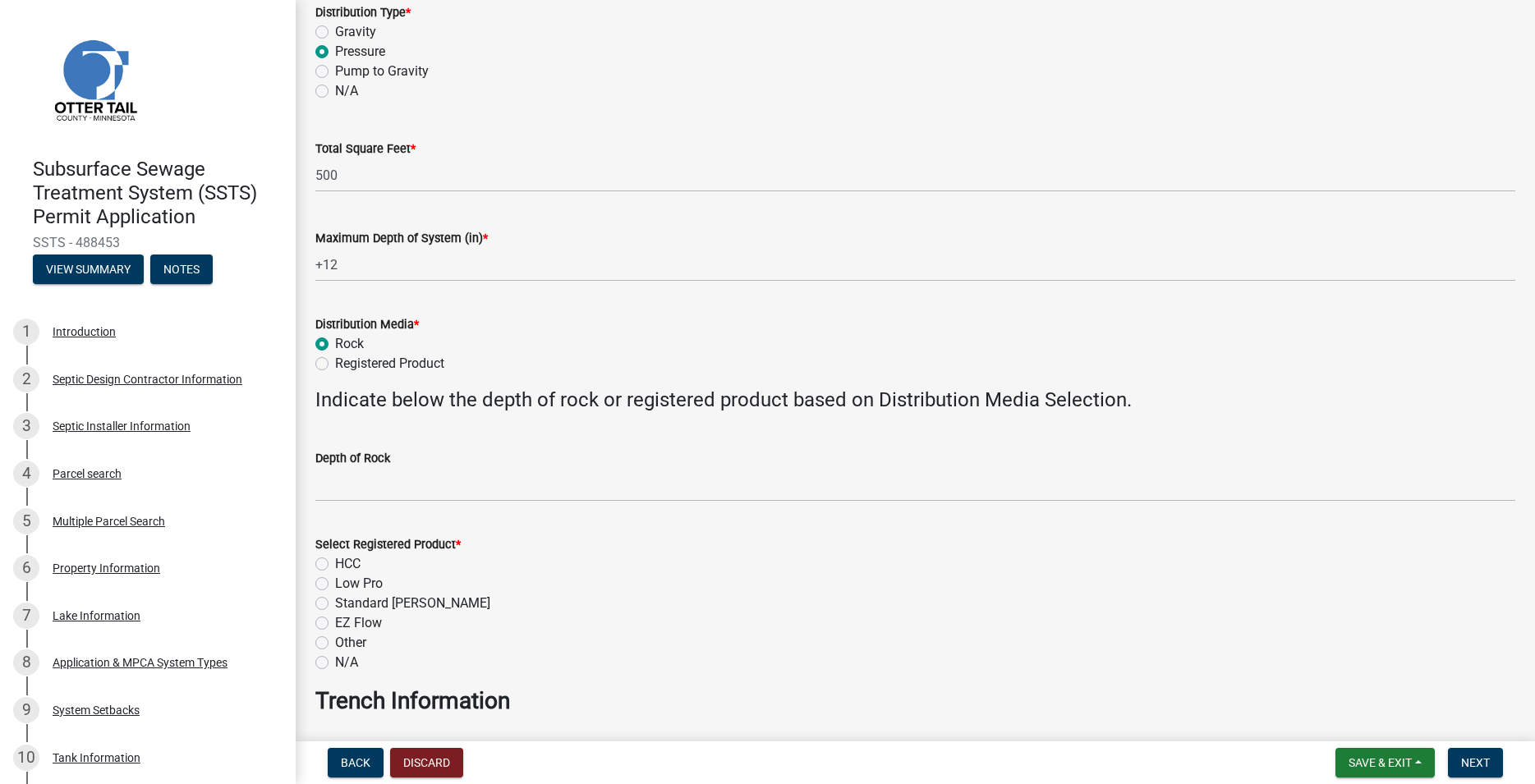
scroll to position [467, 0]
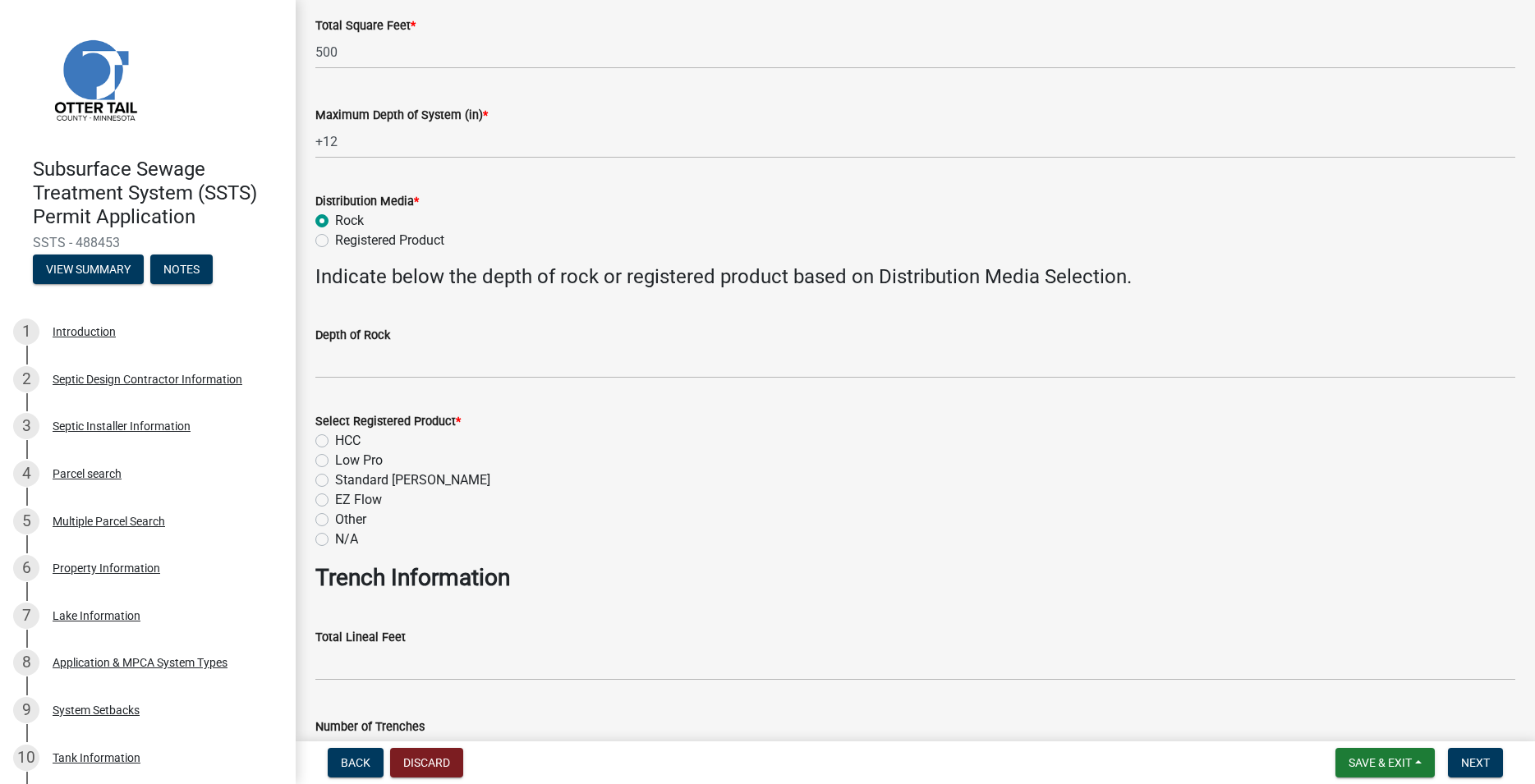
click at [335, 543] on label "N/A" at bounding box center [346, 540] width 23 height 20
click at [335, 540] on input "N/A" at bounding box center [340, 535] width 11 height 11
radio input "true"
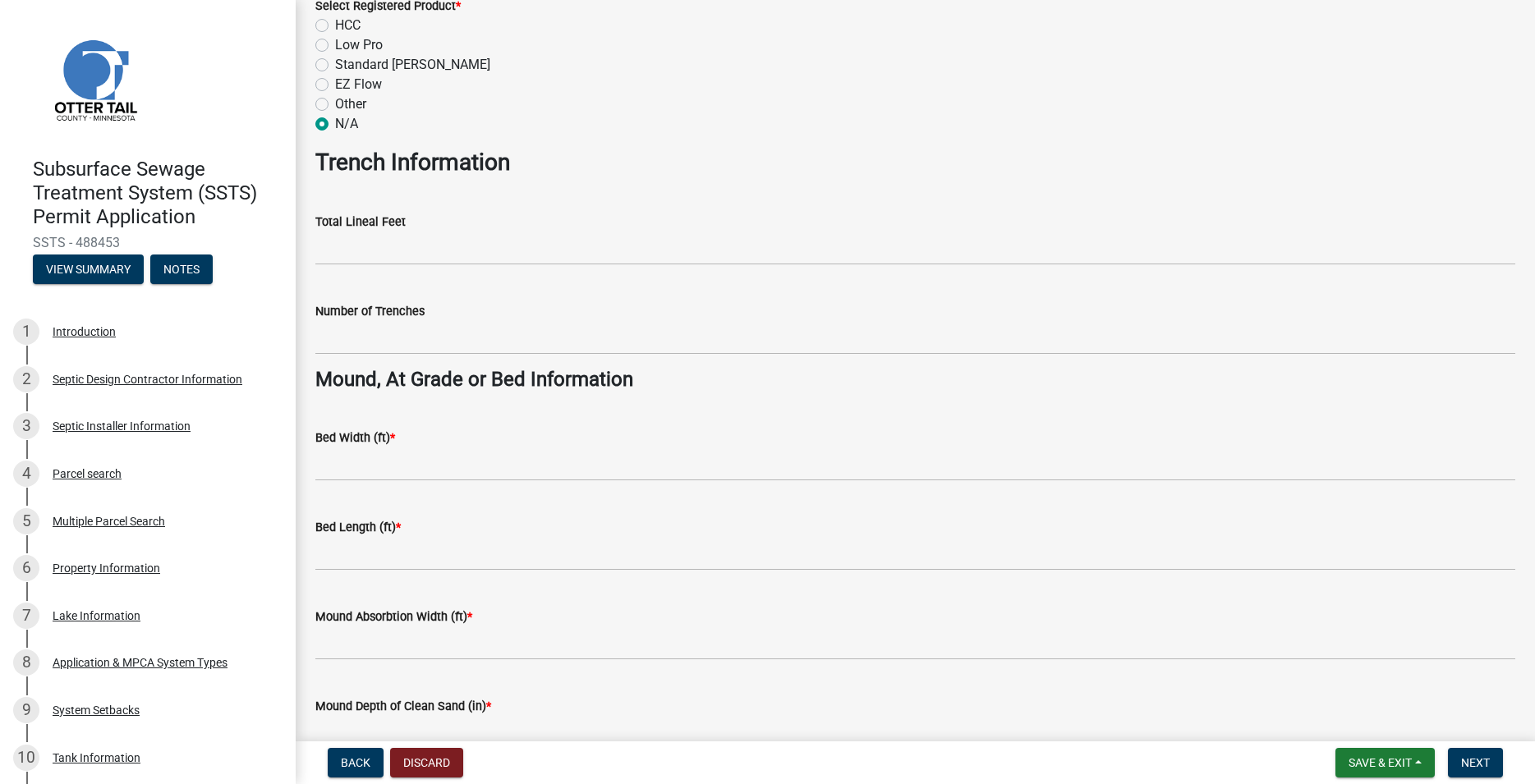
scroll to position [936, 0]
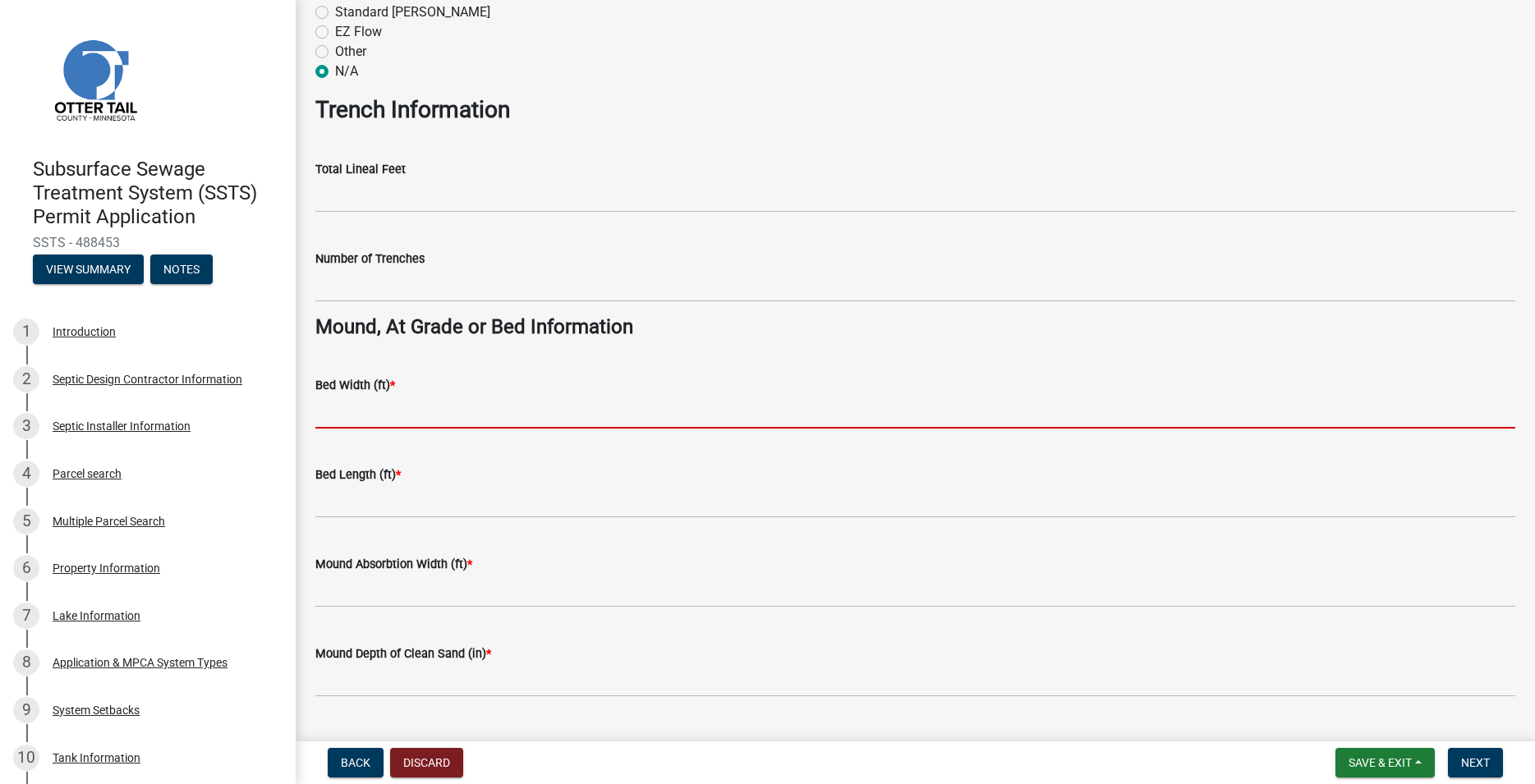
click at [357, 420] on input "Bed Width (ft) *" at bounding box center [915, 412] width 1199 height 34
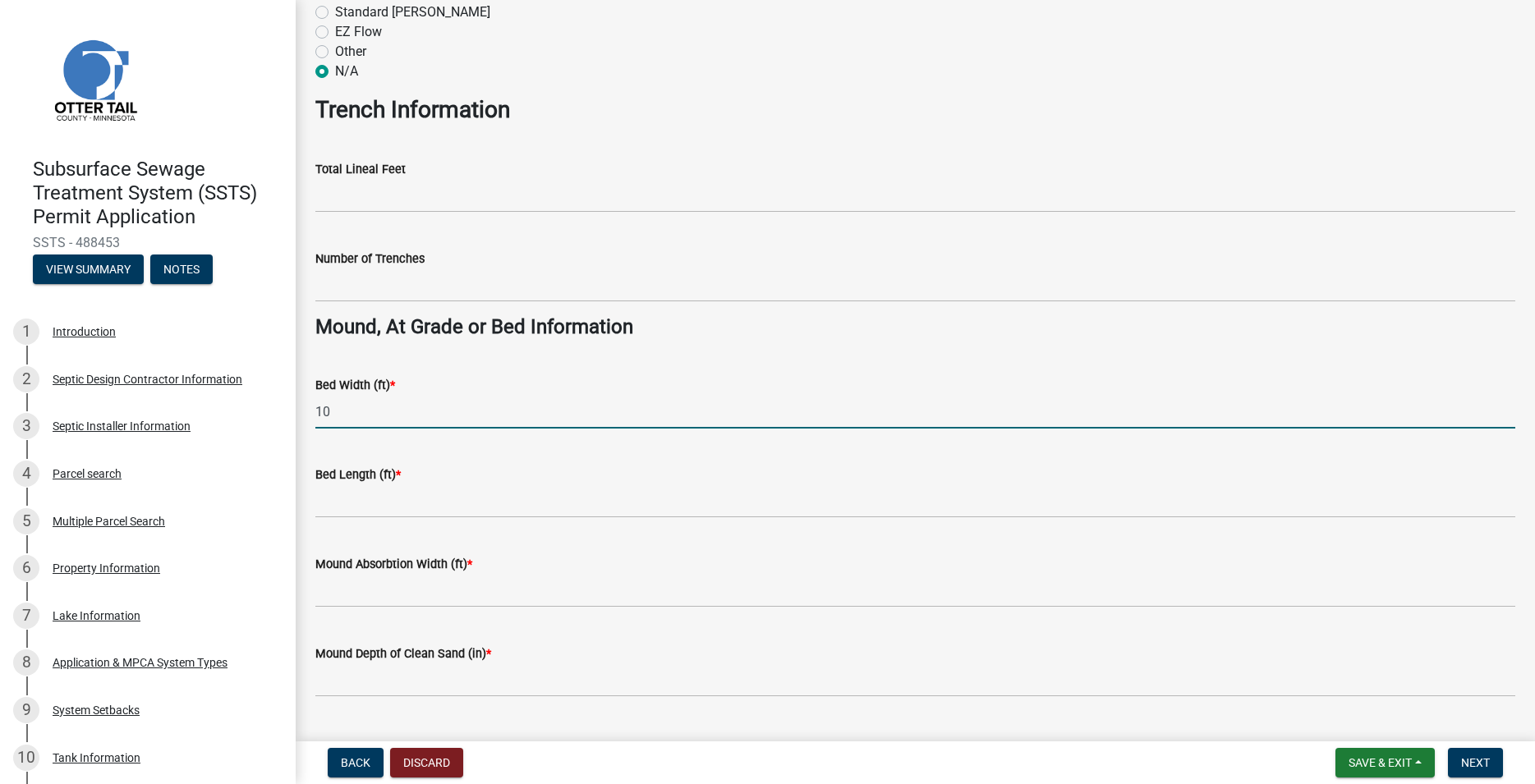
type input "10"
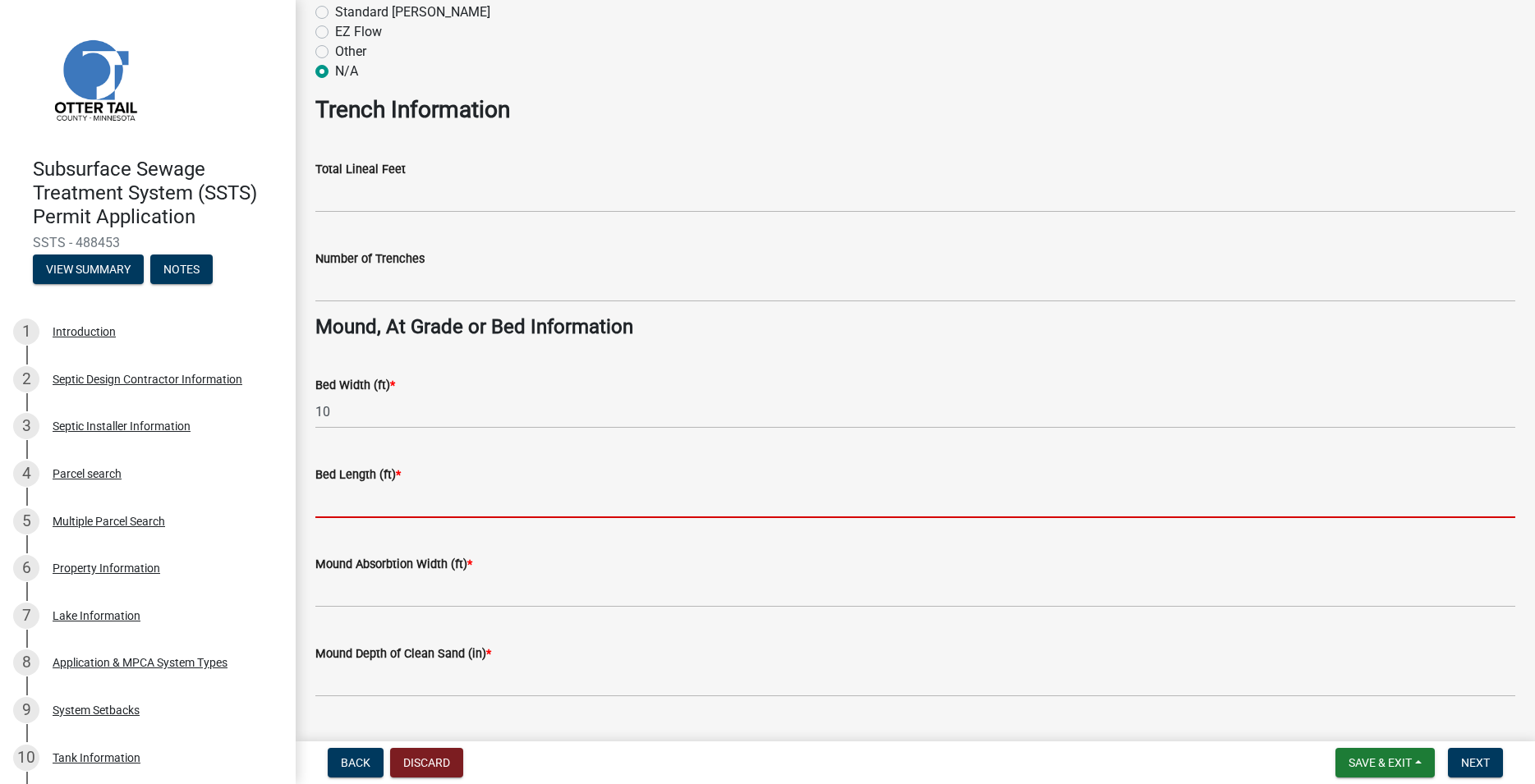
click at [360, 500] on input "Bed Length (ft) *" at bounding box center [915, 501] width 1199 height 34
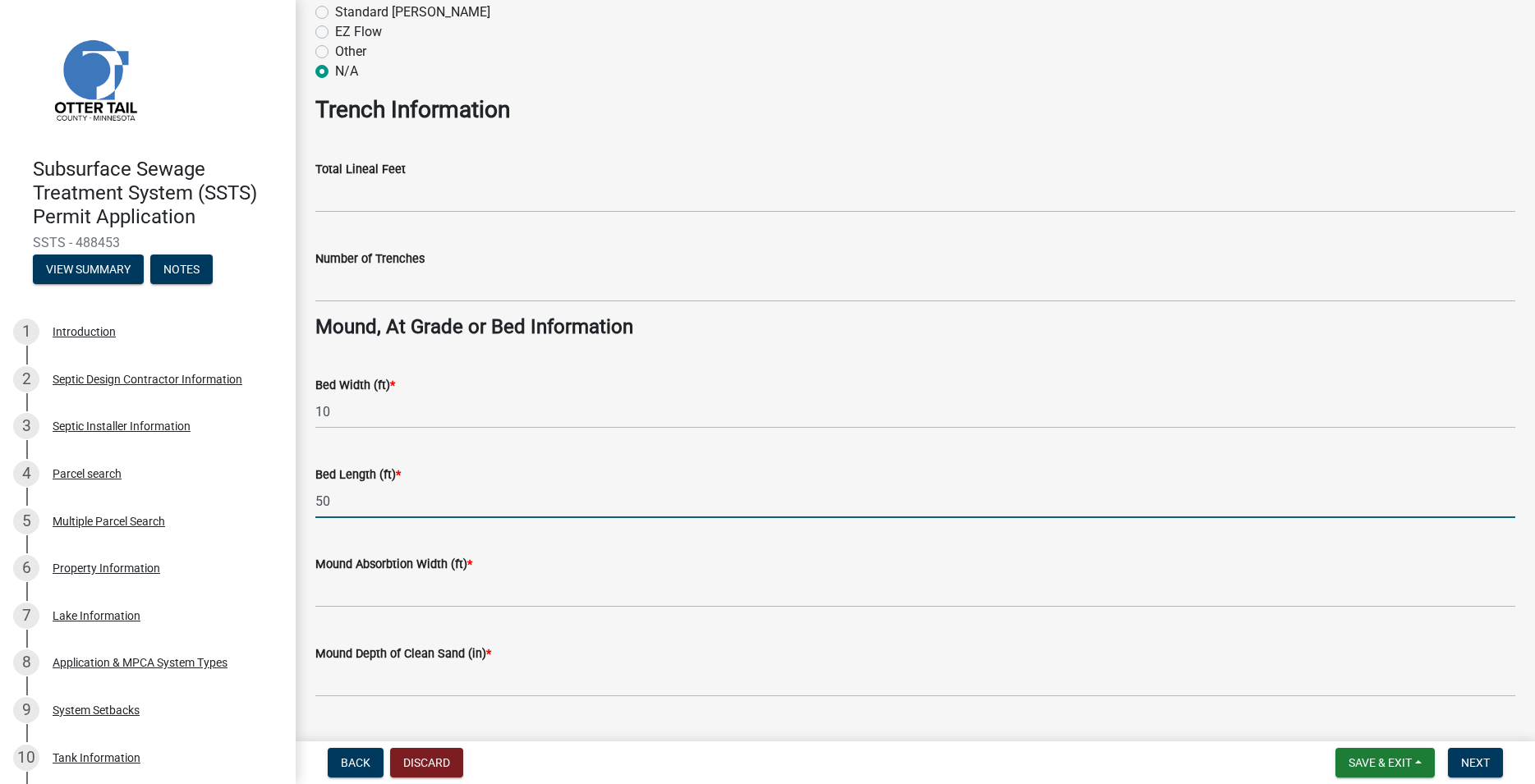
type input "50"
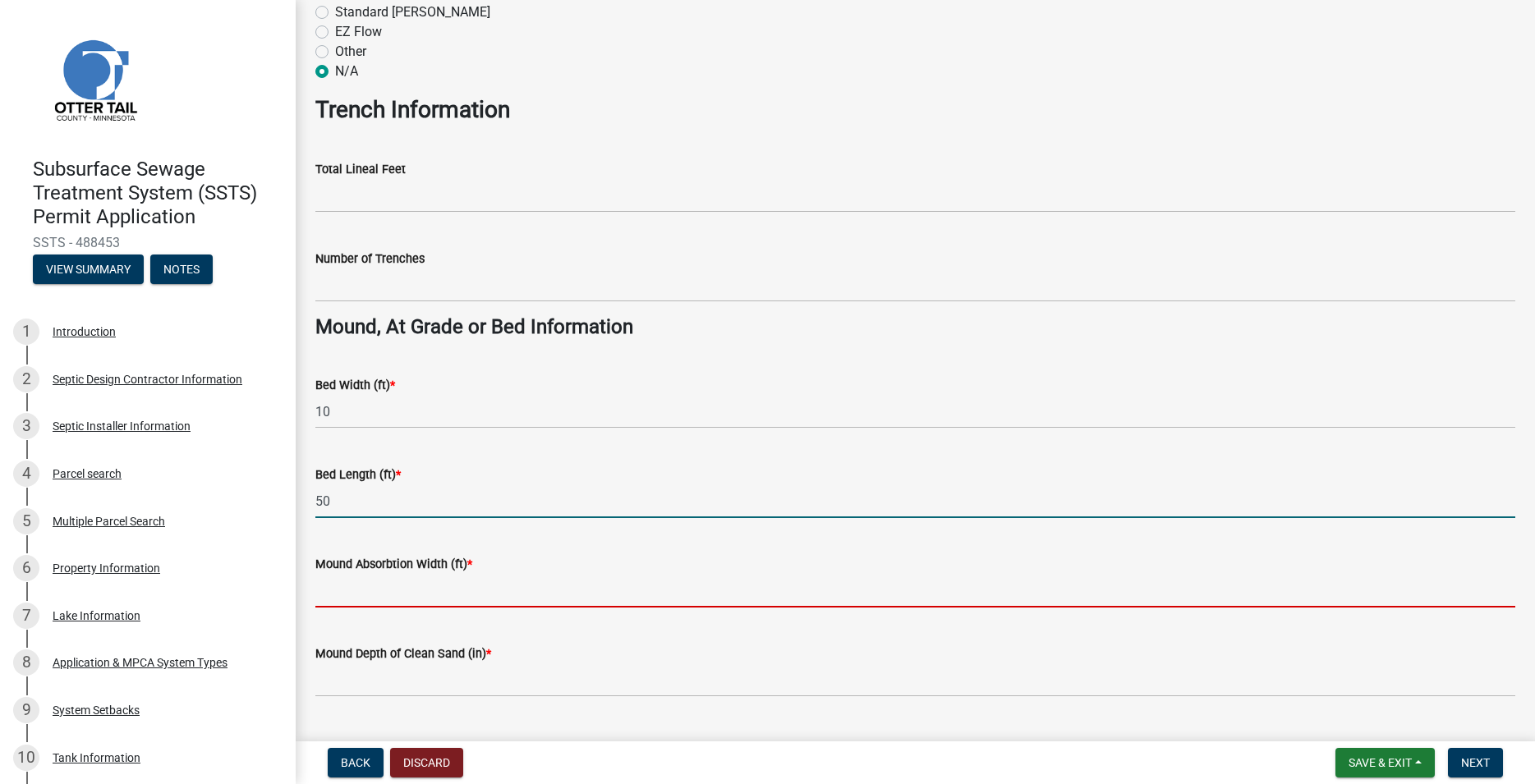
click at [353, 590] on input "Mound Absorbtion Width (ft) *" at bounding box center [915, 590] width 1199 height 34
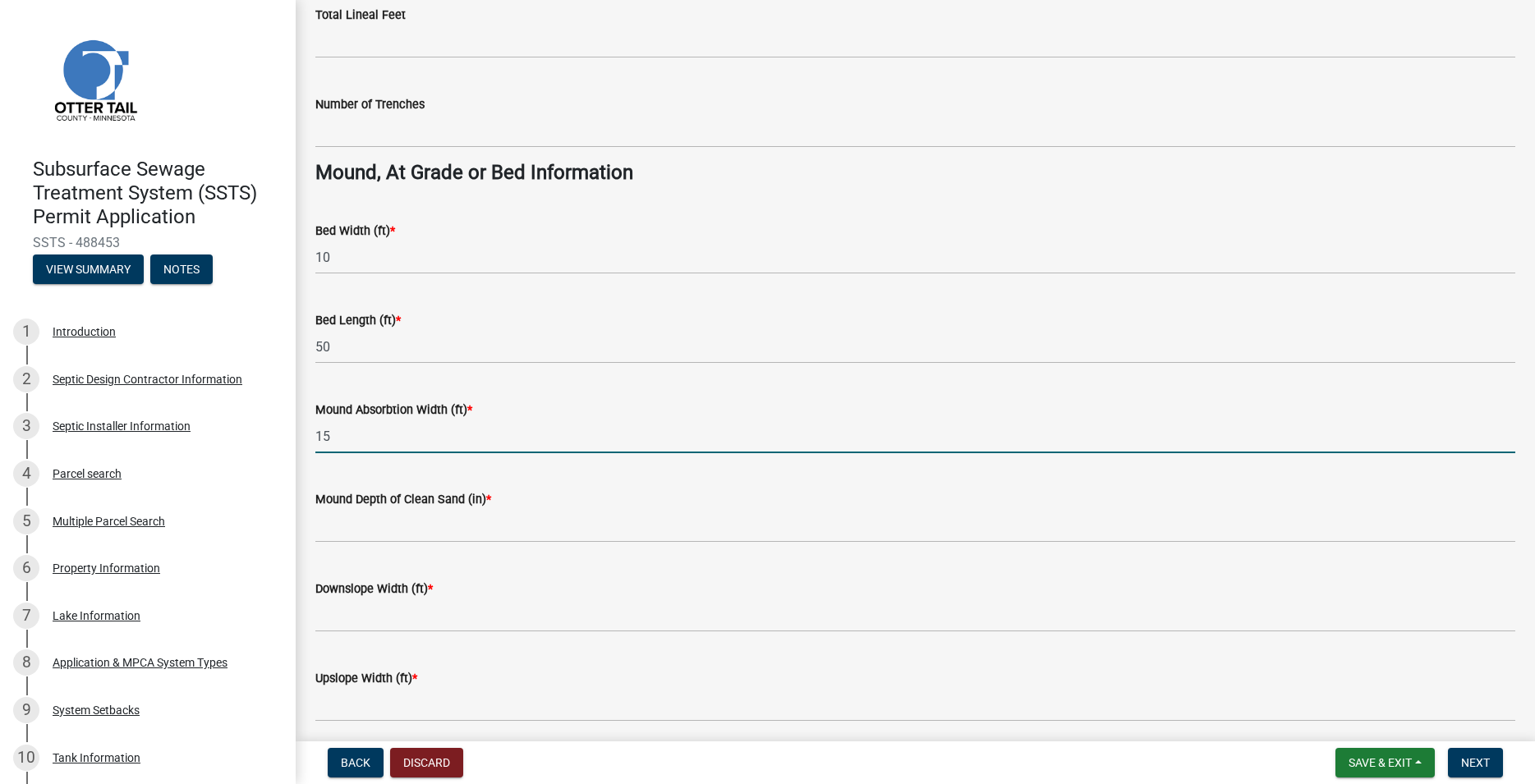
scroll to position [1123, 0]
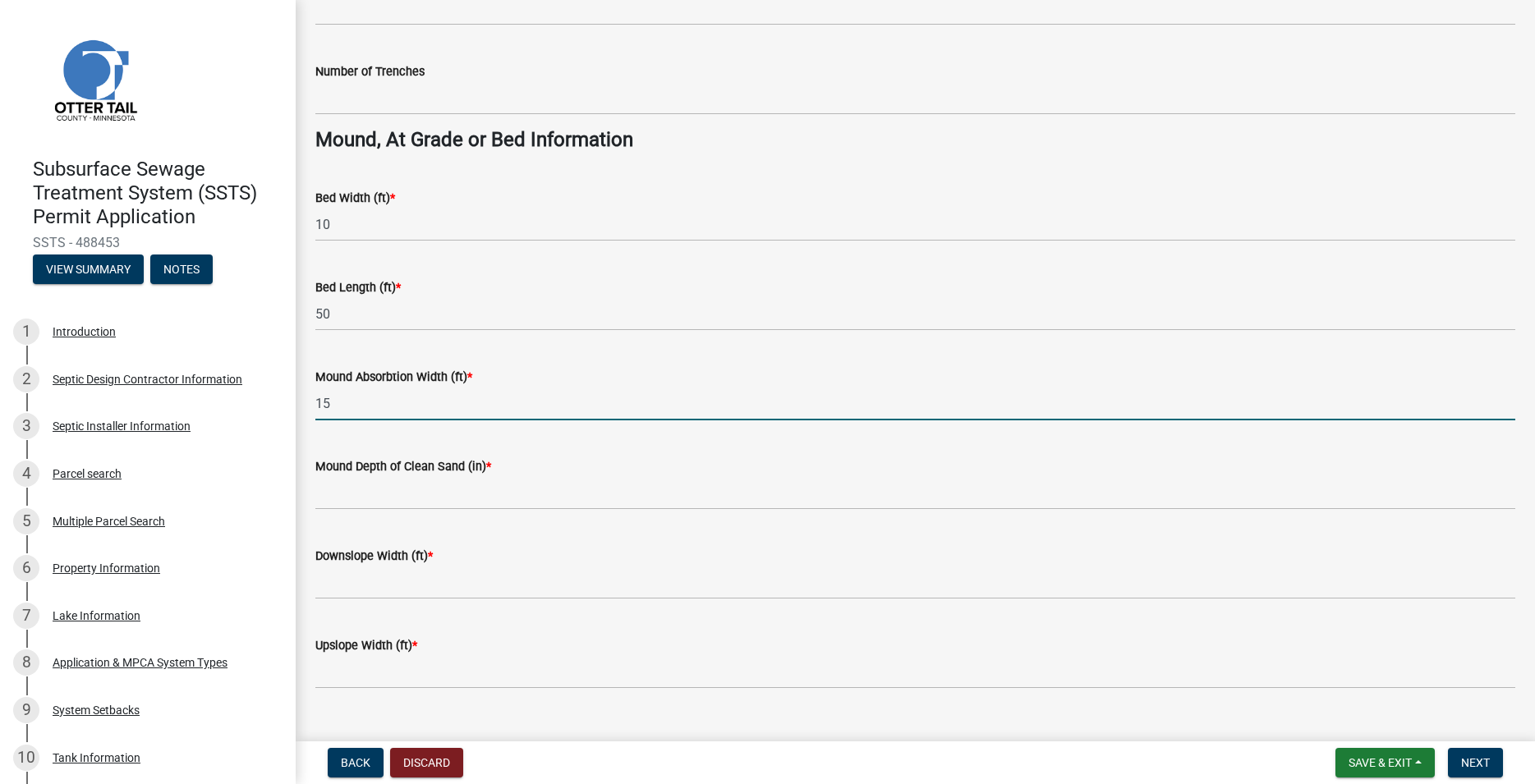
type input "15"
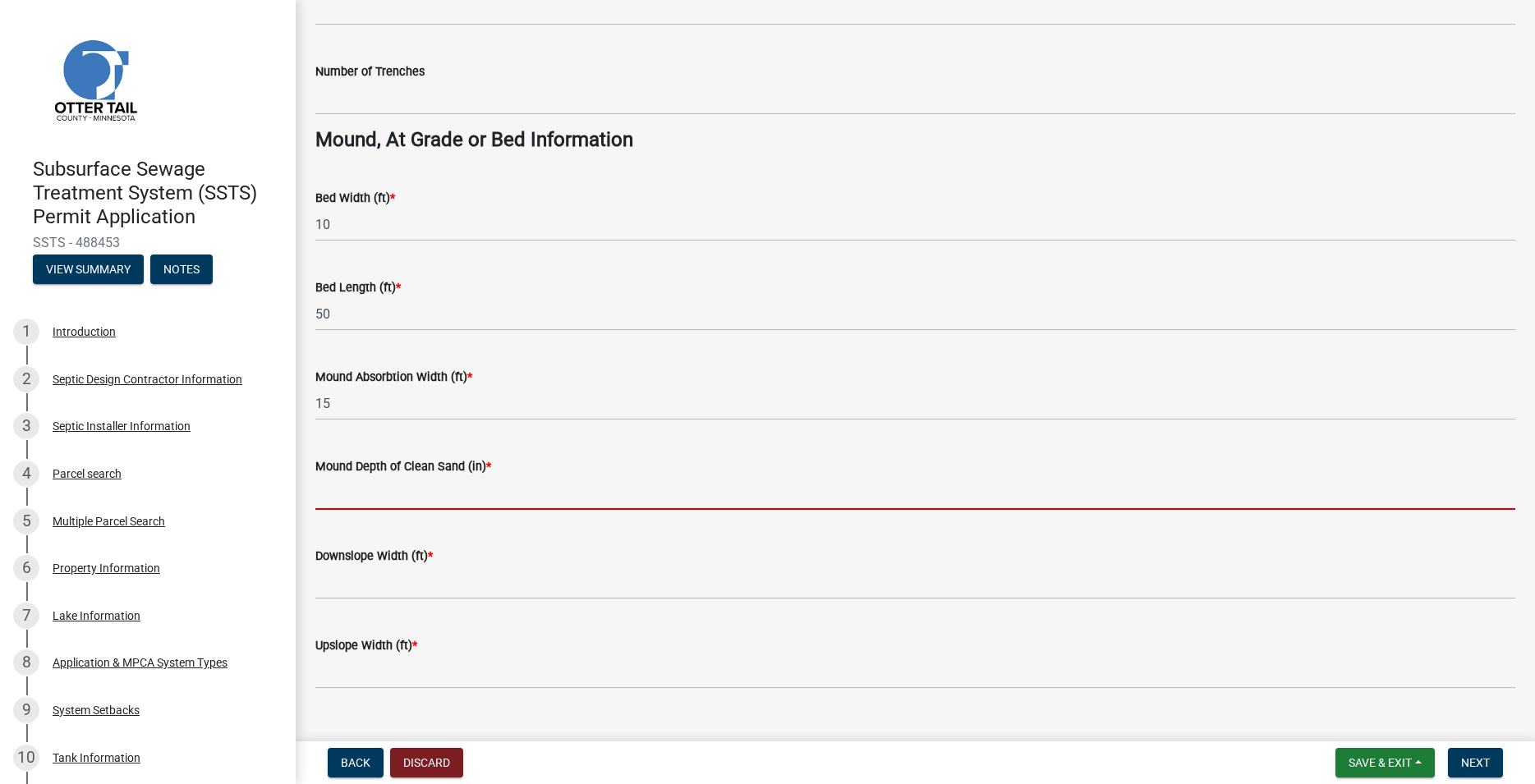
click at [387, 491] on input "Mound Depth of Clean Sand (in) *" at bounding box center [915, 493] width 1199 height 34
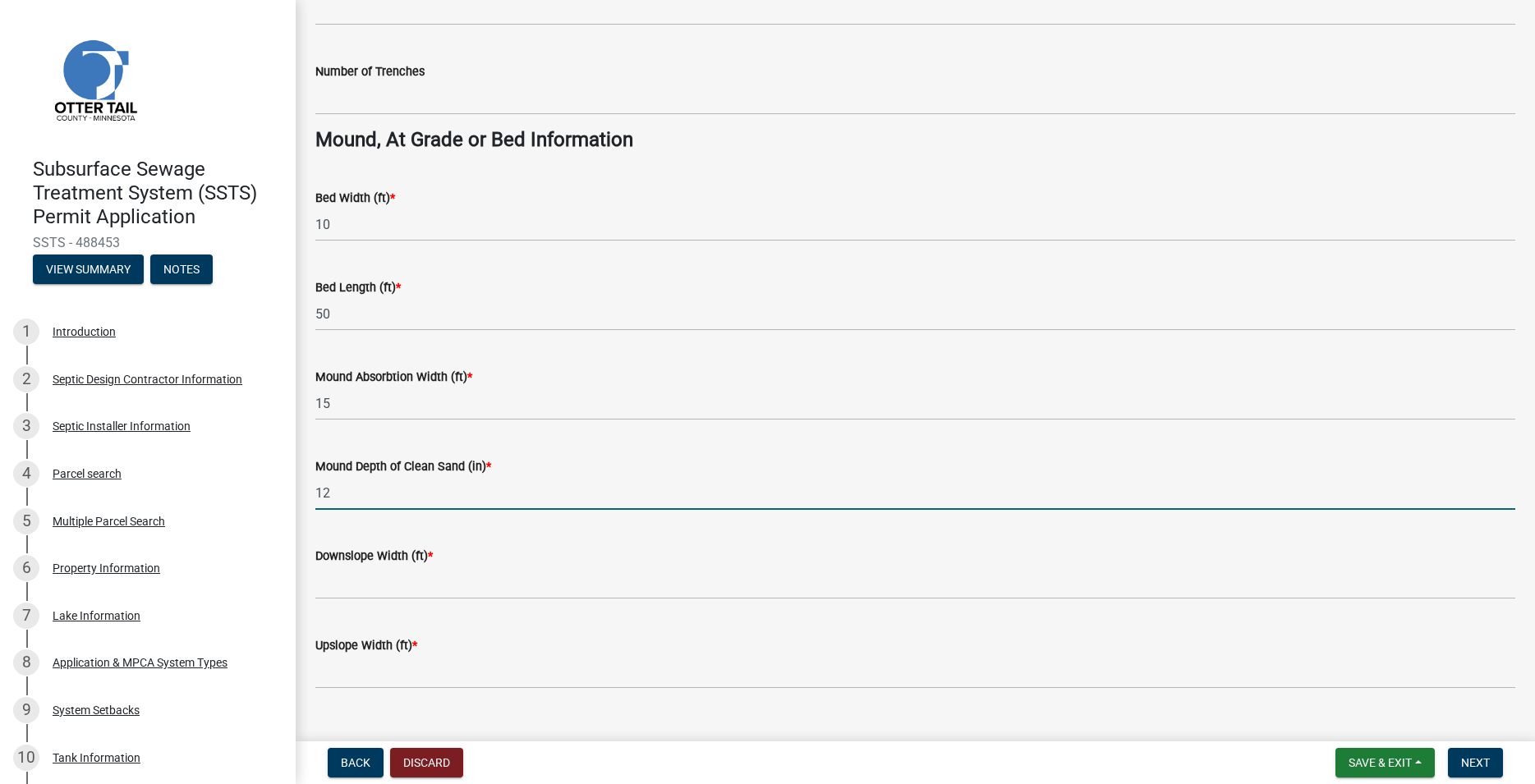
scroll to position [1154, 0]
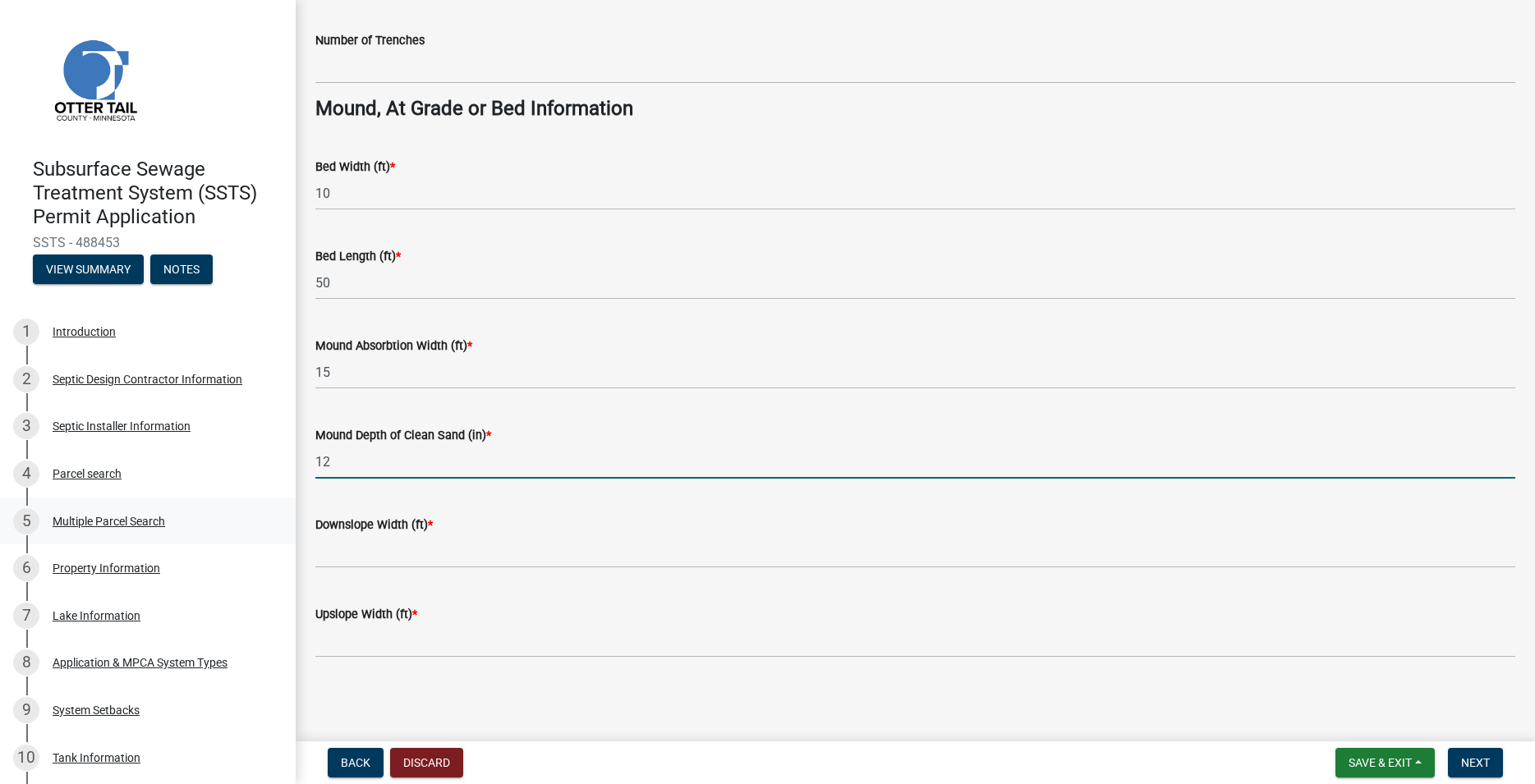
type input "12"
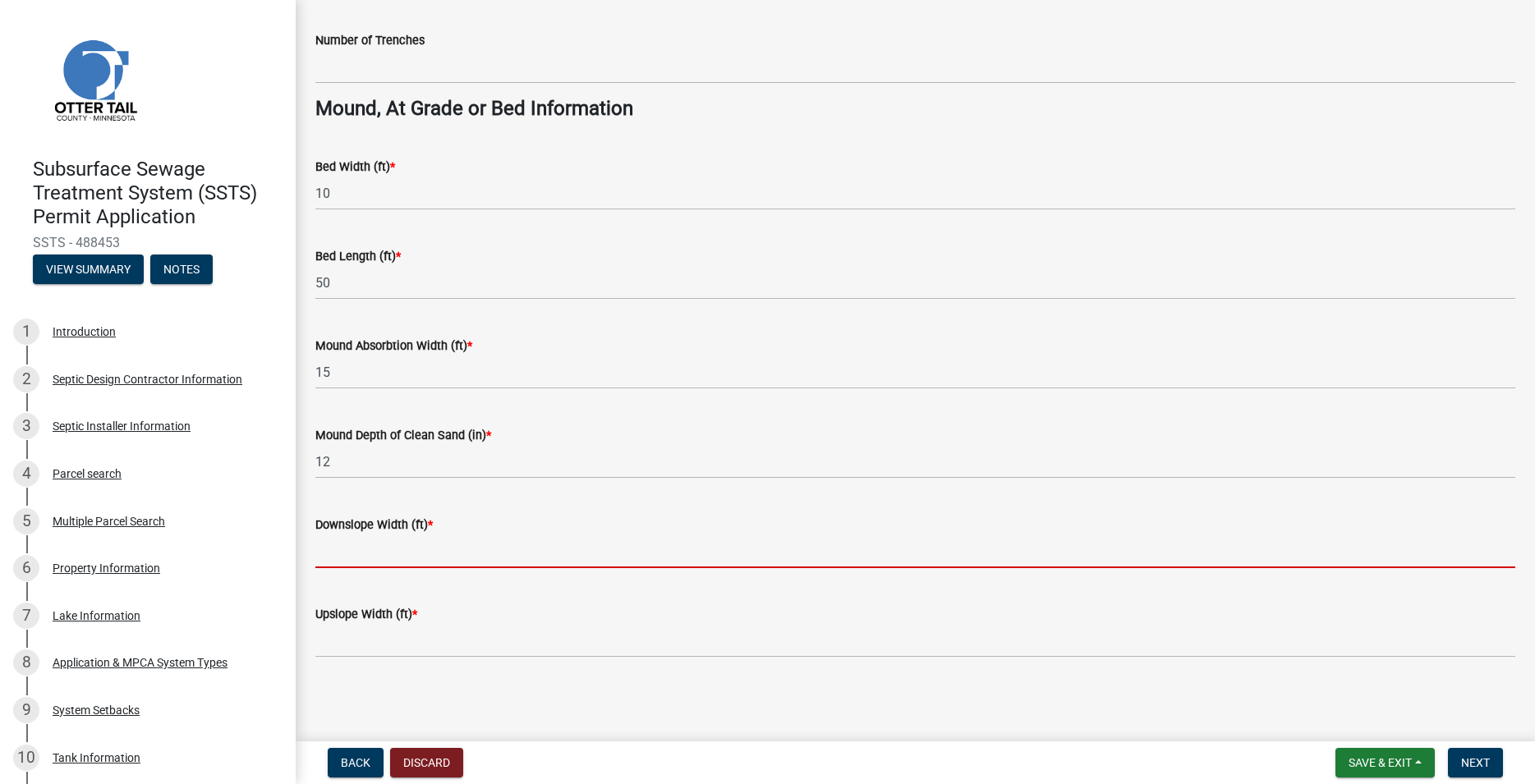
click at [340, 554] on input "Downslope Width (ft) *" at bounding box center [915, 551] width 1199 height 34
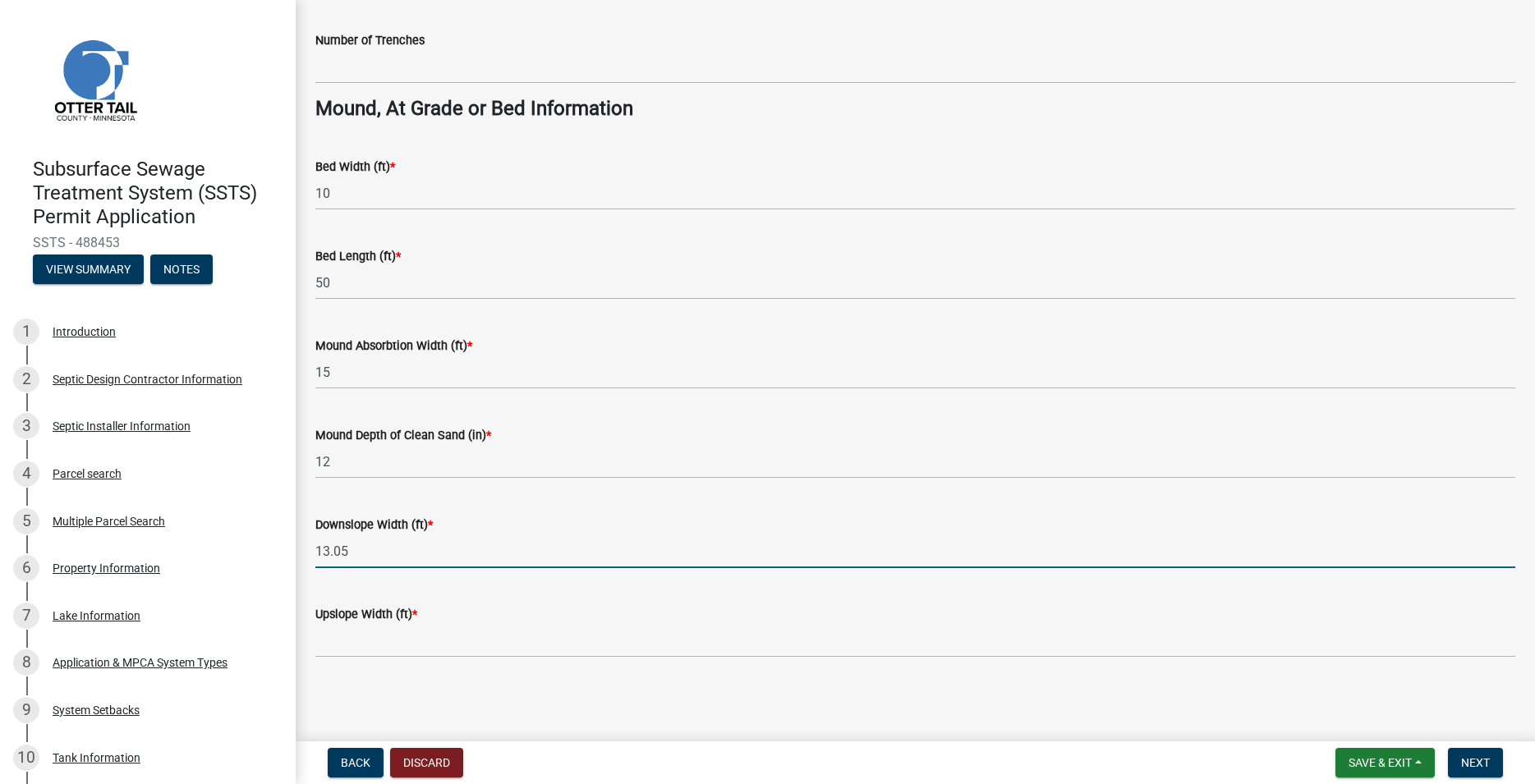
type input "13.05"
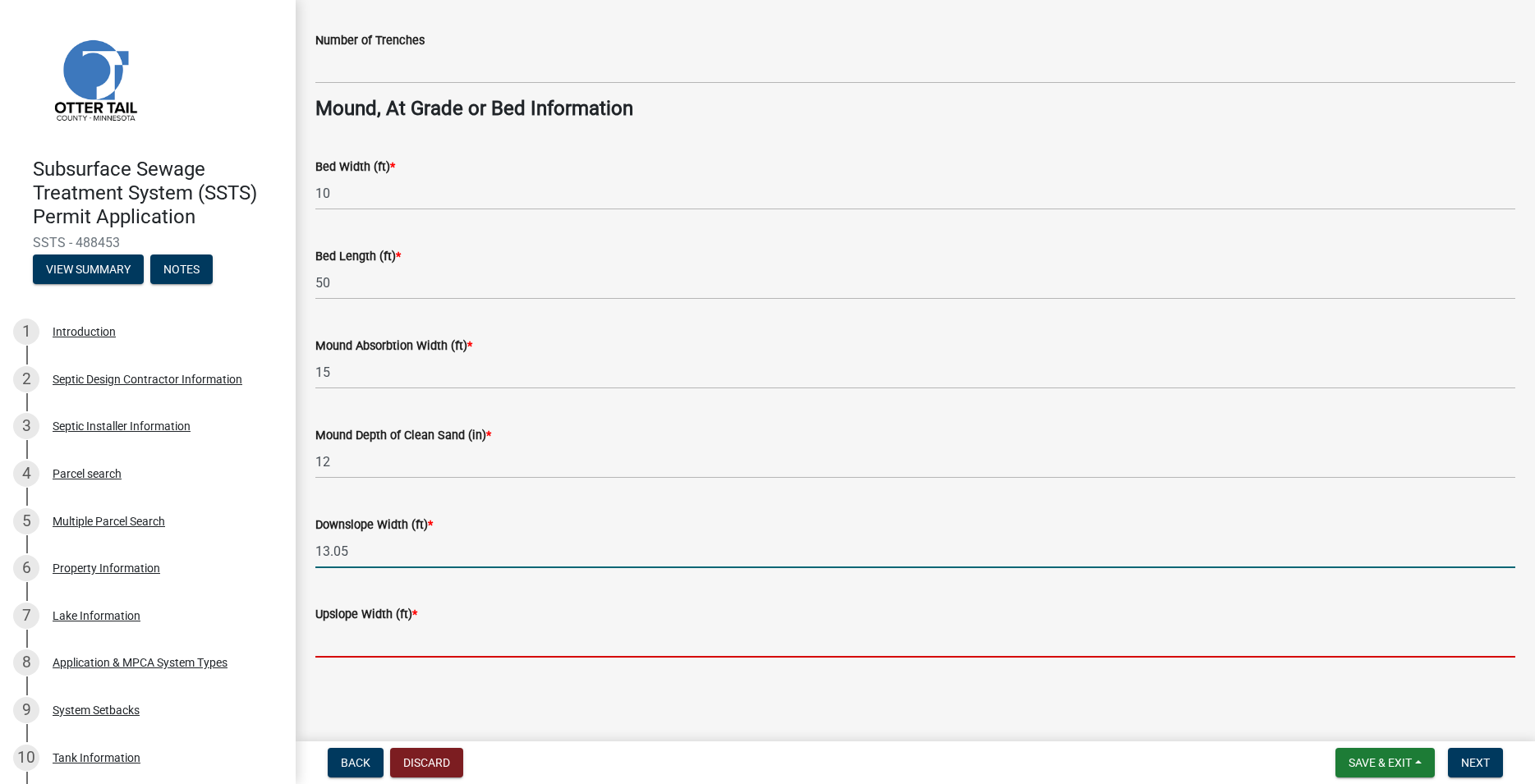
click at [393, 648] on input "Upslope Width (ft) *" at bounding box center [915, 640] width 1199 height 34
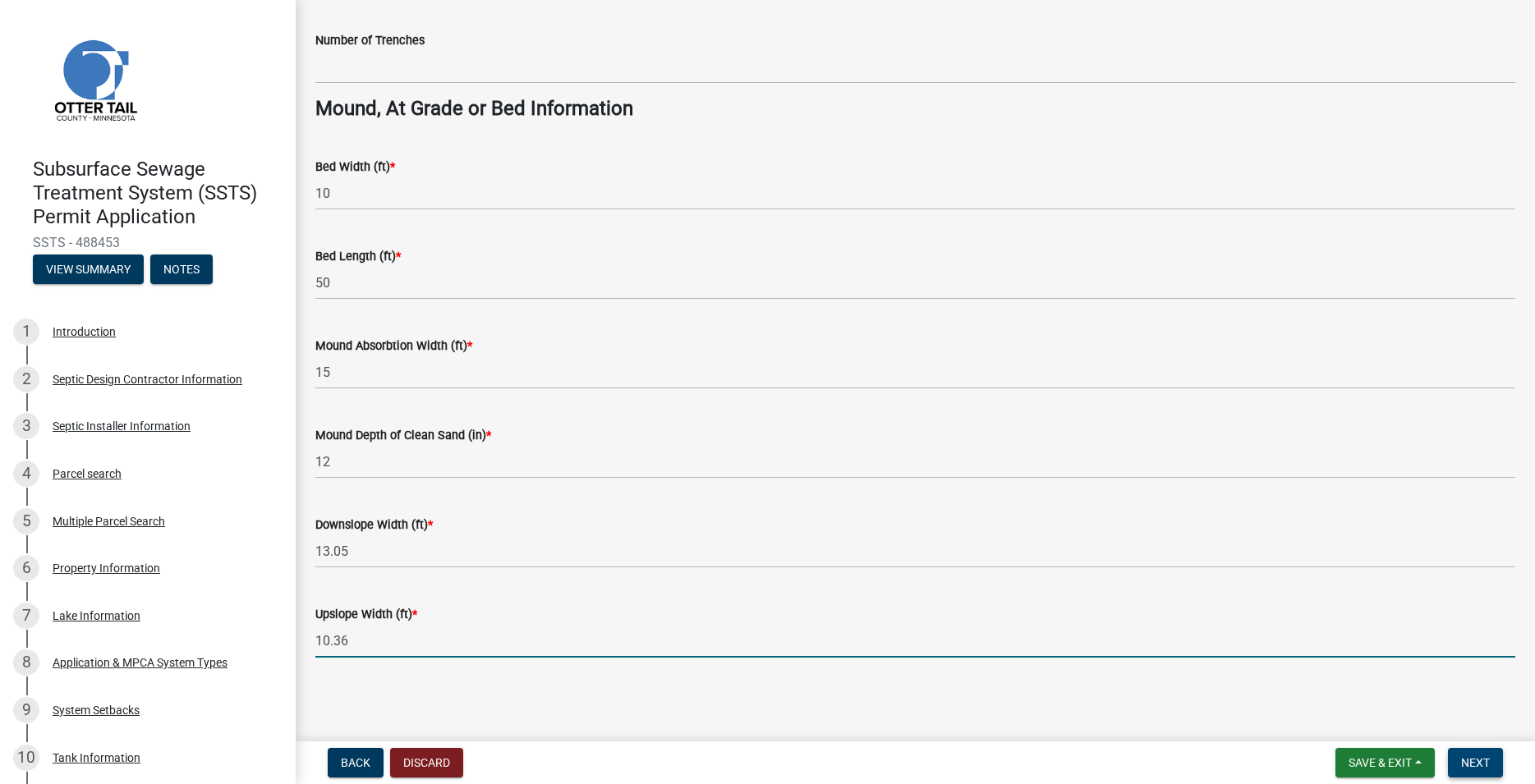
type input "10.36"
click at [1473, 762] on span "Next" at bounding box center [1475, 762] width 29 height 13
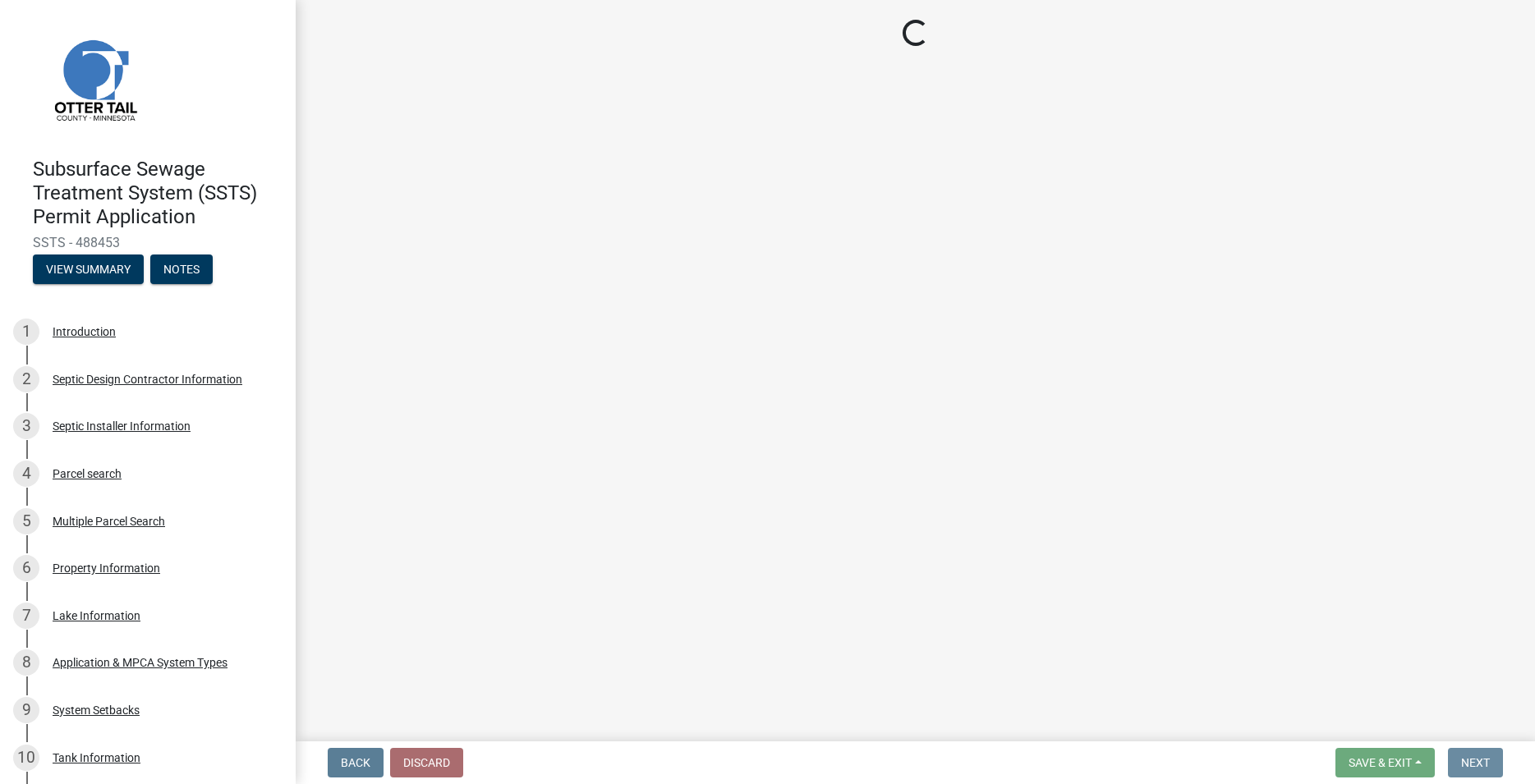
scroll to position [0, 0]
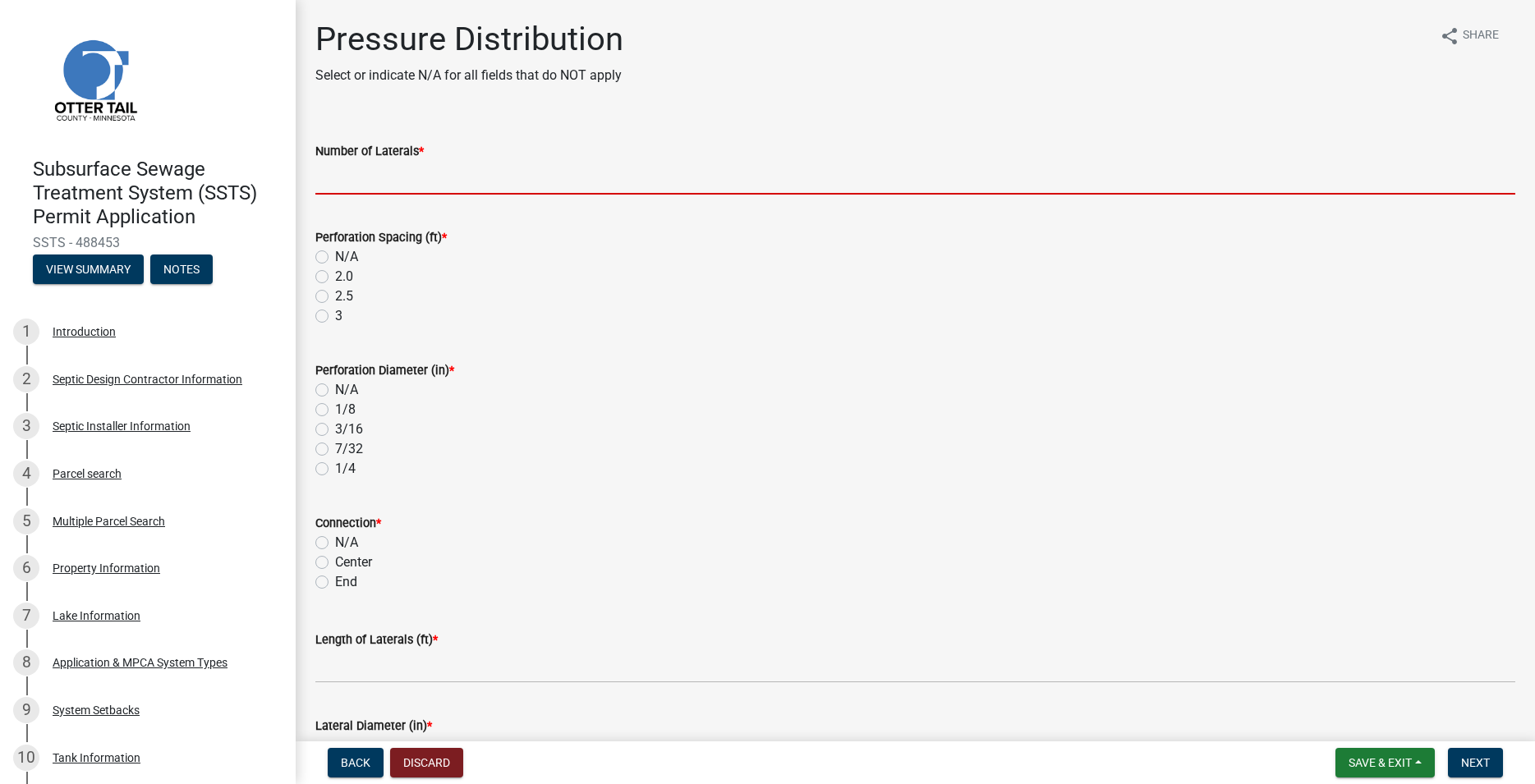
click at [355, 182] on input "Number of Laterals *" at bounding box center [915, 177] width 1199 height 34
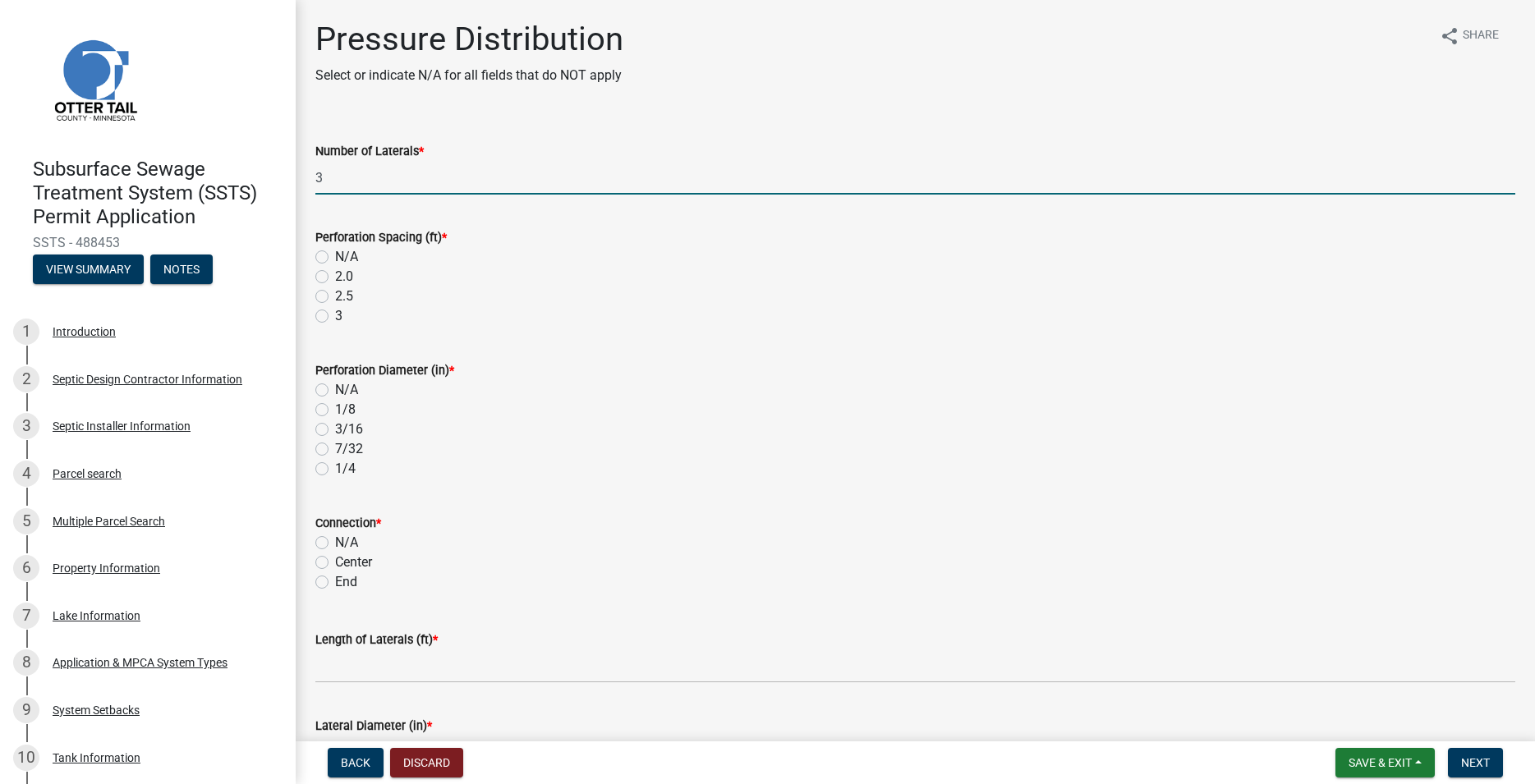
type input "3"
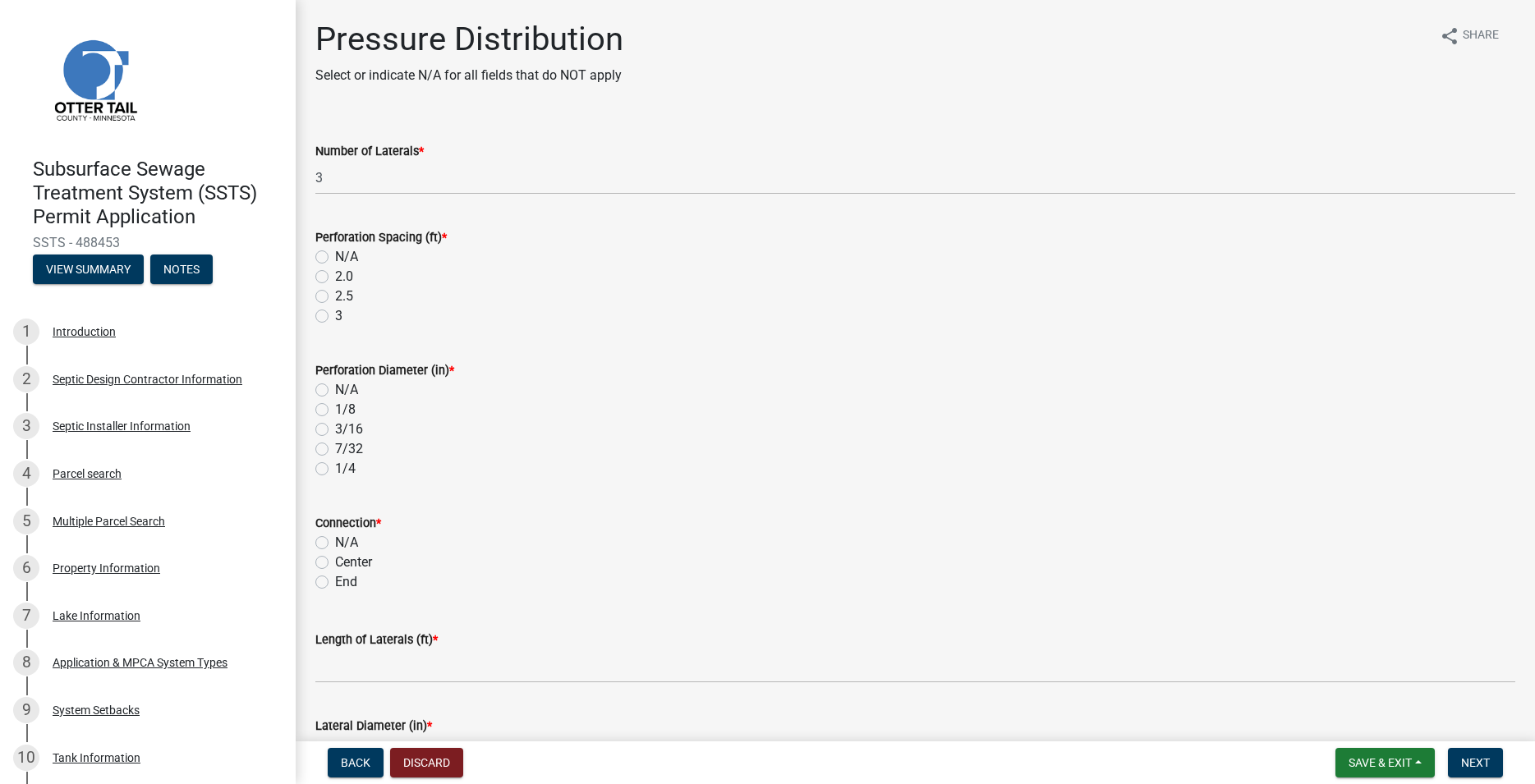
click at [335, 316] on label "3" at bounding box center [338, 316] width 7 height 20
click at [335, 316] on input "3" at bounding box center [340, 311] width 11 height 11
radio input "true"
click at [335, 467] on label "1/4" at bounding box center [344, 468] width 21 height 20
click at [335, 467] on input "1/4" at bounding box center [340, 464] width 11 height 11
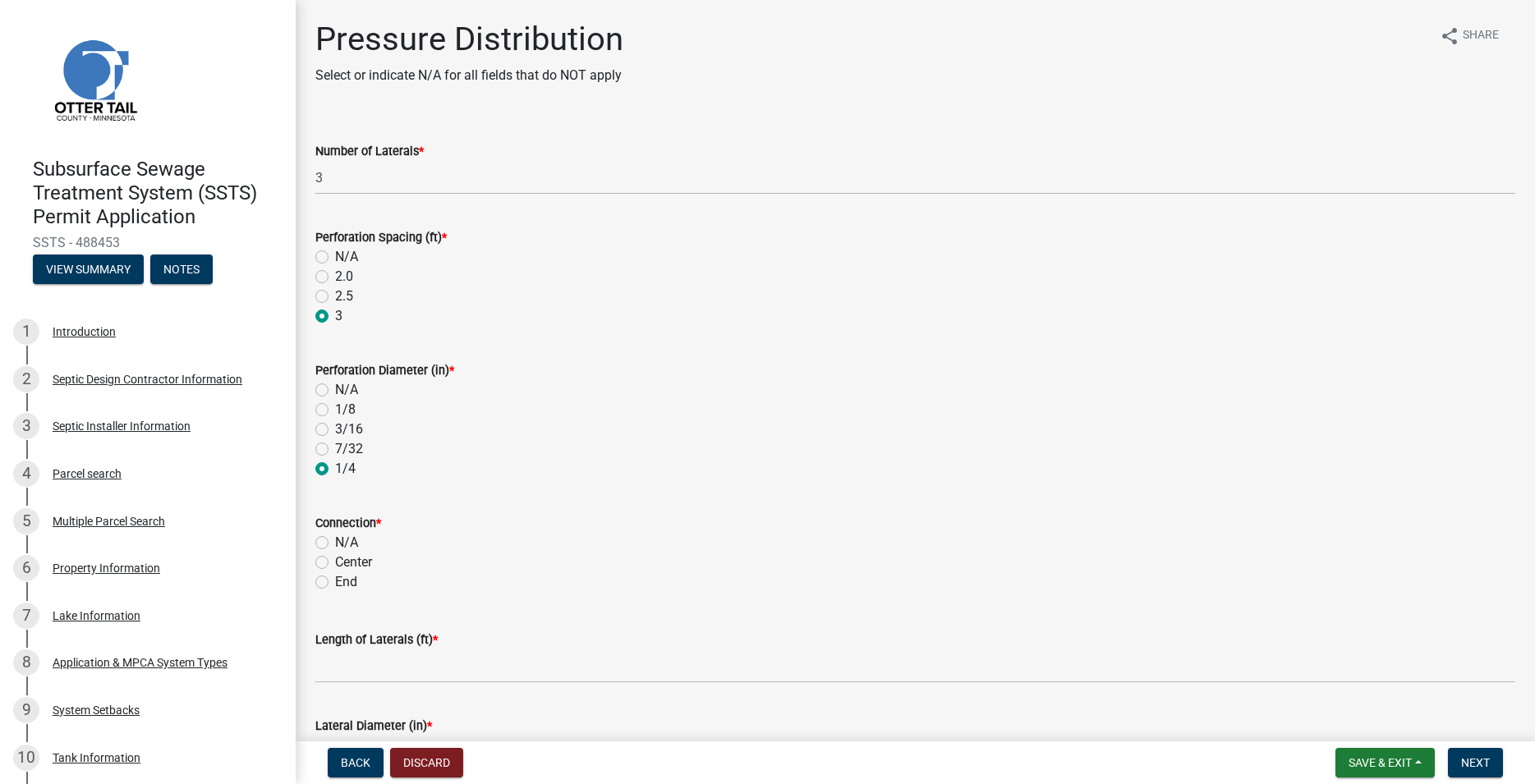
radio input "true"
click at [335, 581] on label "End" at bounding box center [345, 582] width 22 height 20
click at [335, 581] on input "End" at bounding box center [340, 577] width 11 height 11
radio input "true"
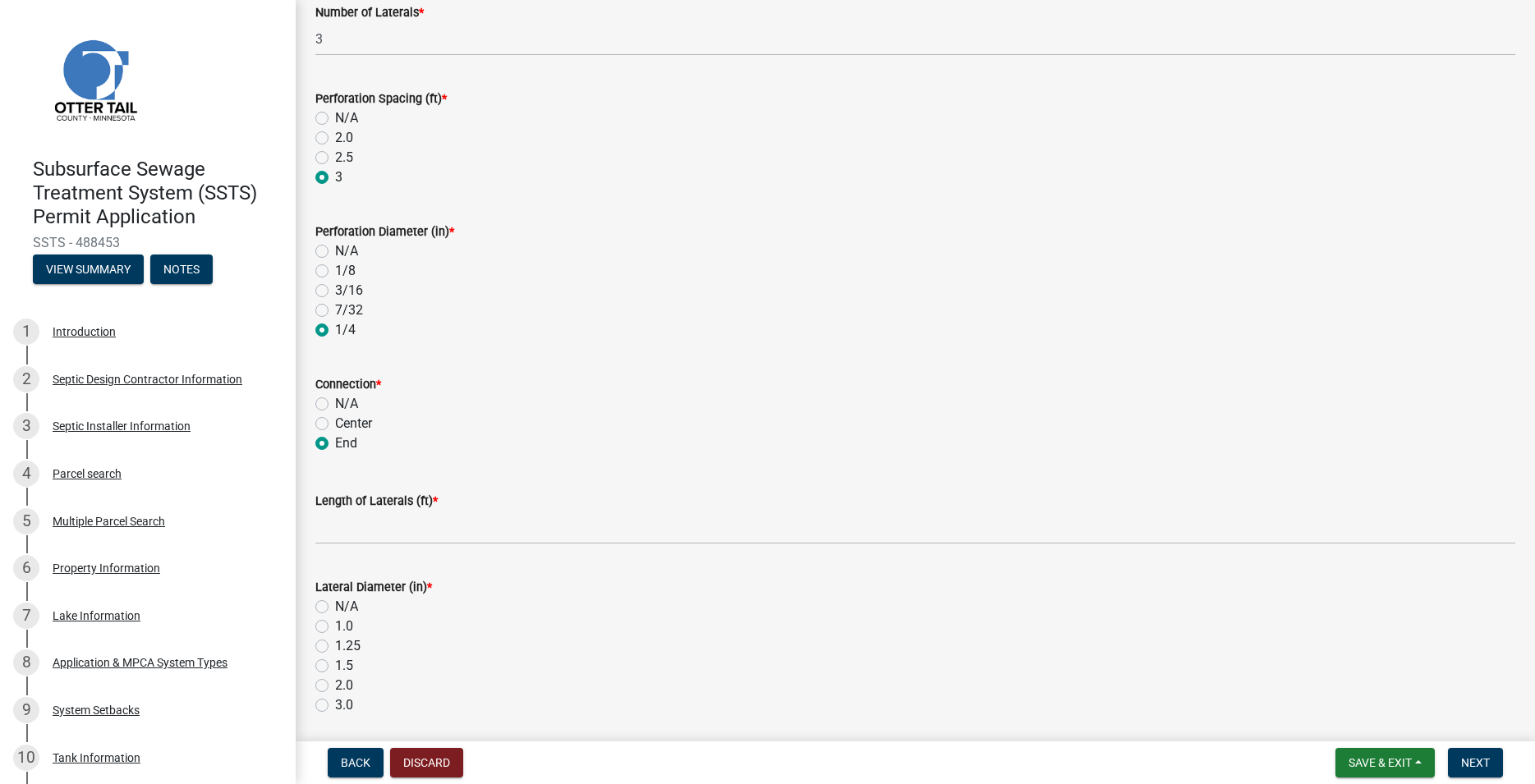
scroll to position [187, 0]
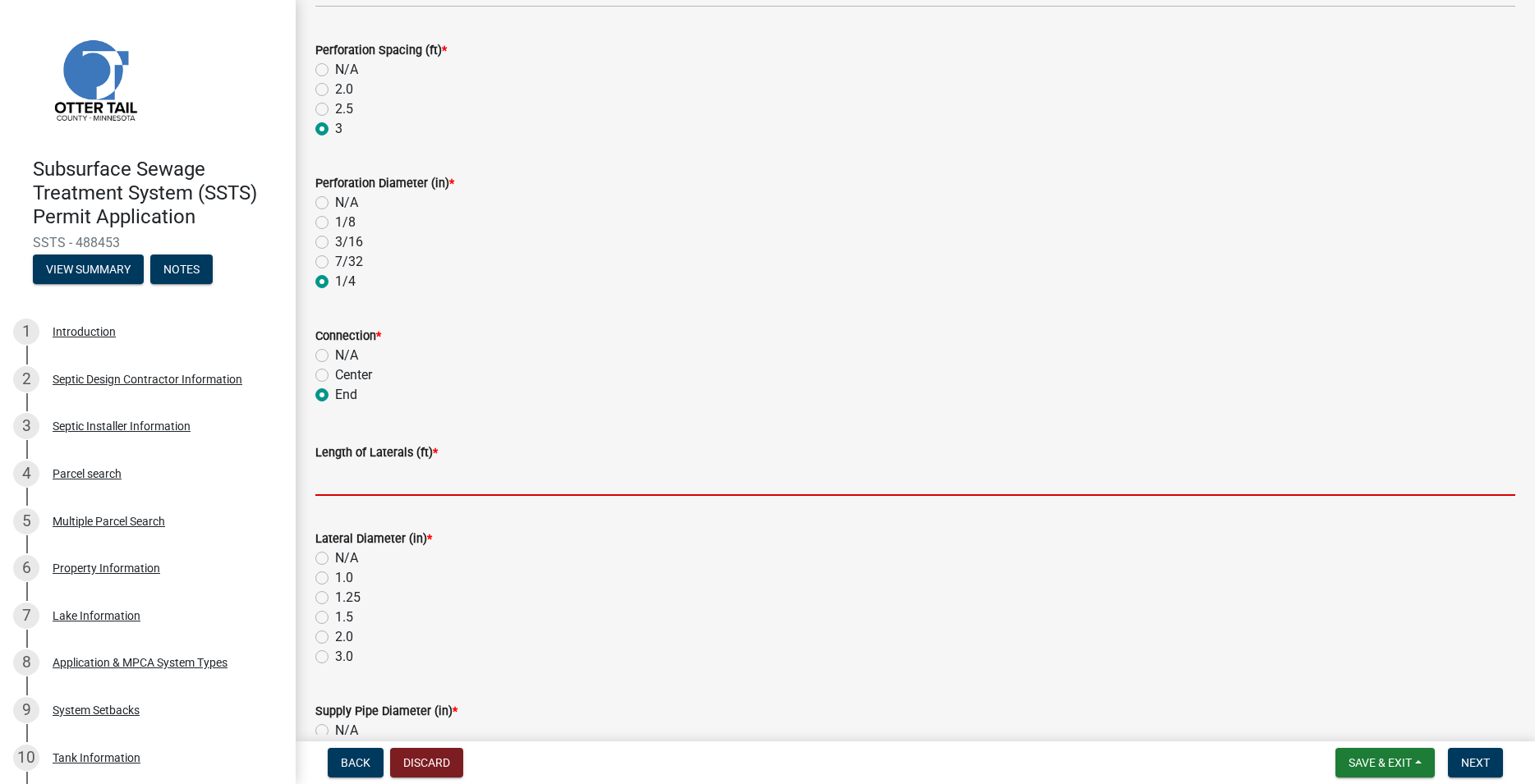
click at [350, 483] on input "Length of Laterals (ft) *" at bounding box center [915, 479] width 1199 height 34
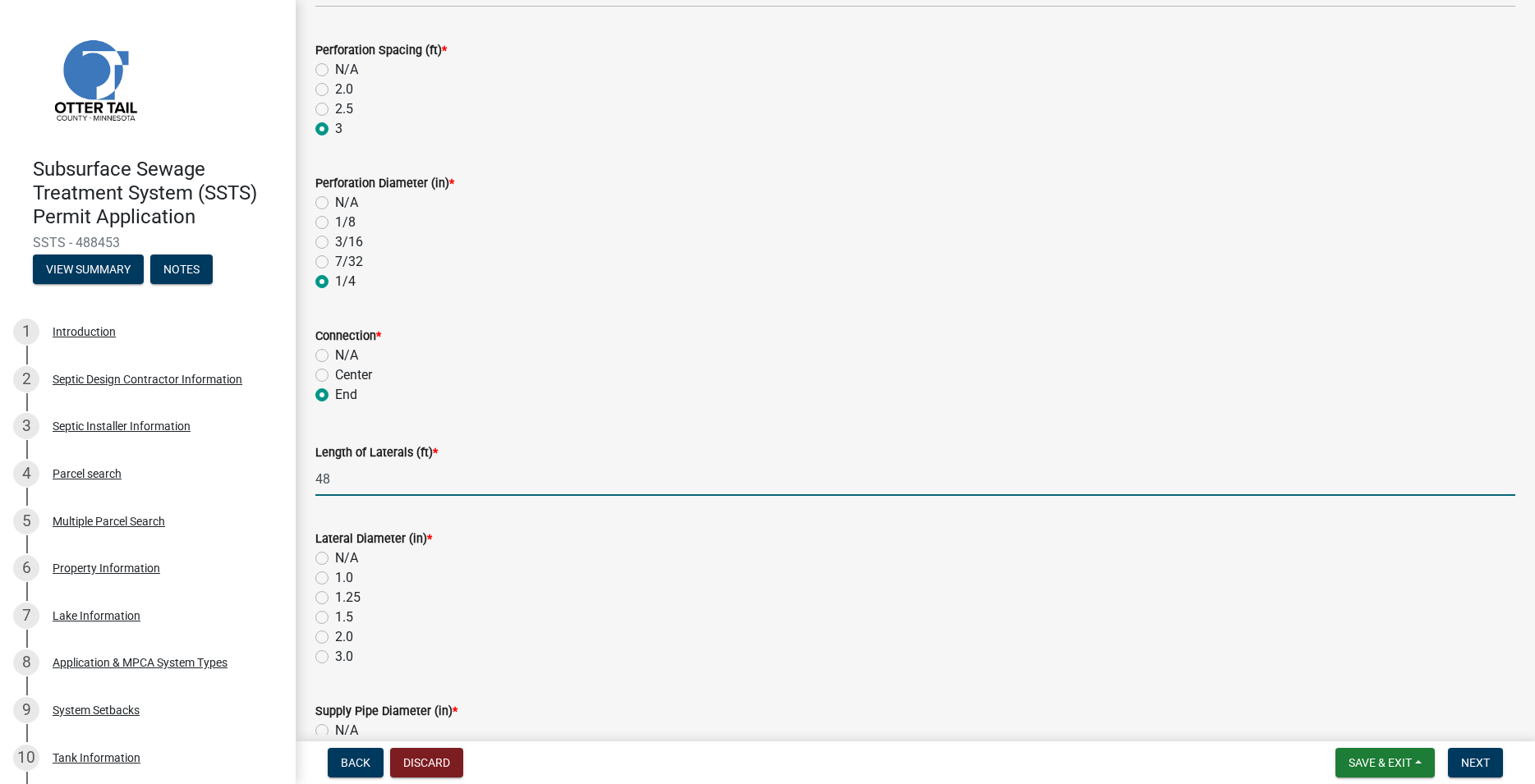
scroll to position [375, 0]
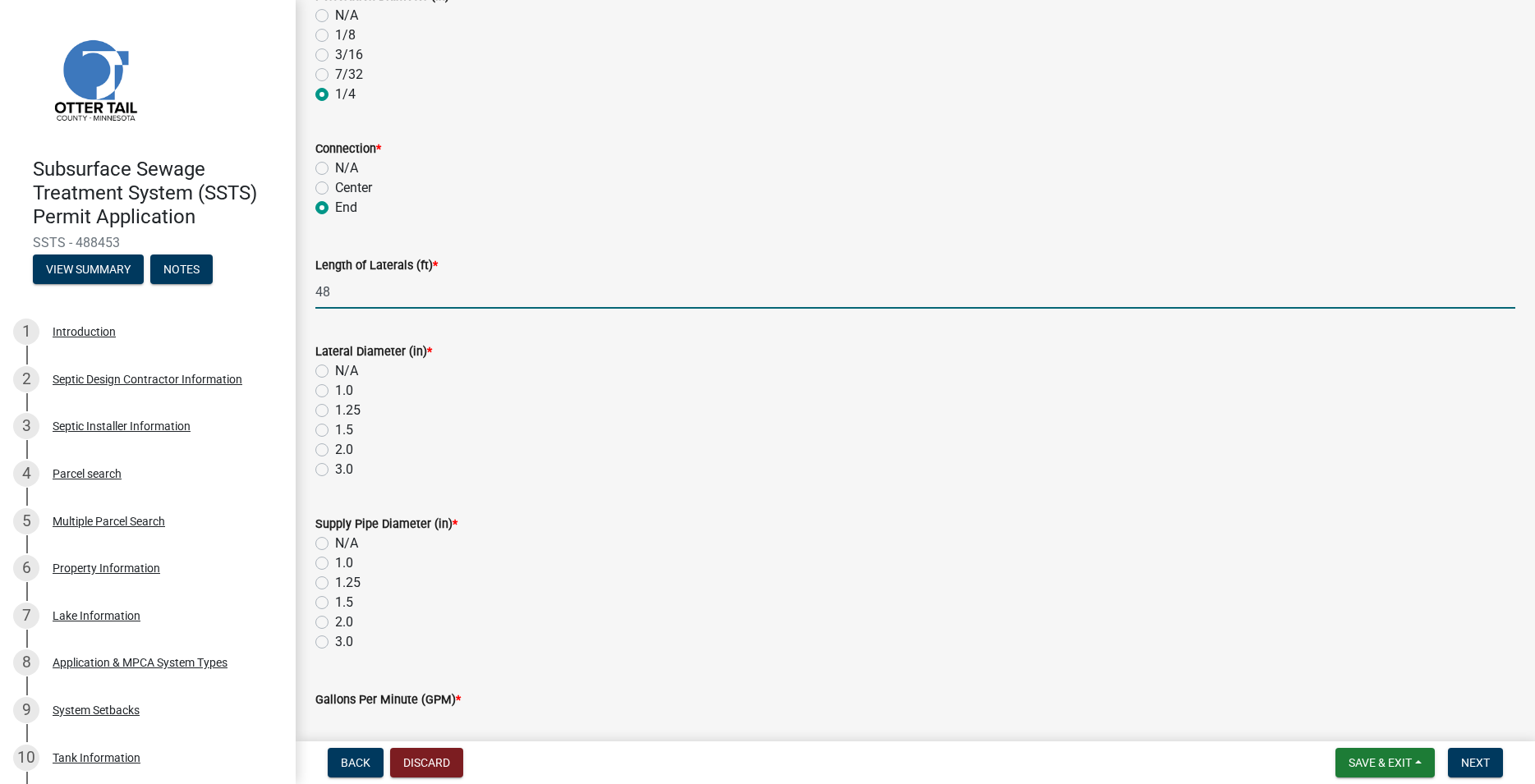
type input "48"
click at [335, 430] on label "1.5" at bounding box center [344, 430] width 18 height 20
click at [335, 430] on input "1.5" at bounding box center [340, 425] width 11 height 11
radio input "true"
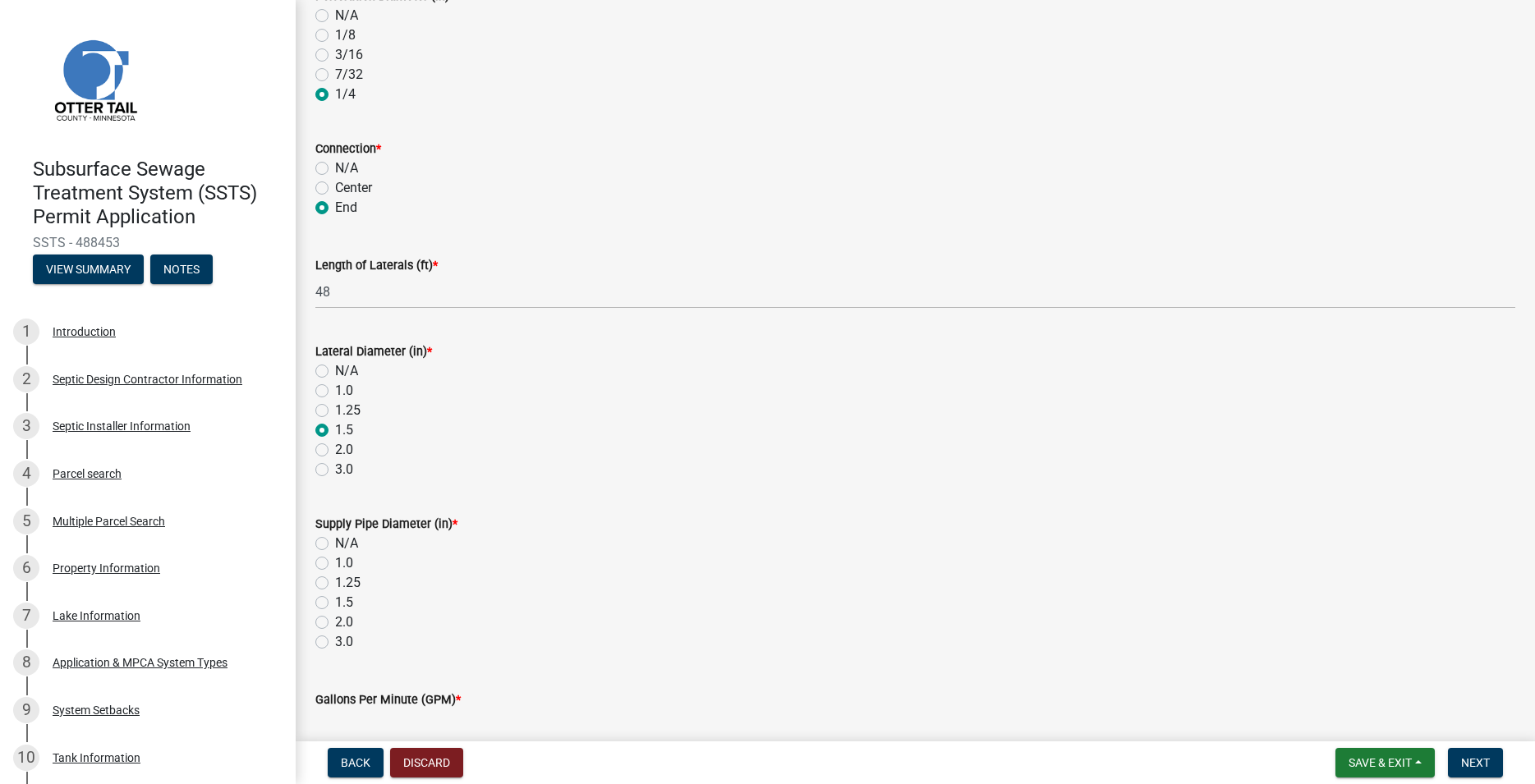
click at [335, 601] on label "1.5" at bounding box center [344, 602] width 18 height 20
click at [335, 601] on input "1.5" at bounding box center [340, 598] width 11 height 11
radio input "true"
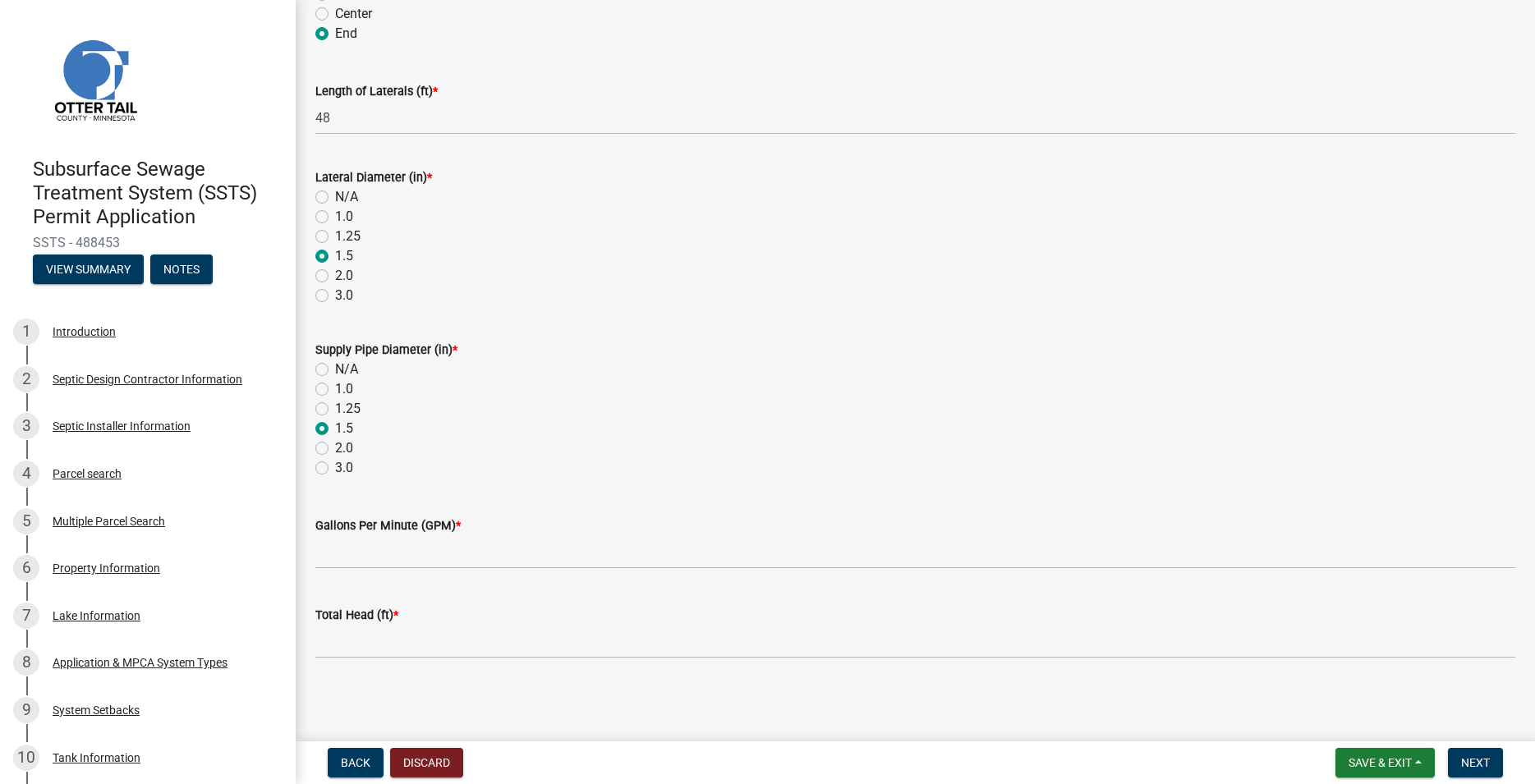
scroll to position [549, 0]
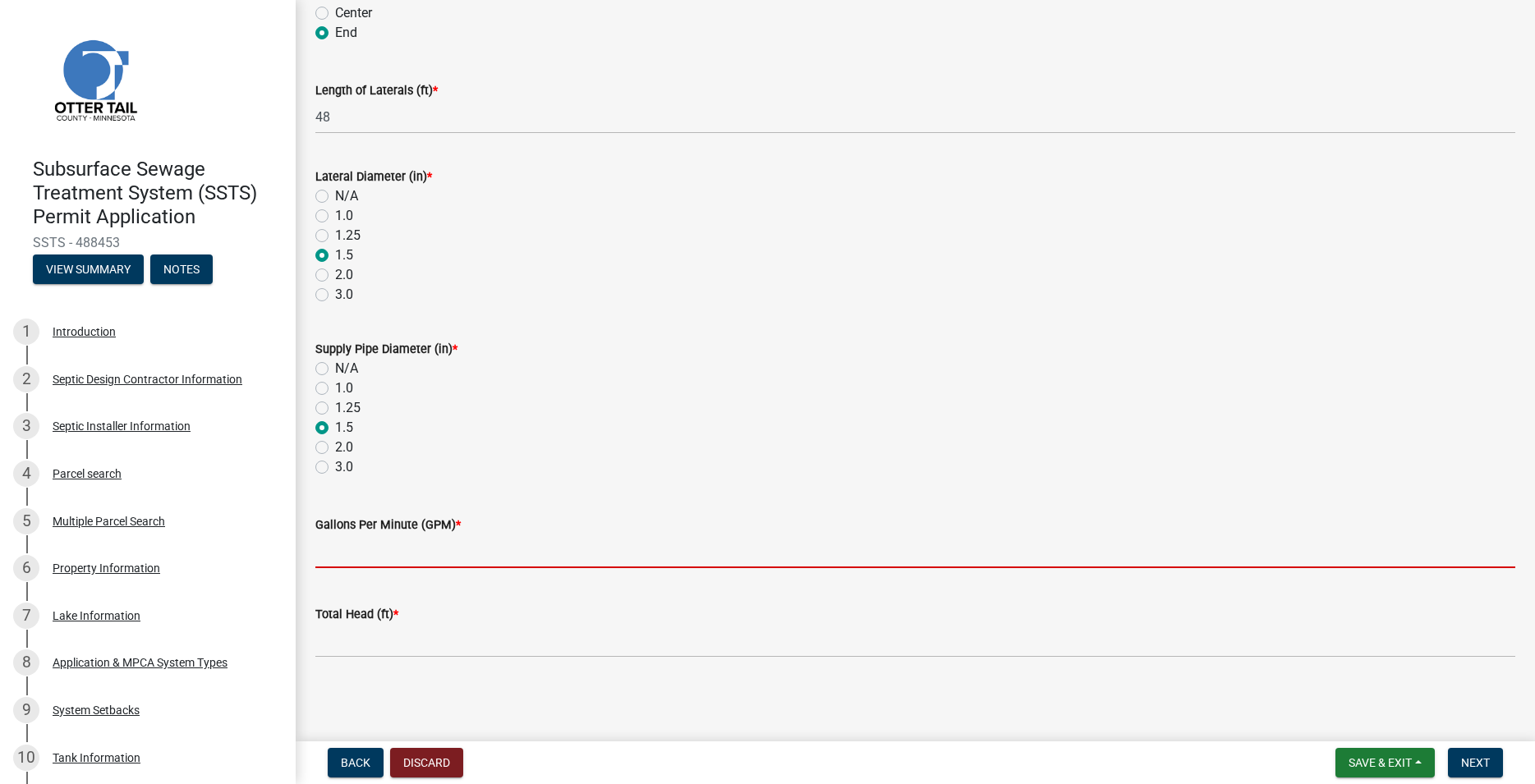
click at [365, 556] on input "Gallons Per Minute (GPM) *" at bounding box center [915, 551] width 1199 height 34
click at [348, 557] on input "Gallons Per Minute (GPM) *" at bounding box center [915, 551] width 1199 height 34
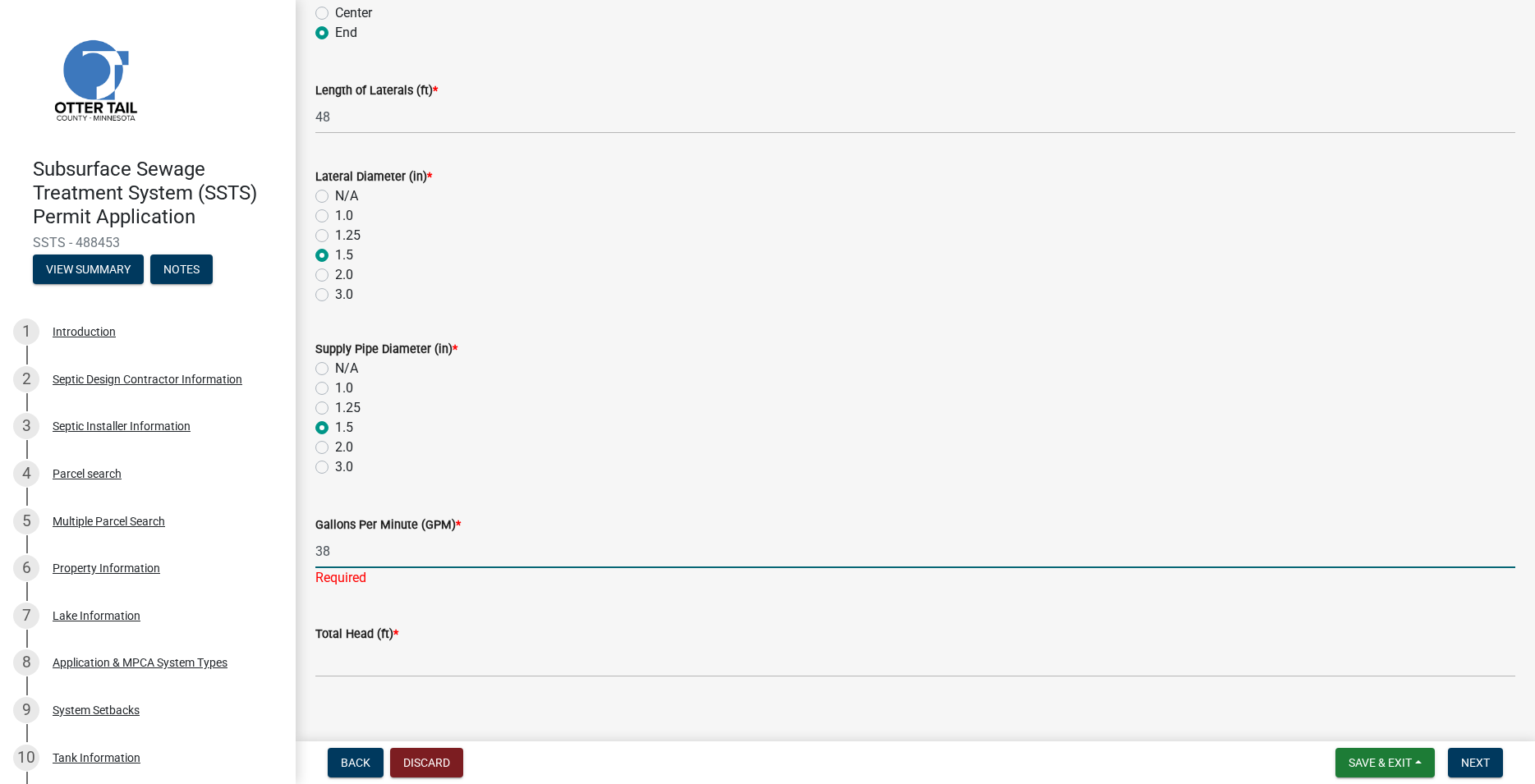
type input "38"
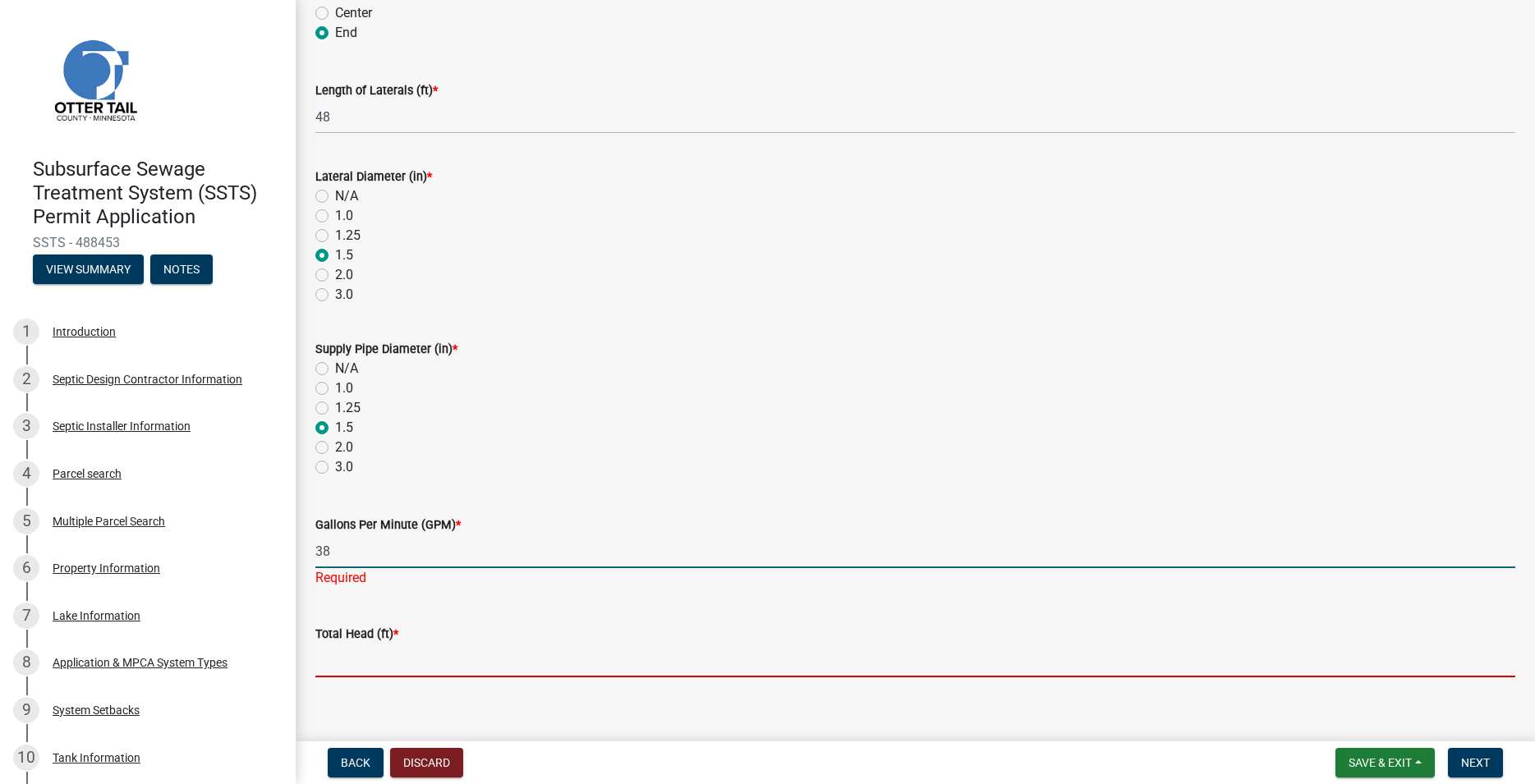
click at [376, 666] on input "Total Head (ft) *" at bounding box center [915, 660] width 1199 height 34
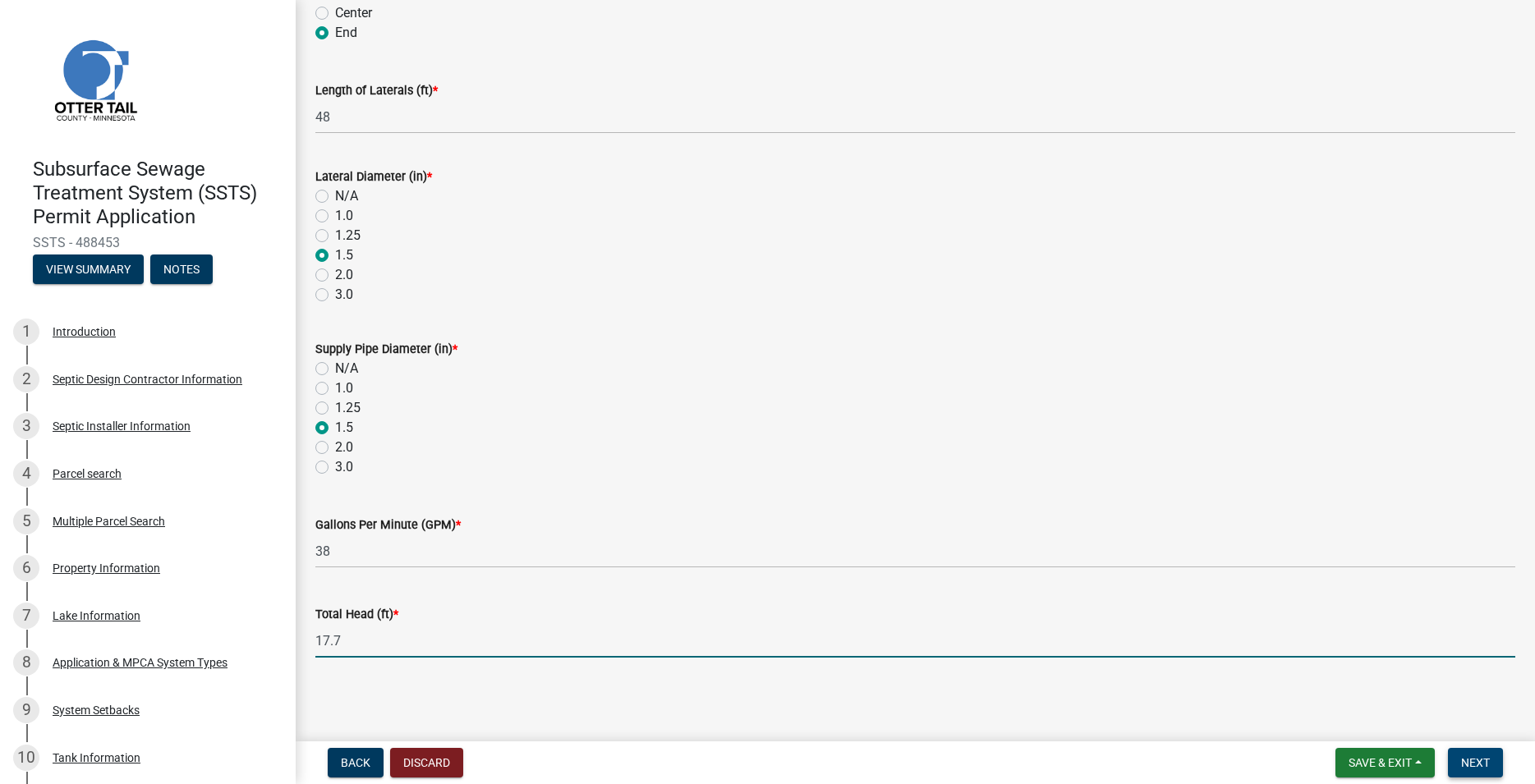
type input "17.7"
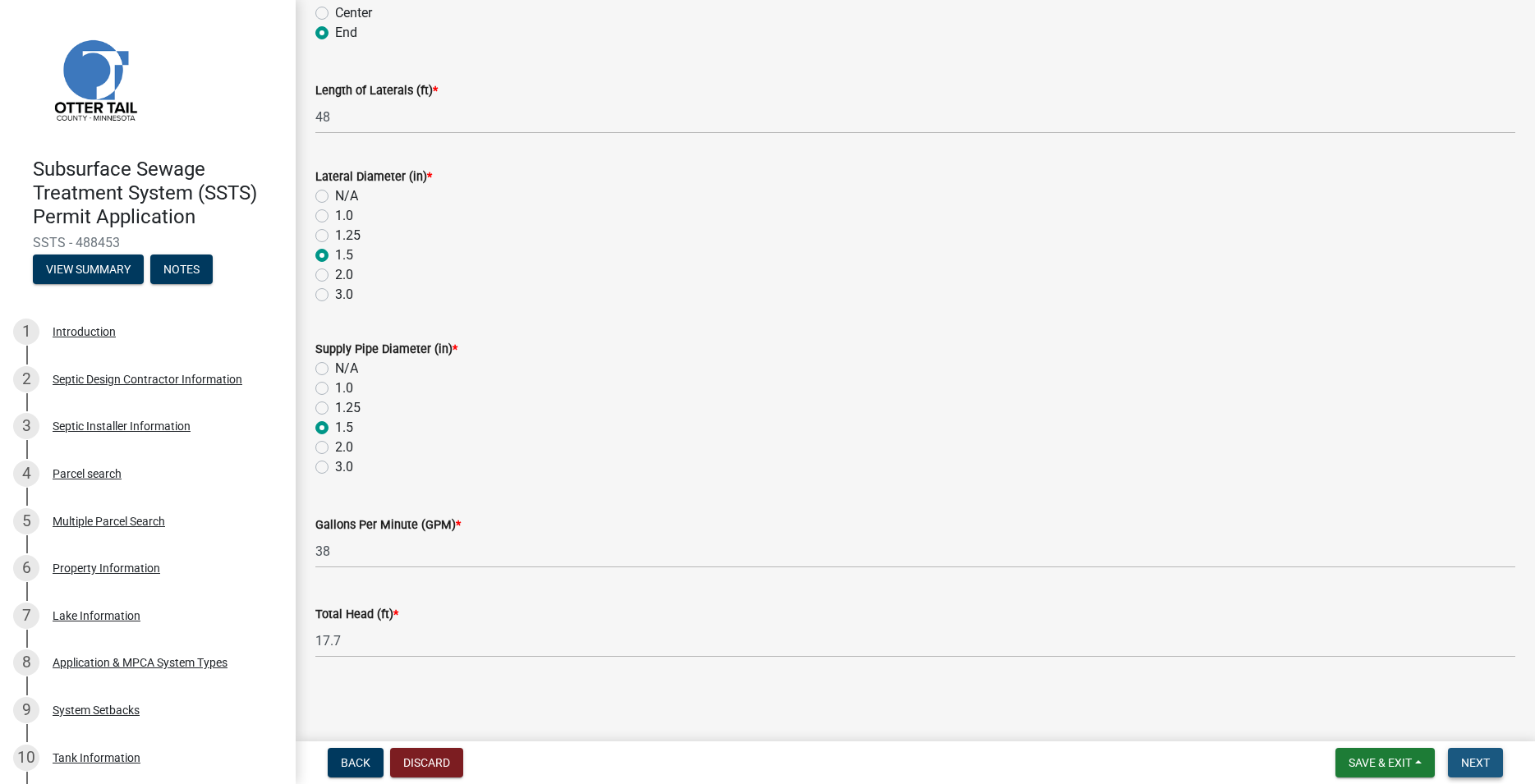
click at [1458, 755] on button "Next" at bounding box center [1475, 762] width 55 height 29
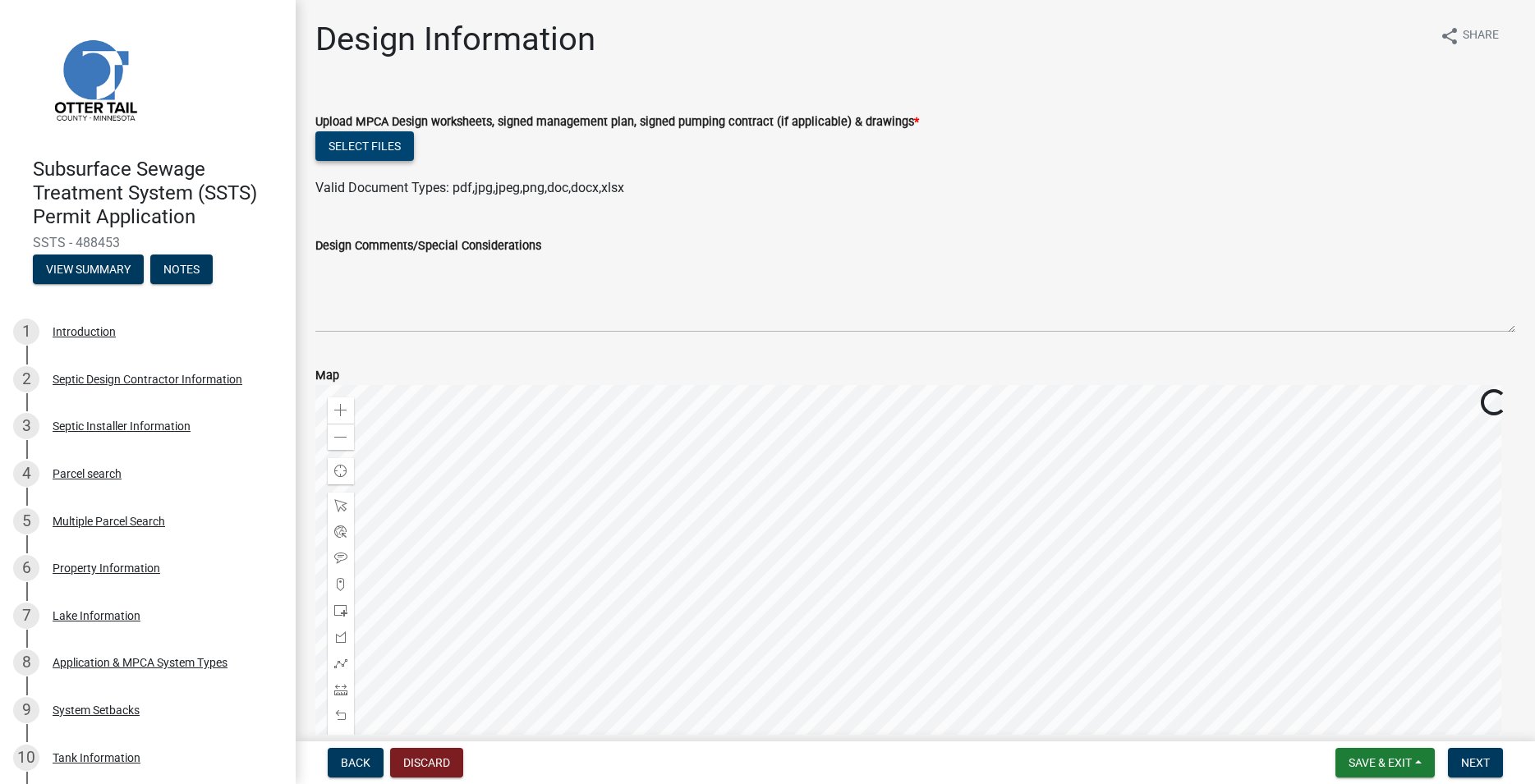
click at [391, 144] on button "Select files" at bounding box center [364, 145] width 98 height 29
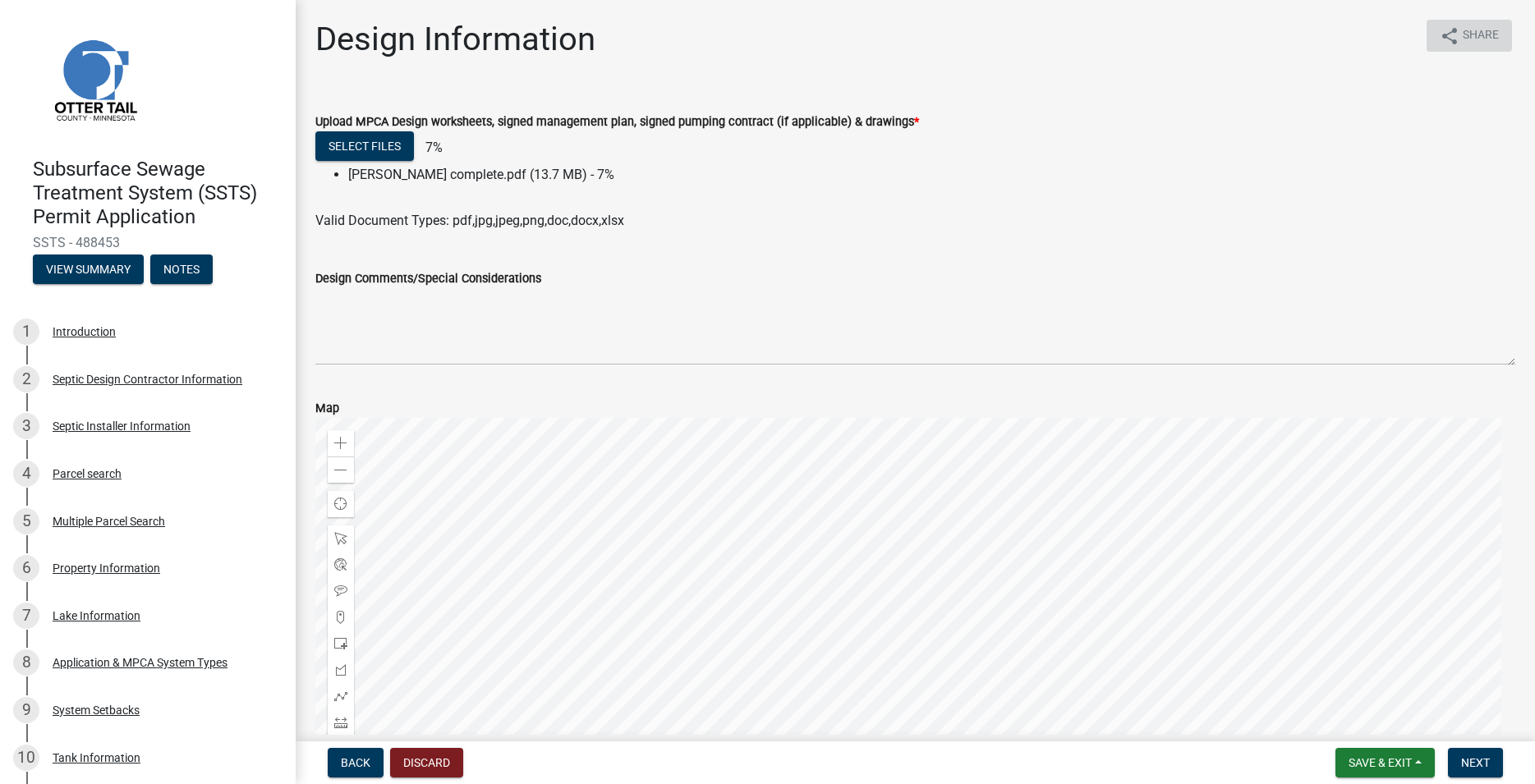
click at [1466, 32] on span "Share" at bounding box center [1481, 36] width 36 height 20
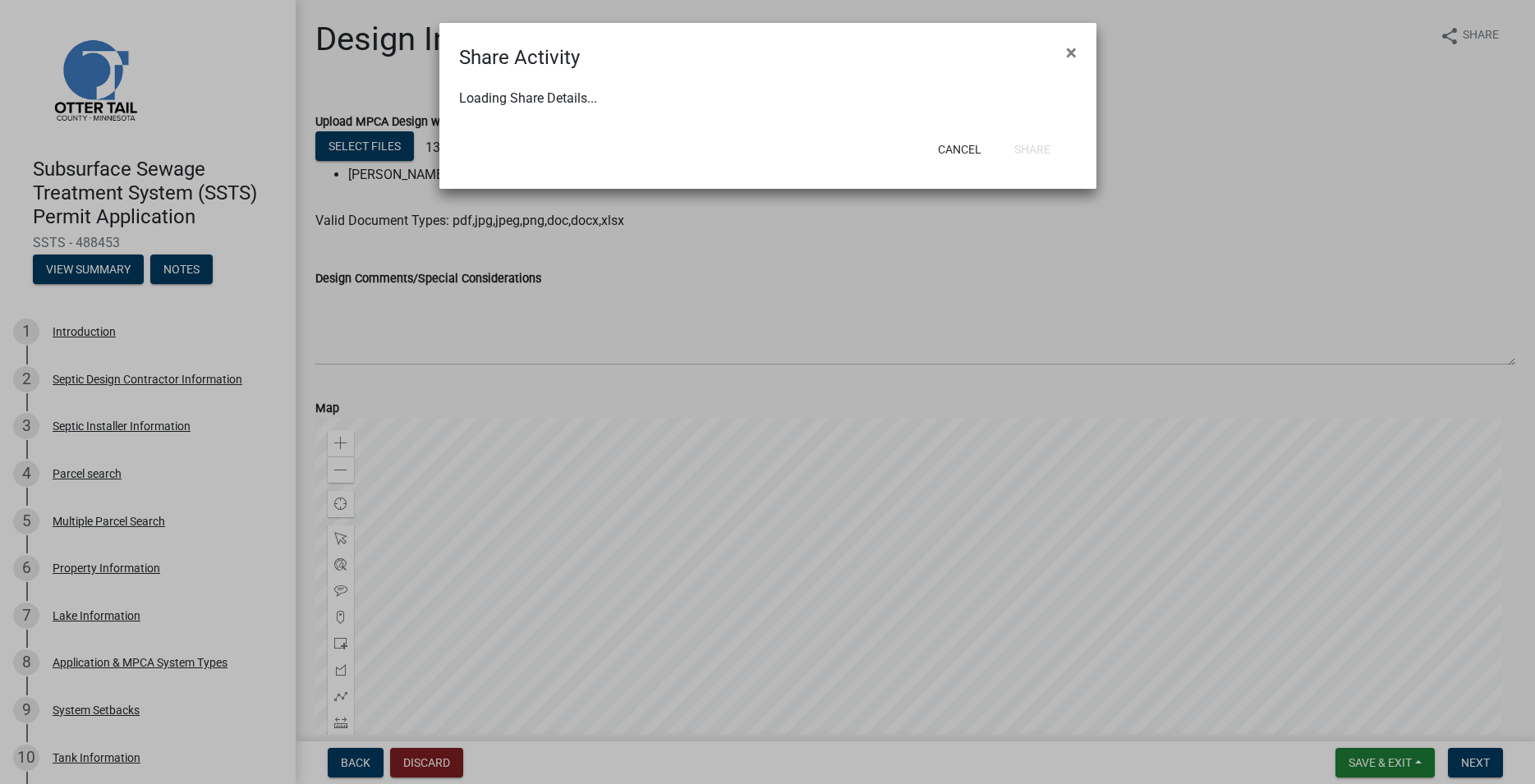
select select "1"
select select "0"
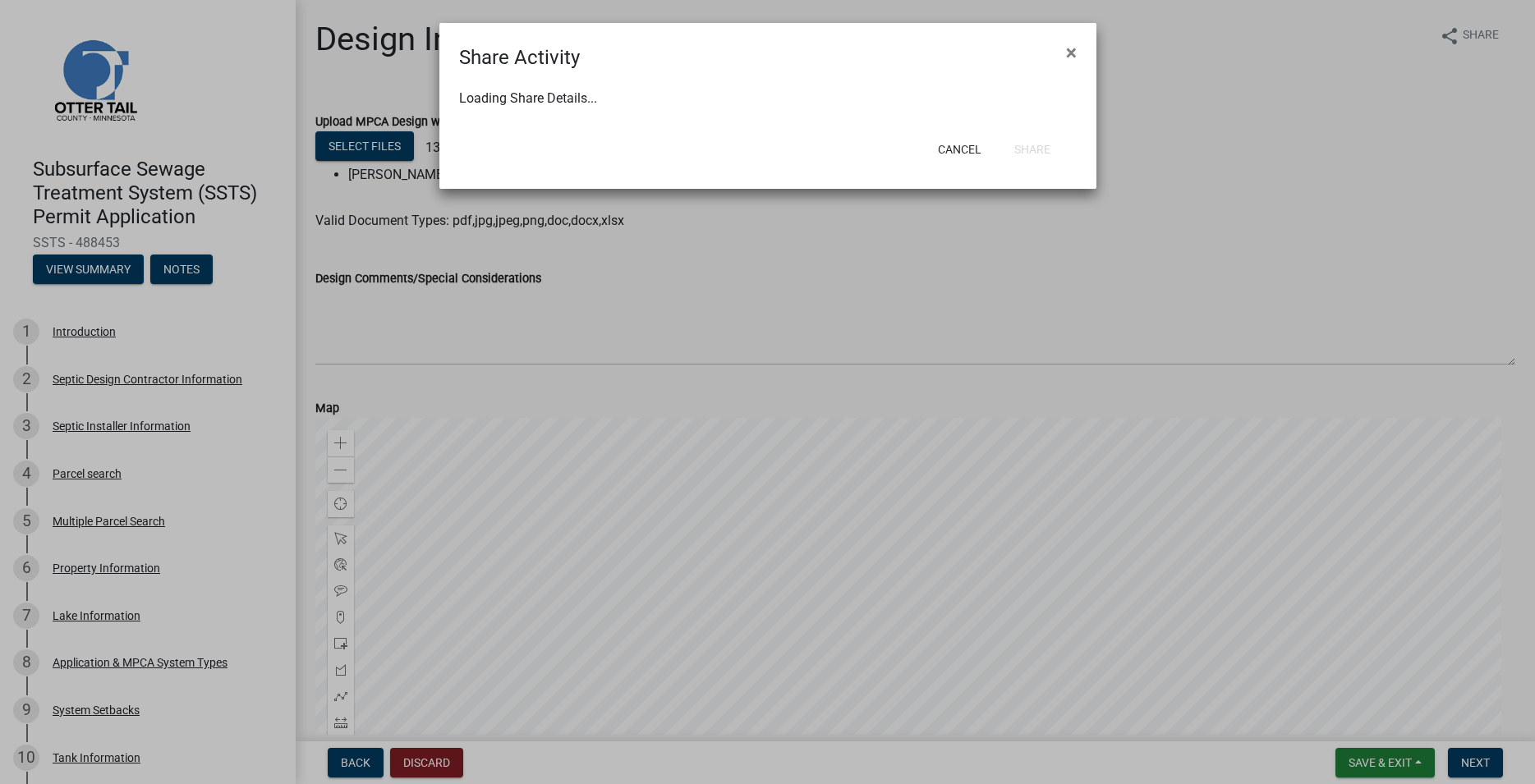
select select "0"
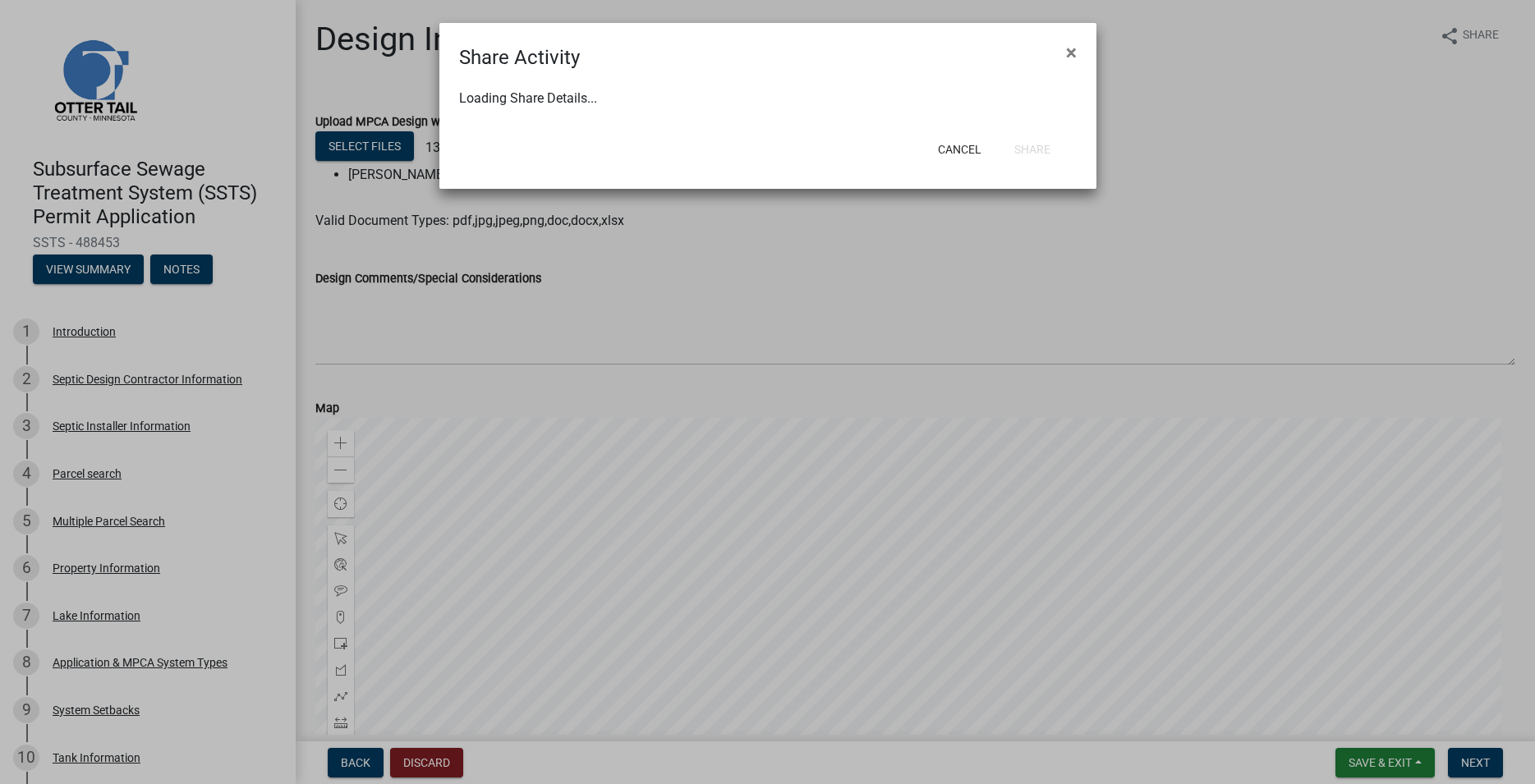
select select "0"
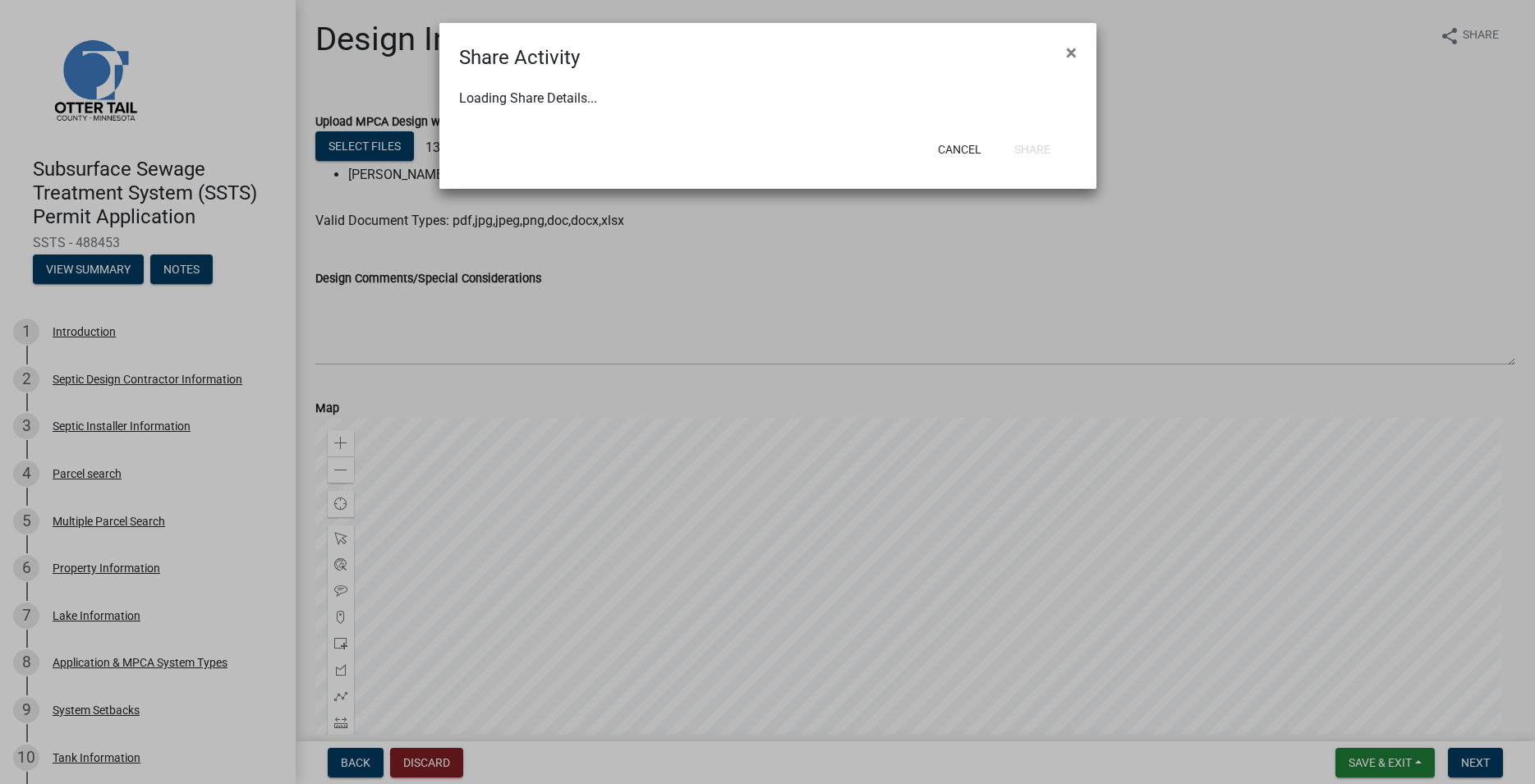
select select "0"
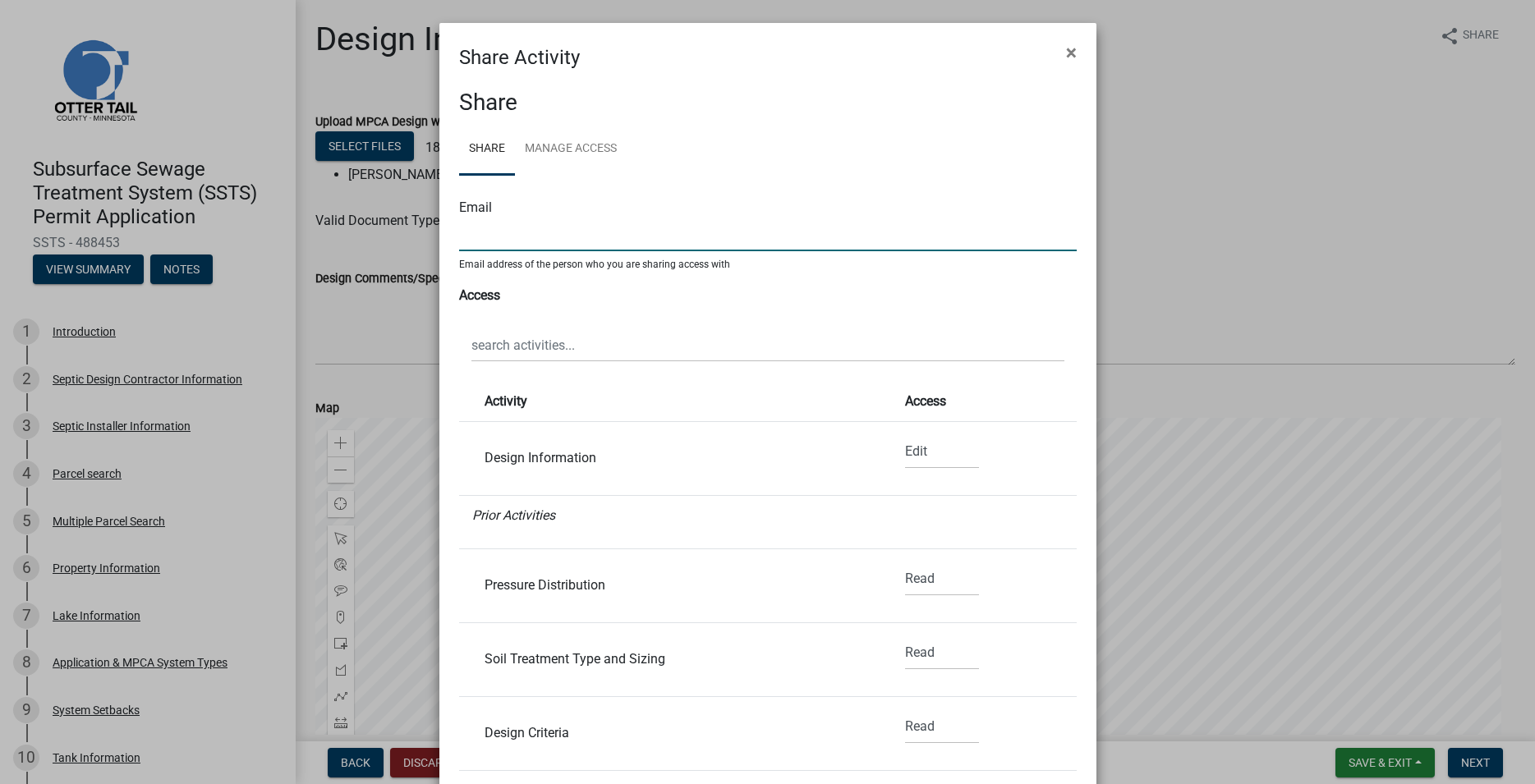
drag, startPoint x: 537, startPoint y: 221, endPoint x: 526, endPoint y: 238, distance: 20.2
click at [527, 235] on input "text" at bounding box center [768, 235] width 618 height 34
click at [475, 242] on input "b" at bounding box center [768, 235] width 618 height 34
paste input "[EMAIL_ADDRESS][DOMAIN_NAME]"
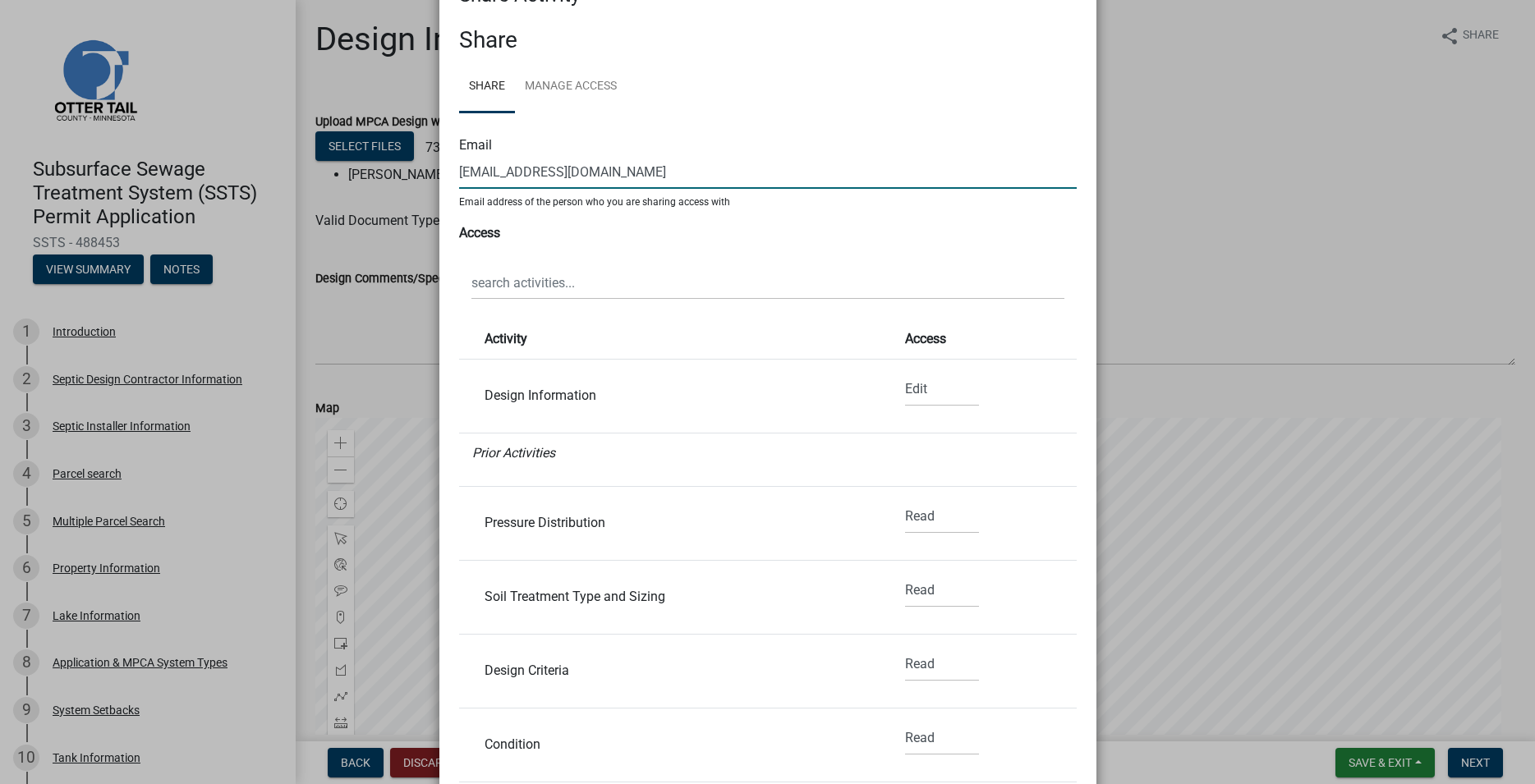
scroll to position [187, 0]
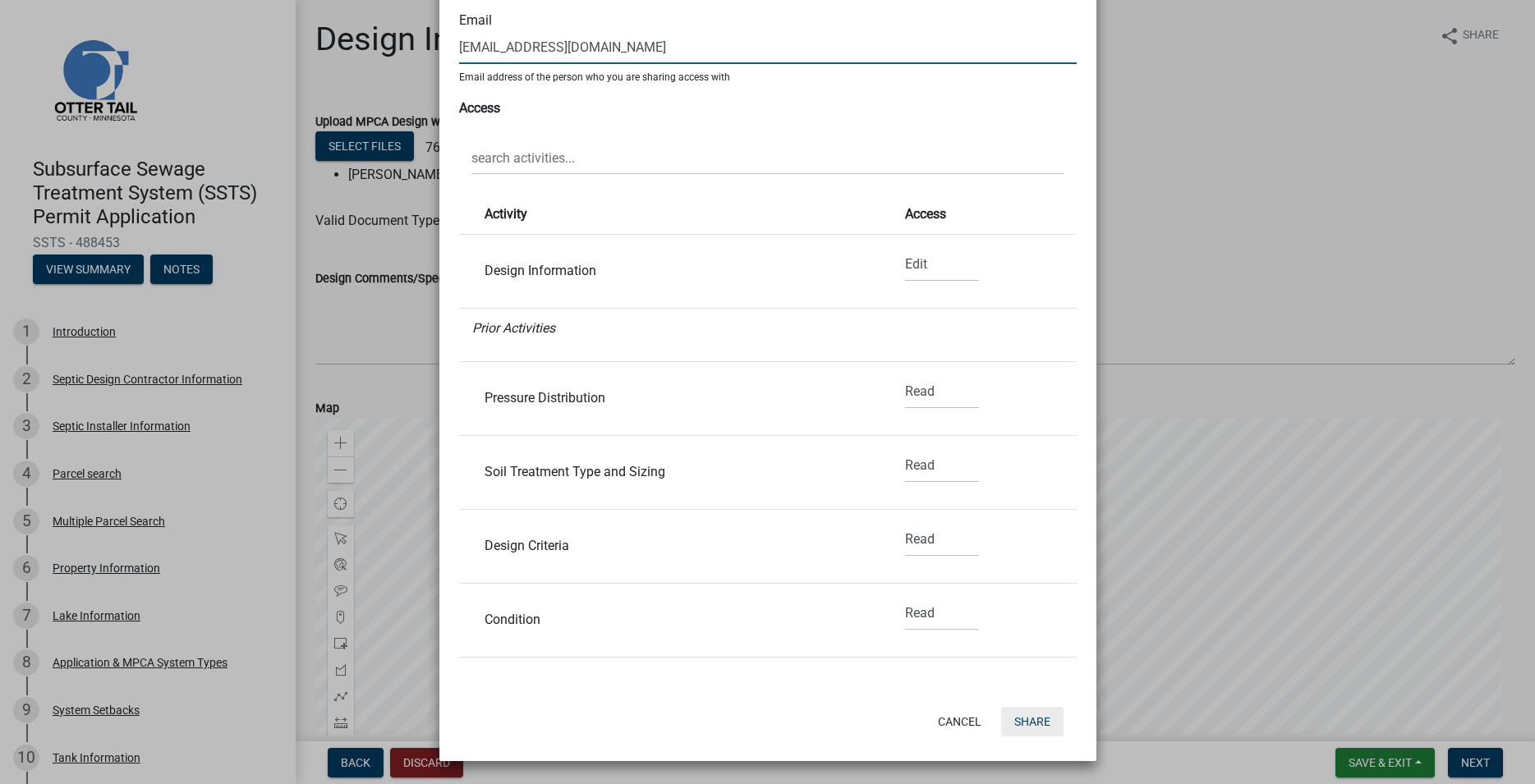
type input "[EMAIL_ADDRESS][DOMAIN_NAME]"
click at [1024, 720] on button "Share" at bounding box center [1033, 721] width 62 height 29
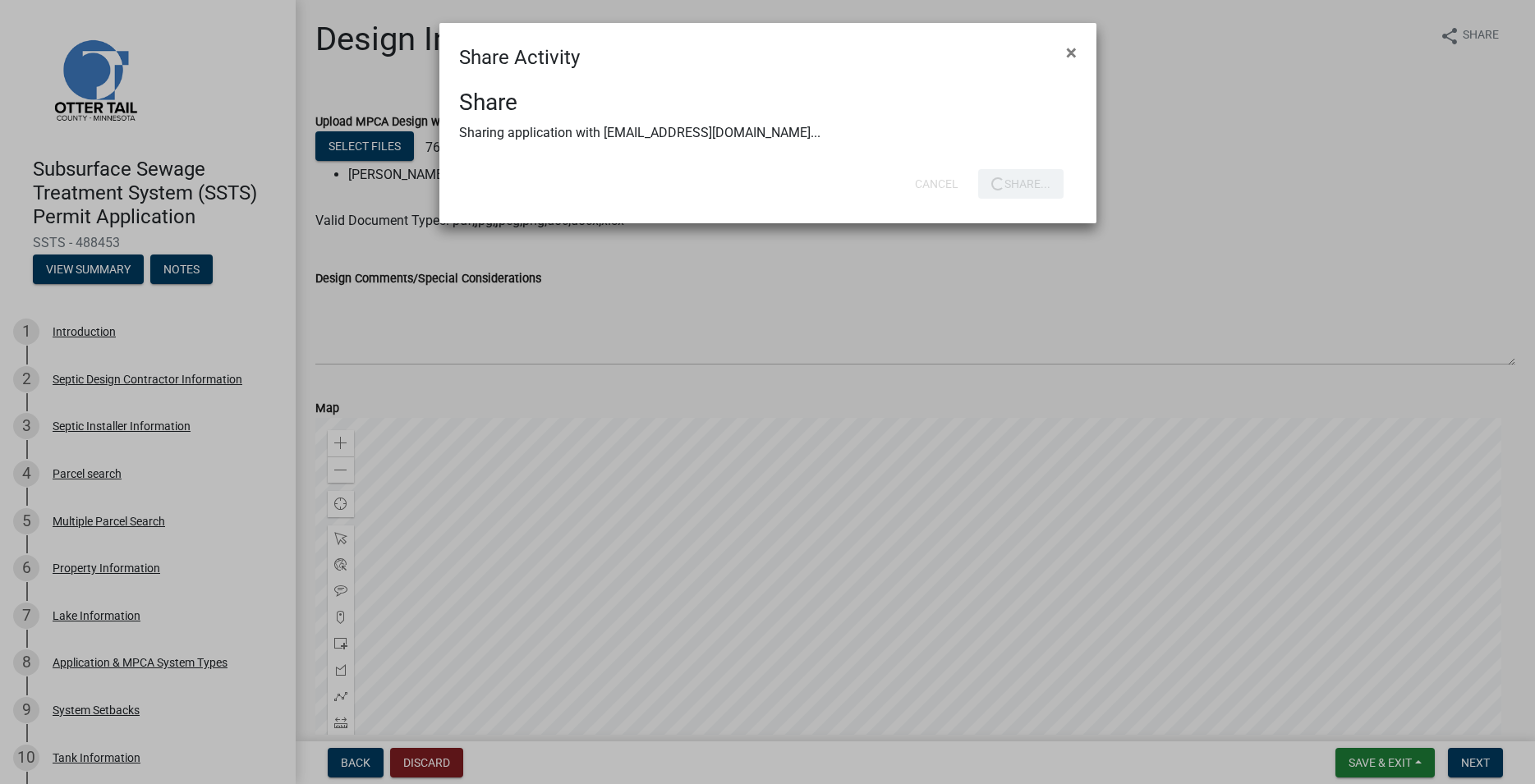
scroll to position [0, 0]
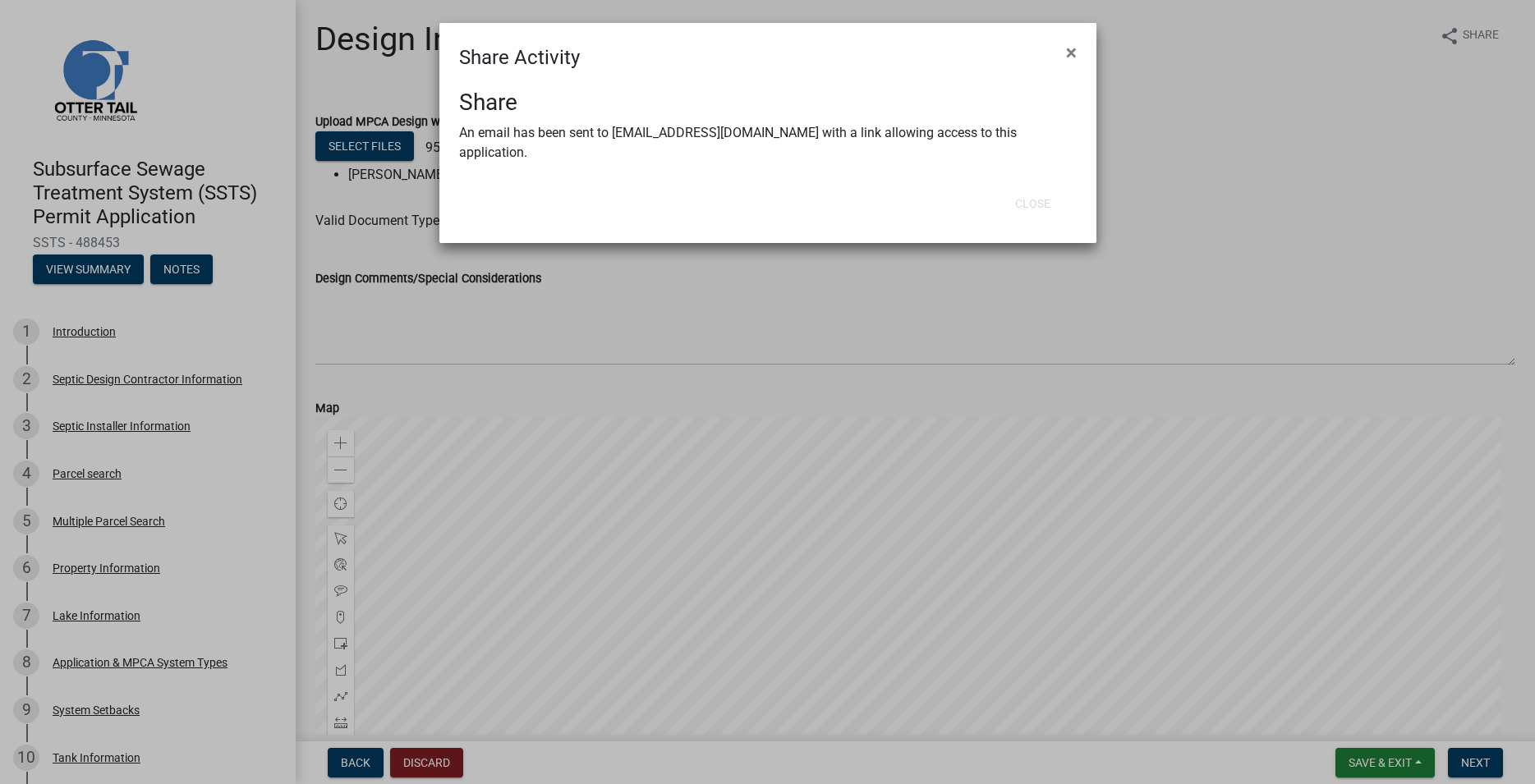
click at [1157, 59] on ngb-modal-window "Share Activity × Share An email has been sent to [EMAIL_ADDRESS][DOMAIN_NAME] w…" at bounding box center [768, 392] width 1535 height 784
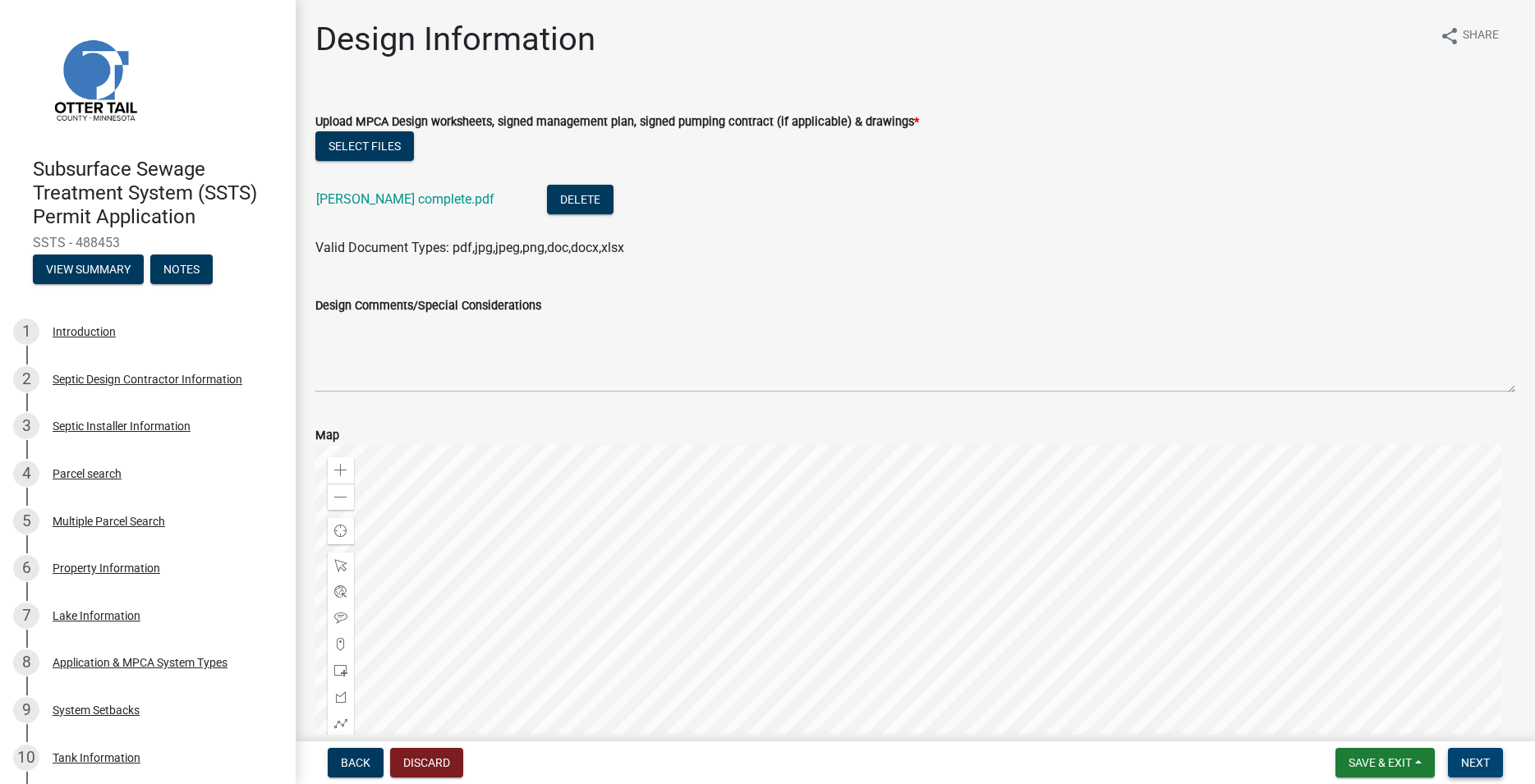
click at [1477, 757] on span "Next" at bounding box center [1475, 762] width 29 height 13
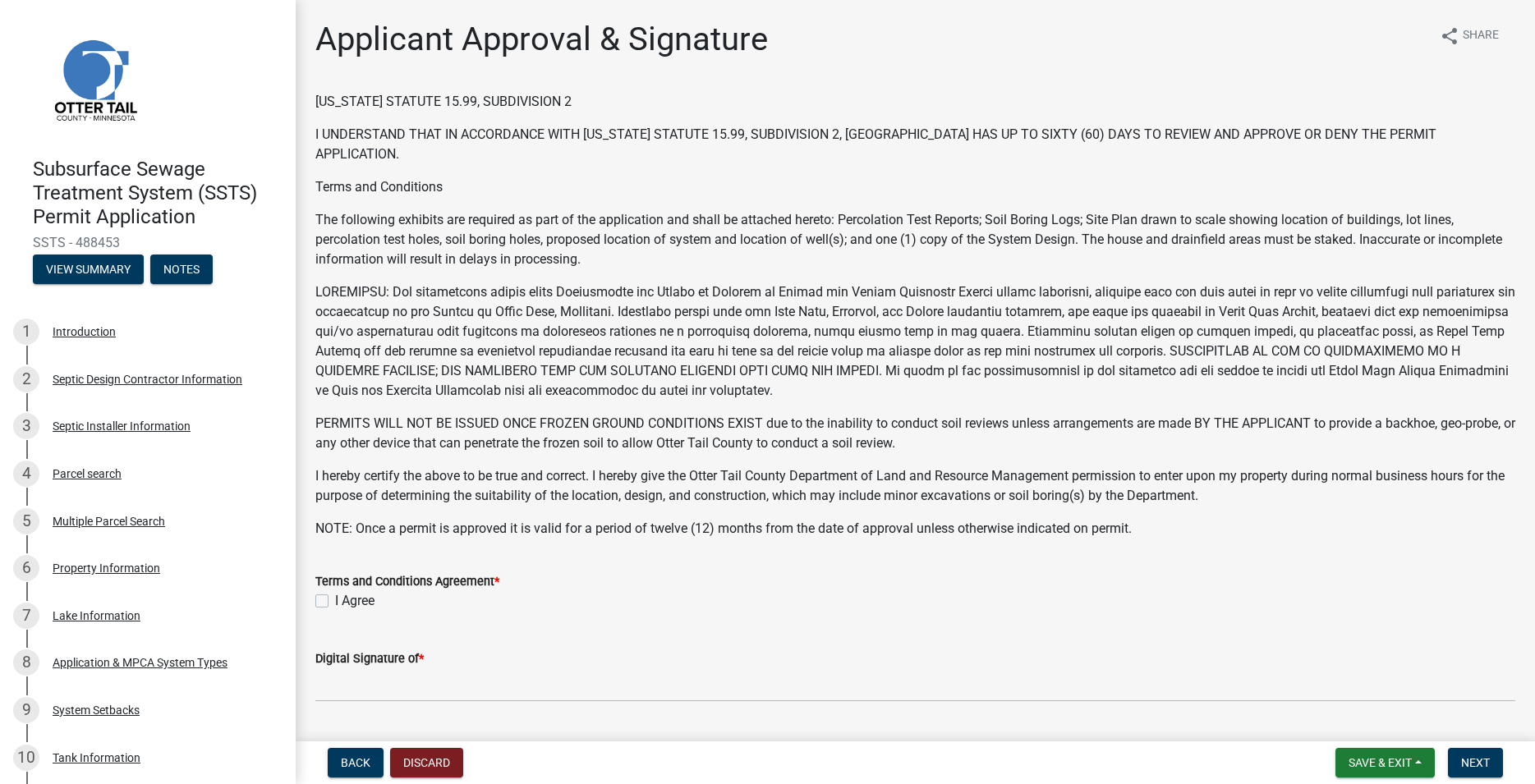
click at [335, 596] on label "I Agree" at bounding box center [354, 601] width 39 height 20
click at [335, 596] on input "I Agree" at bounding box center [340, 597] width 11 height 11
checkbox input "true"
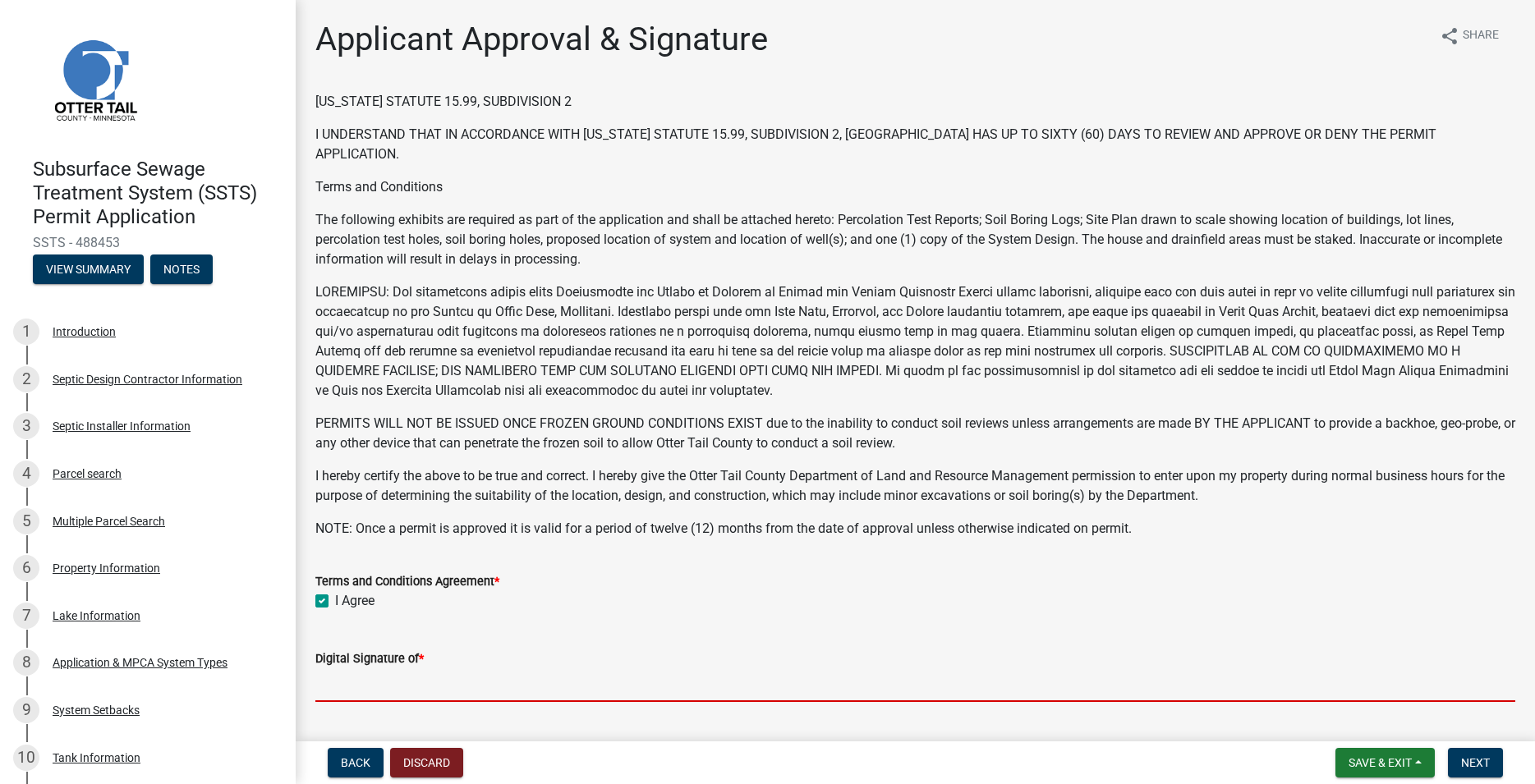
click at [362, 683] on input "Digital Signature of *" at bounding box center [915, 685] width 1199 height 34
type input "t"
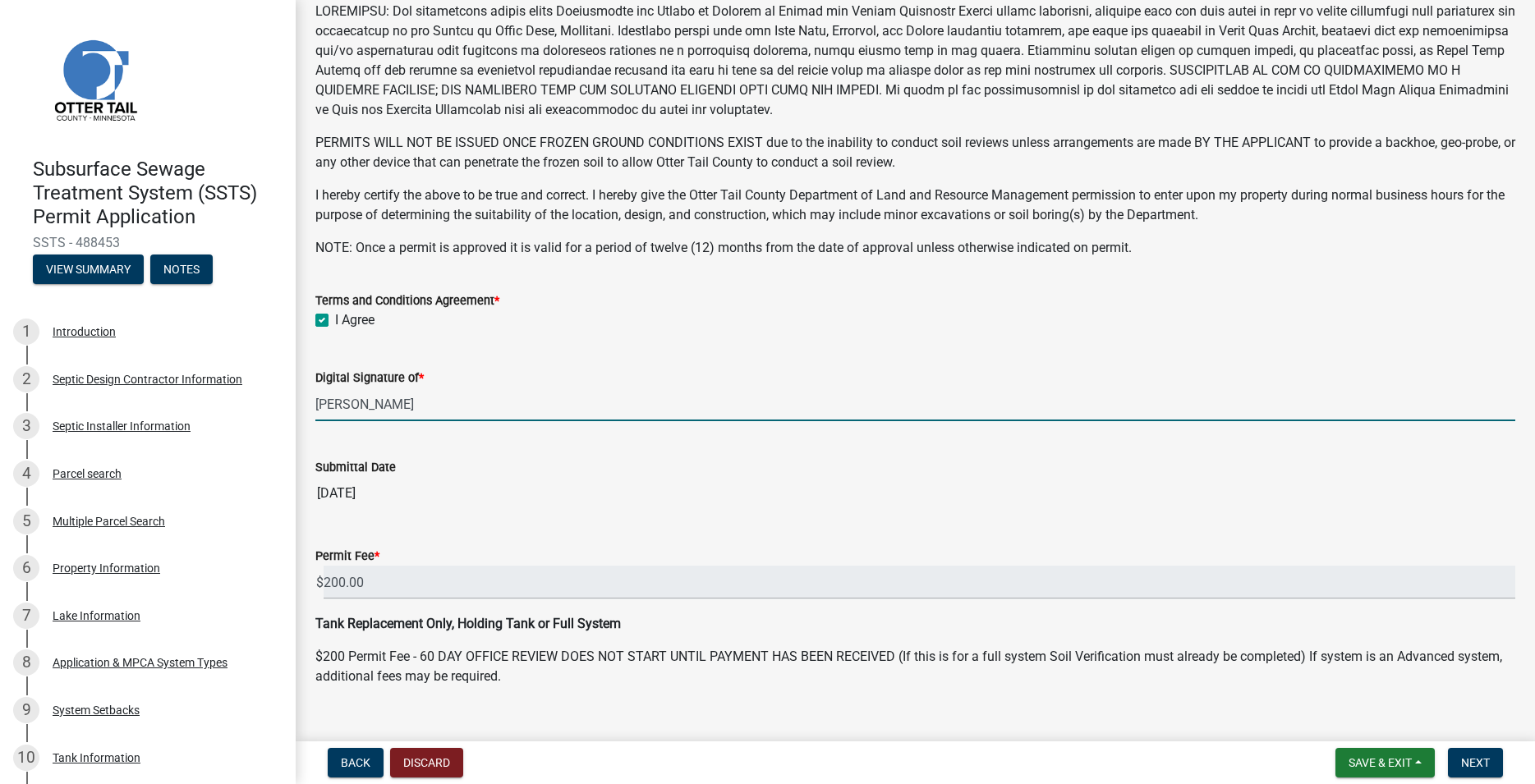
scroll to position [309, 0]
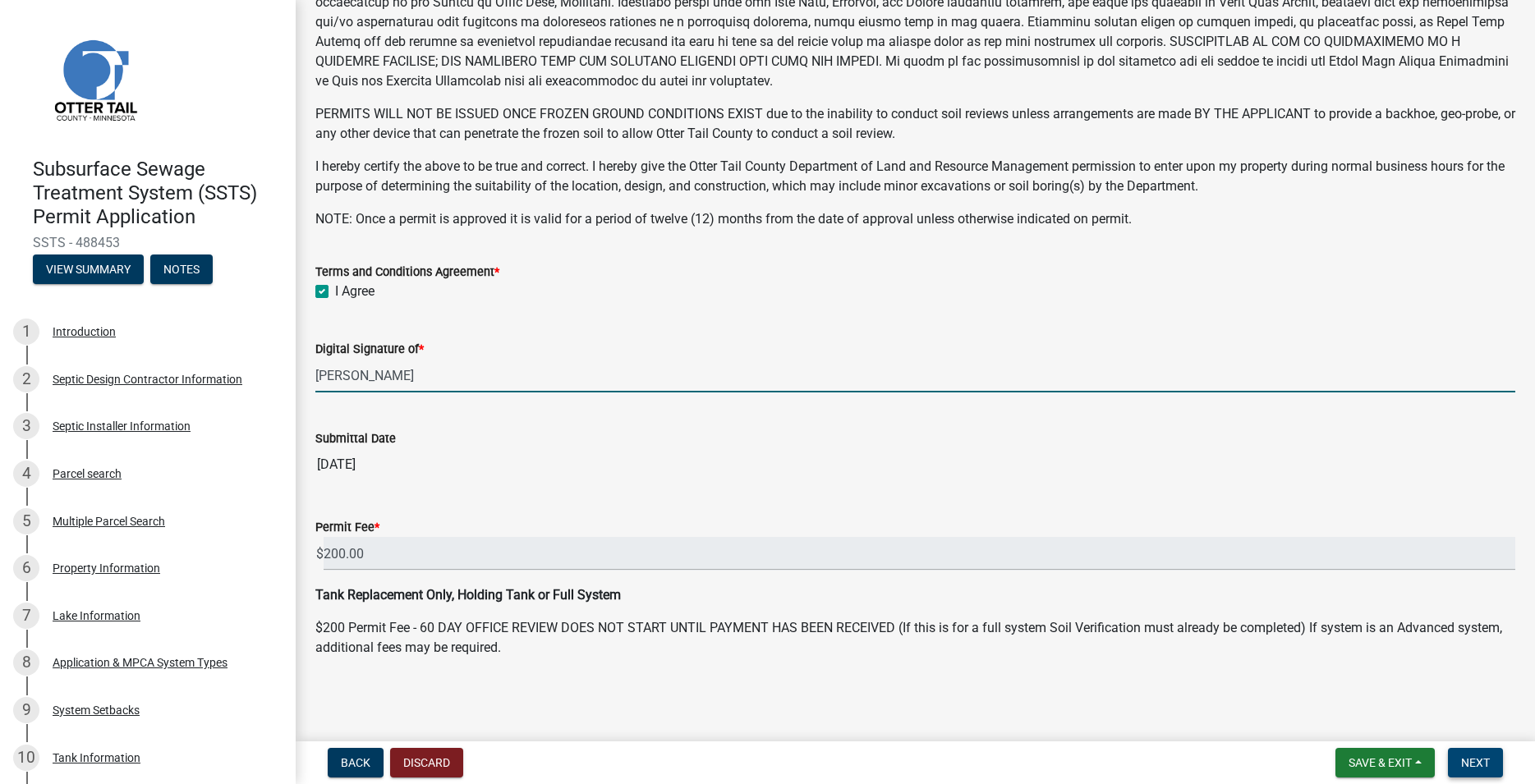
type input "[PERSON_NAME]"
click at [1478, 763] on span "Next" at bounding box center [1475, 762] width 29 height 13
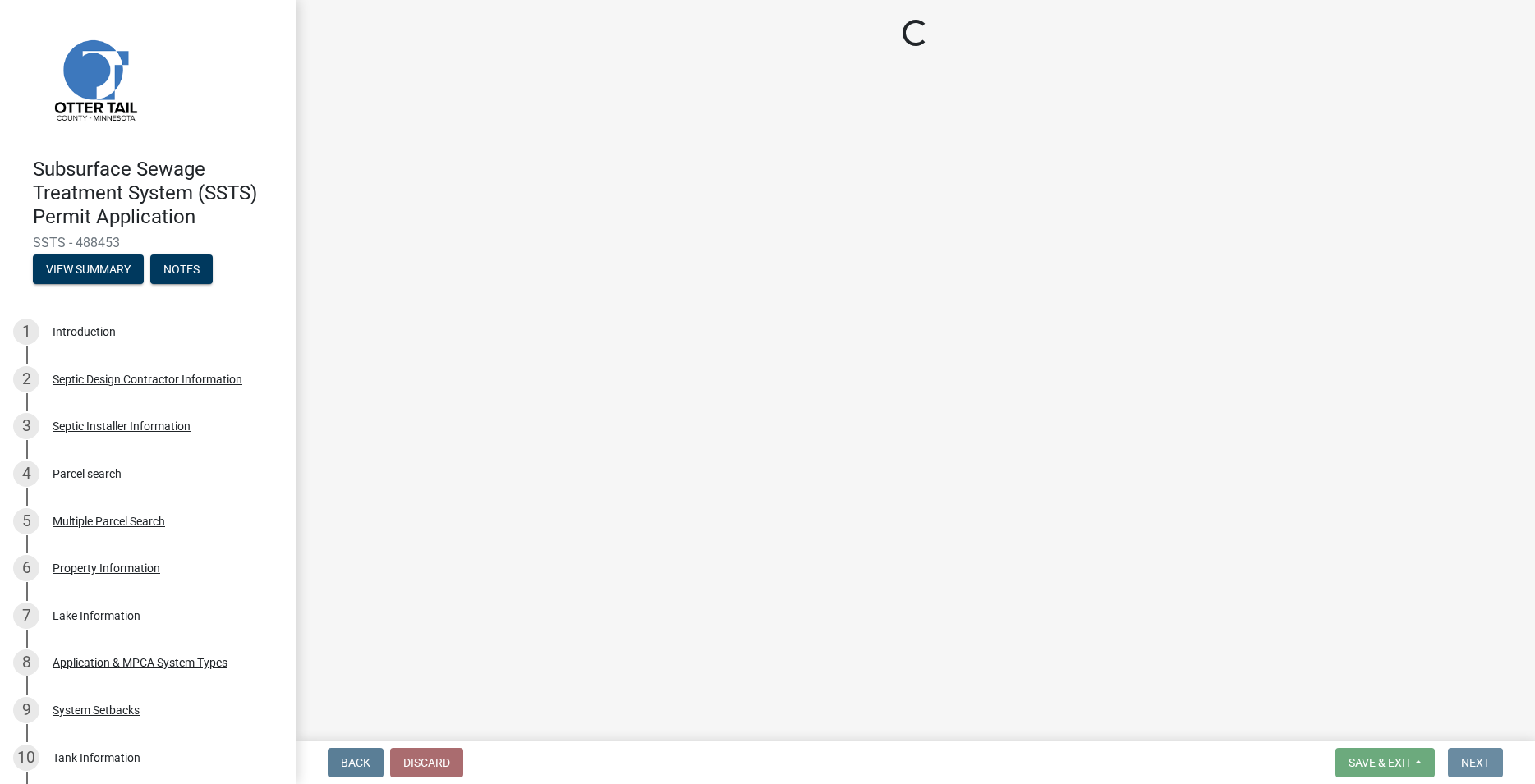
scroll to position [0, 0]
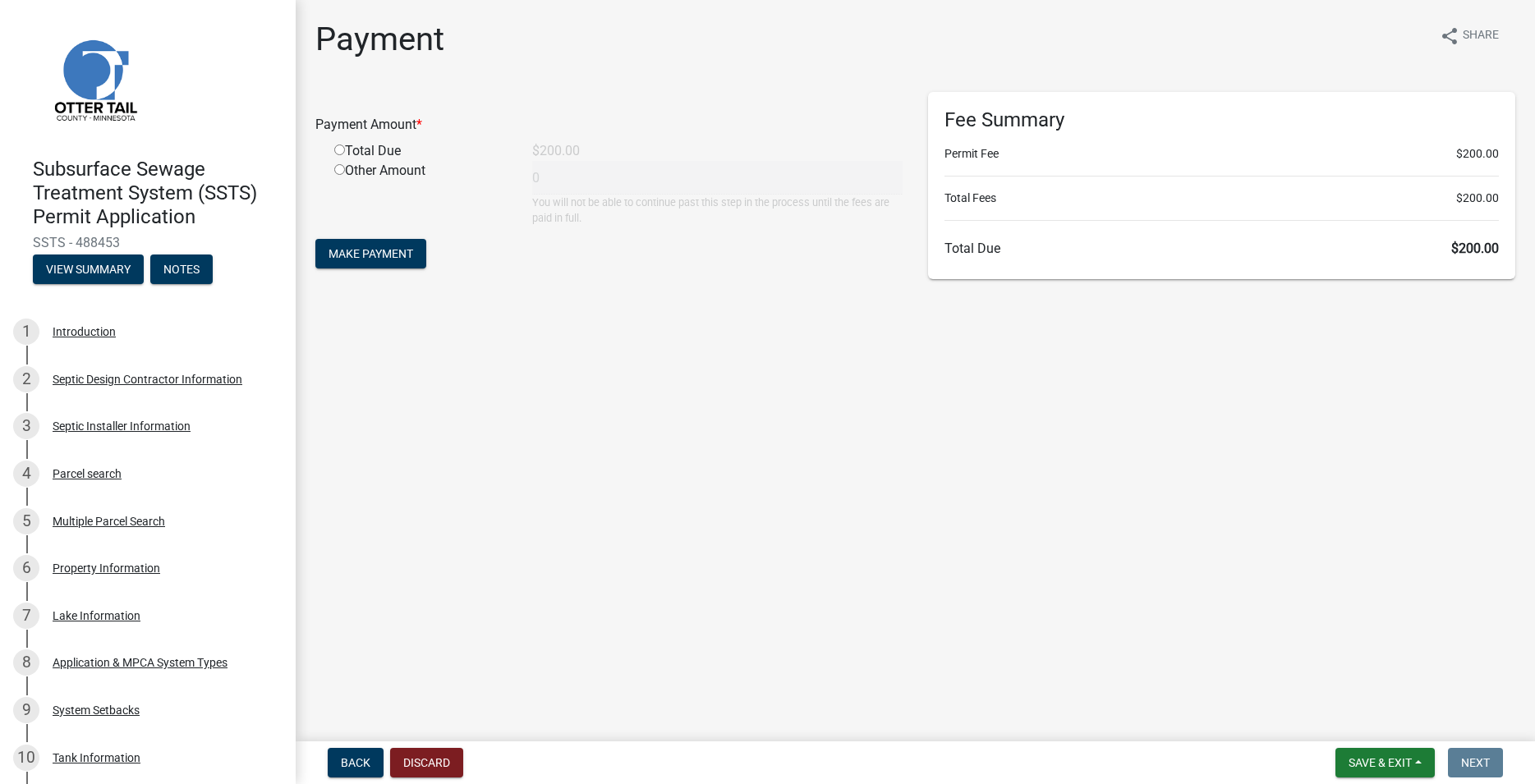
click at [336, 153] on input "radio" at bounding box center [340, 150] width 11 height 11
radio input "true"
type input "200"
click at [376, 231] on form "Payment Amount * Total Due $200.00 Other Amount 200 You will not be able to con…" at bounding box center [609, 182] width 588 height 180
click at [374, 262] on button "Make Payment" at bounding box center [370, 253] width 111 height 29
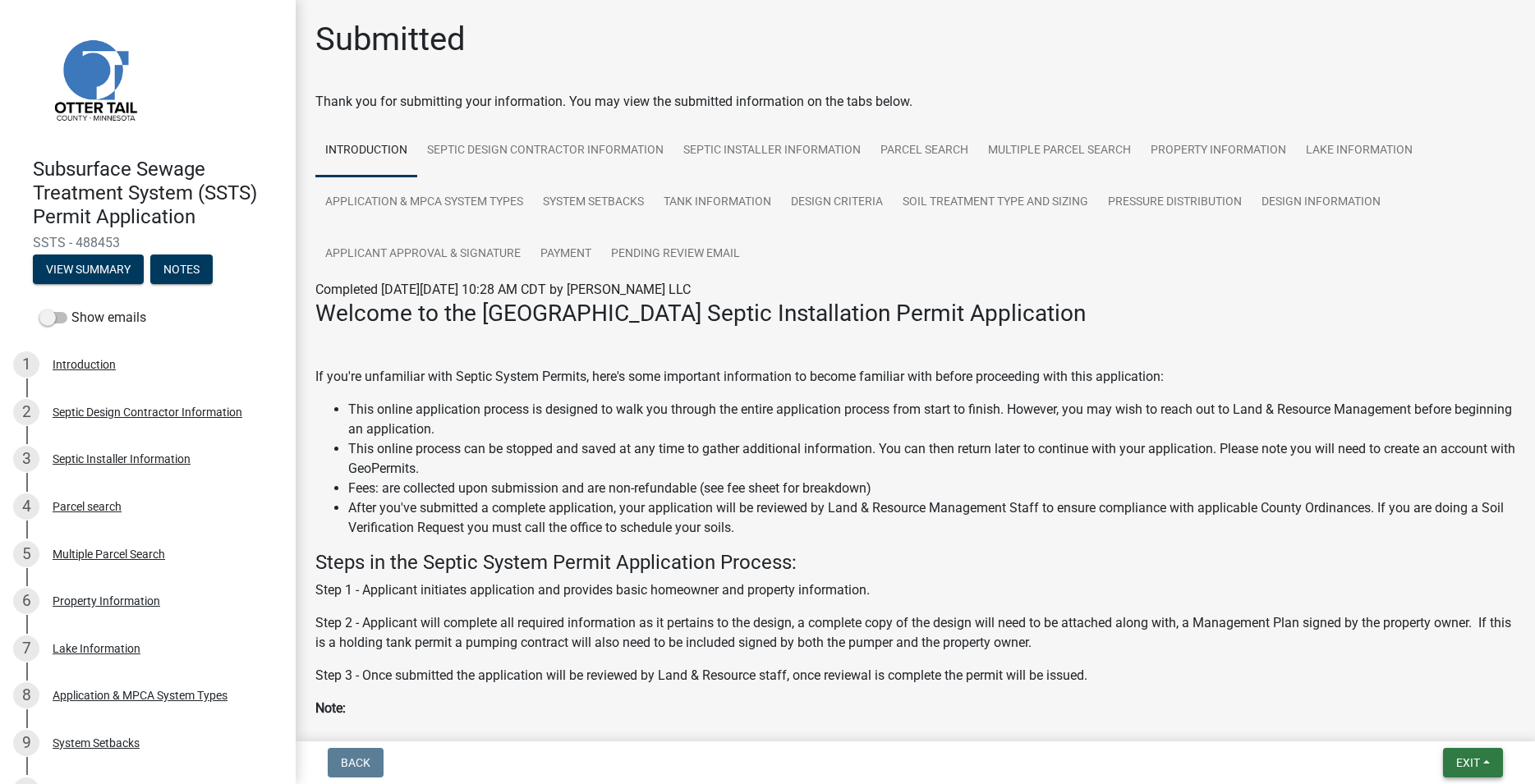
click at [1448, 753] on button "Exit" at bounding box center [1473, 762] width 60 height 29
click at [1430, 730] on button "Save & Exit" at bounding box center [1437, 720] width 131 height 39
